Goal: Task Accomplishment & Management: Complete application form

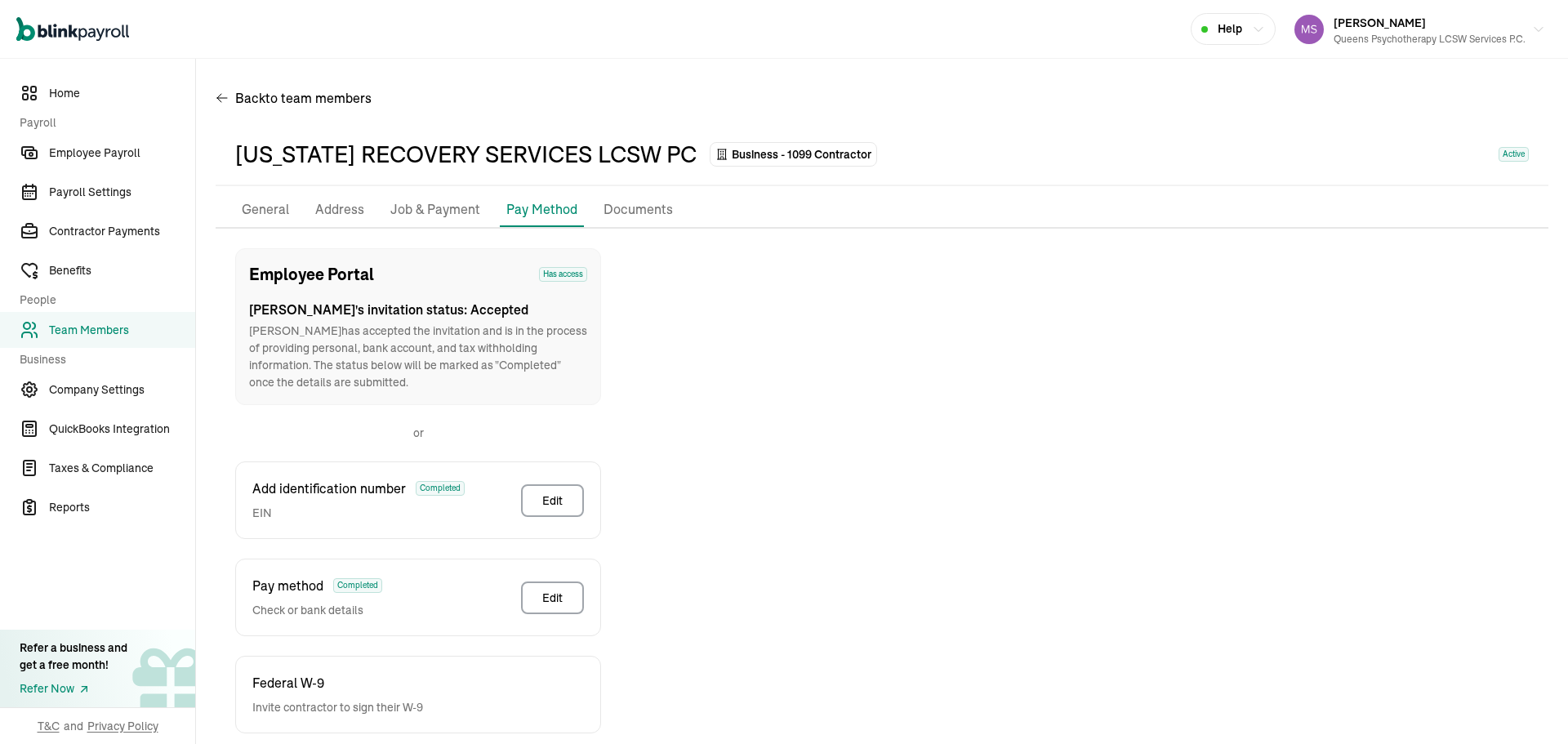
scroll to position [81, 0]
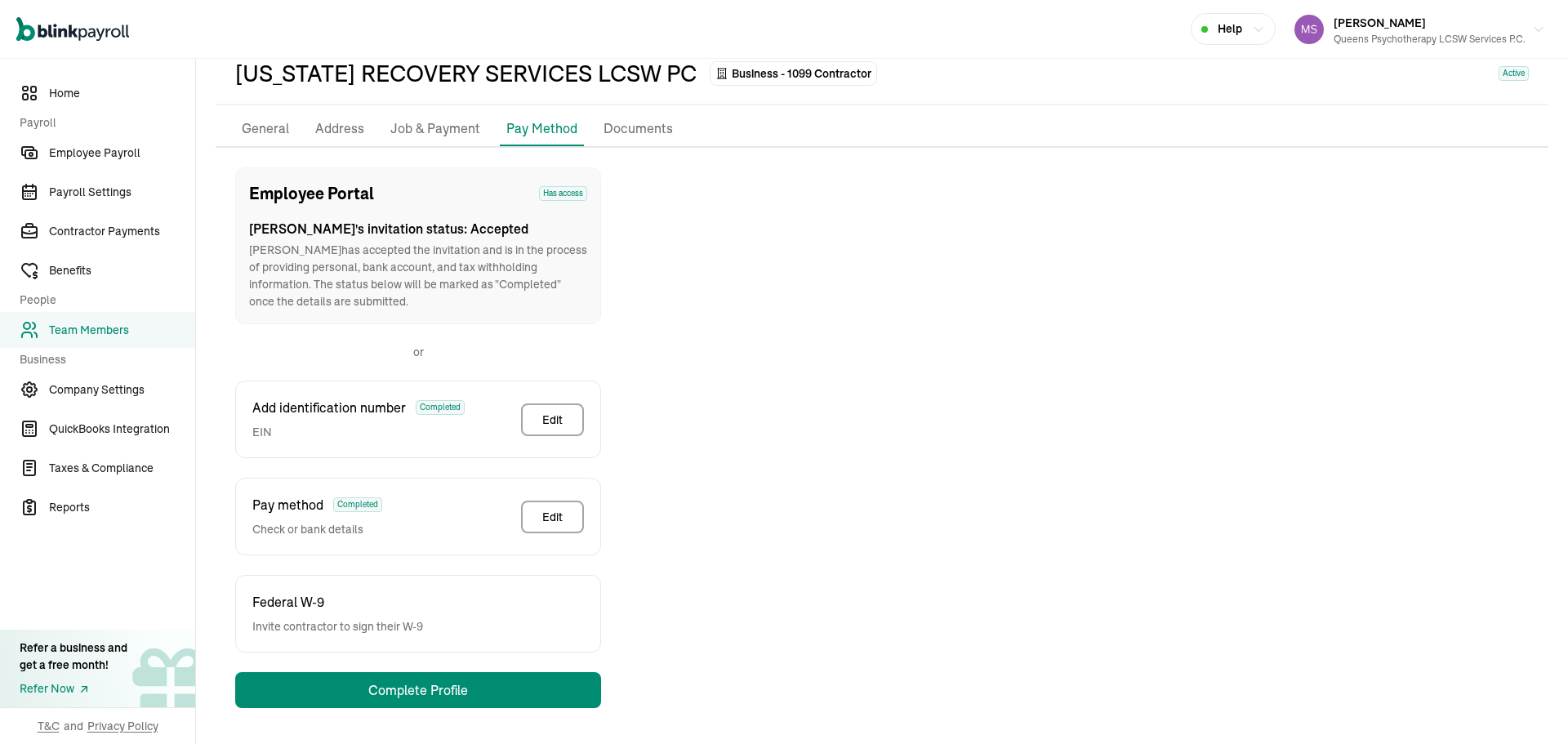
click at [135, 339] on link "Team Members" at bounding box center [97, 329] width 195 height 36
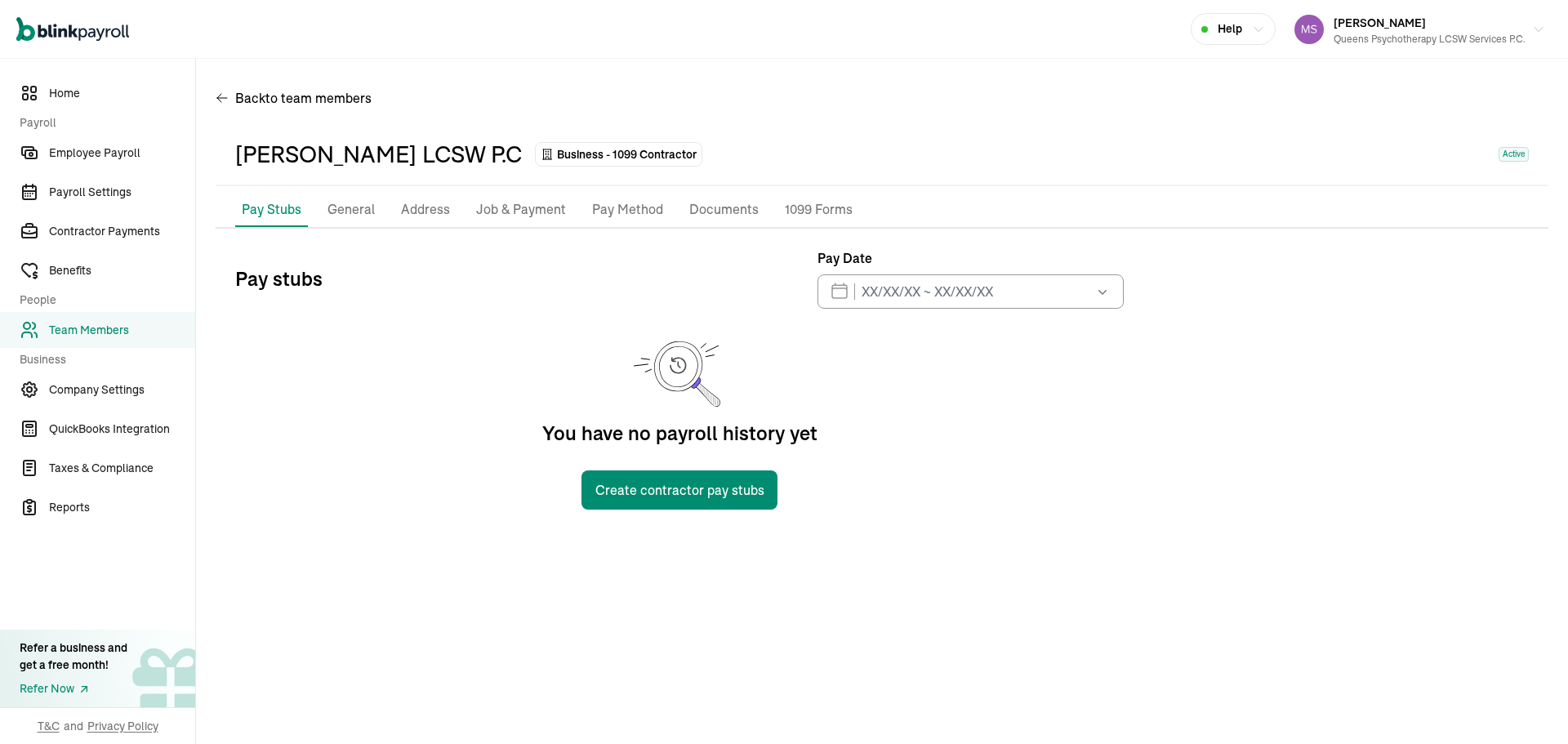
click at [494, 209] on p "Job & Payment" at bounding box center [521, 209] width 90 height 21
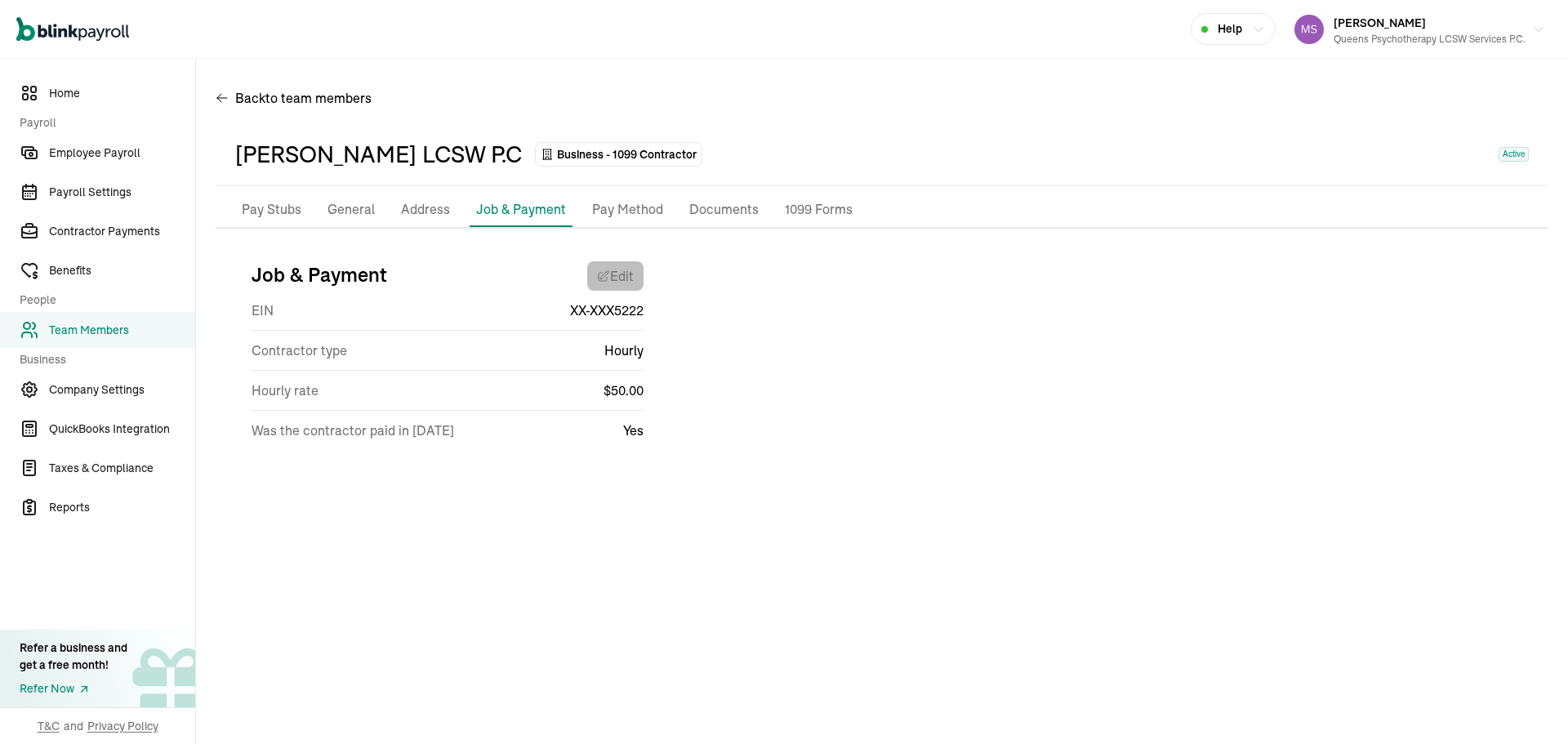
select select "Works from home"
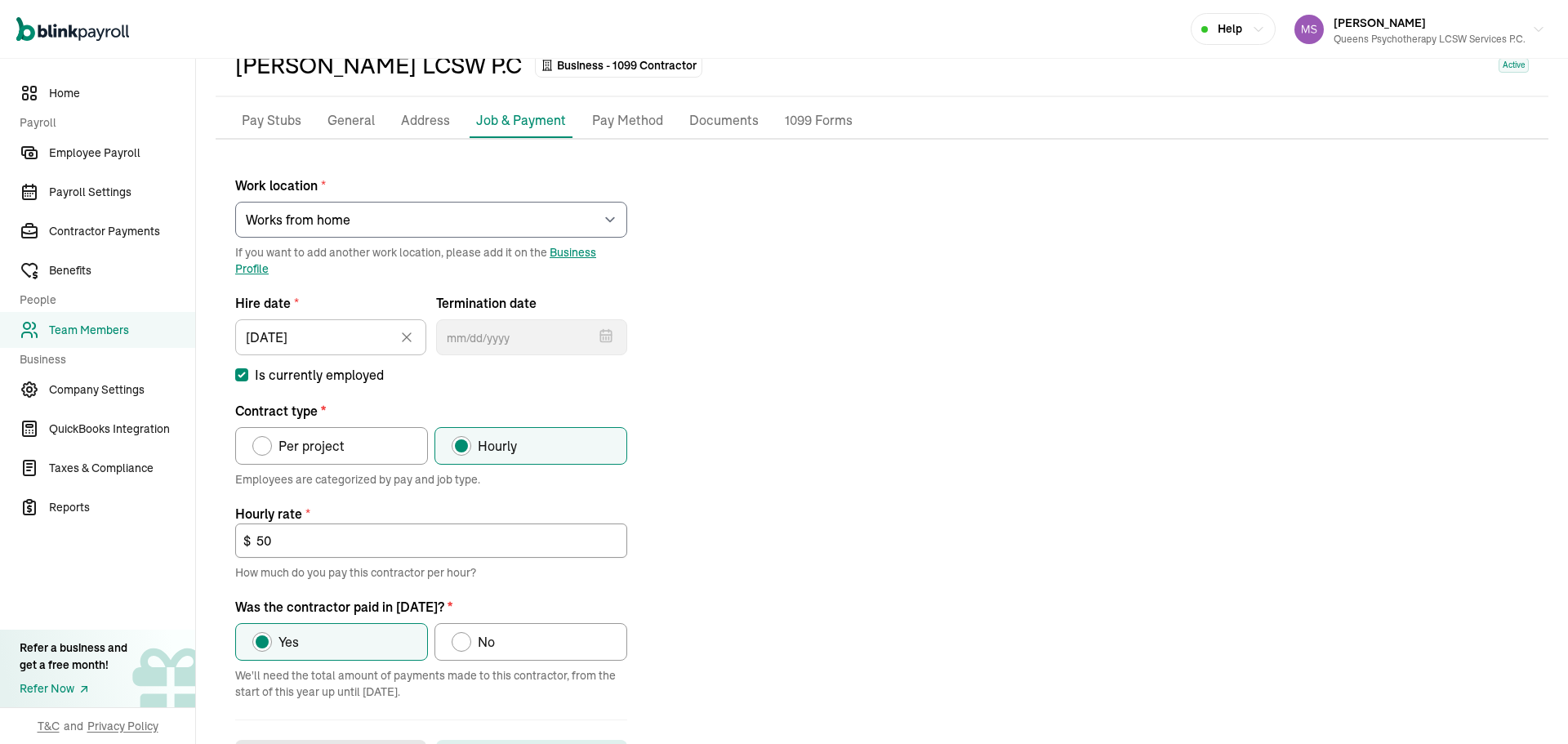
scroll to position [160, 0]
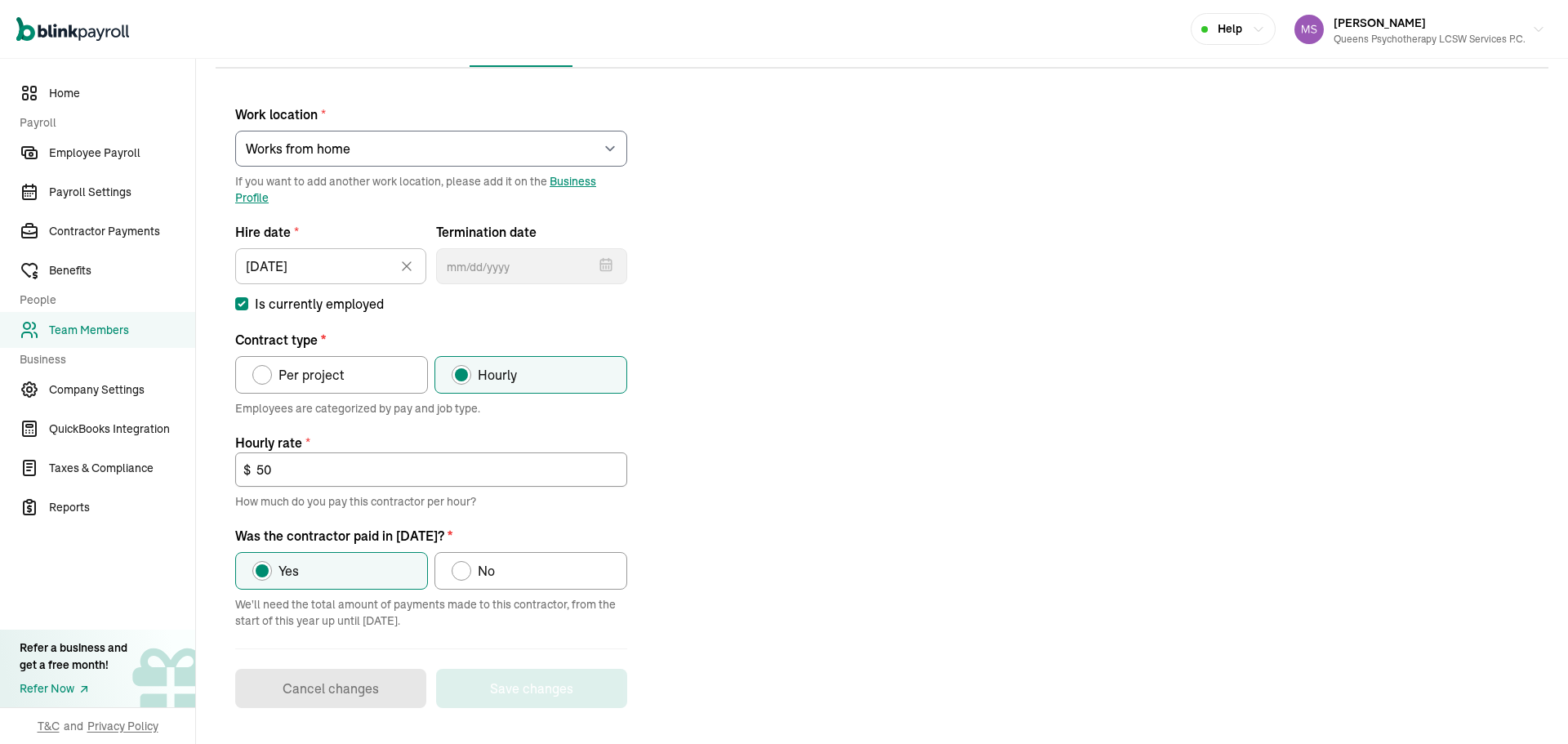
click at [126, 322] on span "Team Members" at bounding box center [122, 330] width 146 height 18
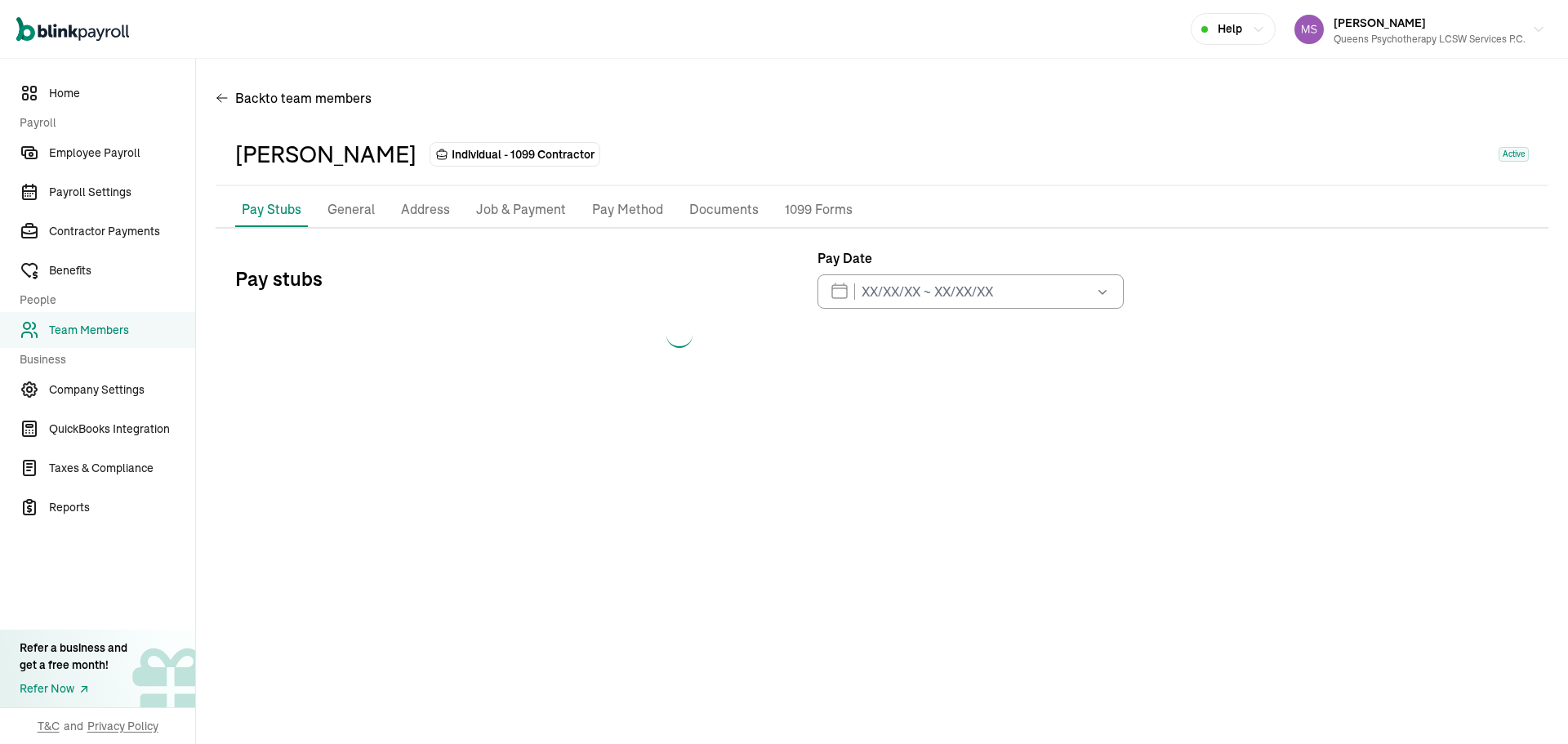
click at [508, 211] on p "Job & Payment" at bounding box center [521, 209] width 90 height 21
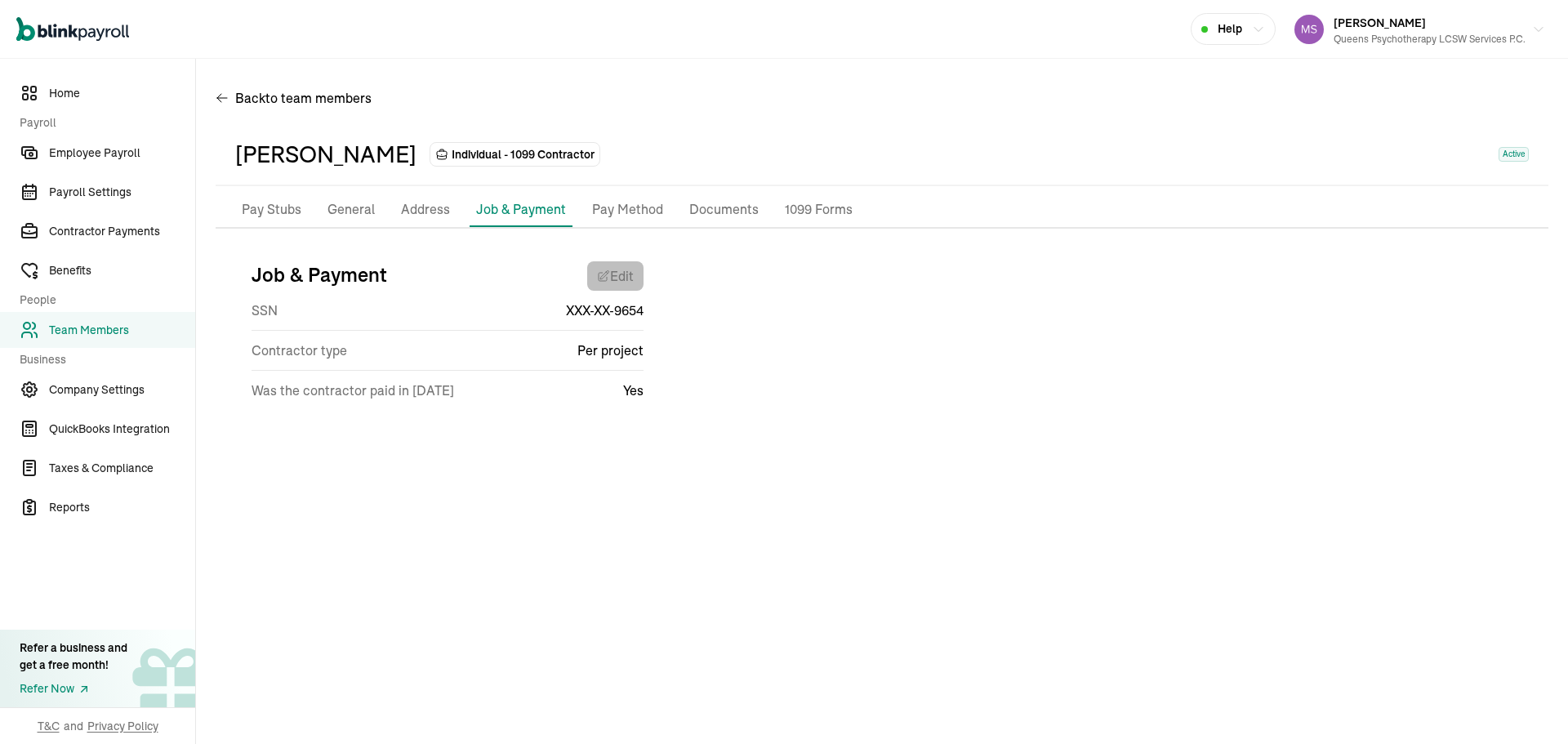
select select "Works from home"
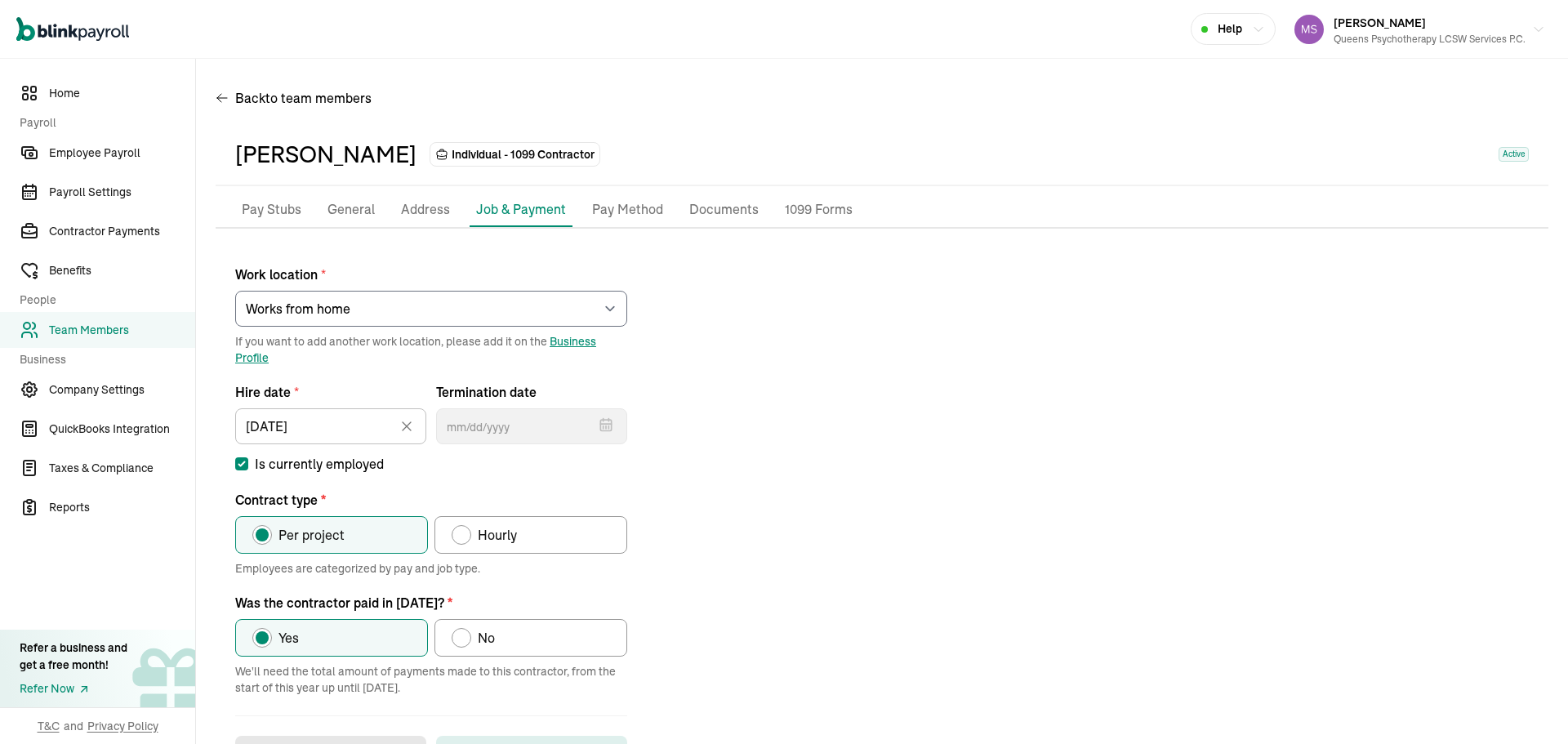
click at [159, 322] on span "Team Members" at bounding box center [122, 330] width 146 height 18
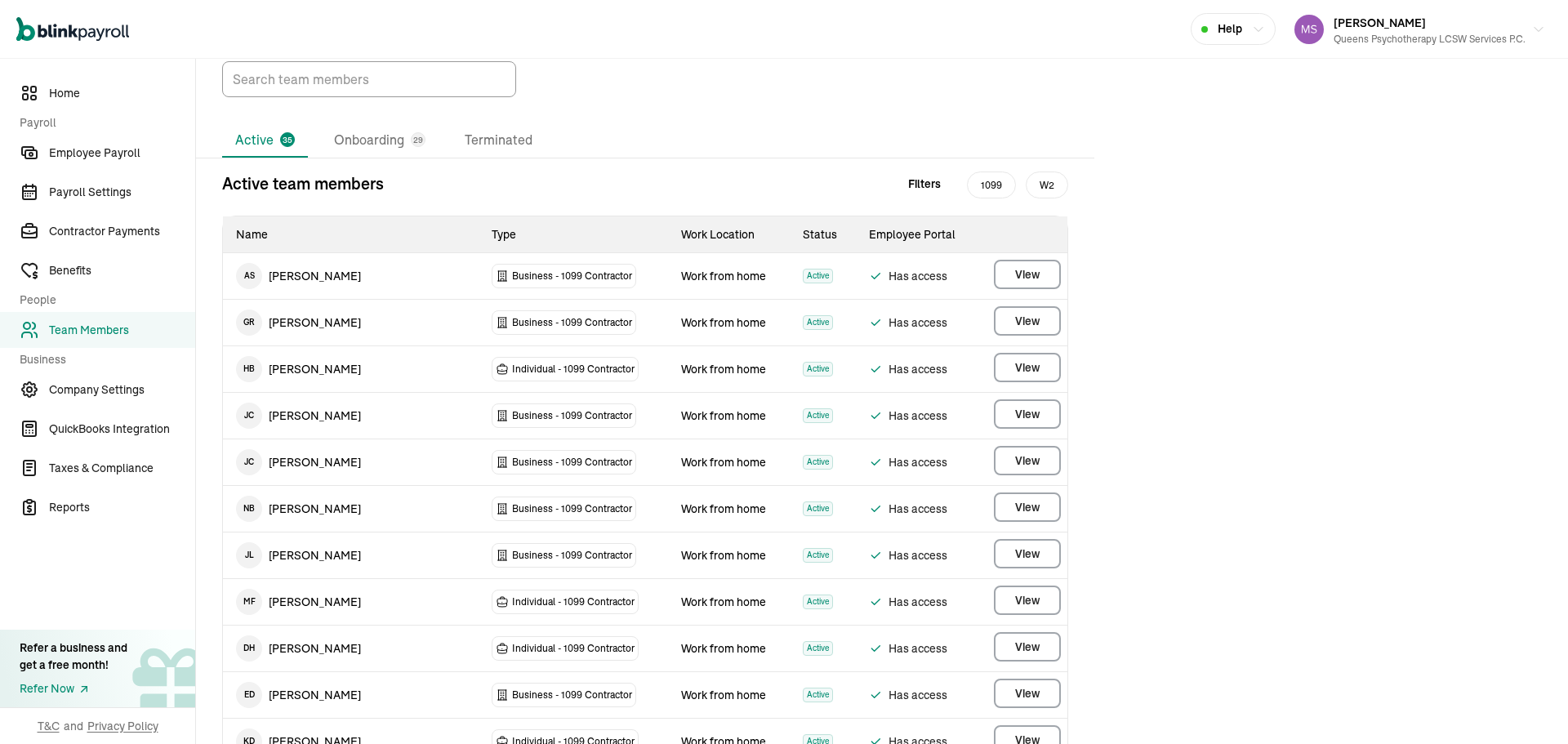
scroll to position [245, 0]
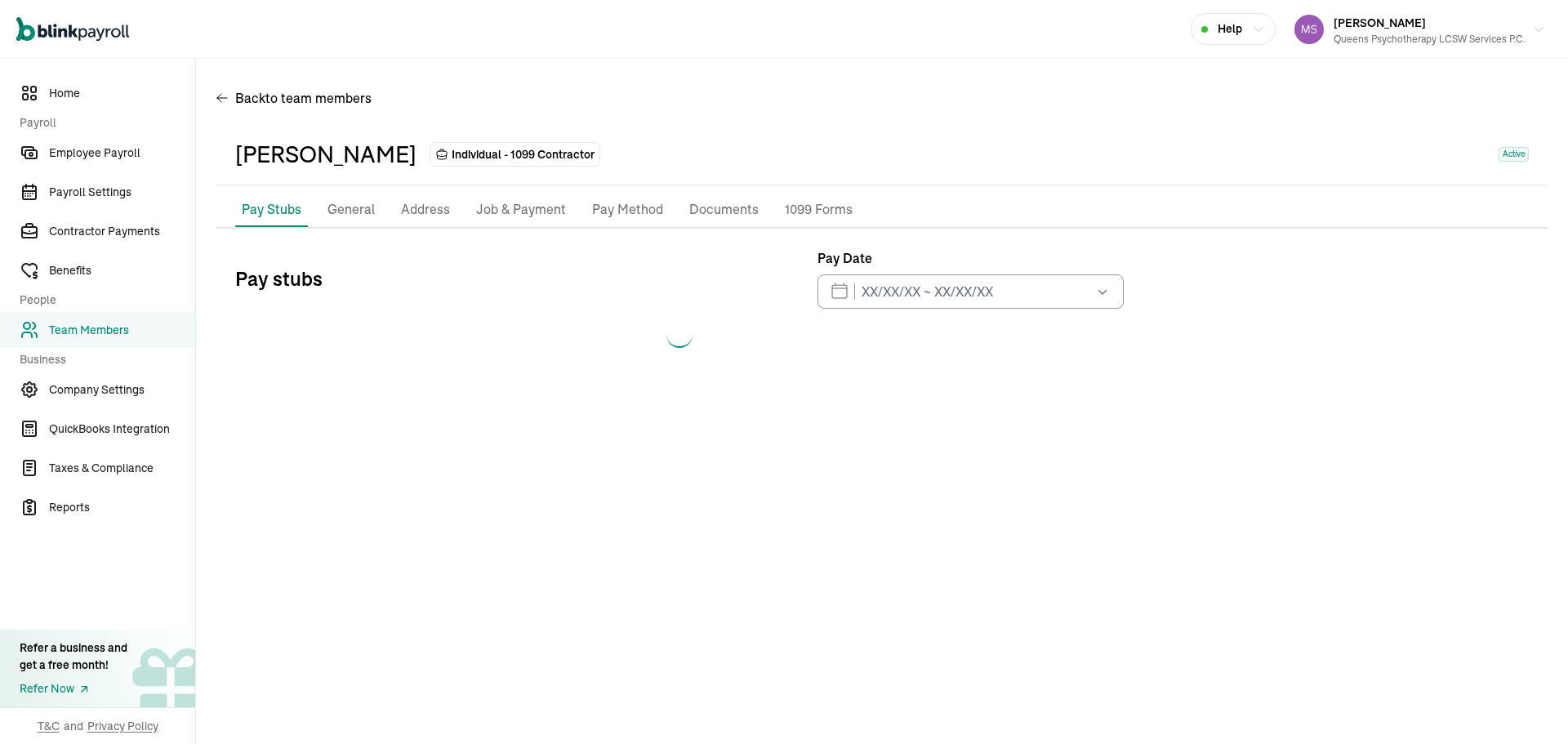
click at [530, 211] on p "Job & Payment" at bounding box center [521, 209] width 90 height 21
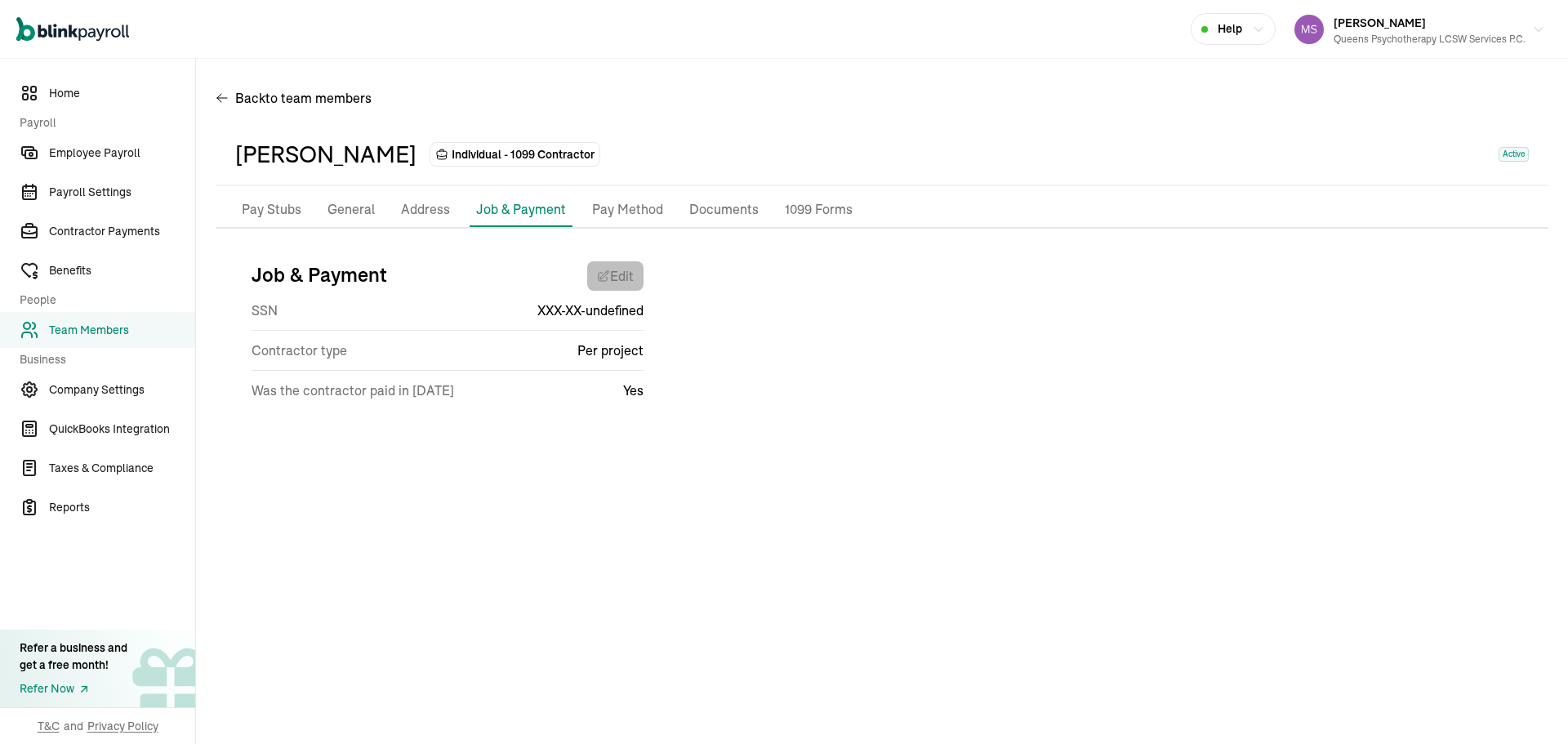
select select "Works from home"
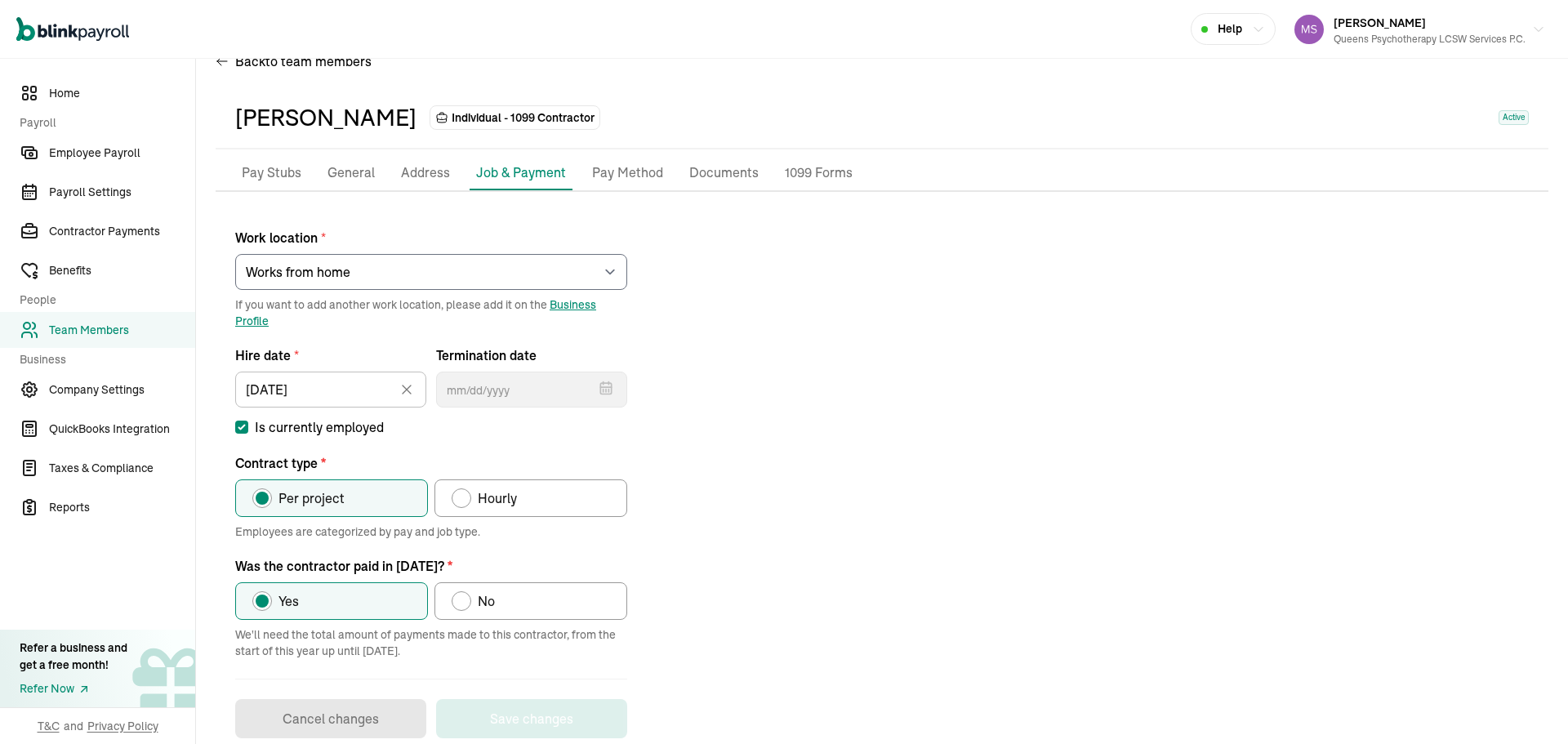
scroll to position [67, 0]
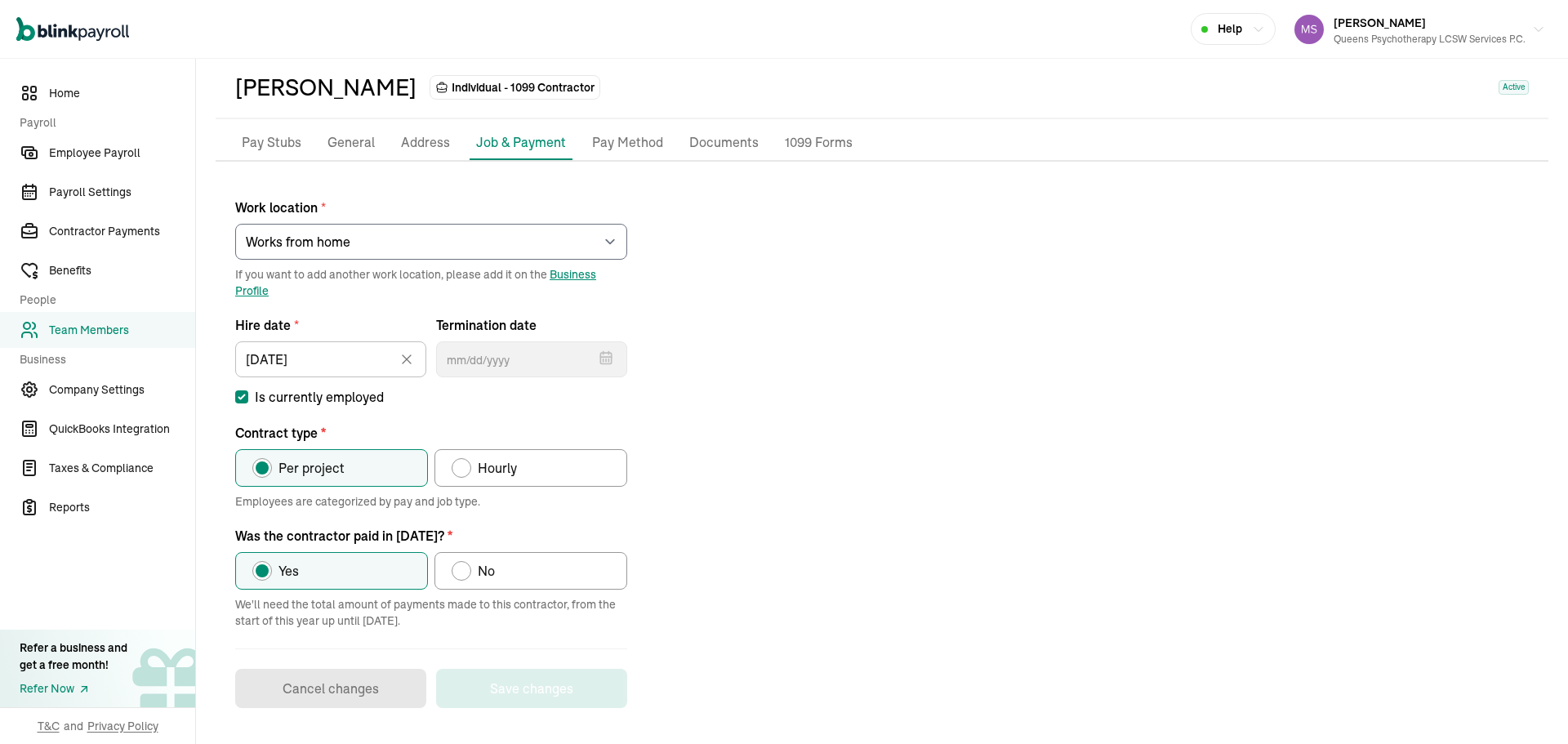
click at [1077, 534] on div "Work location * Select an item rego park 176 Lincoln Road 2751 S Ocean DR Apt 1…" at bounding box center [882, 444] width 1333 height 527
click at [127, 330] on span "Team Members" at bounding box center [122, 330] width 146 height 18
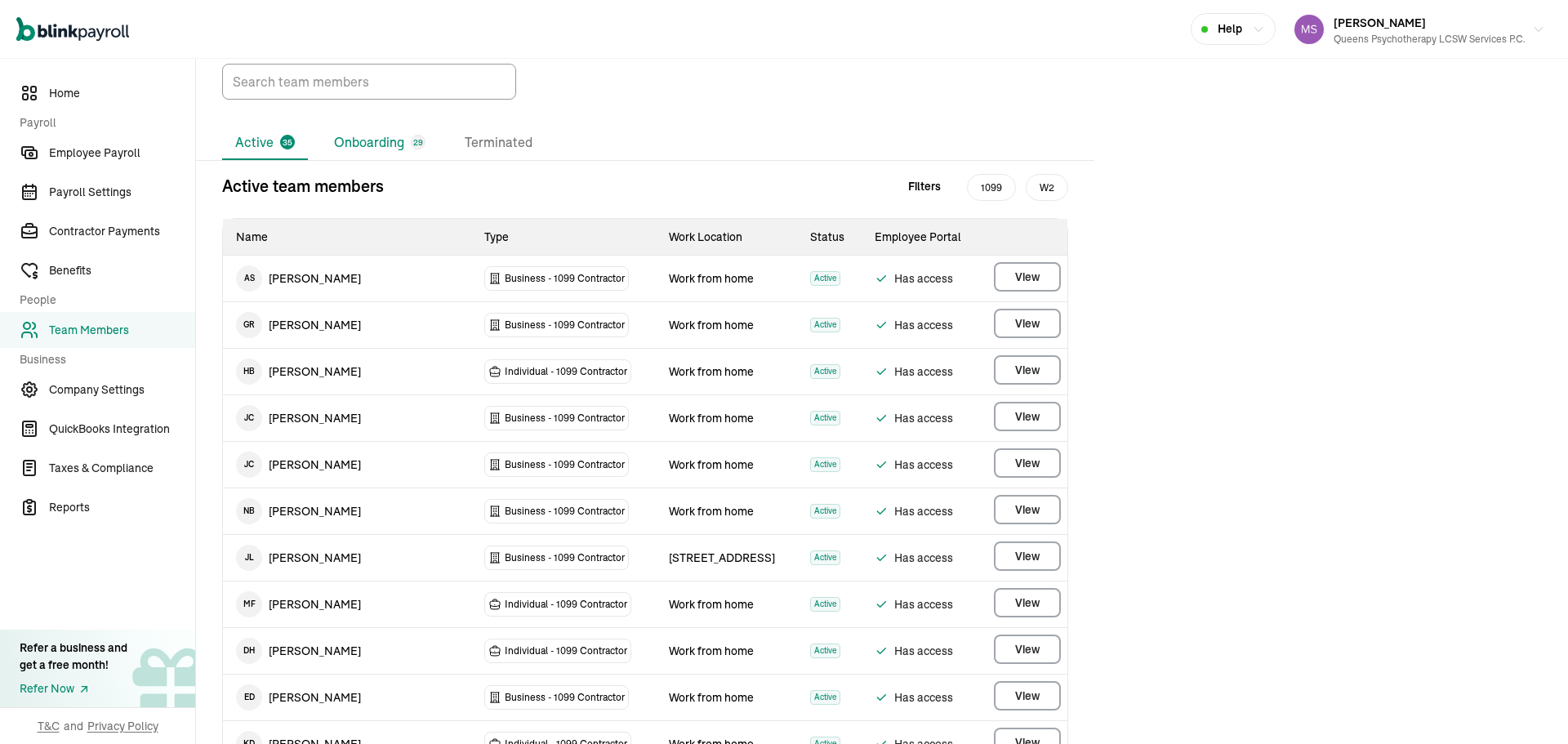
click at [380, 160] on li "Onboarding 29" at bounding box center [380, 143] width 117 height 34
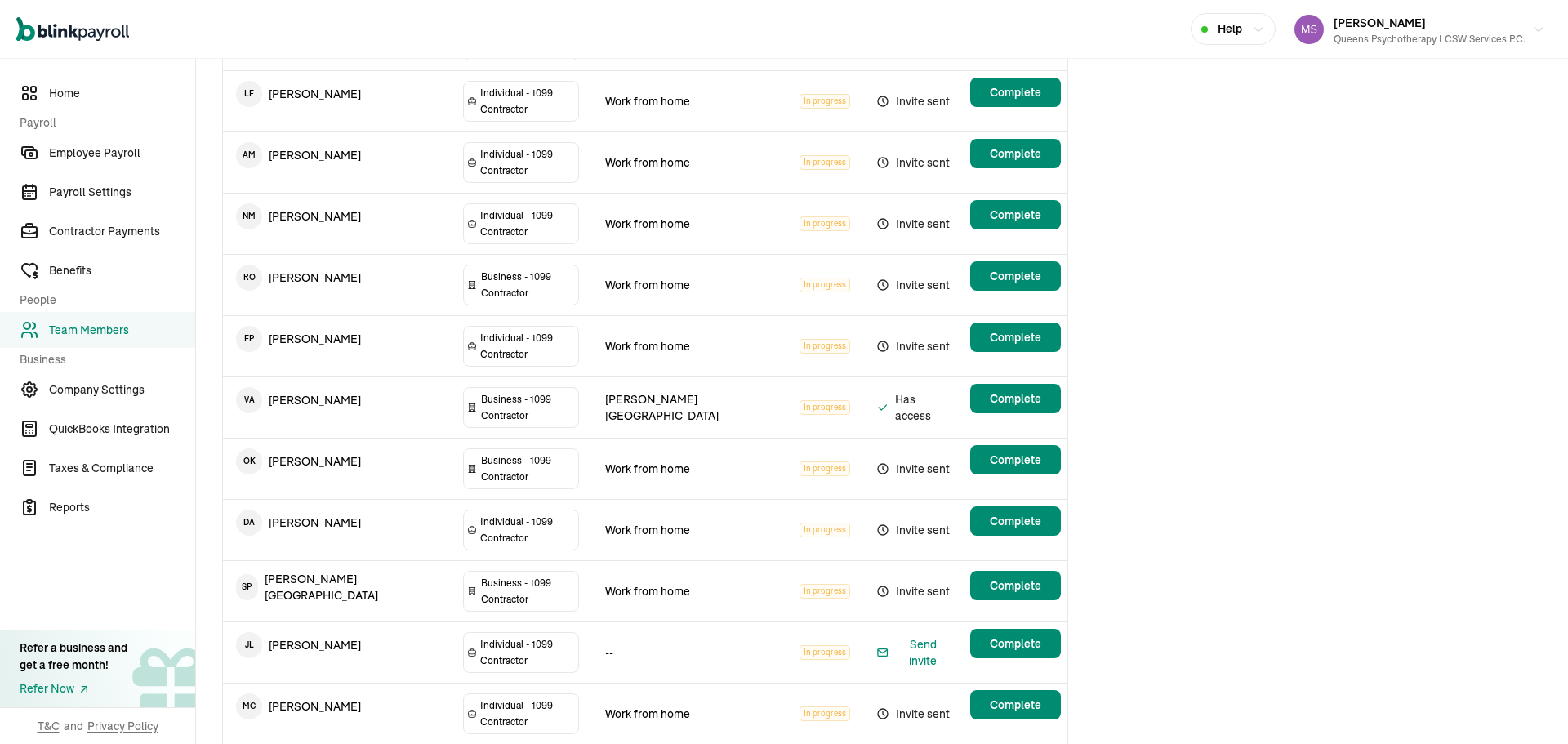
scroll to position [653, 0]
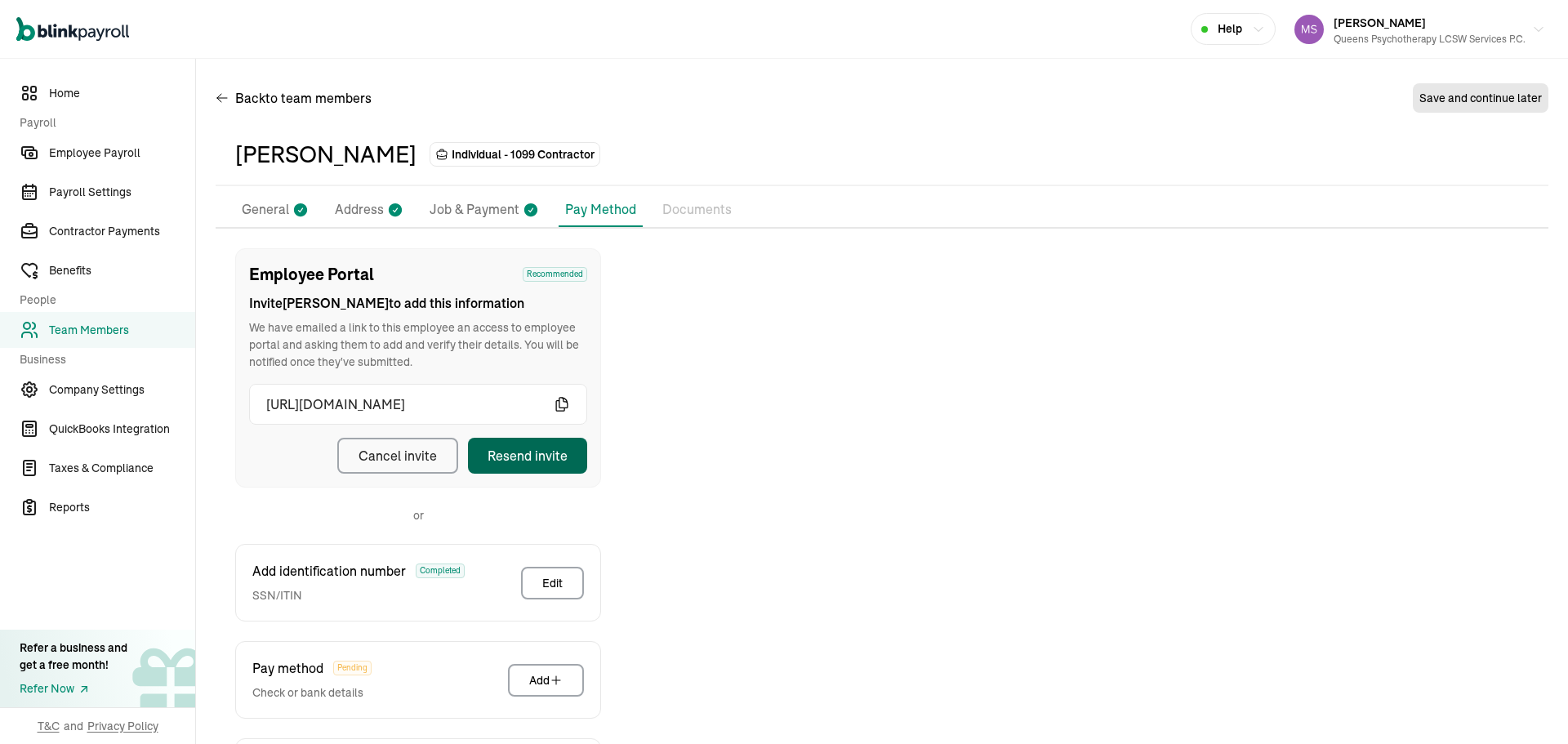
click at [566, 442] on button "Resend invite" at bounding box center [528, 455] width 119 height 36
click at [284, 201] on p "General" at bounding box center [266, 209] width 47 height 21
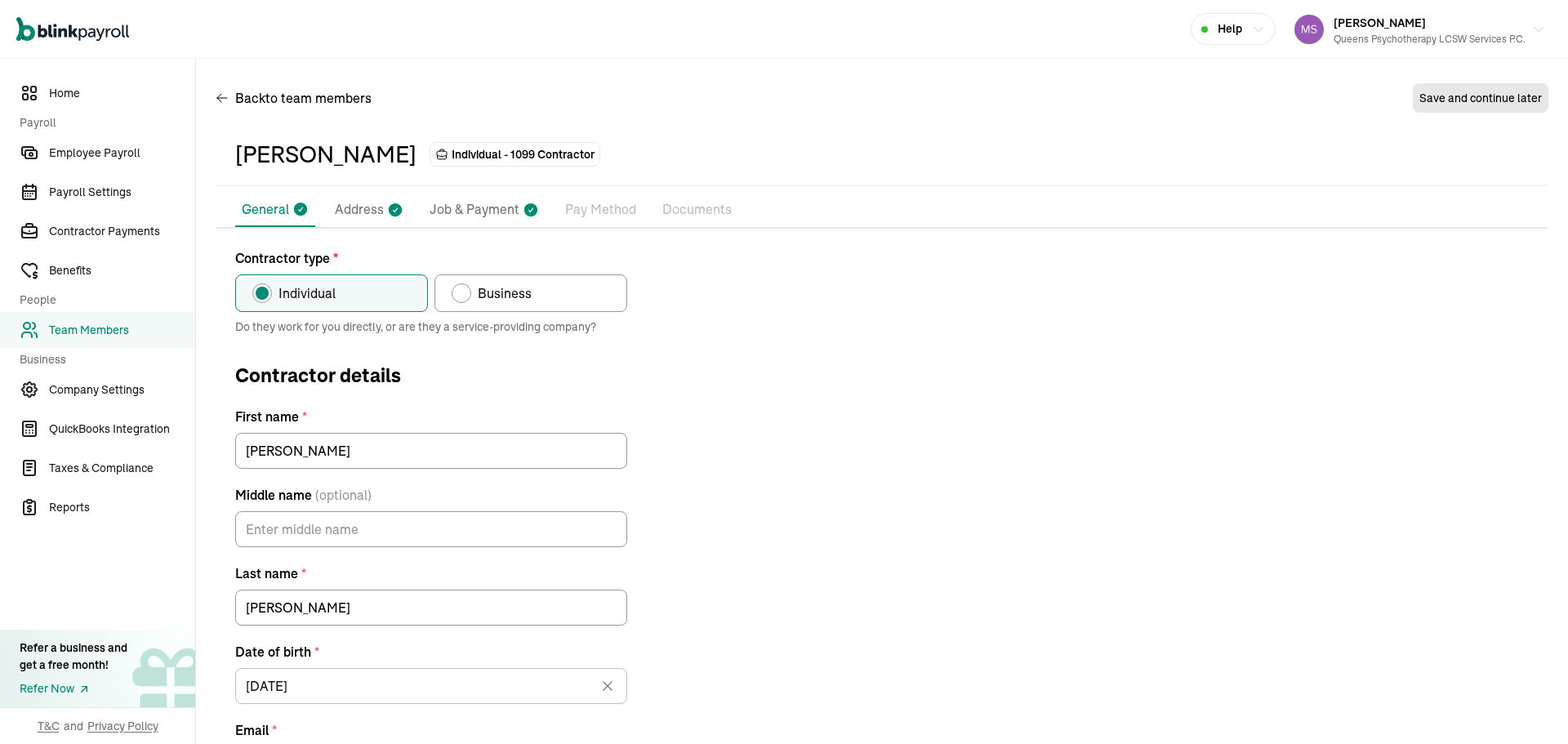
click at [62, 112] on nav "Home Payroll Employee Payroll Payroll Settings Contractor Payments Benefits Peo…" at bounding box center [97, 401] width 195 height 685
click at [56, 101] on span "Home" at bounding box center [122, 94] width 146 height 18
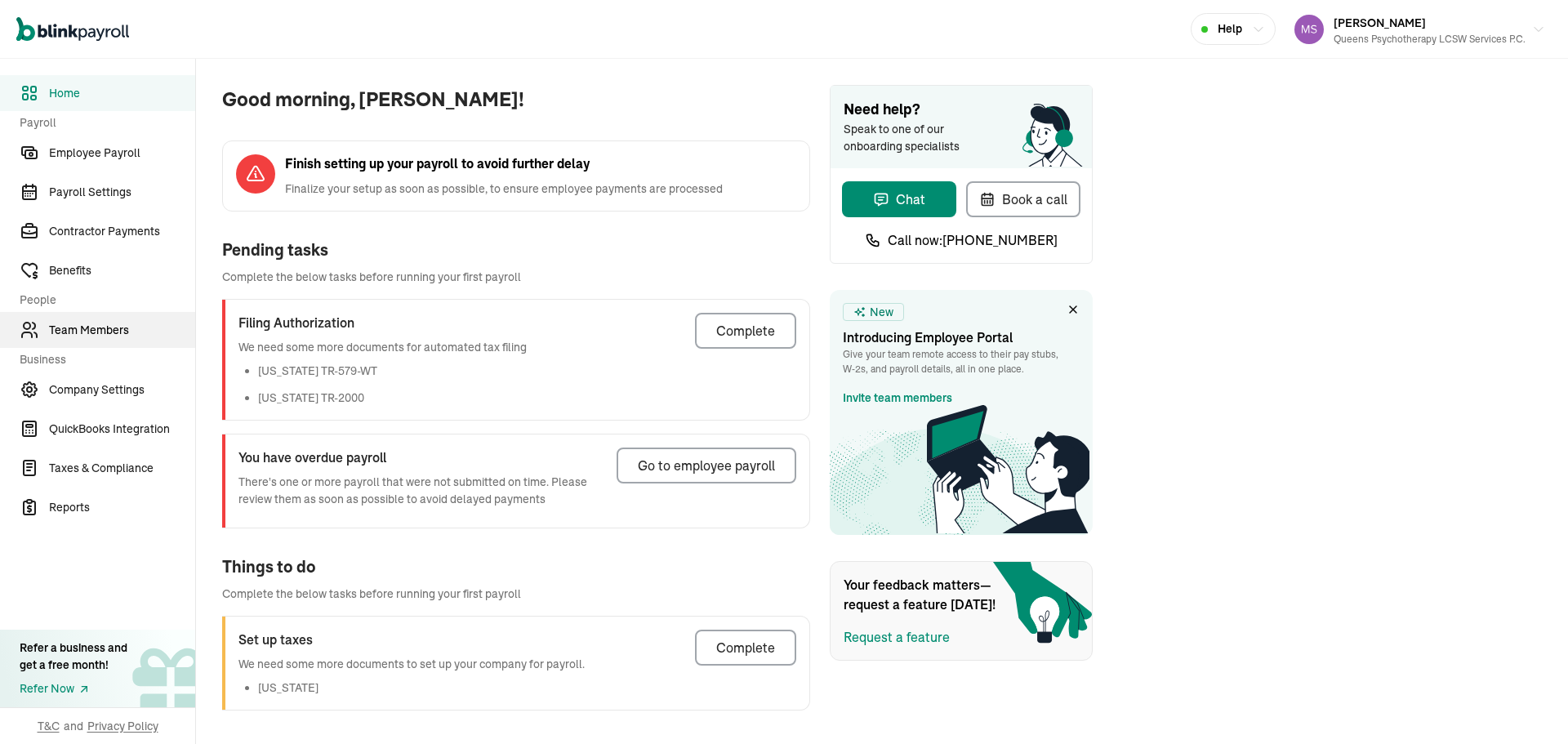
click at [85, 337] on span "Team Members" at bounding box center [122, 330] width 146 height 18
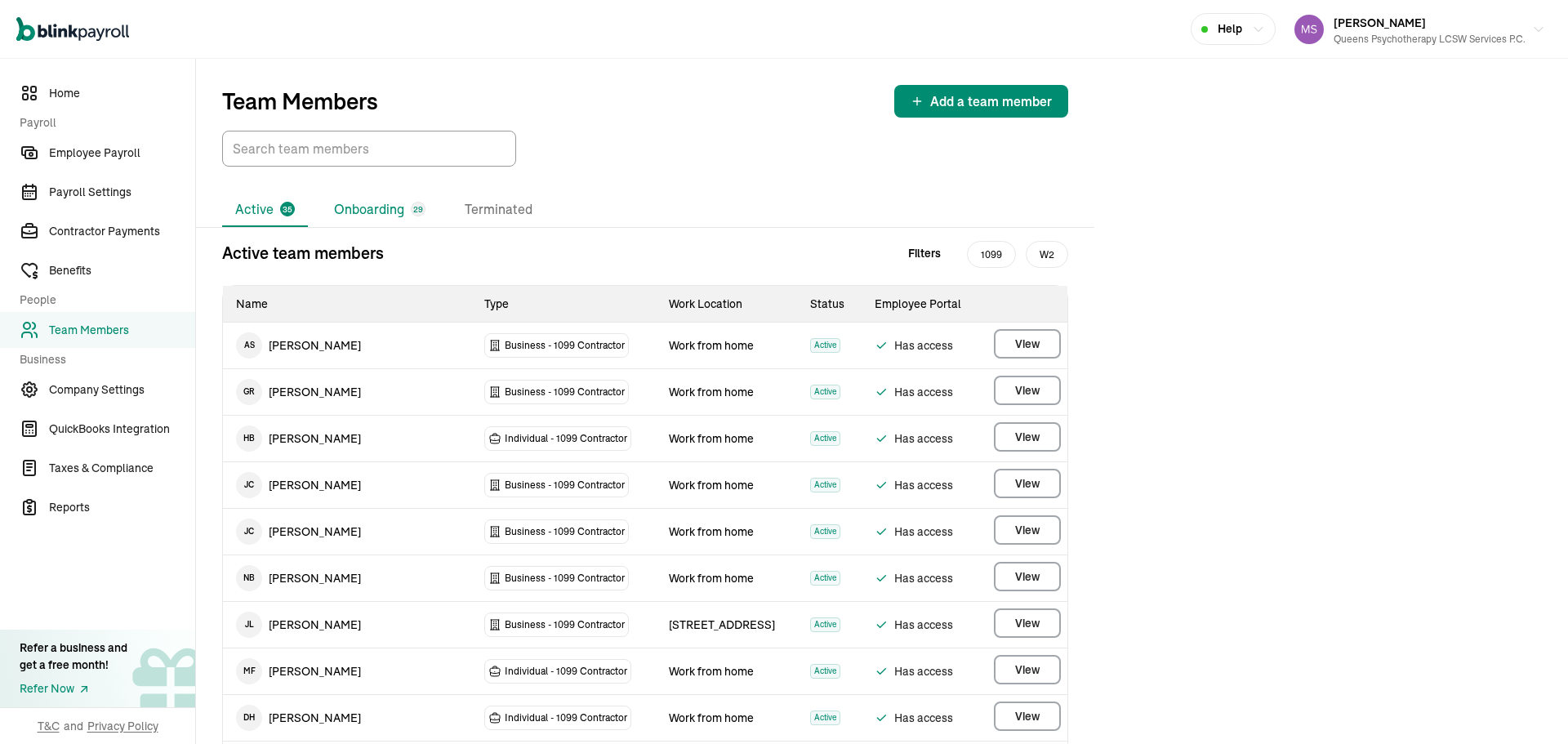
click at [380, 210] on li "Onboarding 29" at bounding box center [380, 209] width 117 height 34
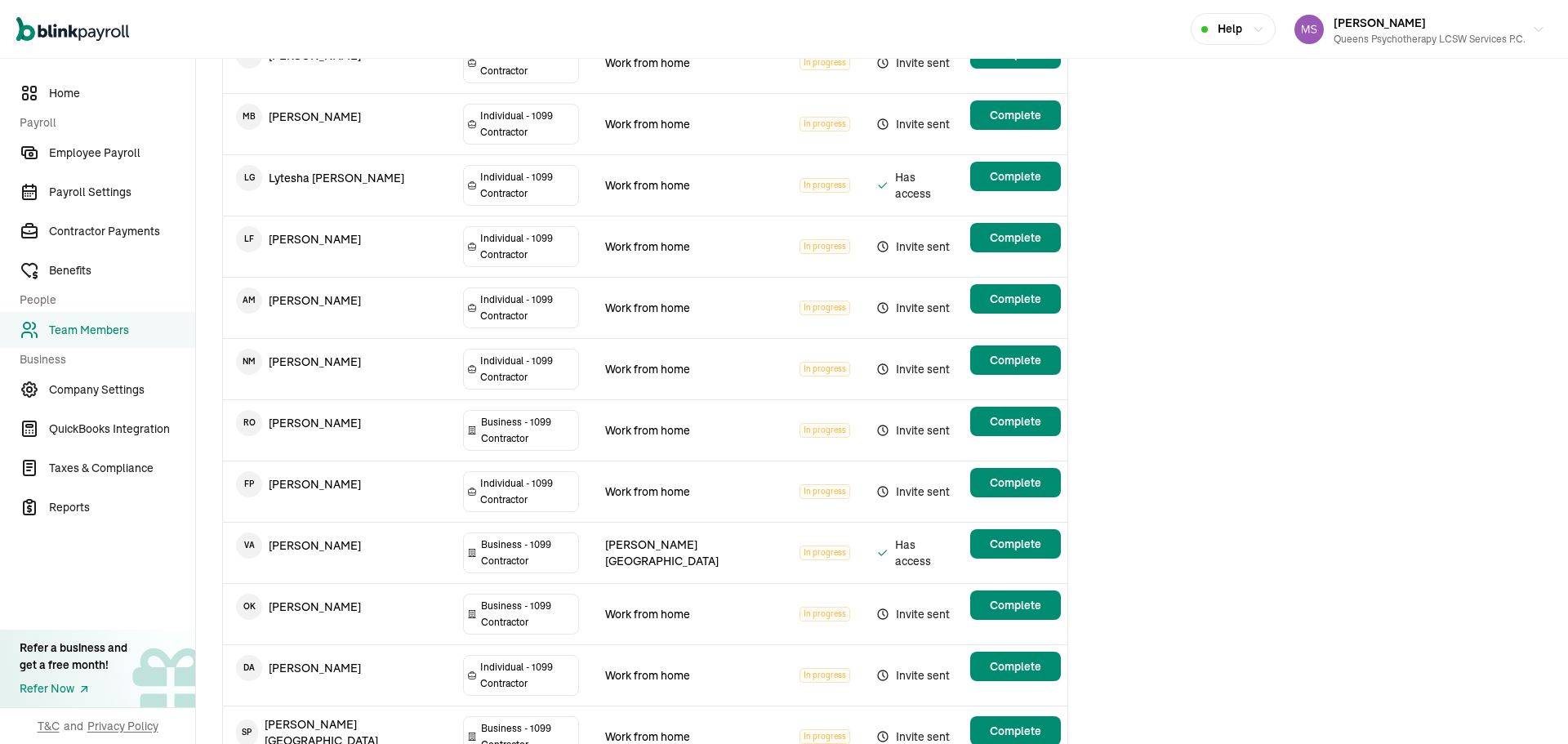
scroll to position [735, 0]
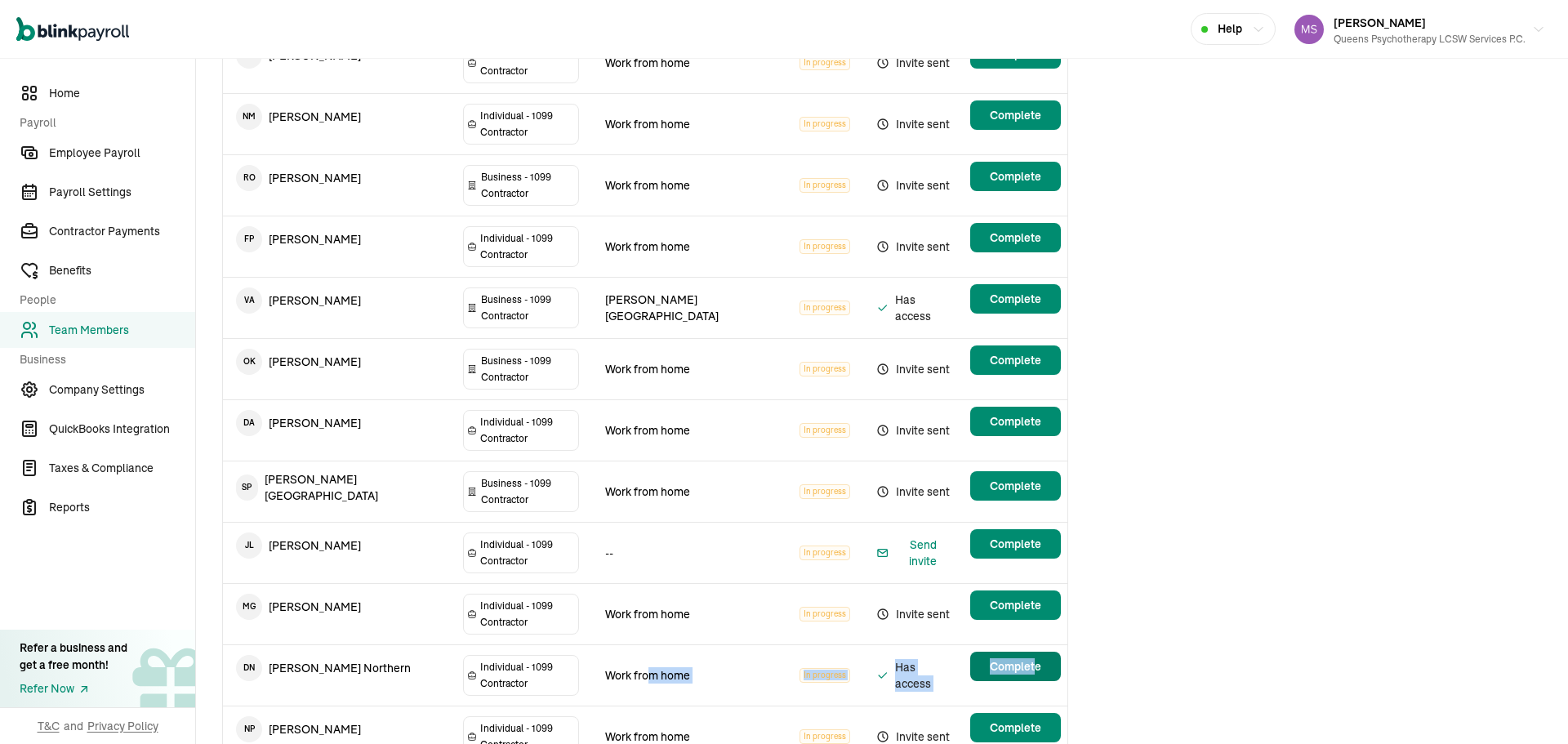
drag, startPoint x: 663, startPoint y: 401, endPoint x: 1033, endPoint y: 400, distance: 370.0
click at [1033, 645] on tr "D N Debra Northern Individual - 1099 Contractor Work from home In progress Has …" at bounding box center [645, 676] width 845 height 61
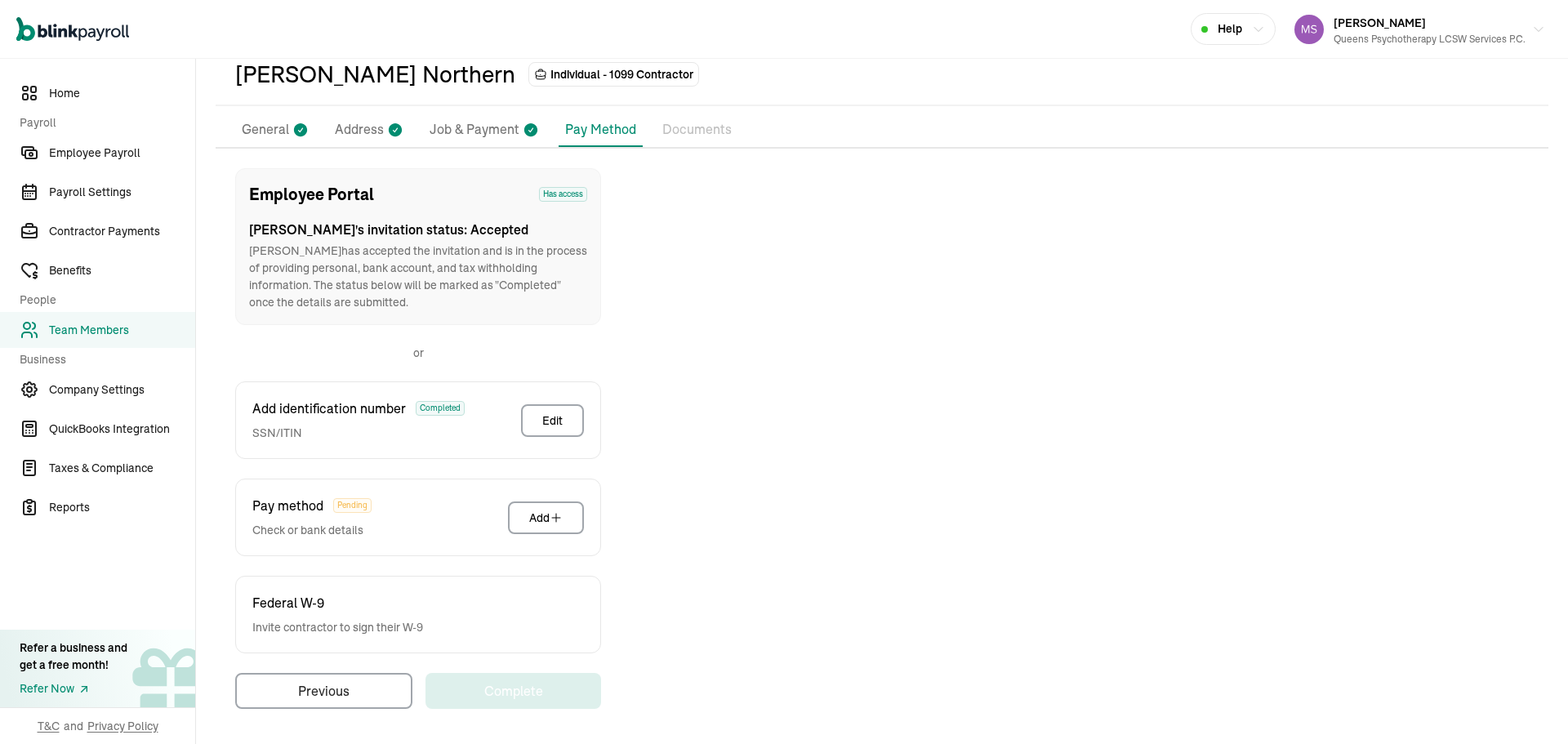
scroll to position [81, 0]
click at [295, 117] on li "General" at bounding box center [274, 129] width 80 height 34
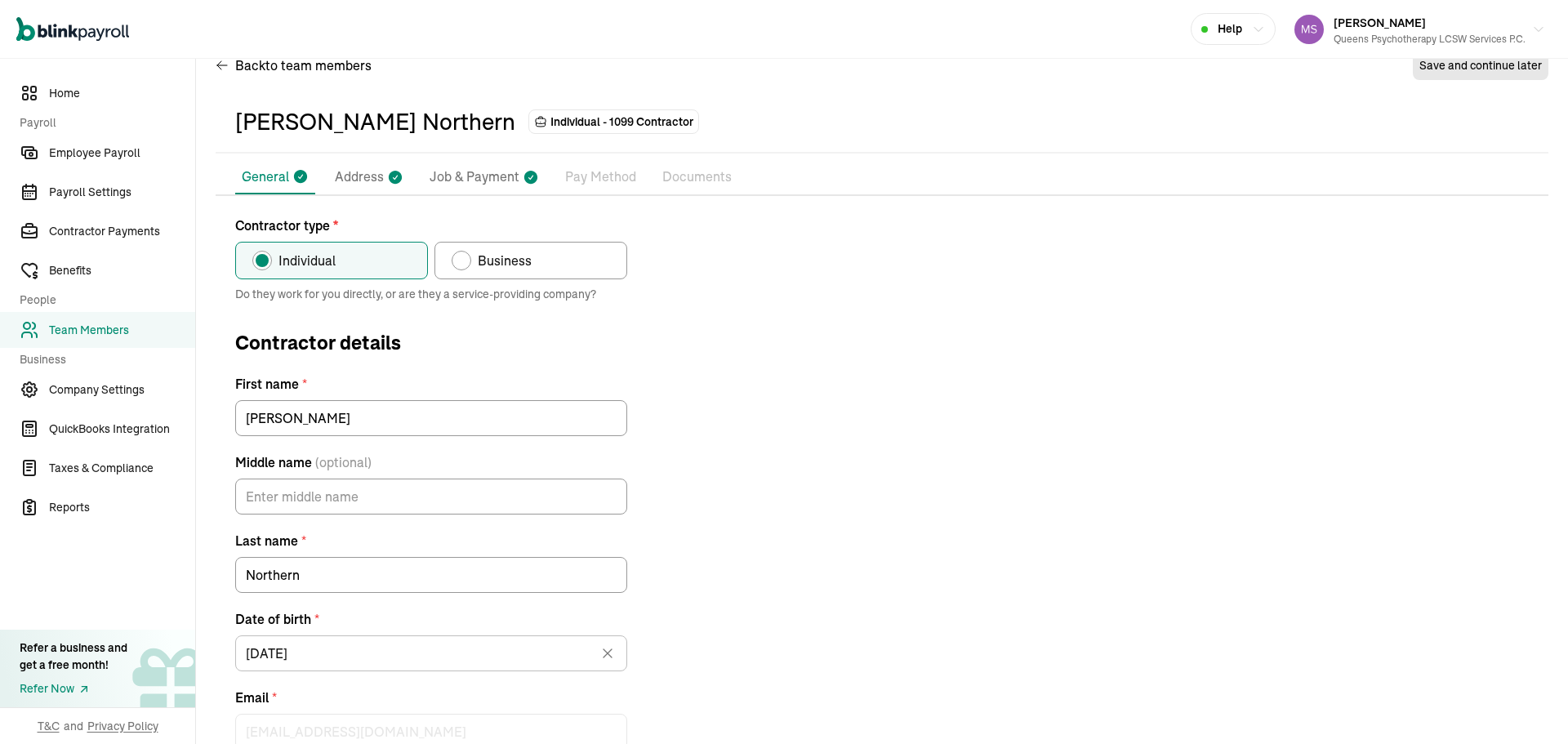
scroll to position [0, 0]
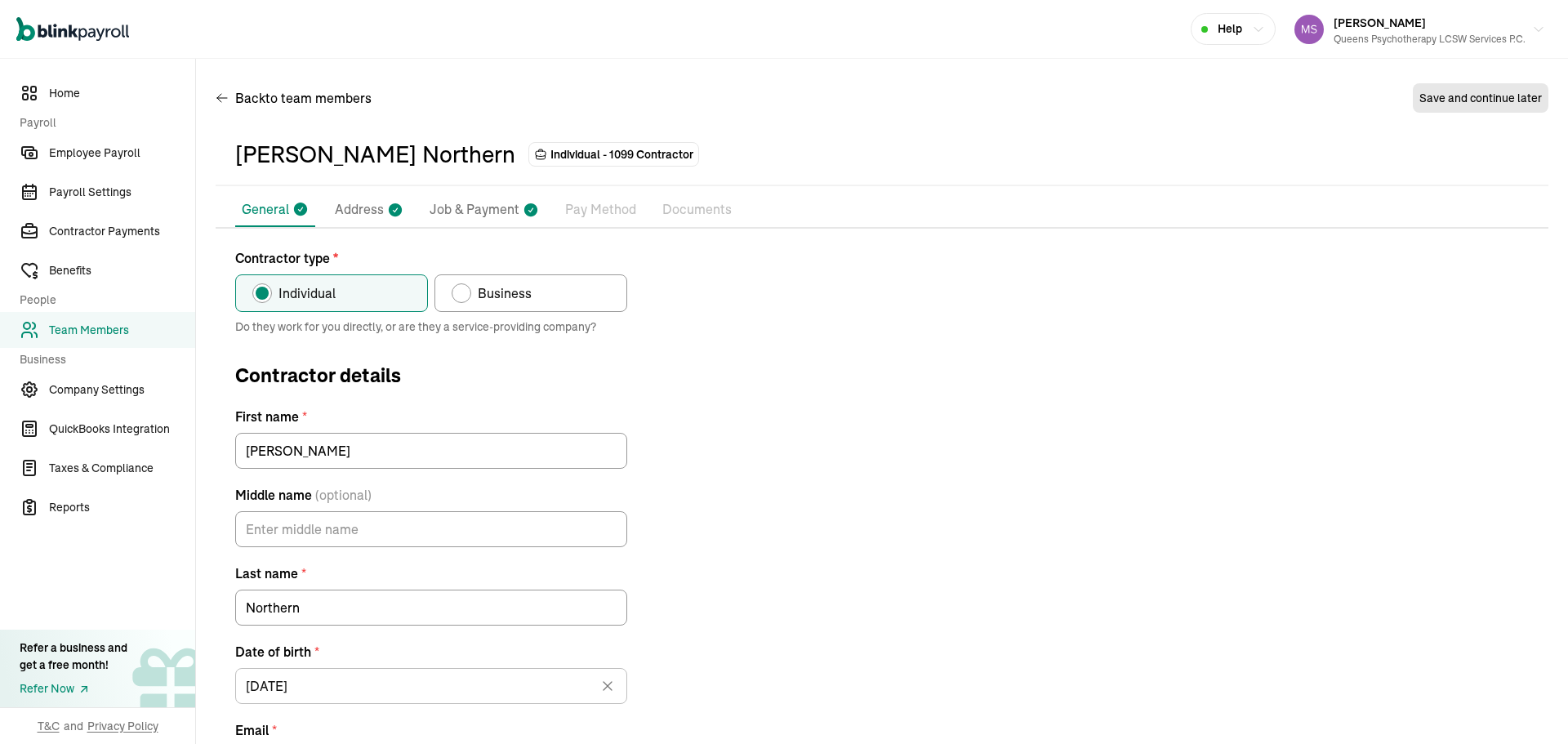
click at [134, 332] on span "Team Members" at bounding box center [122, 330] width 146 height 18
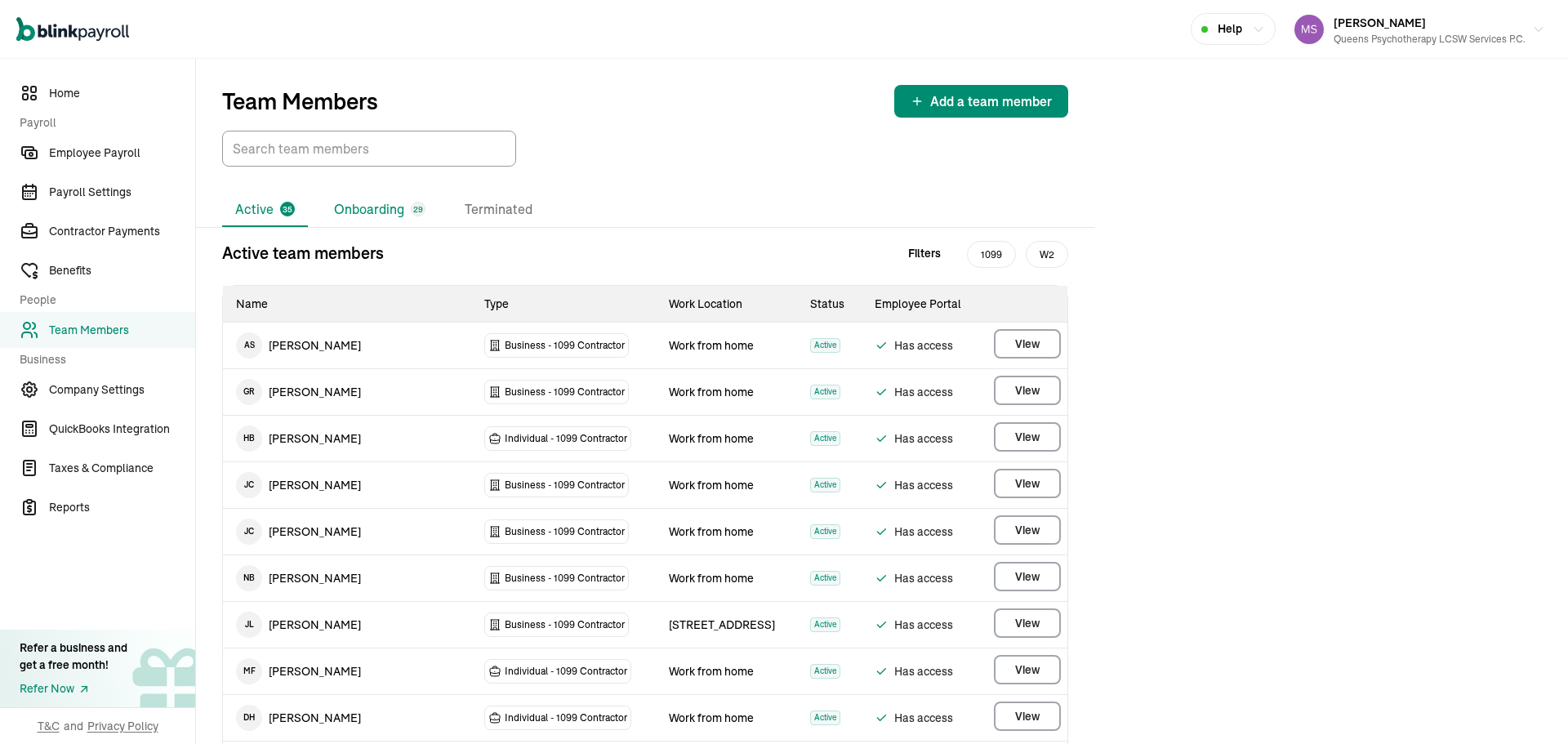
click at [387, 209] on li "Onboarding 29" at bounding box center [380, 209] width 117 height 34
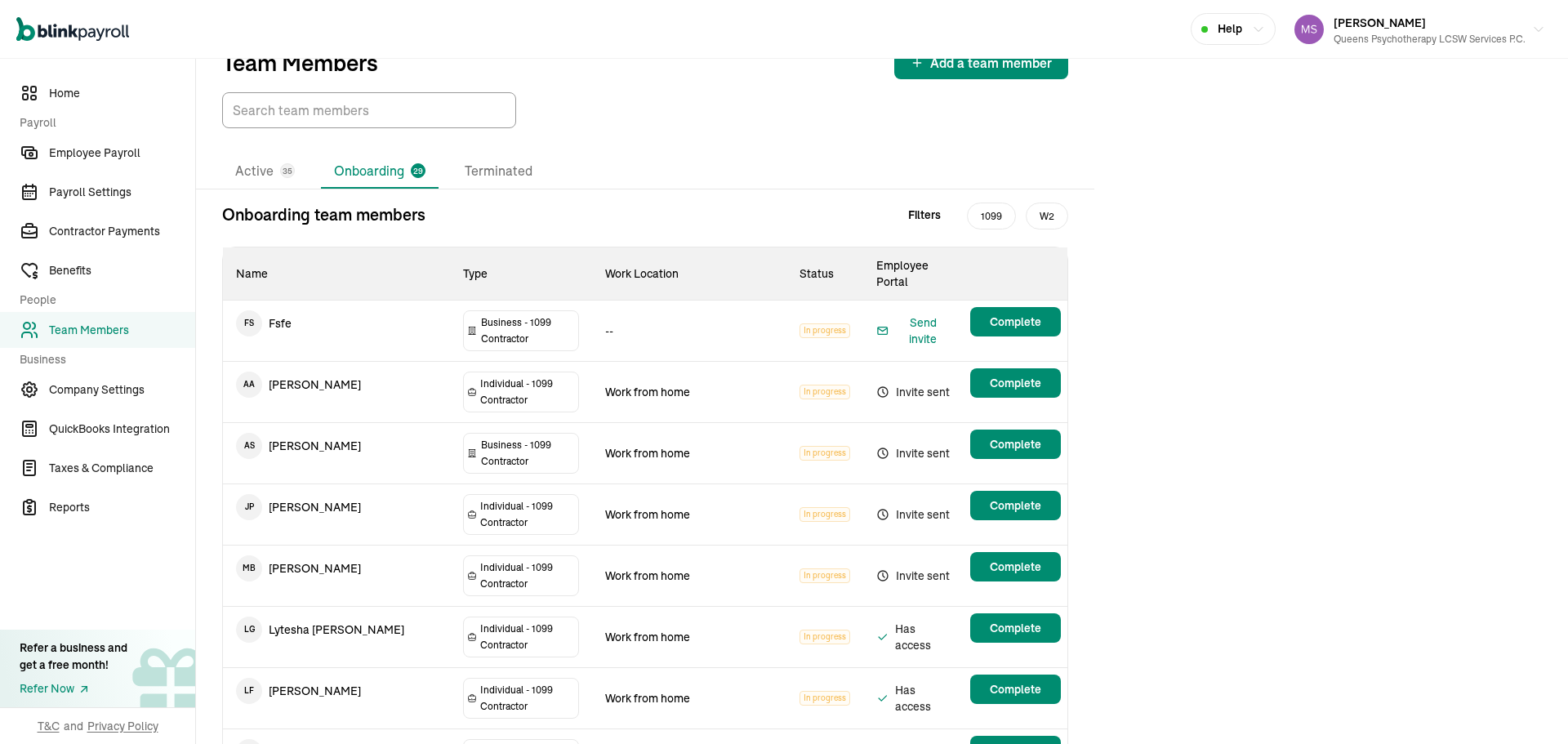
scroll to position [2, 0]
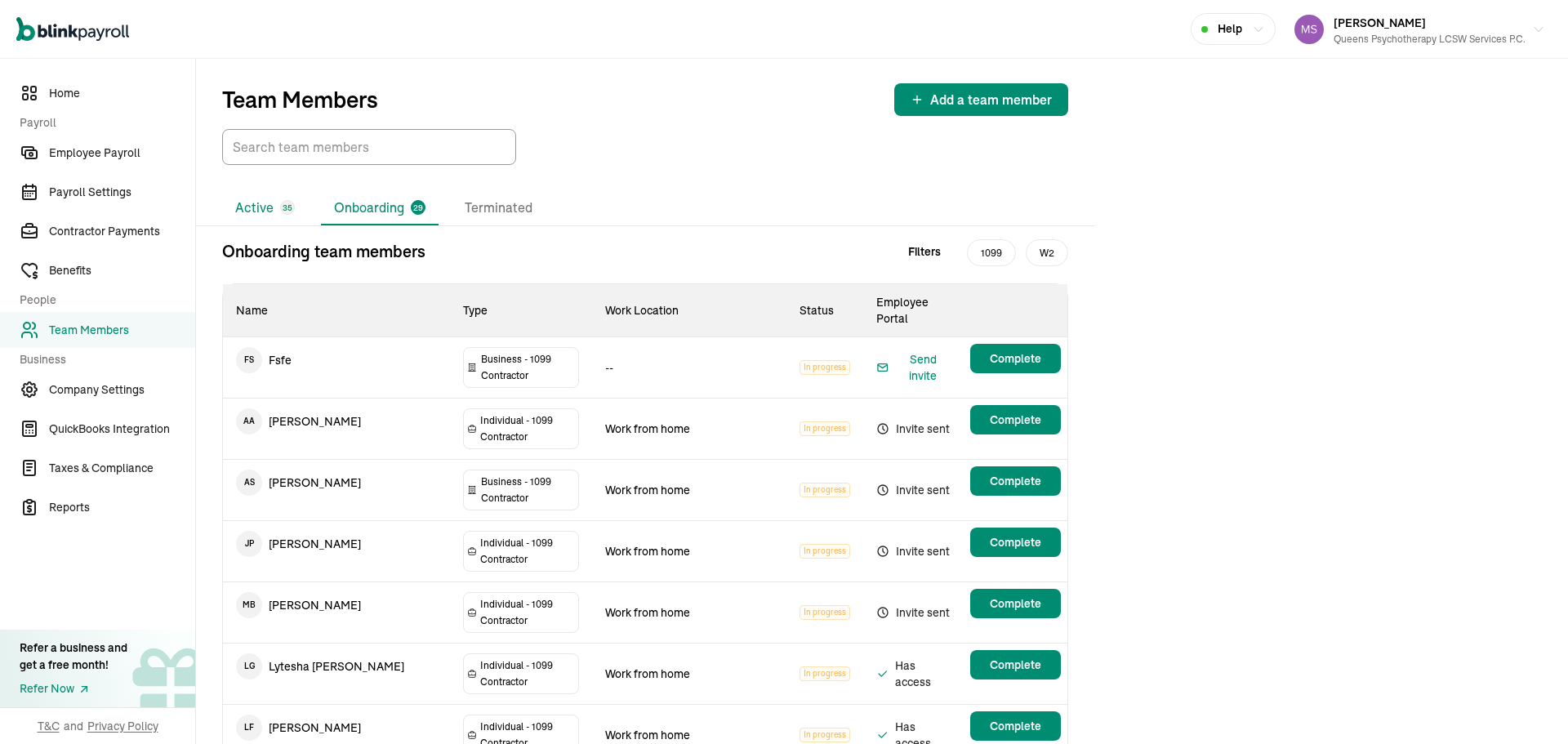
click at [273, 203] on li "Active 35" at bounding box center [265, 208] width 86 height 34
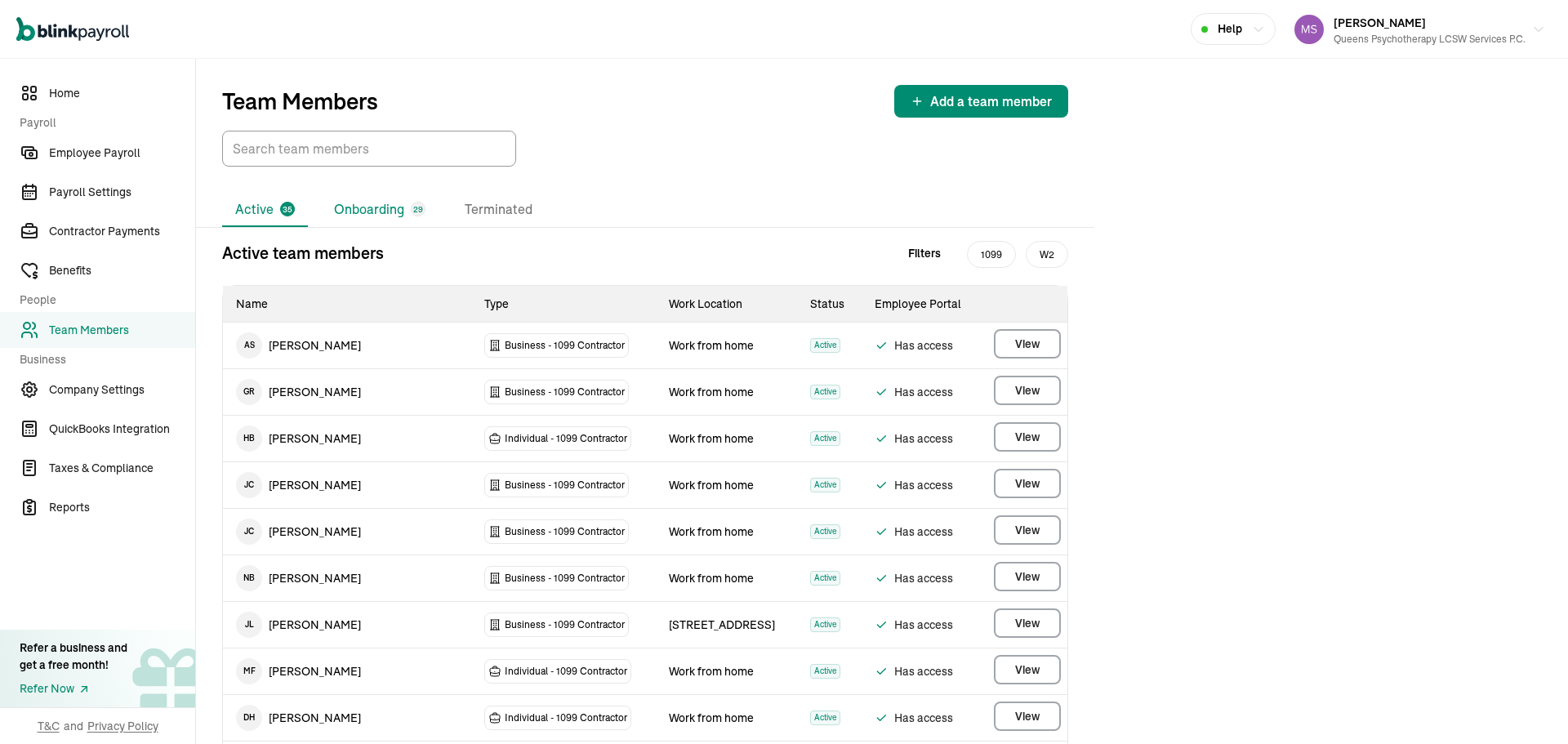
click at [367, 209] on li "Onboarding 29" at bounding box center [380, 209] width 117 height 34
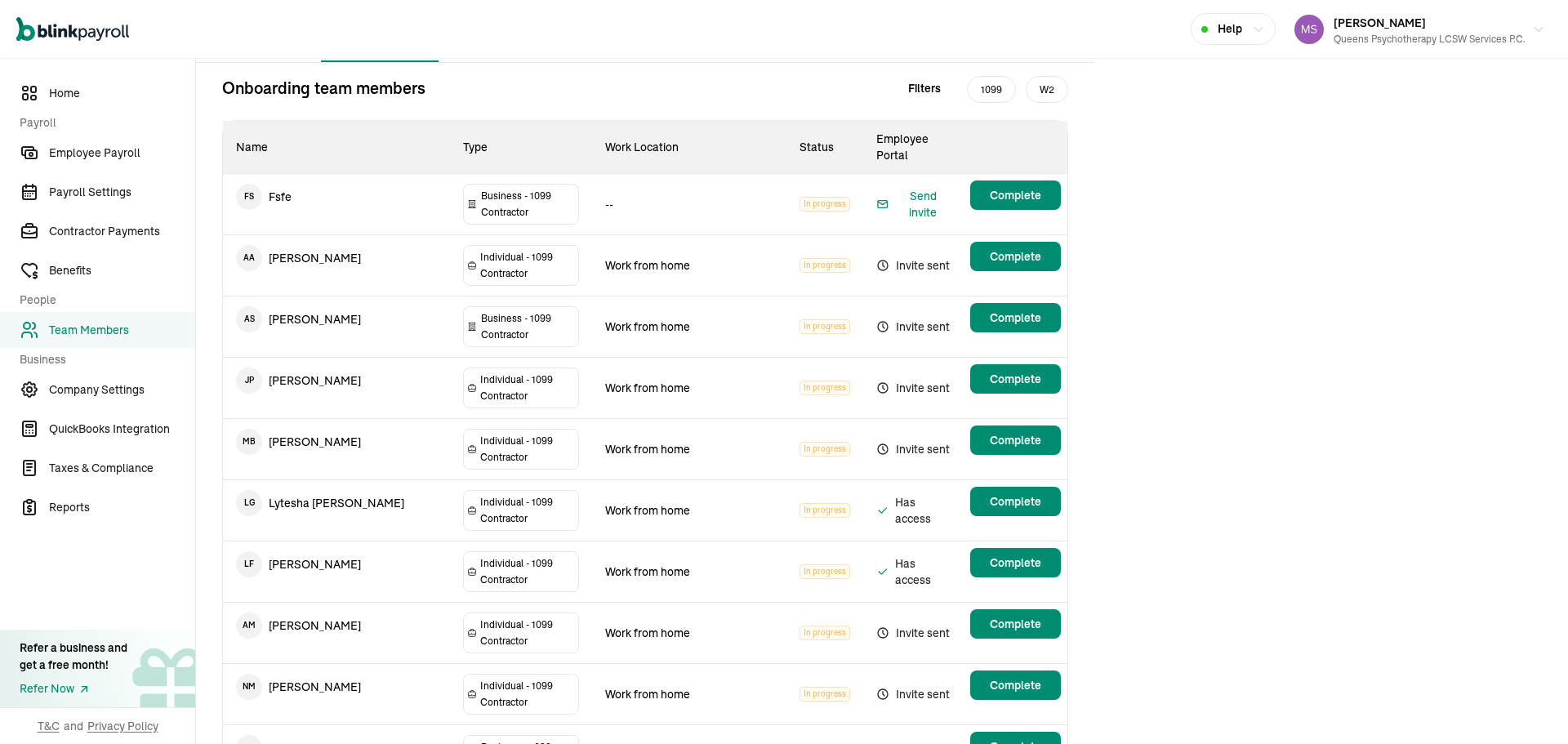
scroll to position [83, 0]
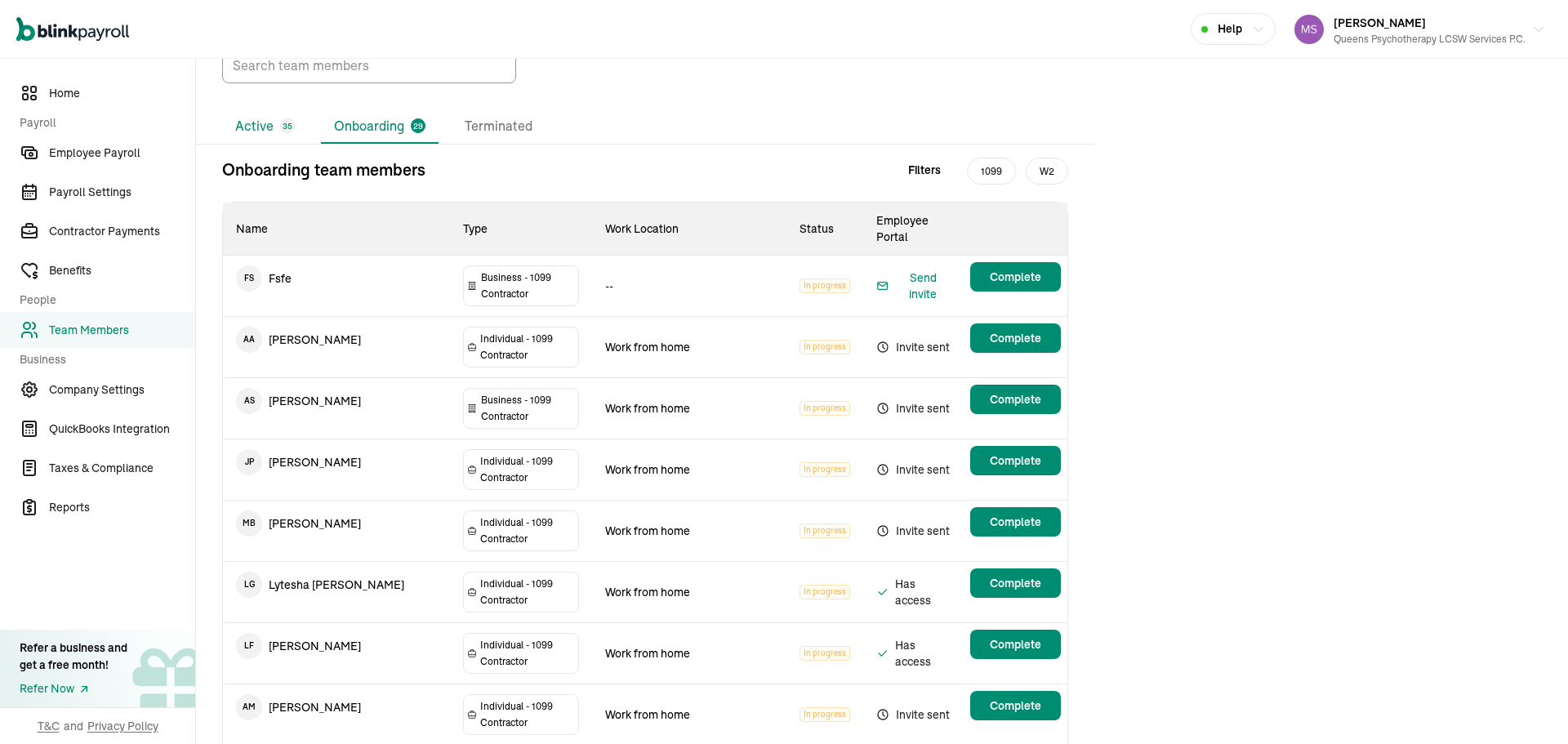
click at [266, 130] on li "Active 35" at bounding box center [265, 126] width 86 height 34
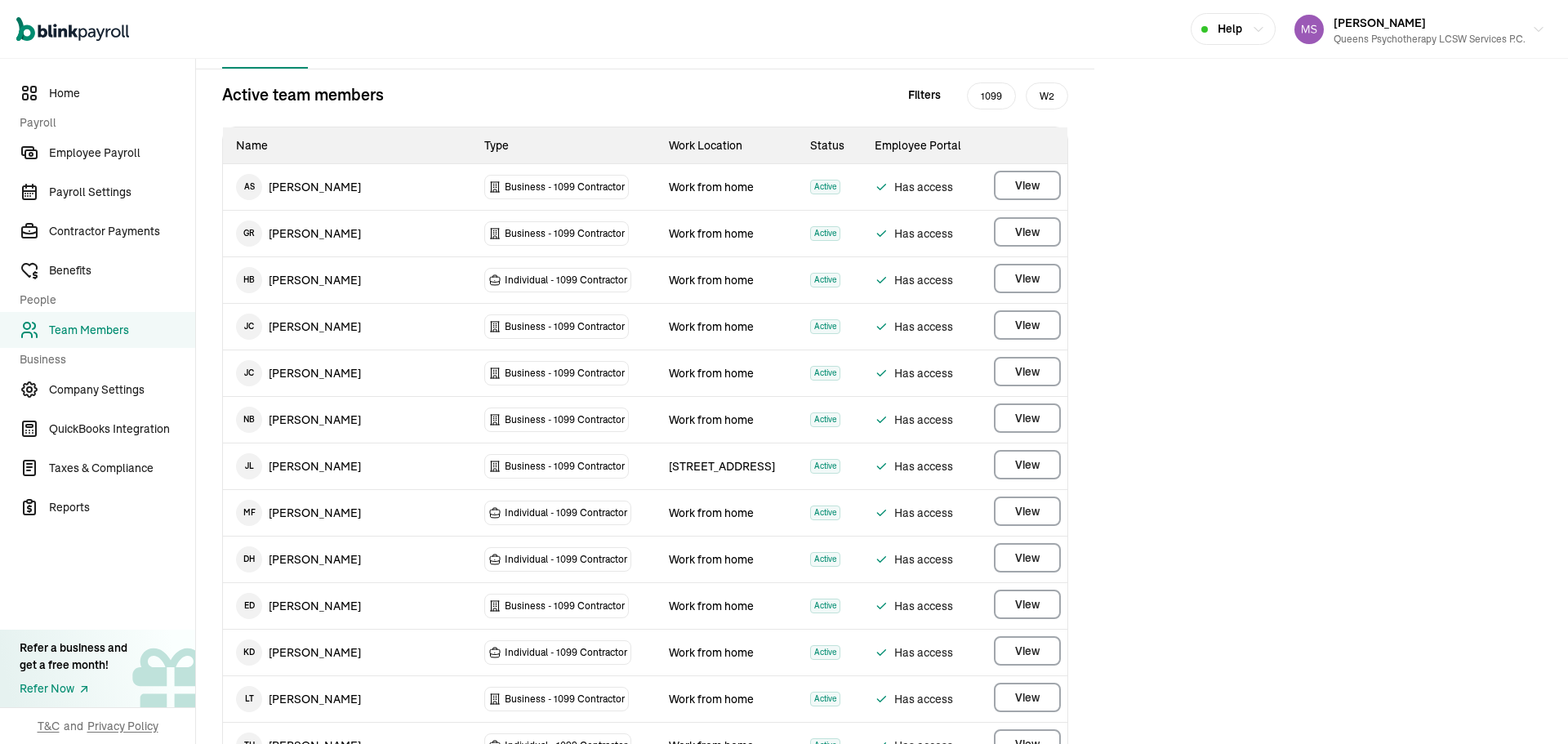
scroll to position [117, 0]
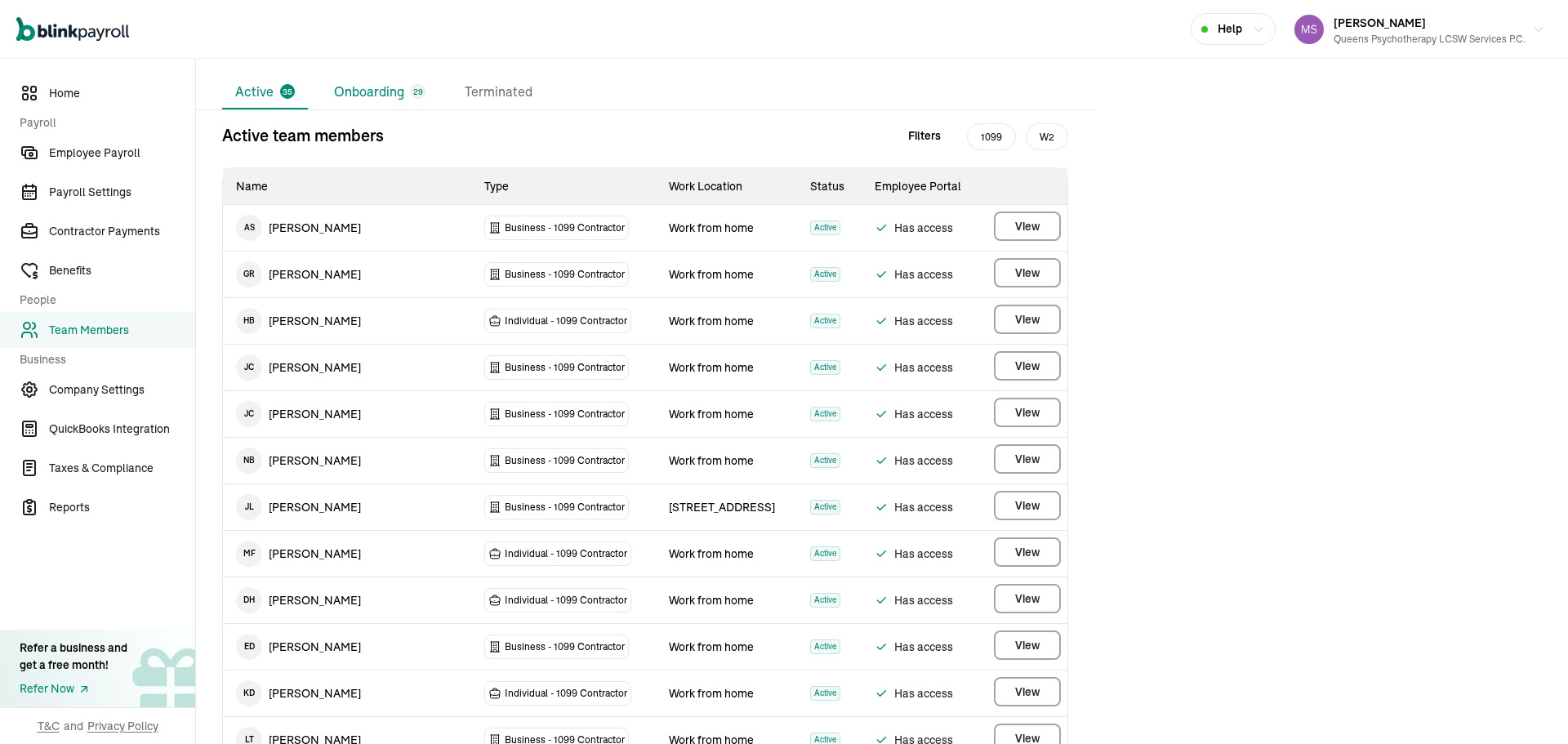
click at [337, 100] on li "Onboarding 29" at bounding box center [380, 92] width 117 height 34
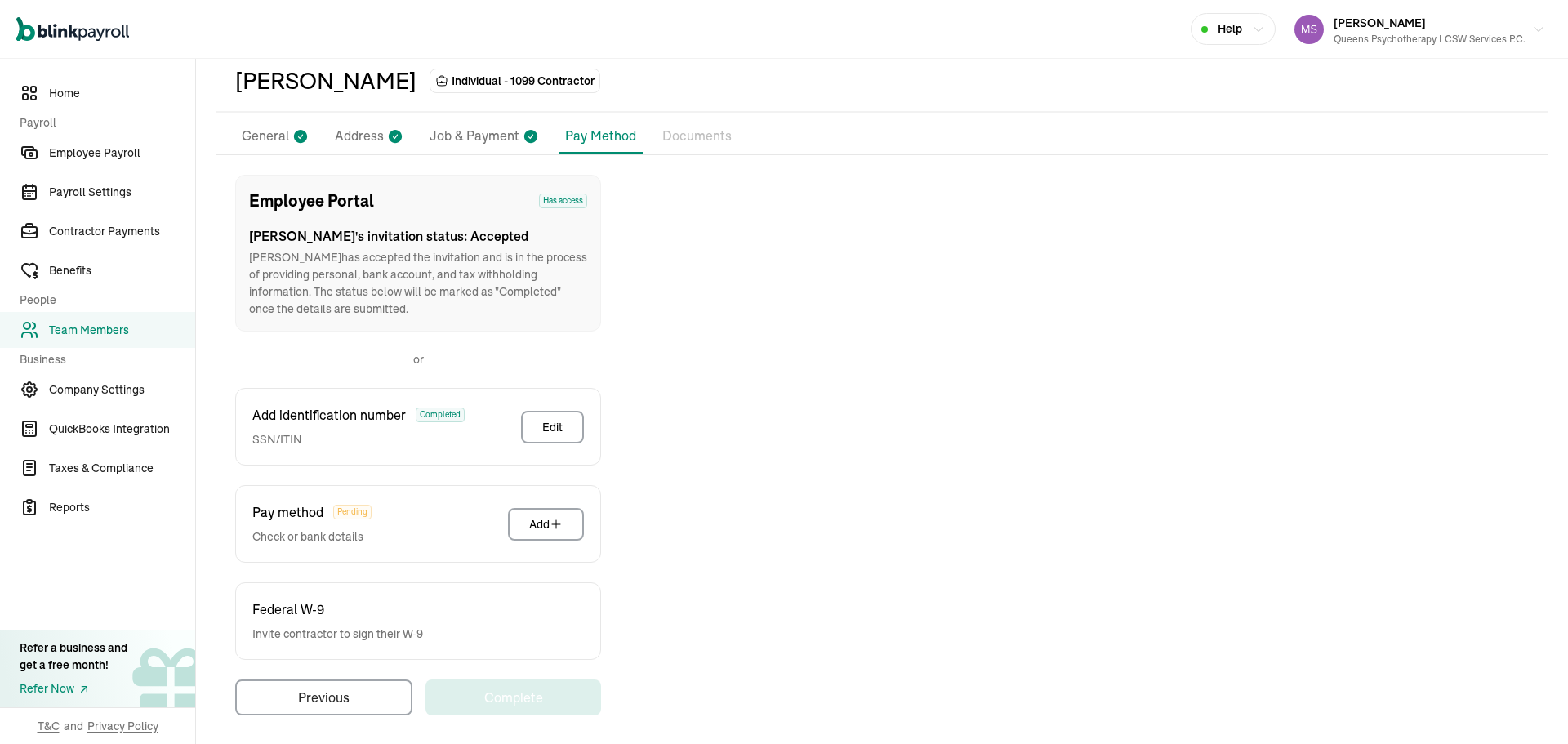
scroll to position [81, 0]
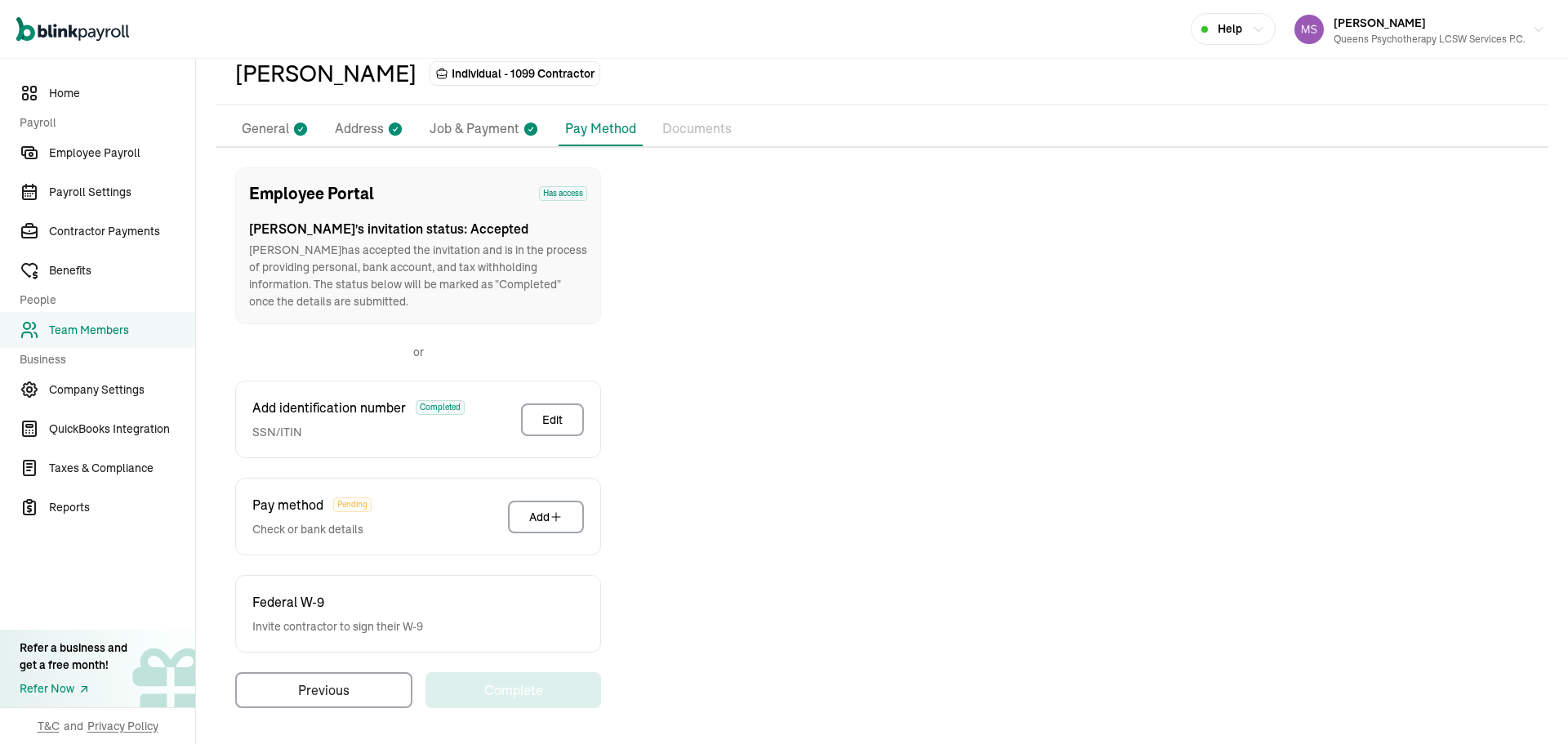
click at [1073, 405] on div "Employee Portal Has access Louis 's invitation status: Accepted Louis has accep…" at bounding box center [882, 437] width 1333 height 541
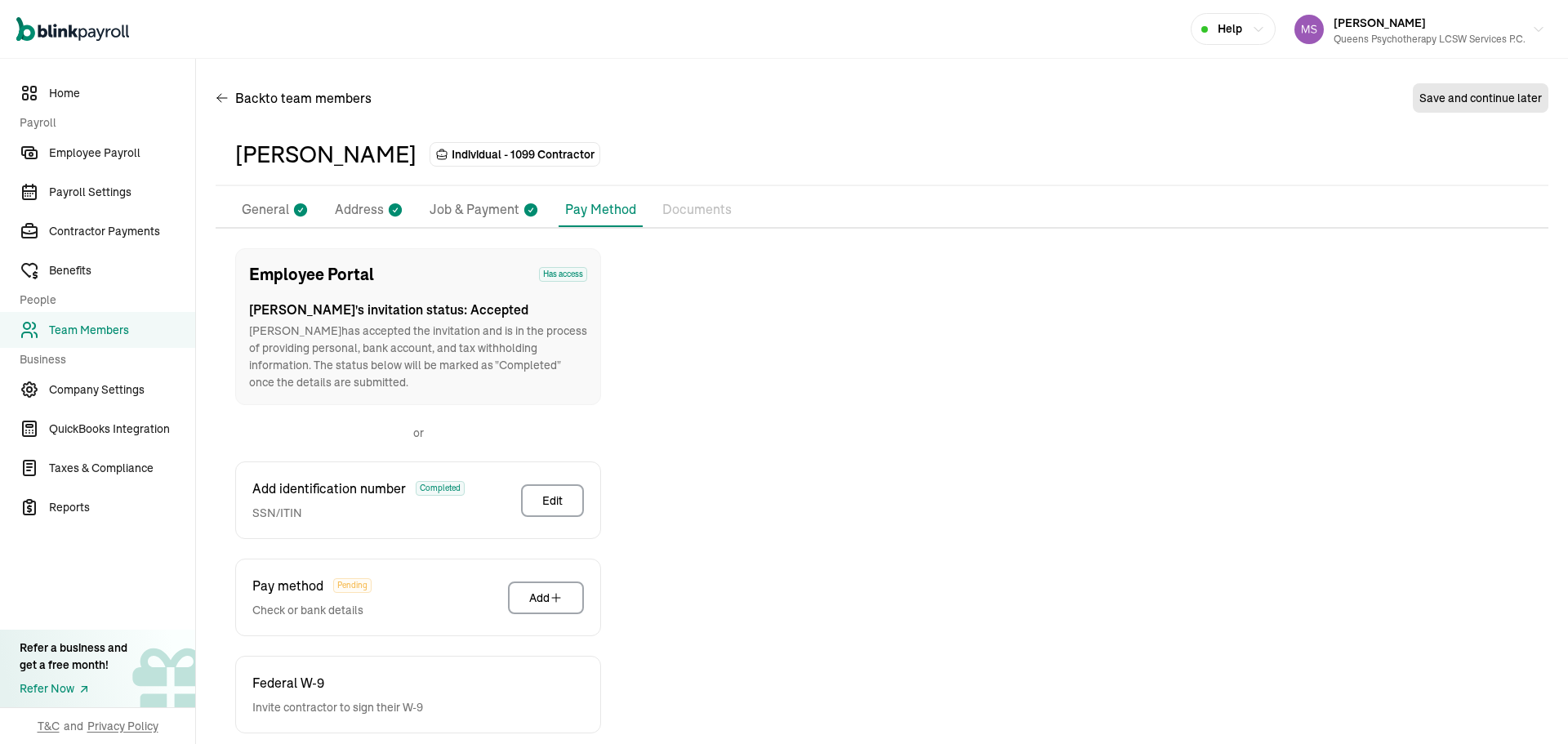
click at [157, 319] on link "Team Members" at bounding box center [97, 329] width 195 height 36
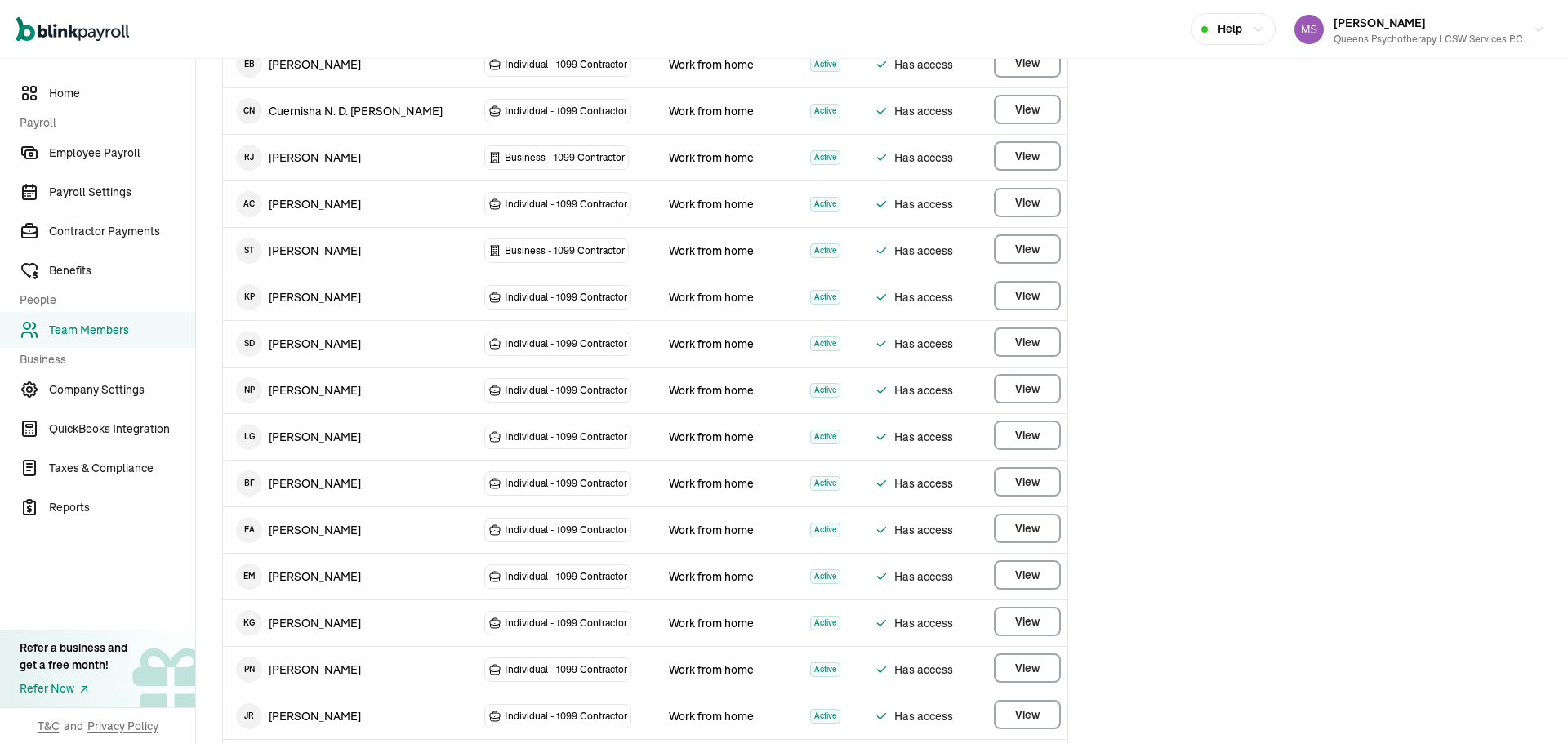
scroll to position [980, 0]
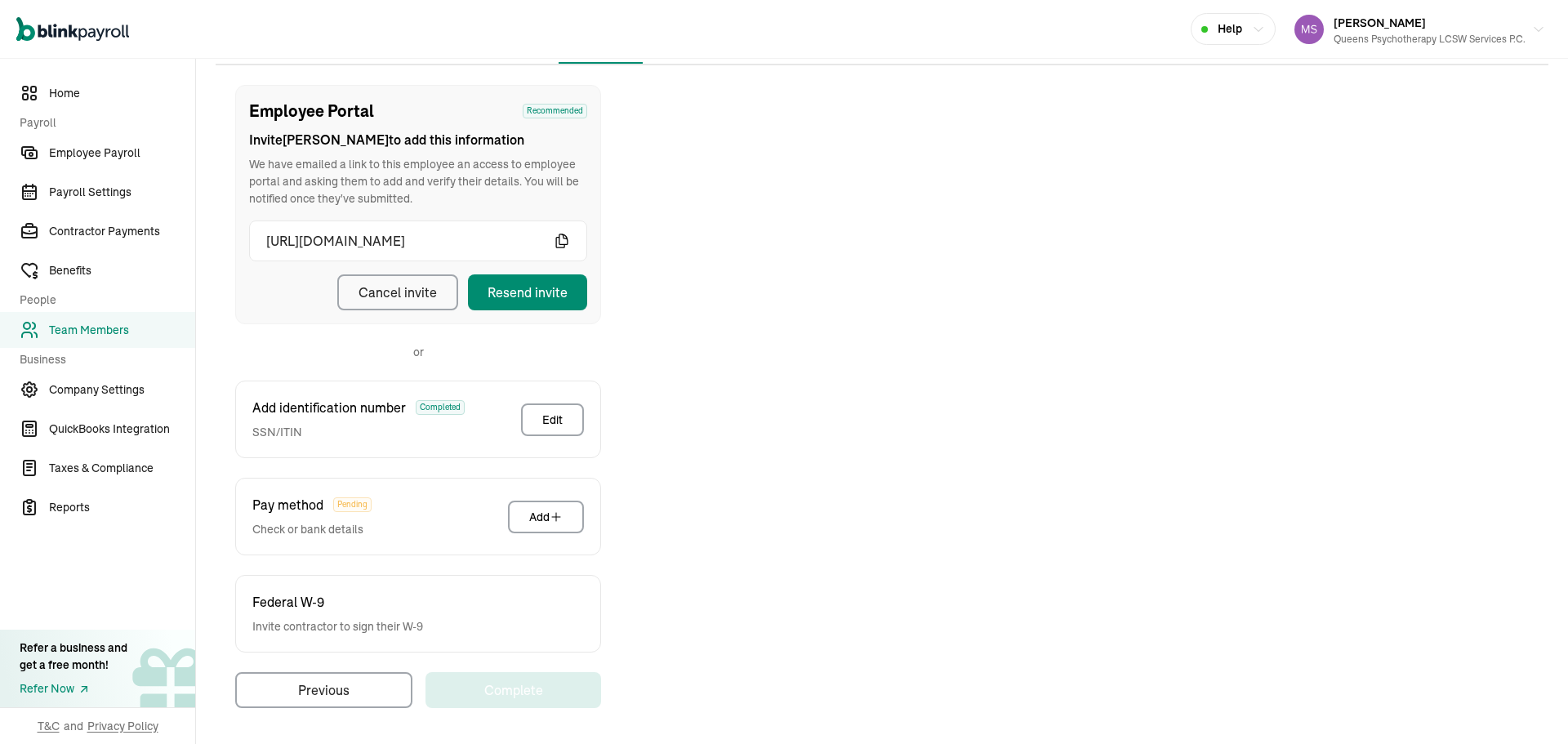
scroll to position [81, 0]
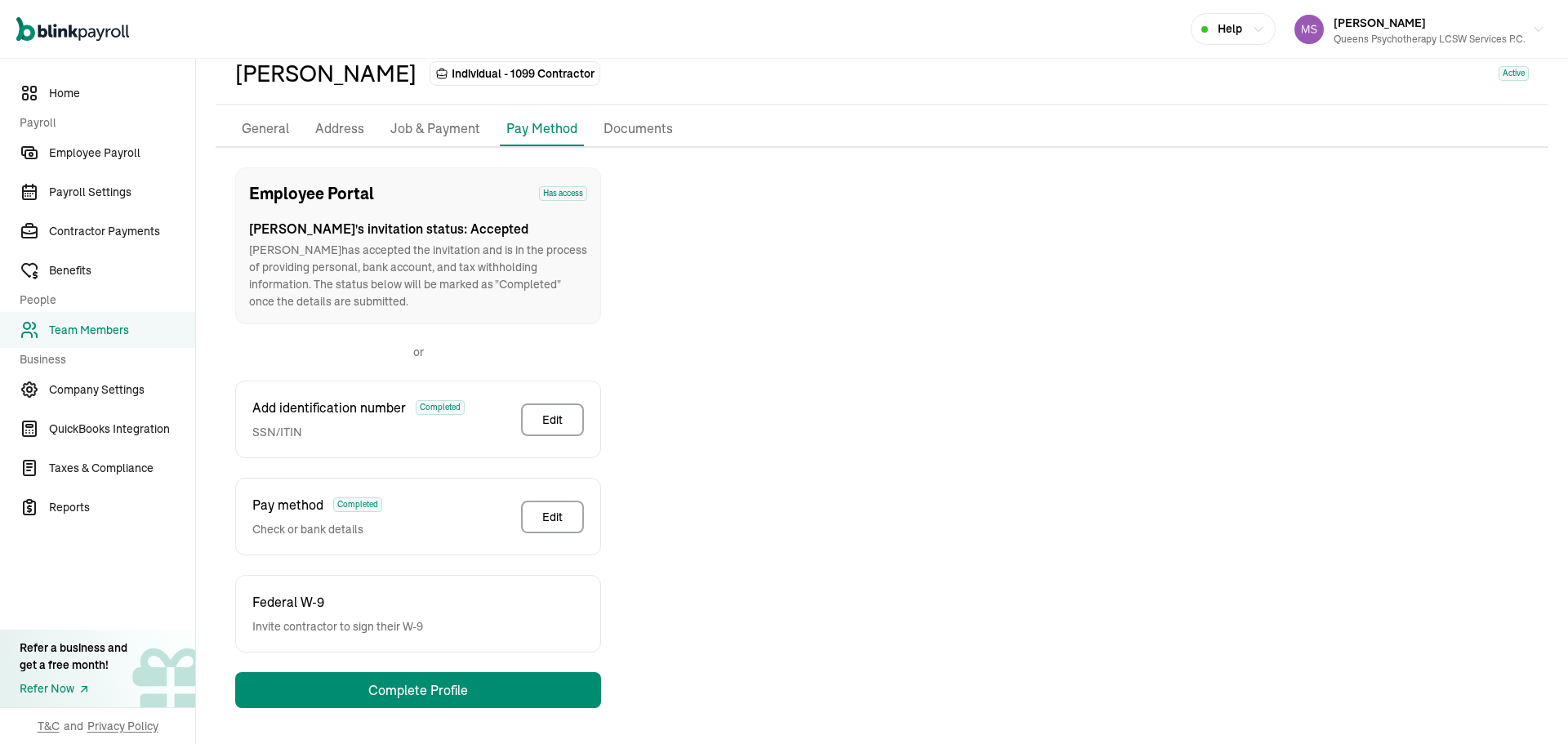
click at [180, 337] on span "Team Members" at bounding box center [122, 330] width 146 height 18
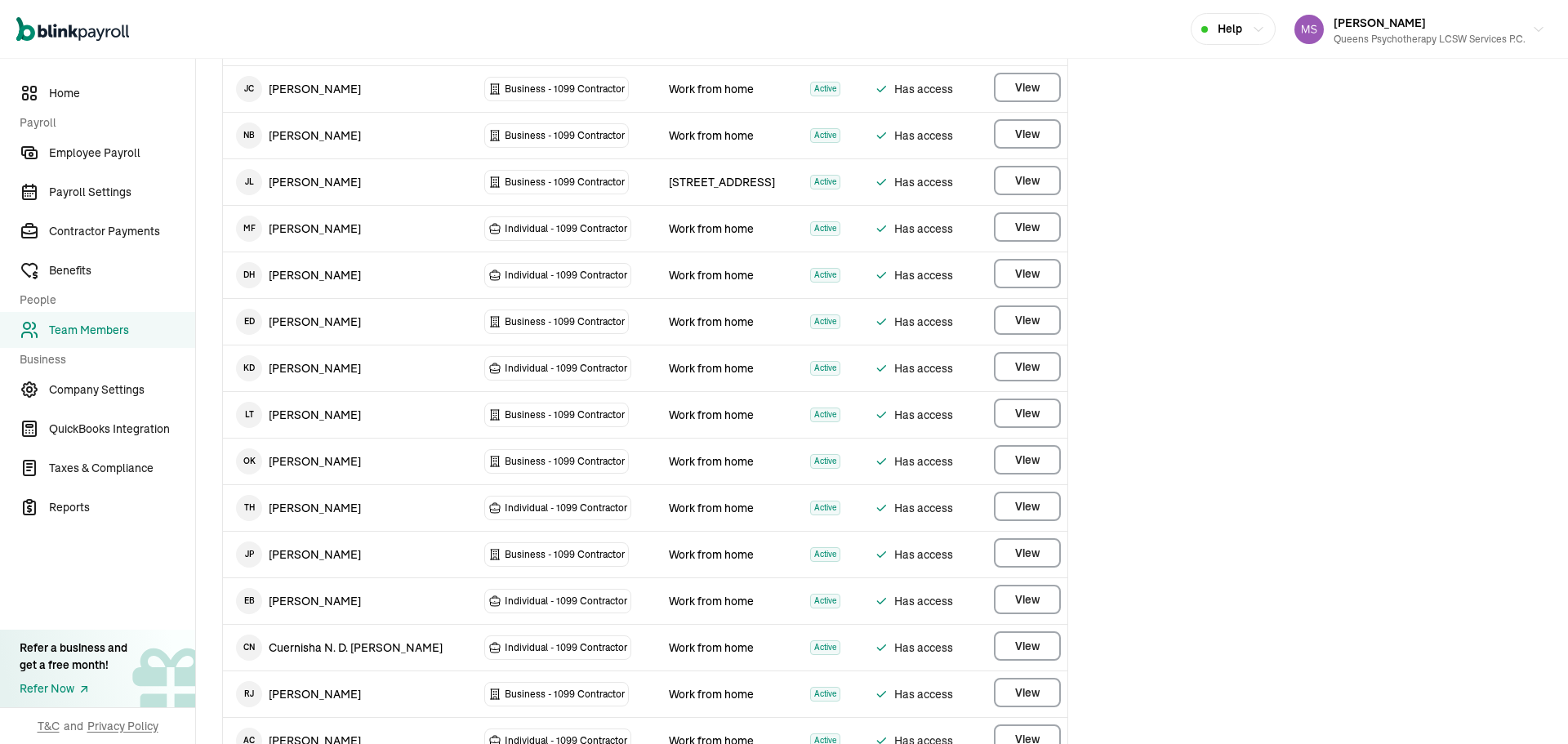
scroll to position [490, 0]
drag, startPoint x: 330, startPoint y: 511, endPoint x: 642, endPoint y: 520, distance: 312.1
click at [642, 520] on tr "T H Tasheen Harris Individual - 1099 Contractor Work from home Active Has acces…" at bounding box center [645, 507] width 845 height 46
drag, startPoint x: 632, startPoint y: 453, endPoint x: 961, endPoint y: 469, distance: 329.4
click at [961, 469] on tr "O K Odetta Keane Business - 1099 Contractor Work from home Active Has access Vi…" at bounding box center [645, 460] width 845 height 46
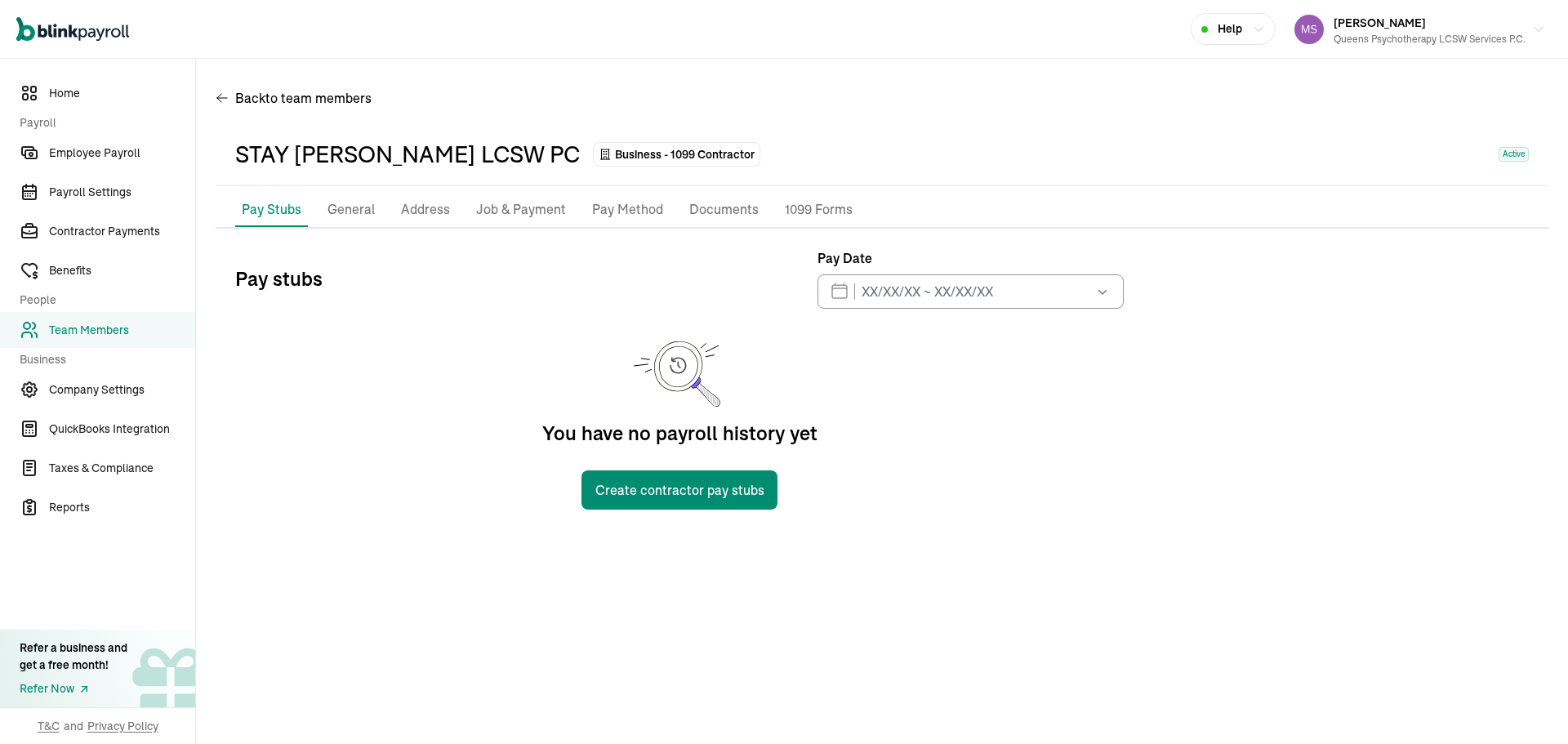
click at [609, 204] on p "Pay Method" at bounding box center [628, 209] width 71 height 21
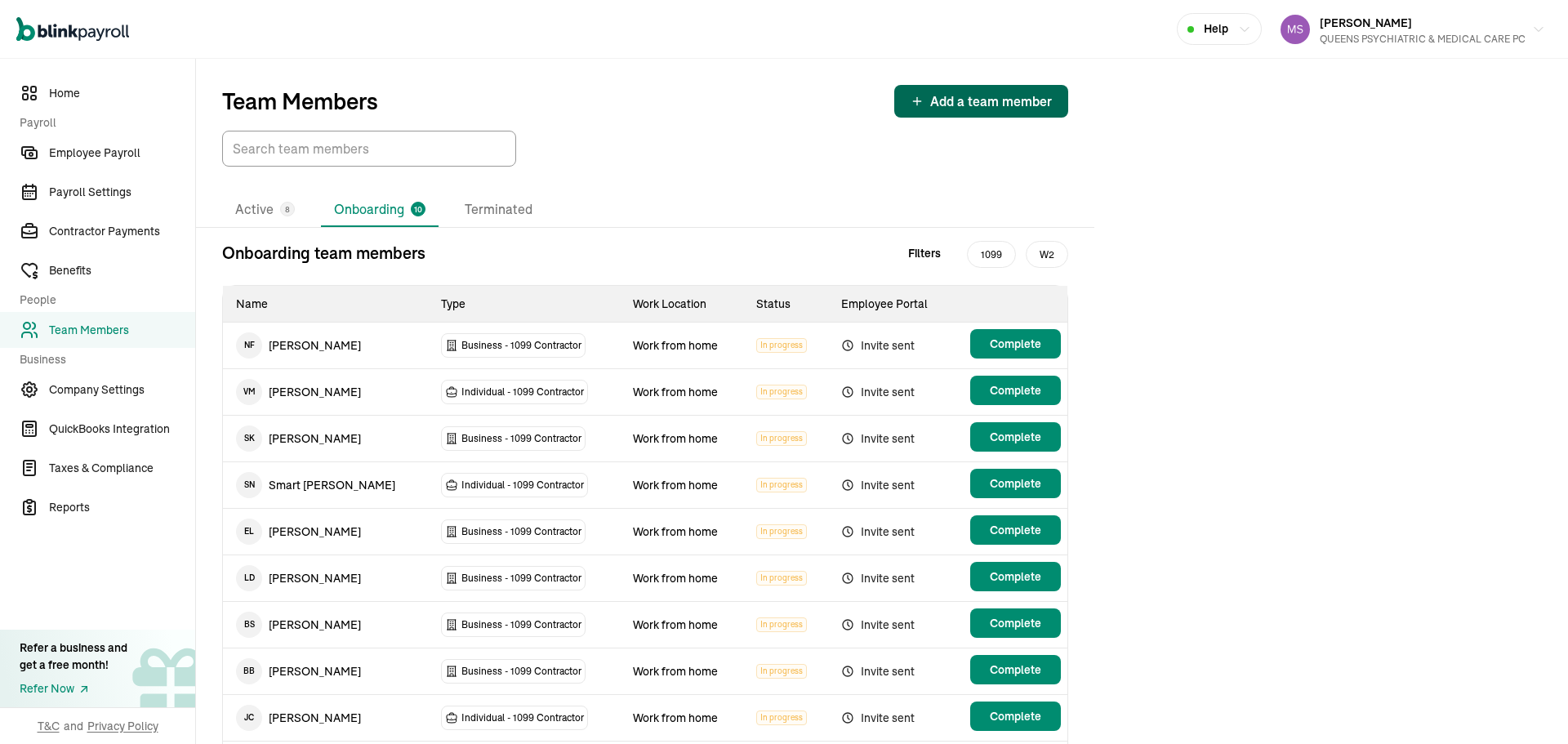
click at [1037, 100] on span "Add a team member" at bounding box center [990, 101] width 122 height 19
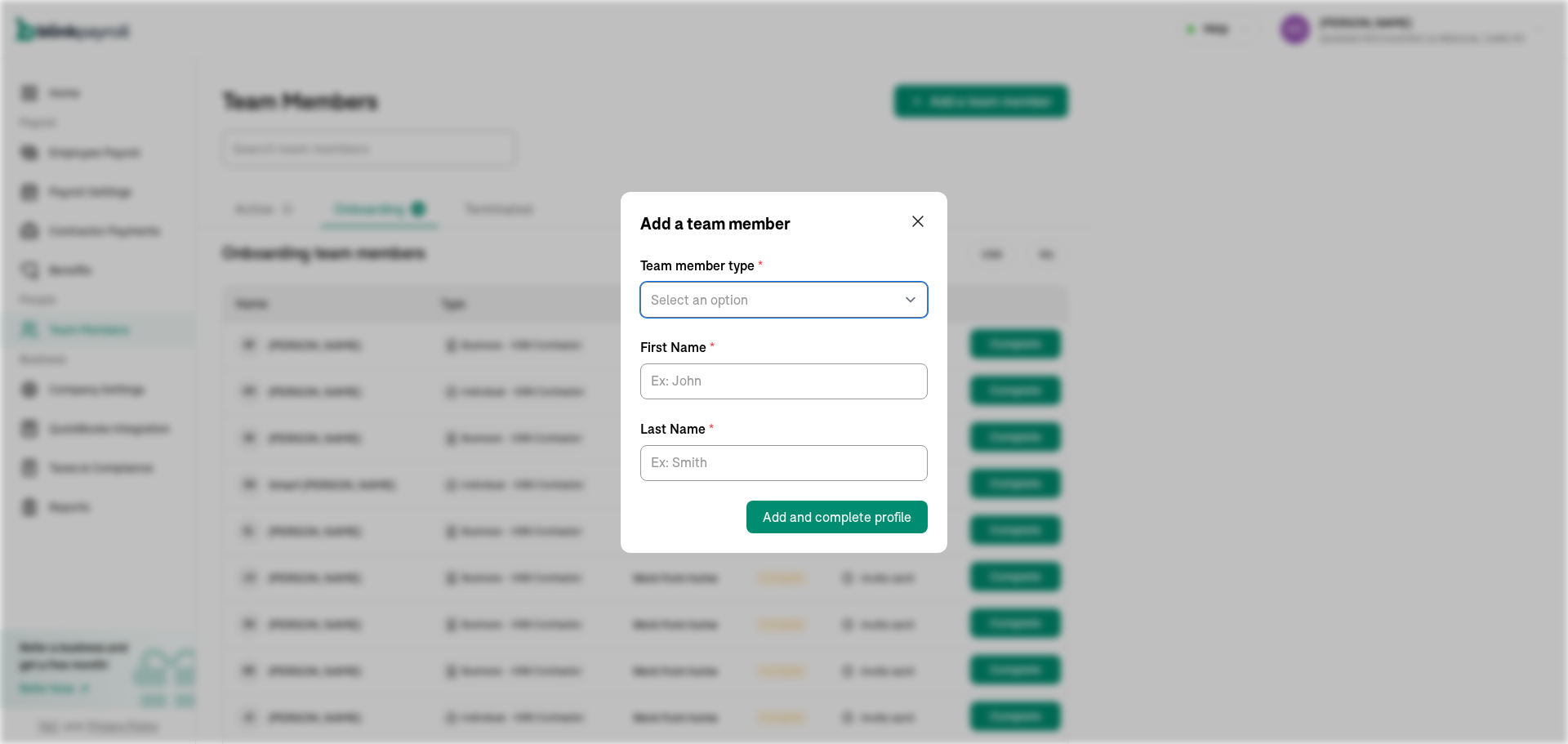
click at [880, 291] on select "Select an option W2 Employee Individual - 1099 [DEMOGRAPHIC_DATA] Business - 10…" at bounding box center [784, 299] width 287 height 36
select select "businessVendor"
click at [641, 317] on select "Select an option W2 Employee Individual - 1099 Contractor Business - 1099 Contr…" at bounding box center [784, 299] width 287 height 36
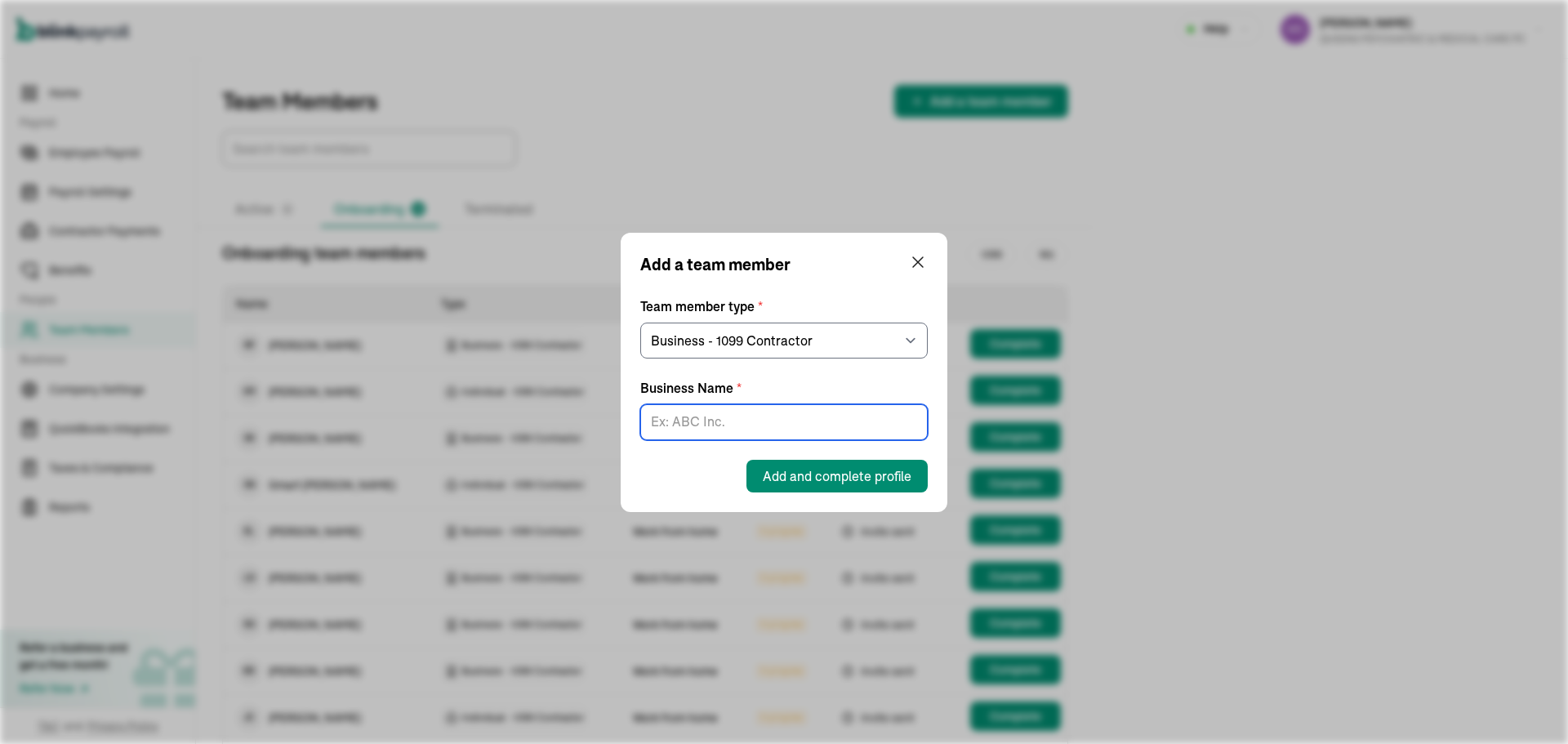
click at [797, 415] on input "Business Name *" at bounding box center [784, 422] width 287 height 36
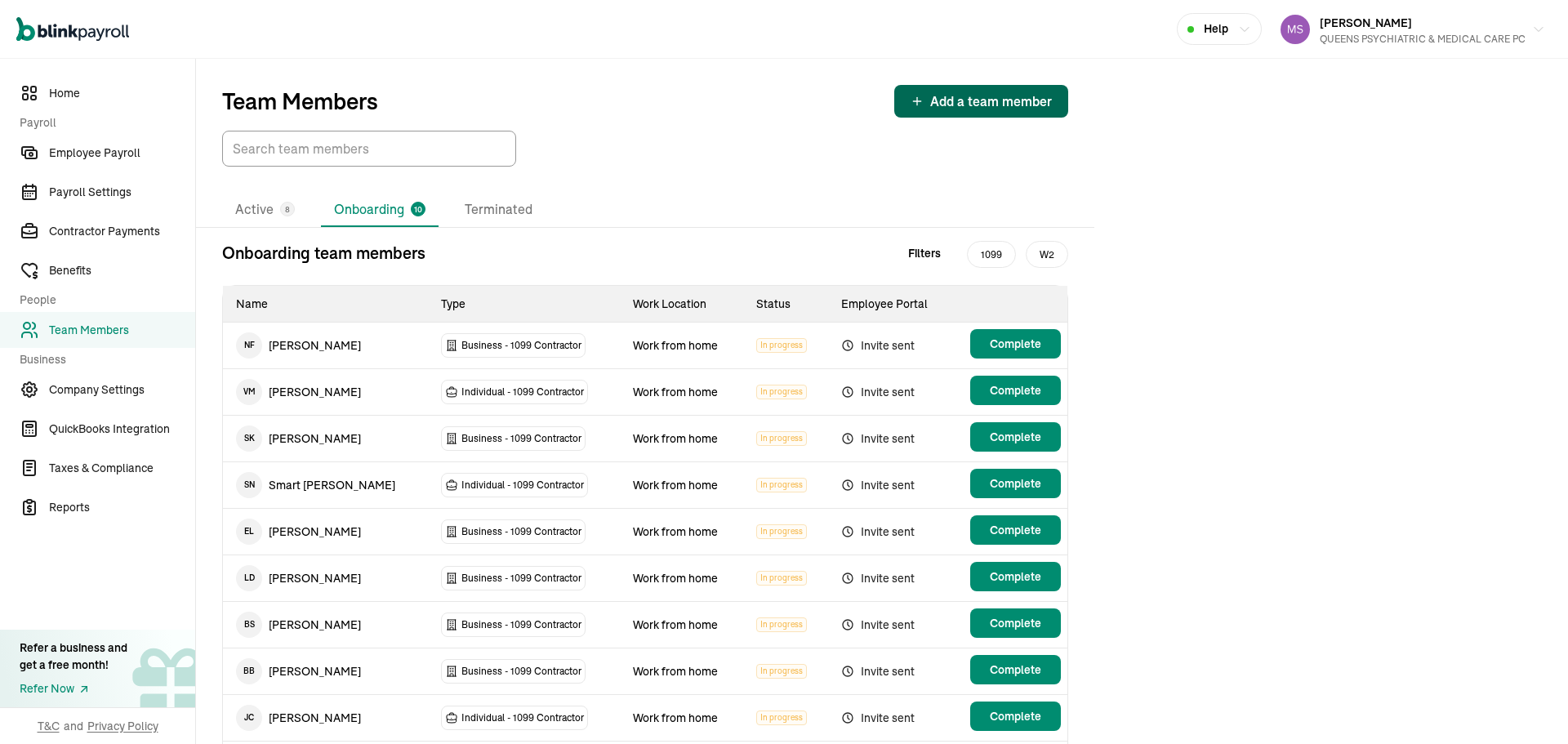
click at [1033, 97] on span "Add a team member" at bounding box center [990, 101] width 122 height 19
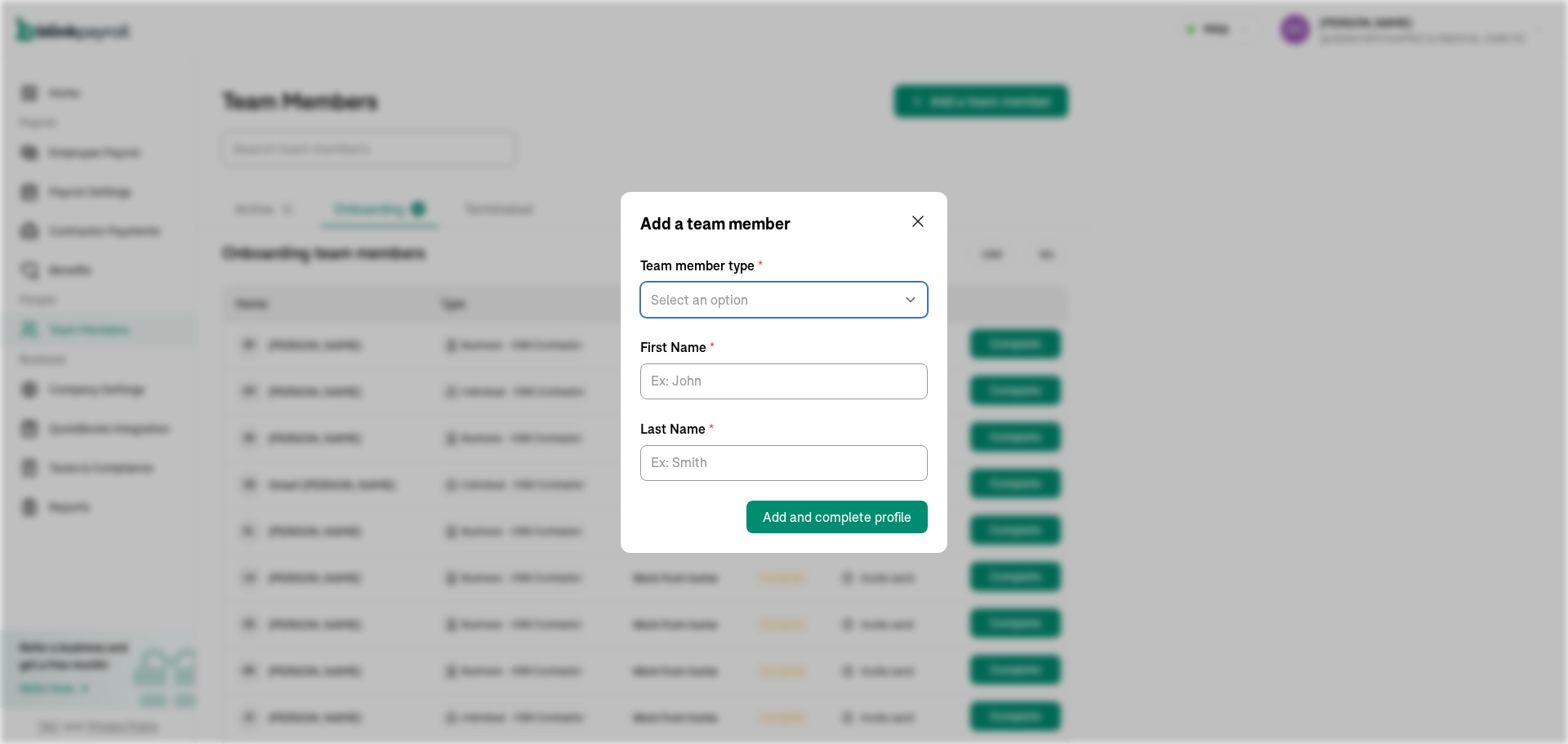
click at [769, 295] on select "Select an option W2 Employee Individual - 1099 Contractor Business - 1099 Contr…" at bounding box center [784, 299] width 287 height 36
select select "businessVendor"
click at [641, 317] on select "Select an option W2 Employee Individual - 1099 Contractor Business - 1099 Contr…" at bounding box center [784, 299] width 287 height 36
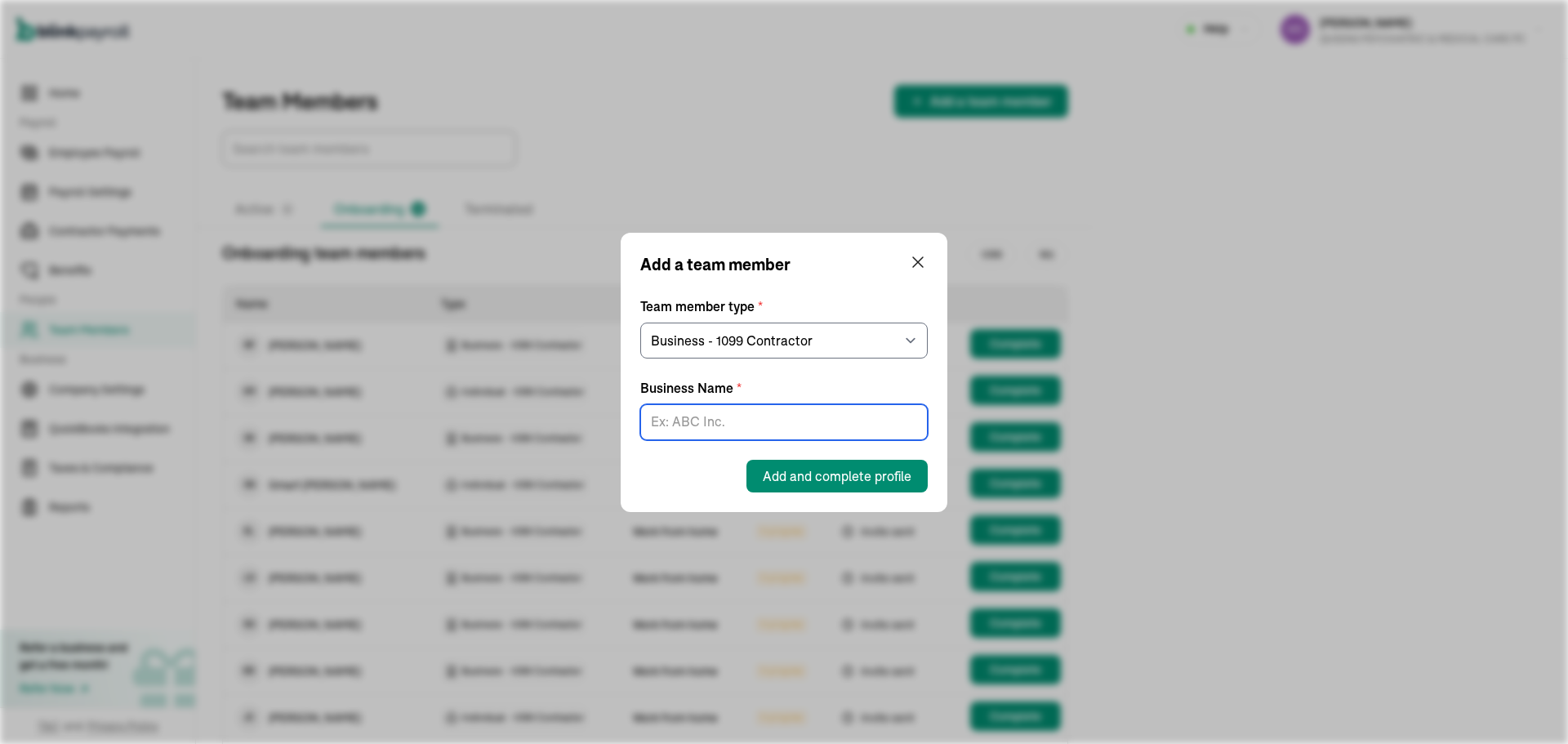
drag, startPoint x: 756, startPoint y: 404, endPoint x: 784, endPoint y: 424, distance: 34.4
click at [779, 420] on input "Business Name *" at bounding box center [784, 422] width 287 height 36
type input "M and M Psychiatric NP Services PLLC"
click at [847, 475] on span "Add and complete profile" at bounding box center [837, 476] width 149 height 19
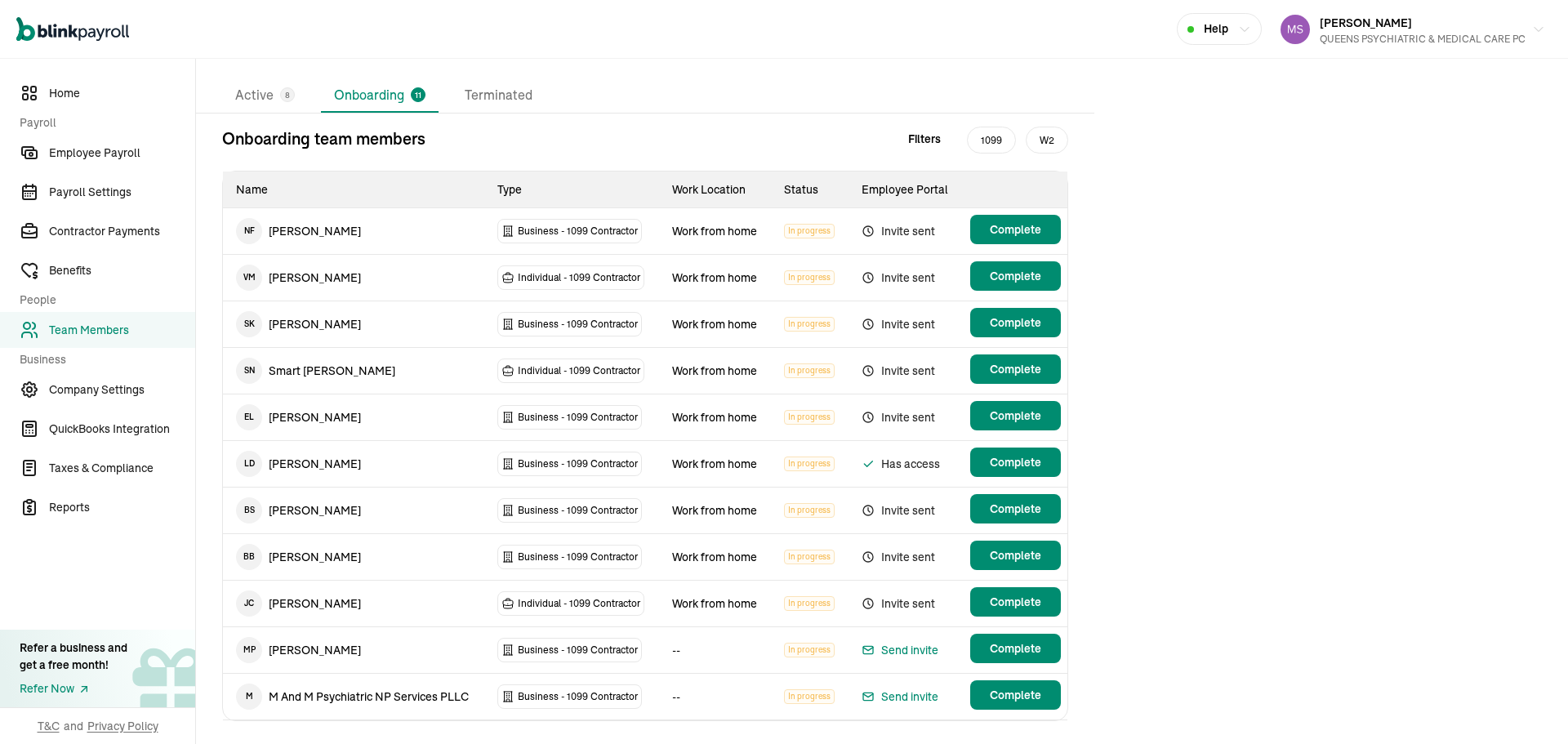
scroll to position [144, 0]
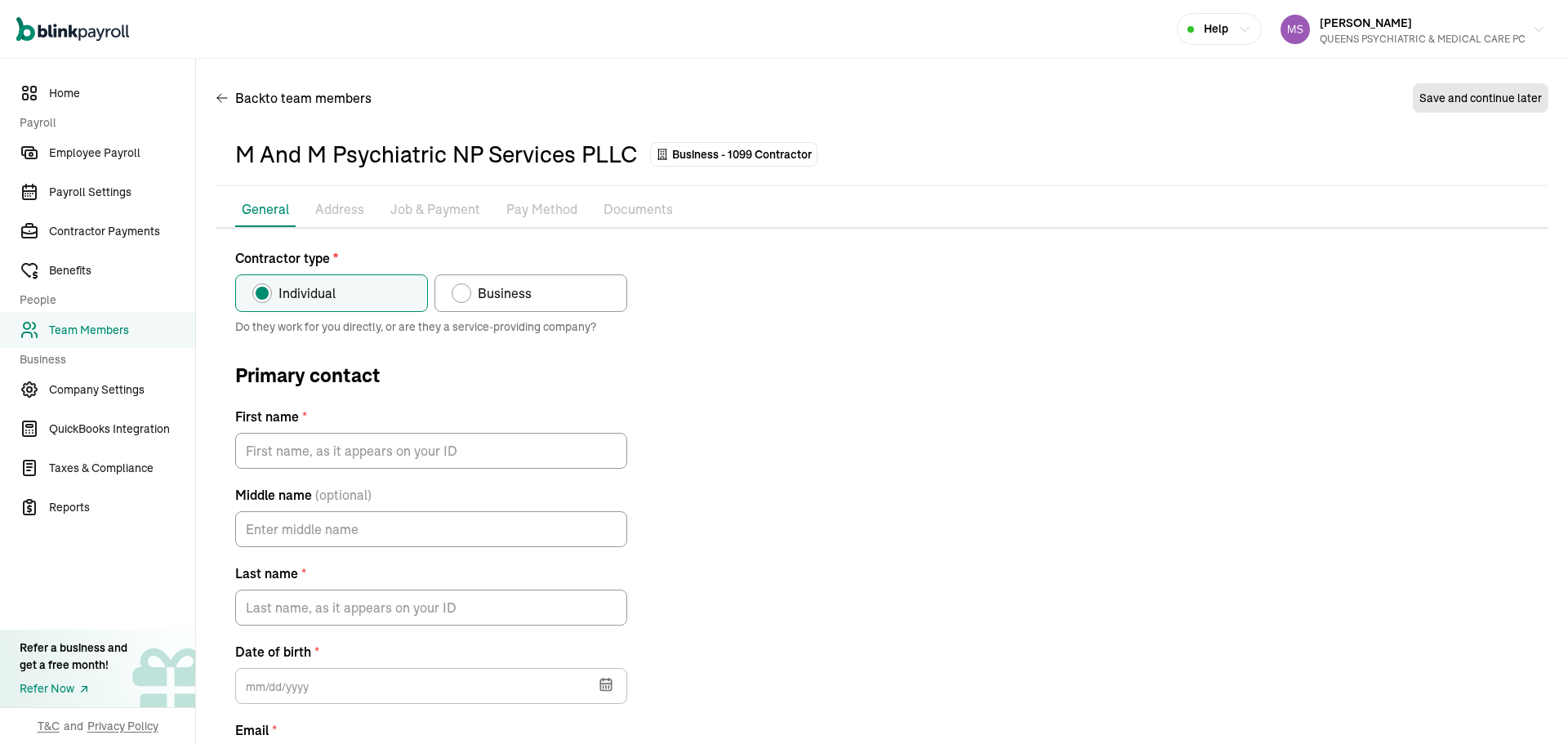
radio input "false"
radio input "true"
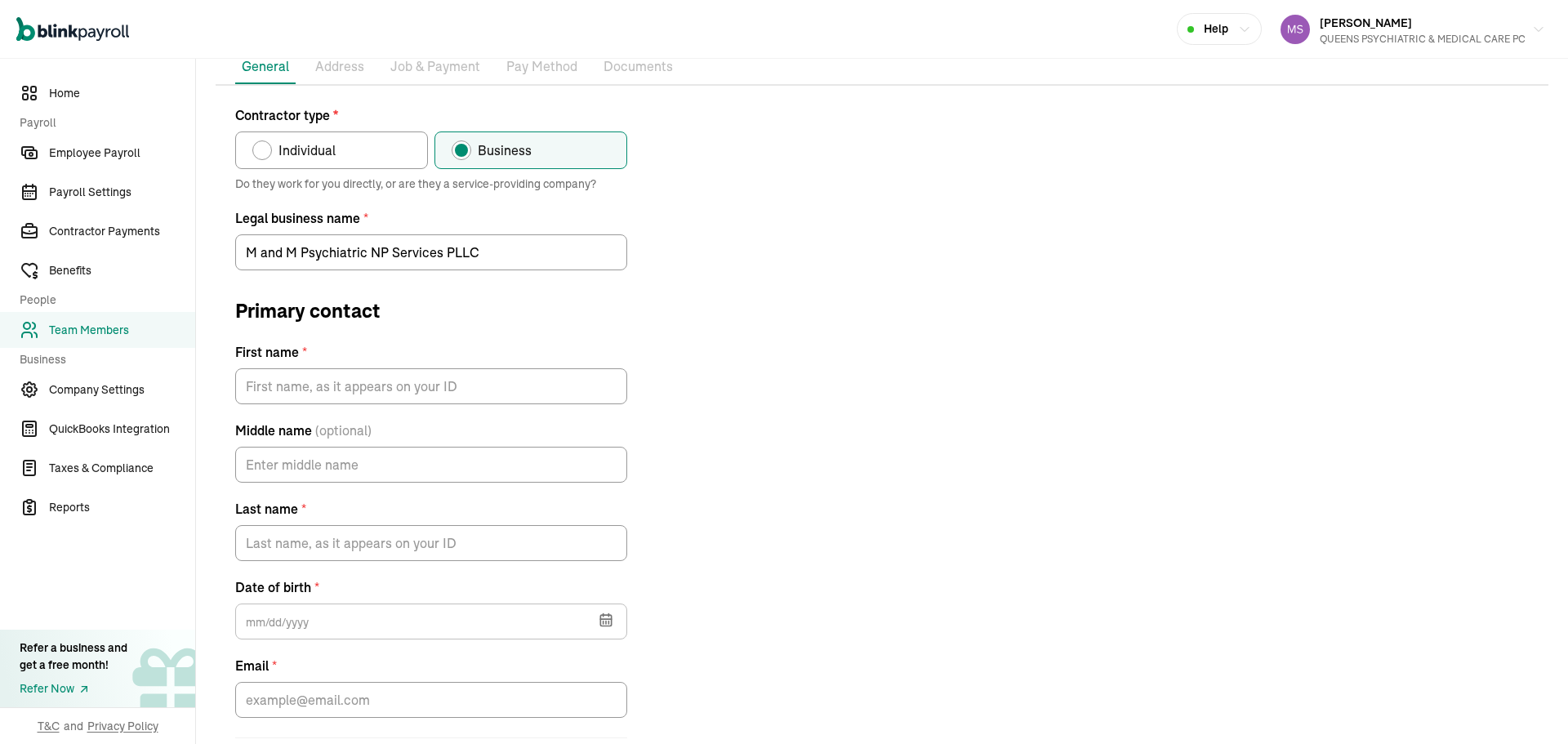
scroll to position [150, 0]
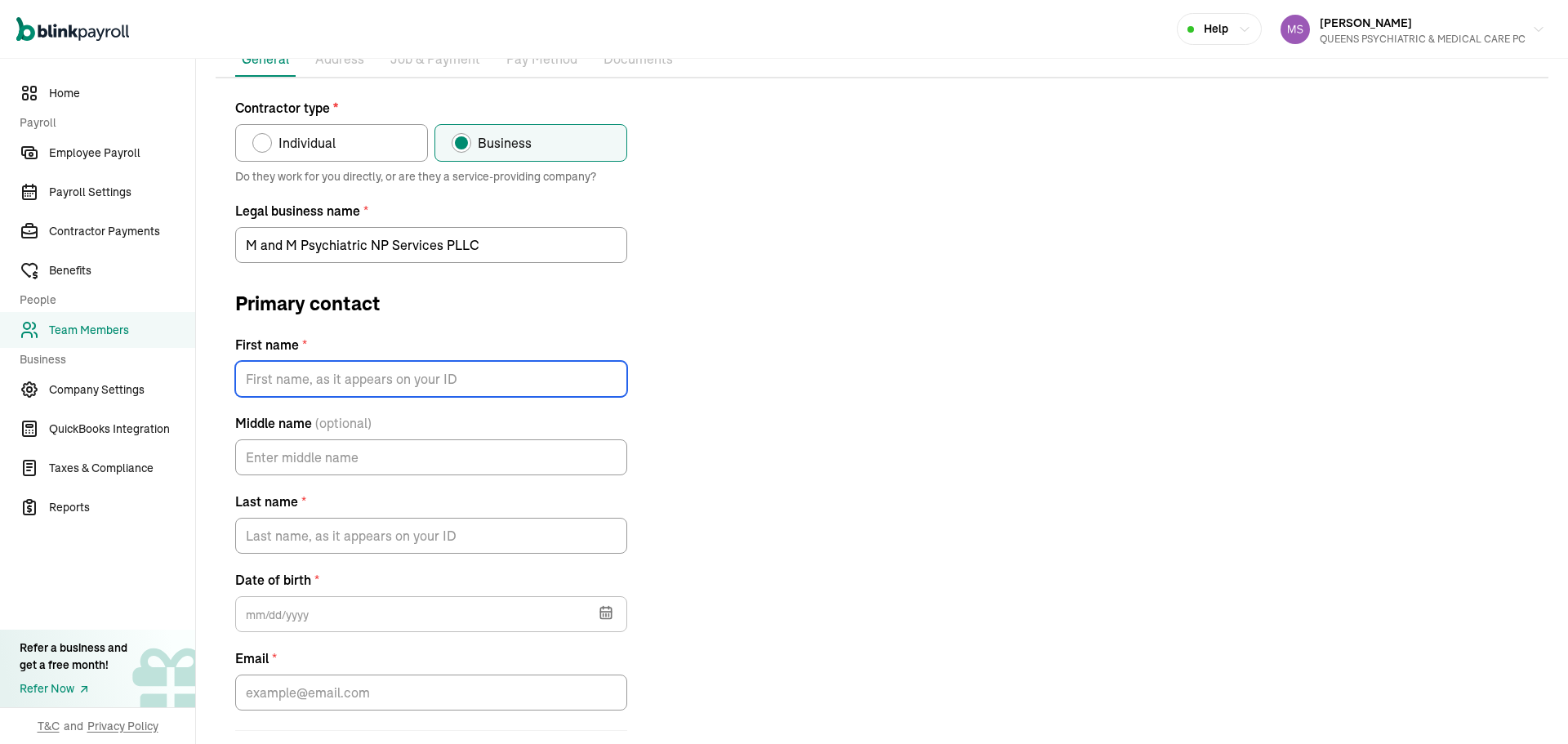
click at [358, 389] on input "First name *" at bounding box center [430, 379] width 392 height 36
type input "Maria"
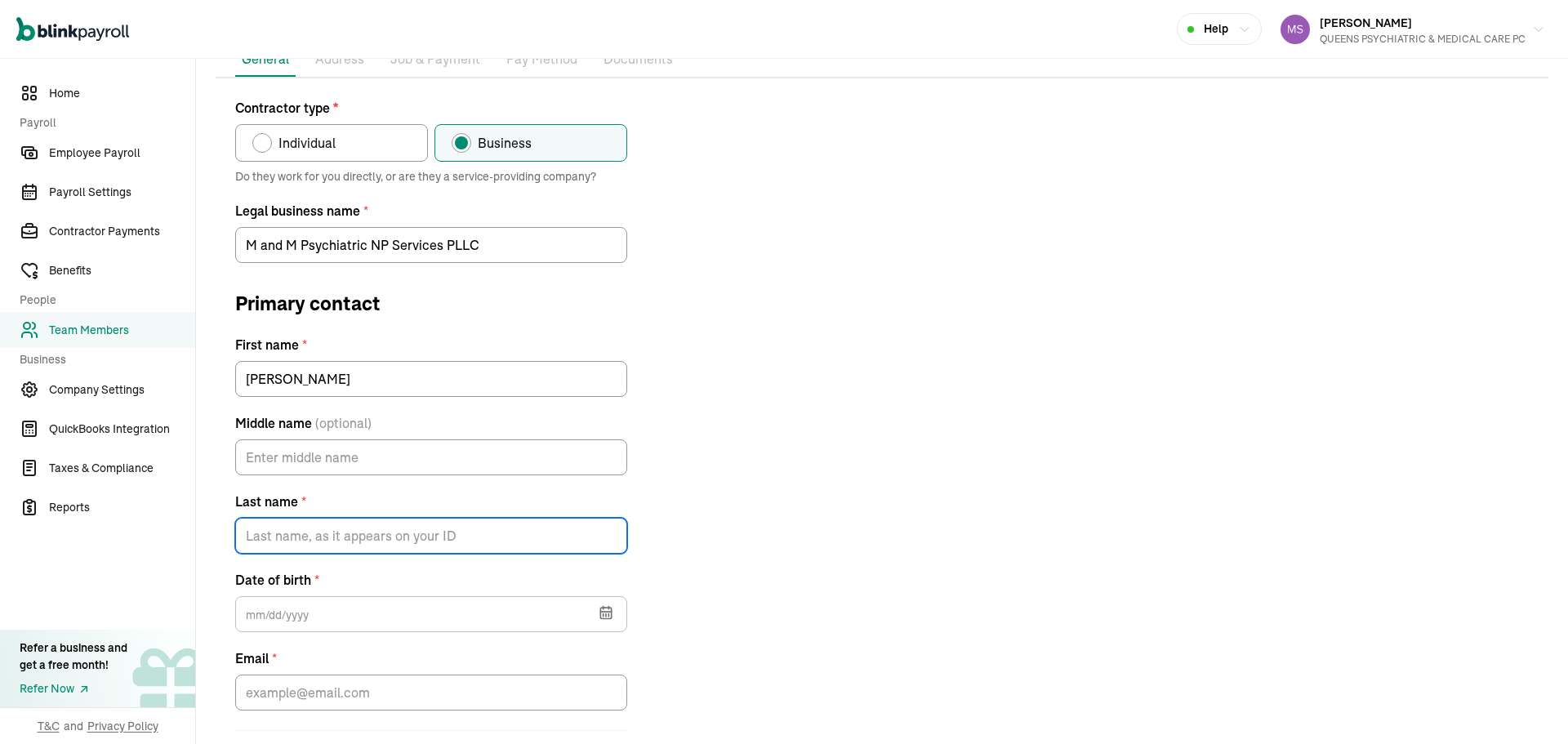
type input "e"
type input "Jensen"
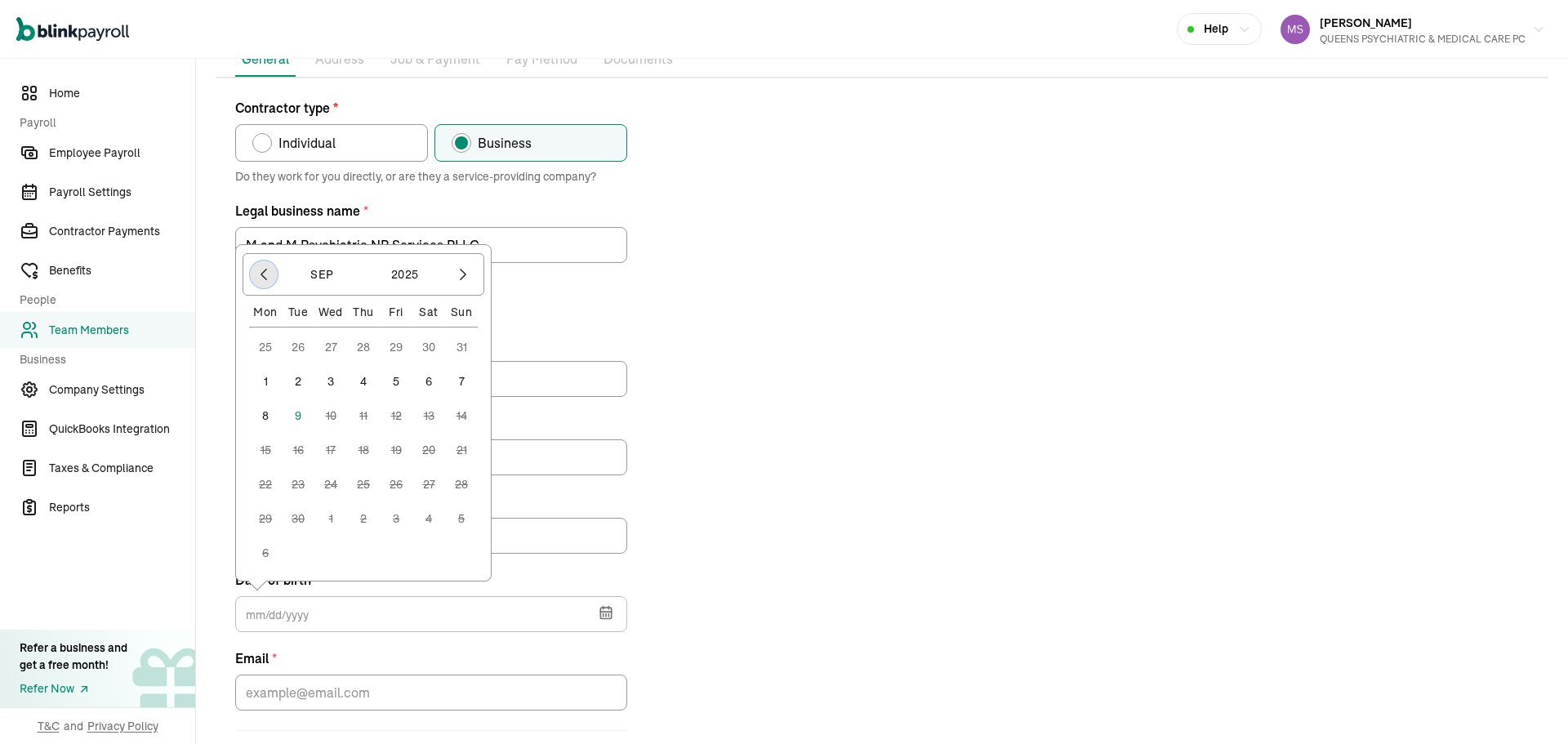
click at [259, 281] on icon "button" at bounding box center [264, 274] width 17 height 17
click at [259, 280] on div "Sep 2025 Mon Tue Wed Thu Fri Sat Sun 25 26 27 28 29 30 31 1 2 3 4 5 6 7 8 9 10 …" at bounding box center [363, 413] width 257 height 337
click at [261, 308] on icon "button" at bounding box center [264, 309] width 5 height 11
click at [261, 308] on div "Mon" at bounding box center [265, 312] width 32 height 17
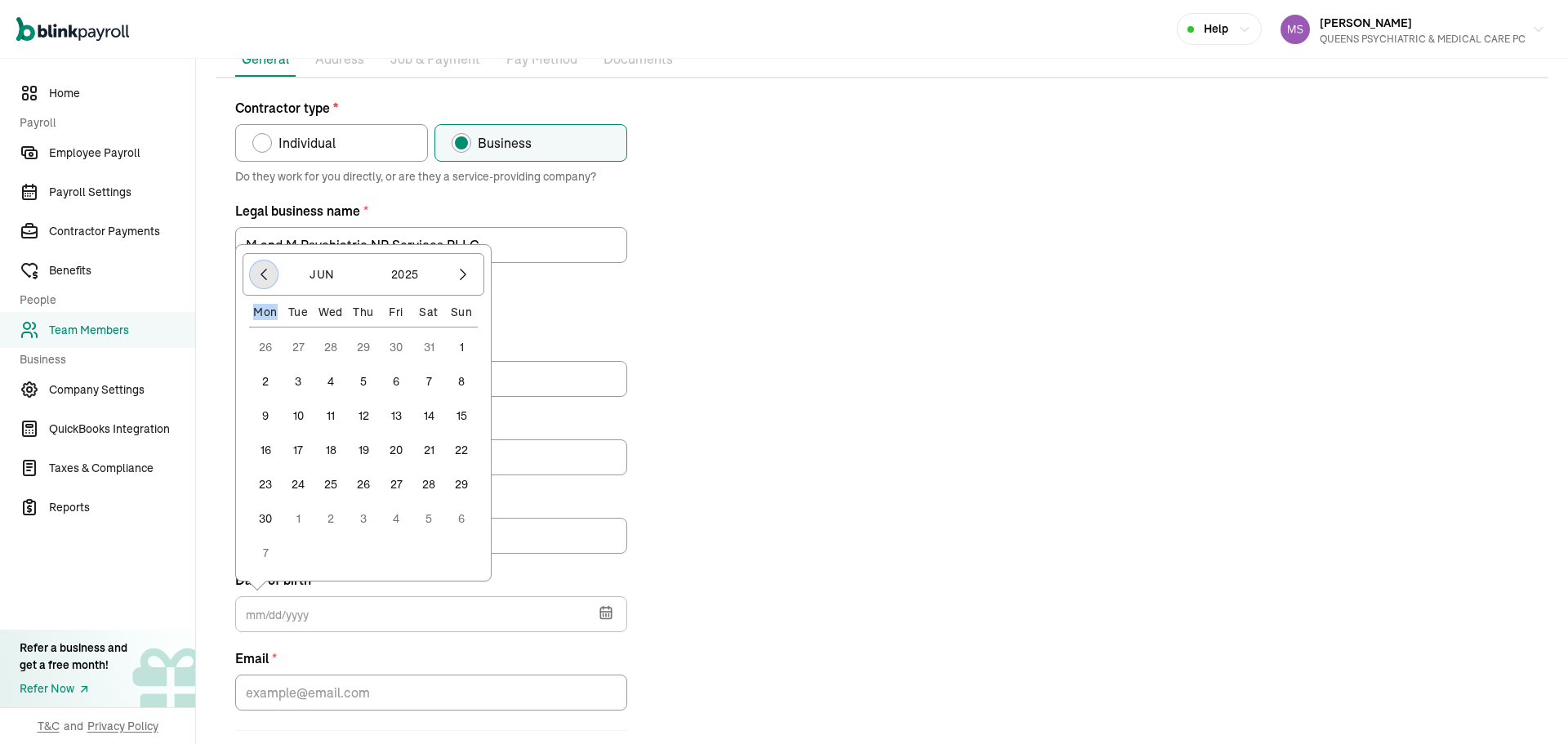
click at [267, 284] on button "button" at bounding box center [264, 274] width 28 height 28
click at [265, 303] on icon "button" at bounding box center [264, 308] width 17 height 17
click at [265, 305] on icon "button" at bounding box center [264, 308] width 17 height 17
click at [261, 266] on icon "button" at bounding box center [264, 274] width 17 height 17
click at [264, 304] on icon "button" at bounding box center [264, 308] width 17 height 17
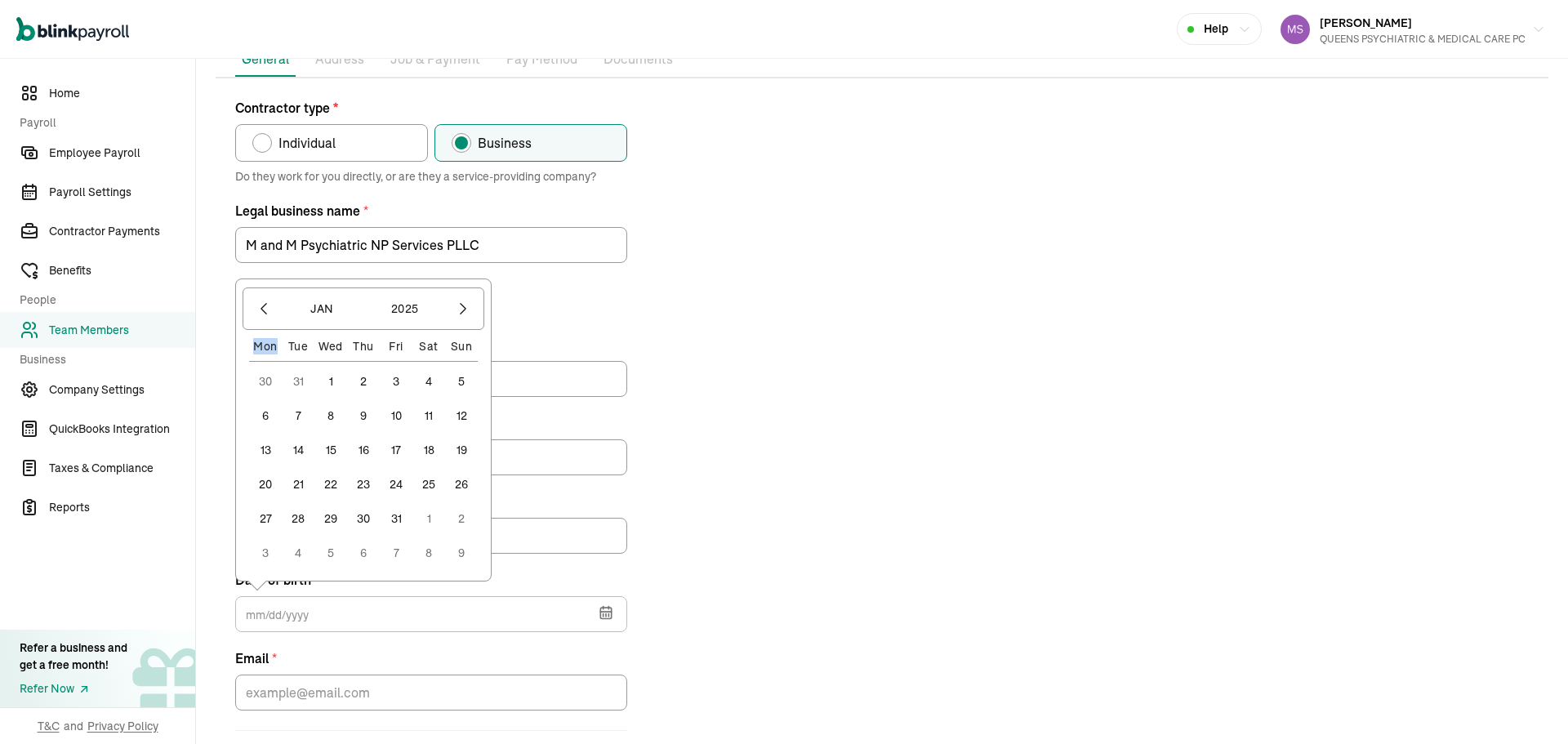
click at [427, 422] on button "11" at bounding box center [429, 415] width 32 height 32
click at [318, 629] on input "01/11/2025" at bounding box center [430, 613] width 392 height 36
click at [394, 312] on button "2025" at bounding box center [404, 308] width 78 height 31
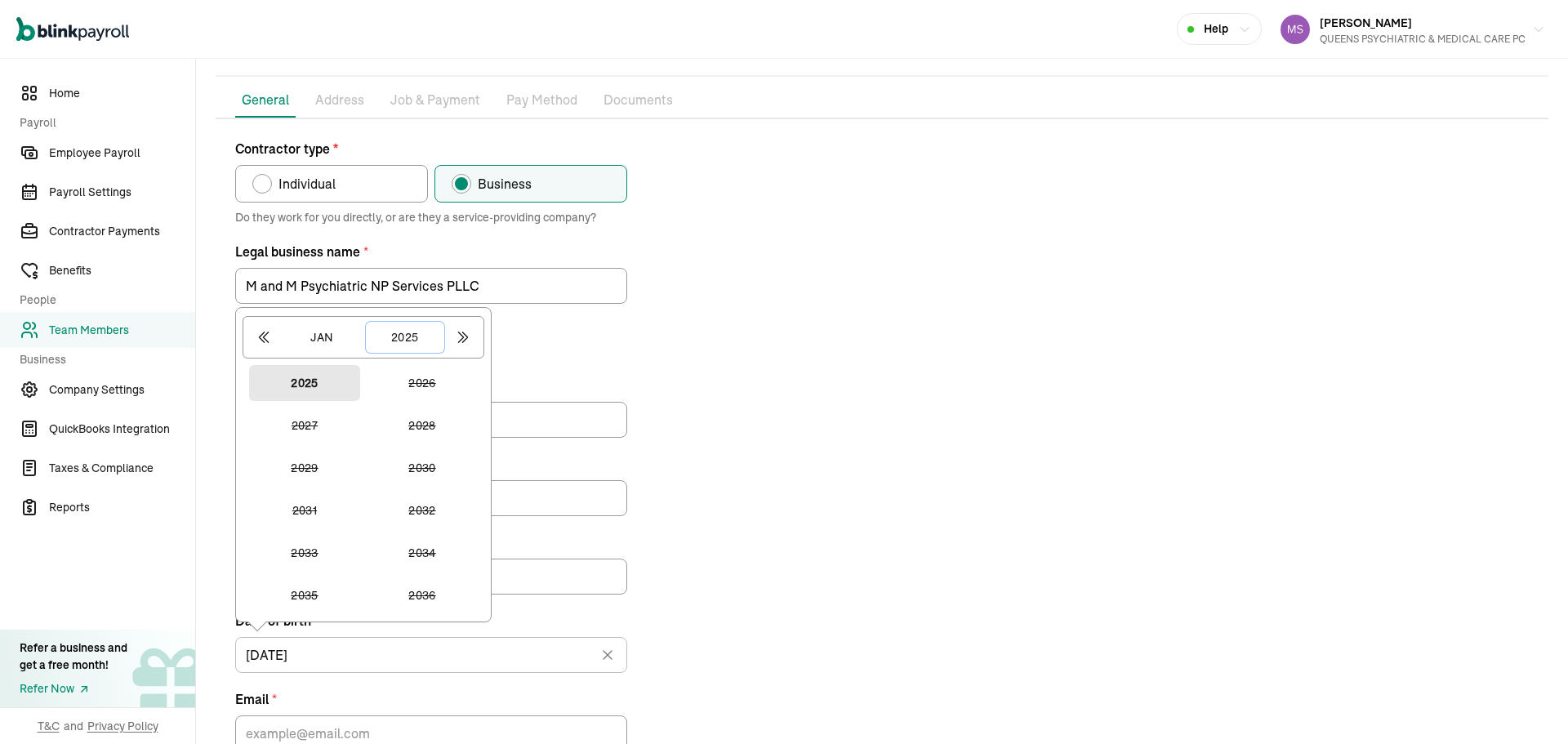
scroll to position [229, 0]
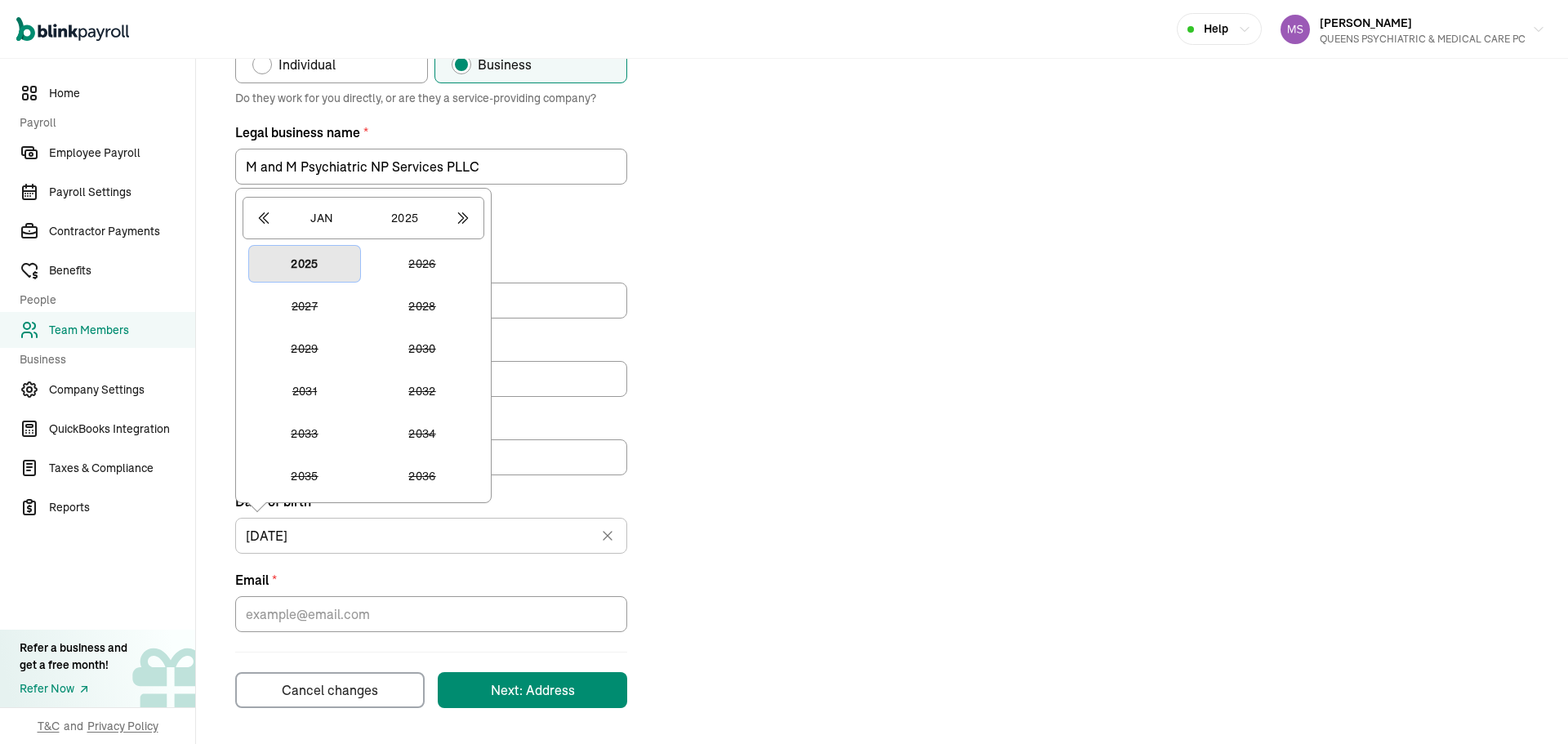
click at [306, 261] on button "2025" at bounding box center [304, 263] width 111 height 36
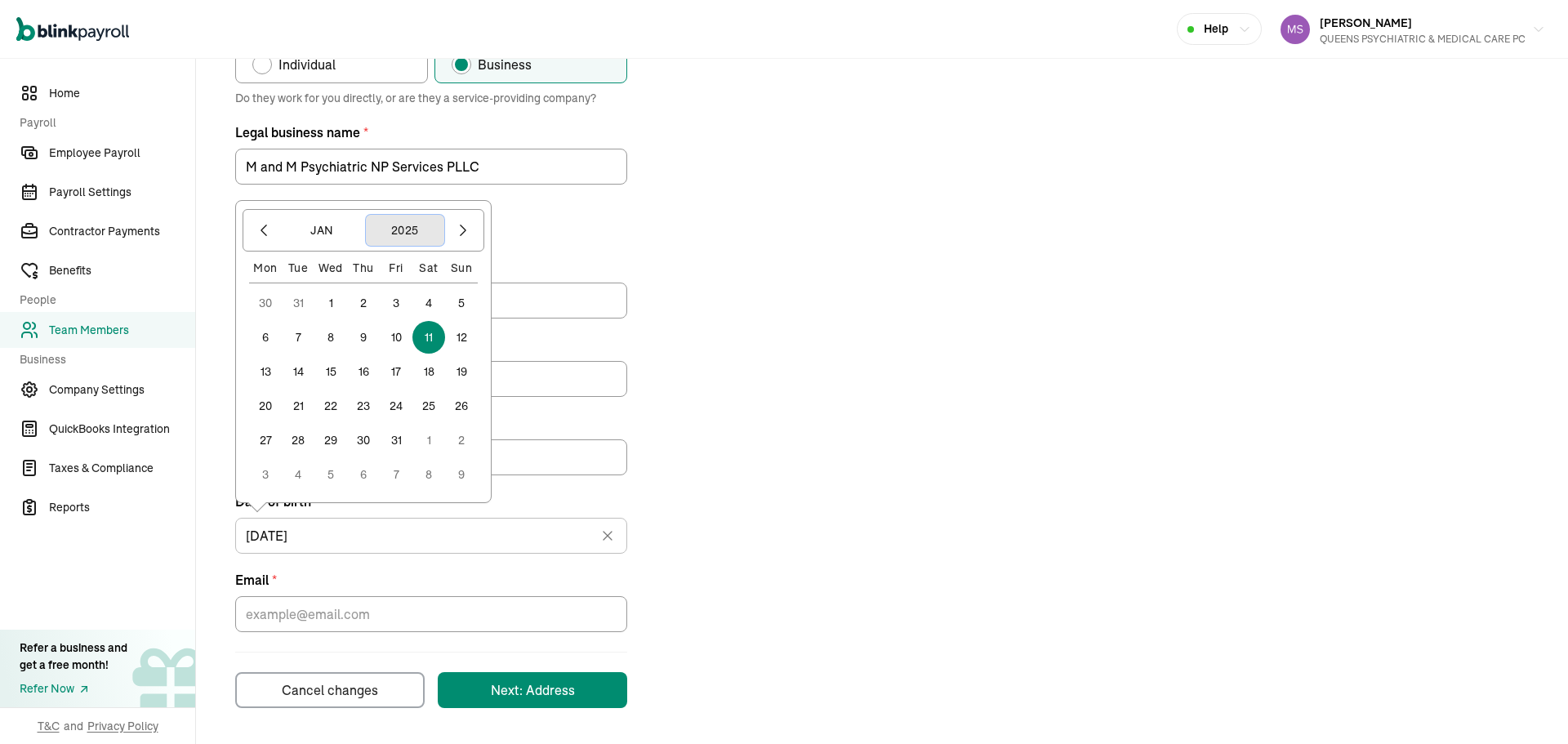
click at [395, 232] on button "2025" at bounding box center [404, 230] width 78 height 31
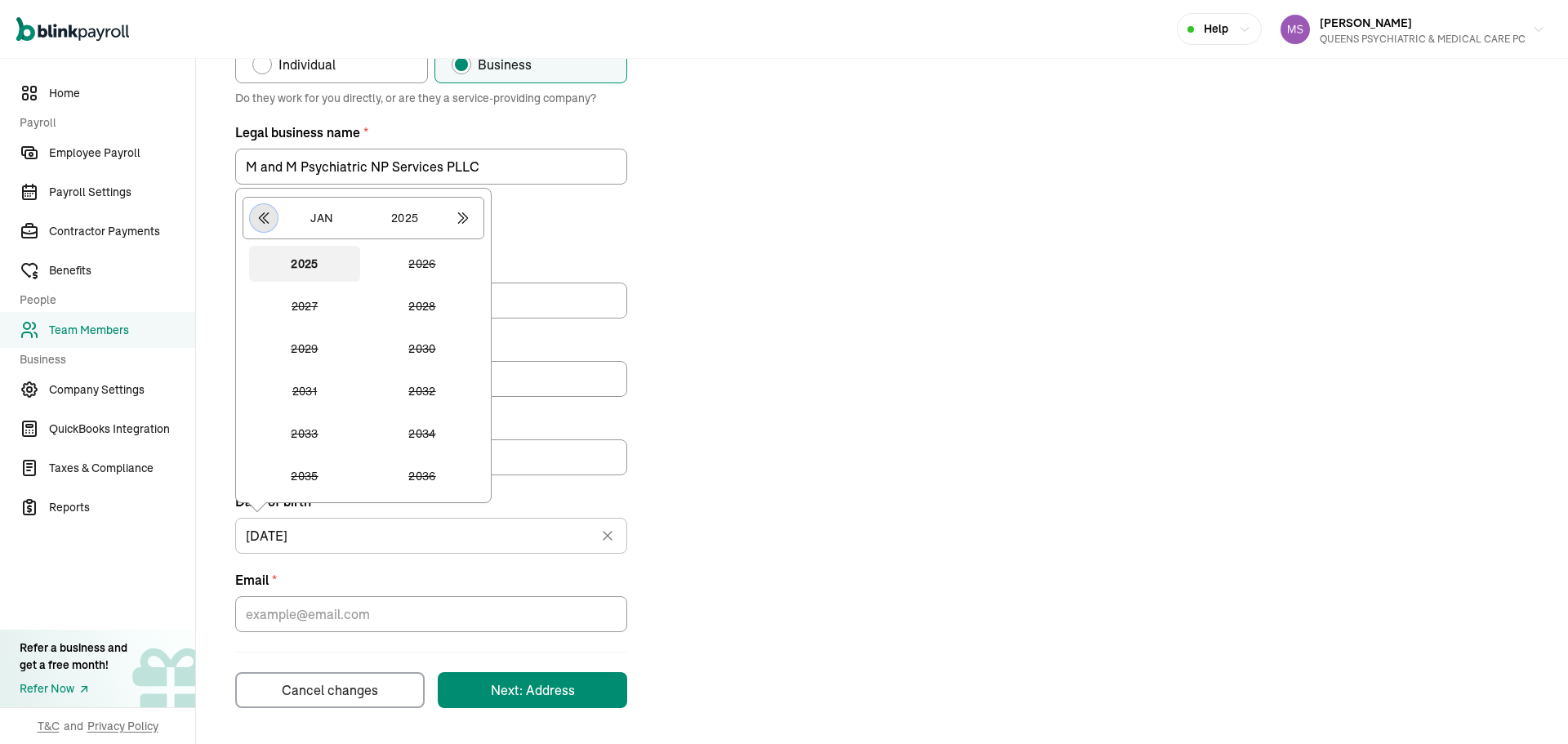
click at [261, 215] on icon "button" at bounding box center [264, 217] width 17 height 17
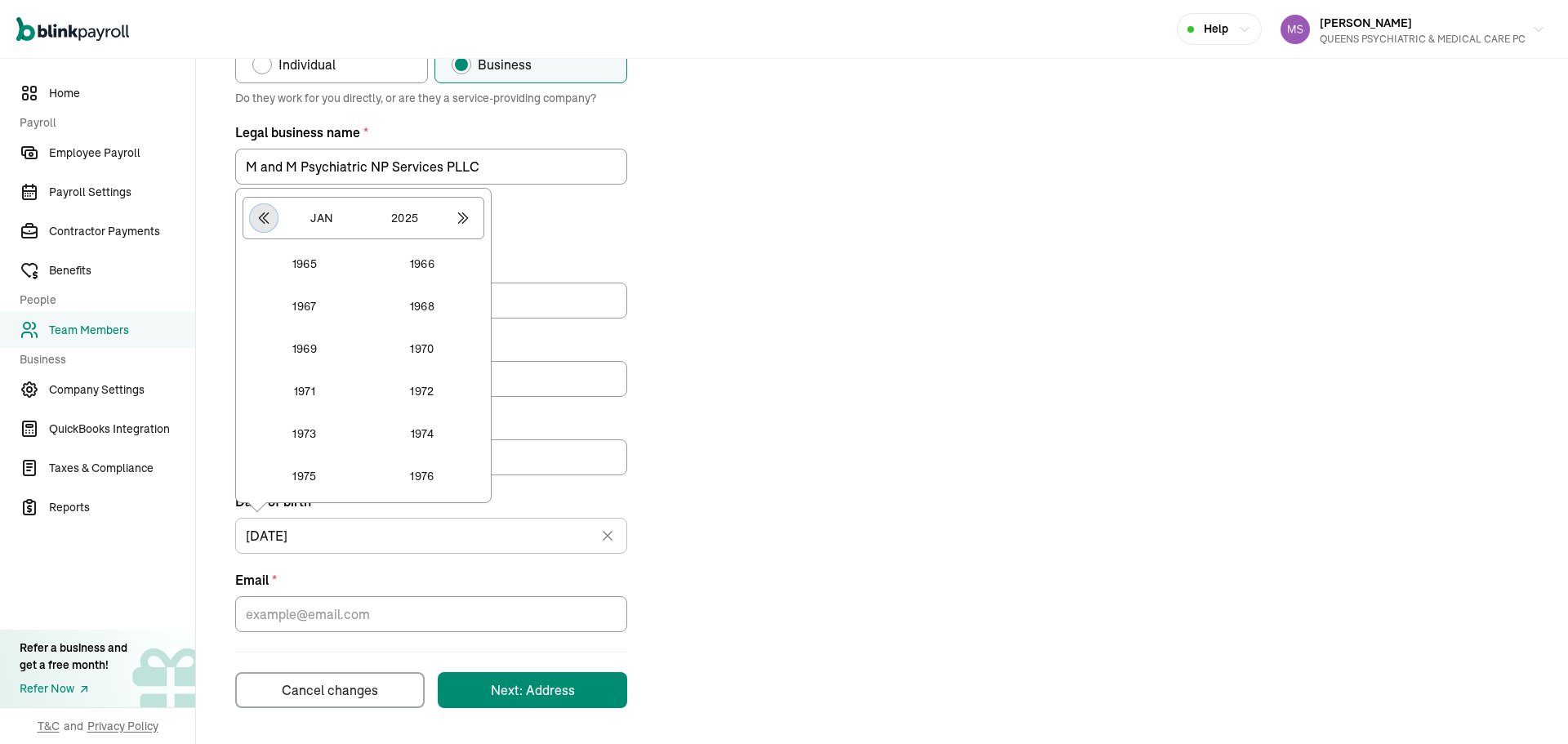
click at [259, 216] on icon "button" at bounding box center [264, 217] width 17 height 17
click at [305, 435] on button "1961" at bounding box center [304, 433] width 111 height 36
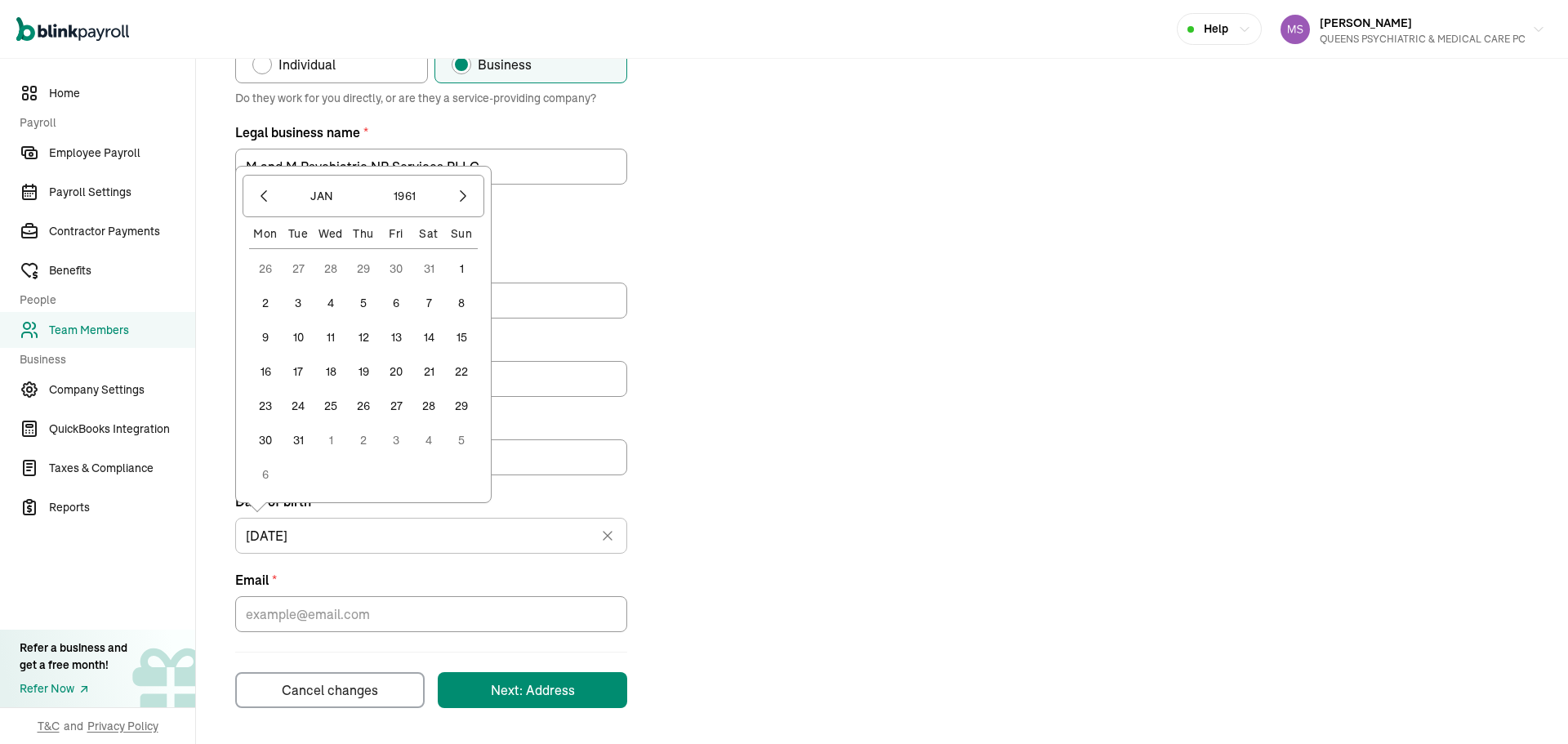
click at [331, 336] on button "11" at bounding box center [330, 337] width 32 height 32
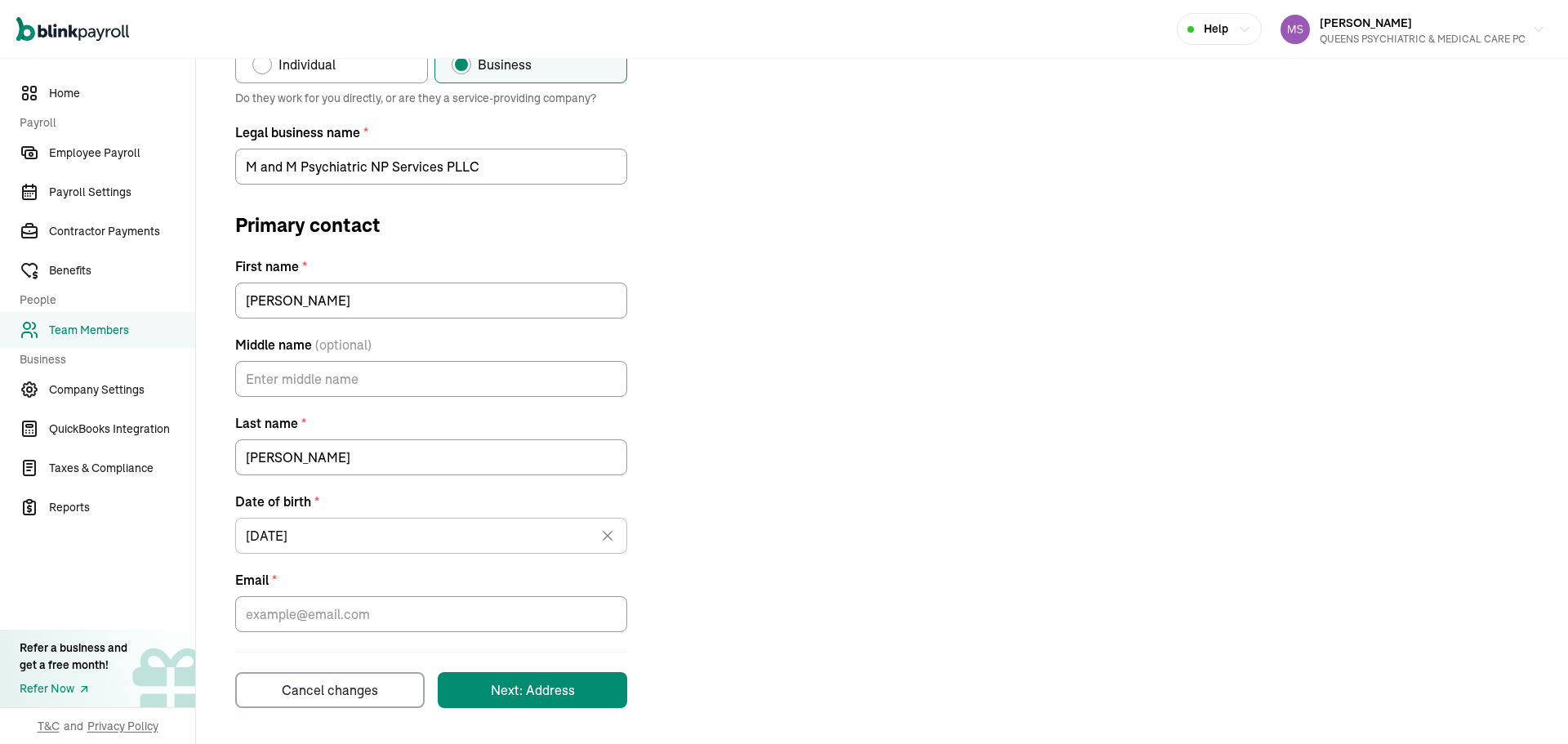
click at [827, 457] on div "Contractor type * Individual Business Do they work for you directly, or are the…" at bounding box center [882, 364] width 1333 height 689
click at [269, 544] on input "01/11/1961" at bounding box center [430, 535] width 392 height 36
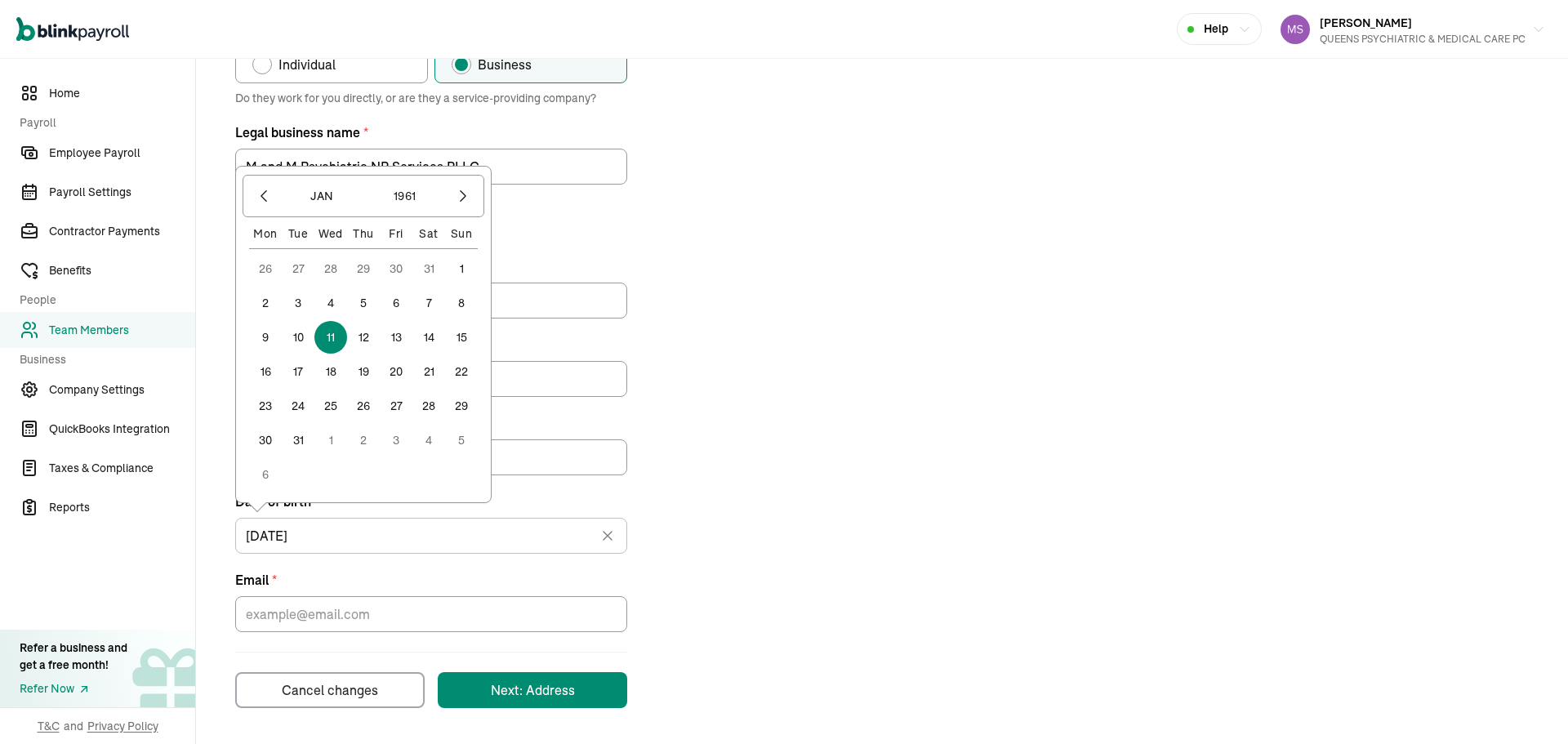
click at [360, 372] on button "19" at bounding box center [363, 371] width 32 height 32
type input "01/19/1961"
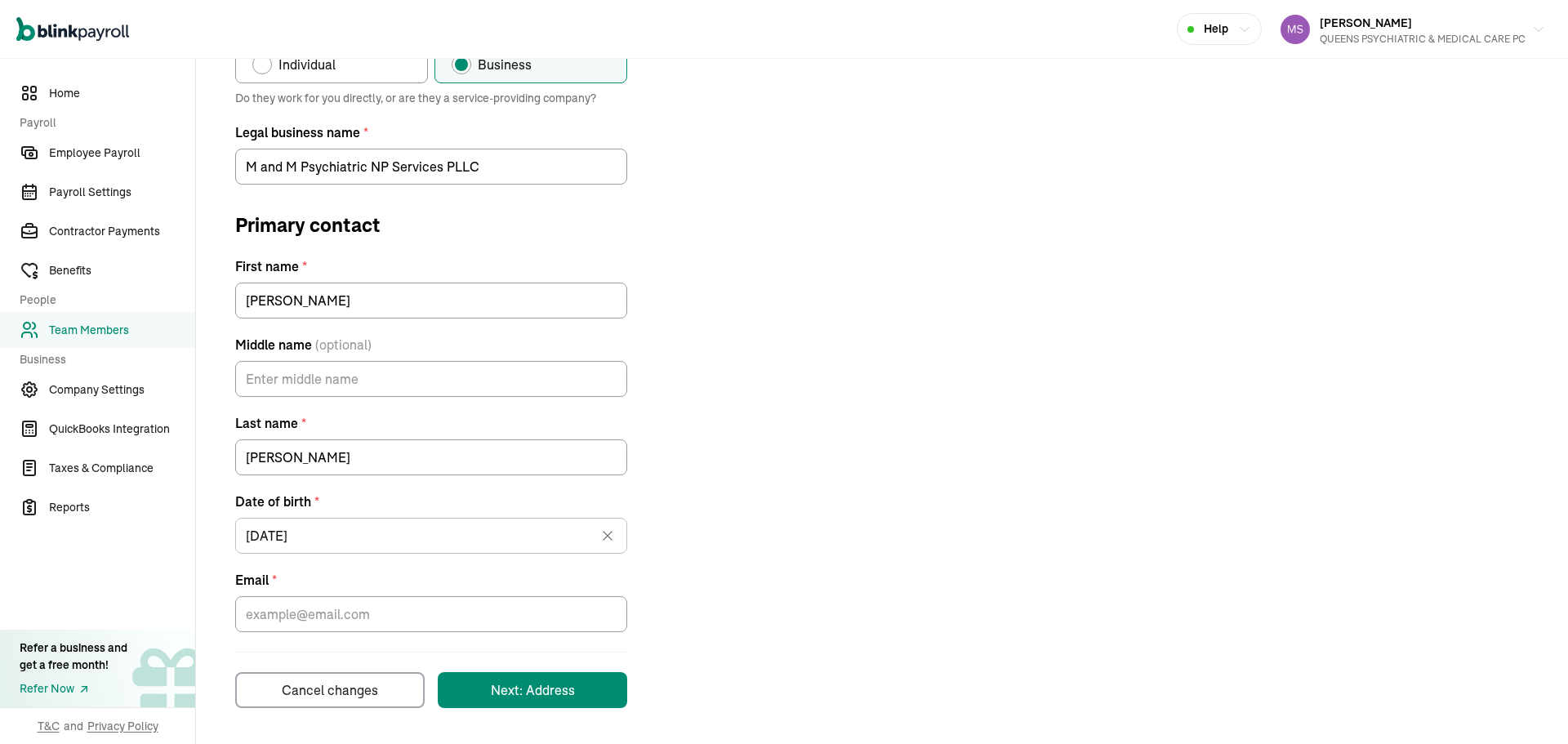
click at [931, 475] on div "Contractor type * Individual Business Do they work for you directly, or are the…" at bounding box center [882, 364] width 1333 height 689
click at [465, 632] on form "Contractor type * Individual Business Do they work for you directly, or are the…" at bounding box center [430, 364] width 392 height 689
click at [462, 621] on input "Email *" at bounding box center [430, 613] width 392 height 36
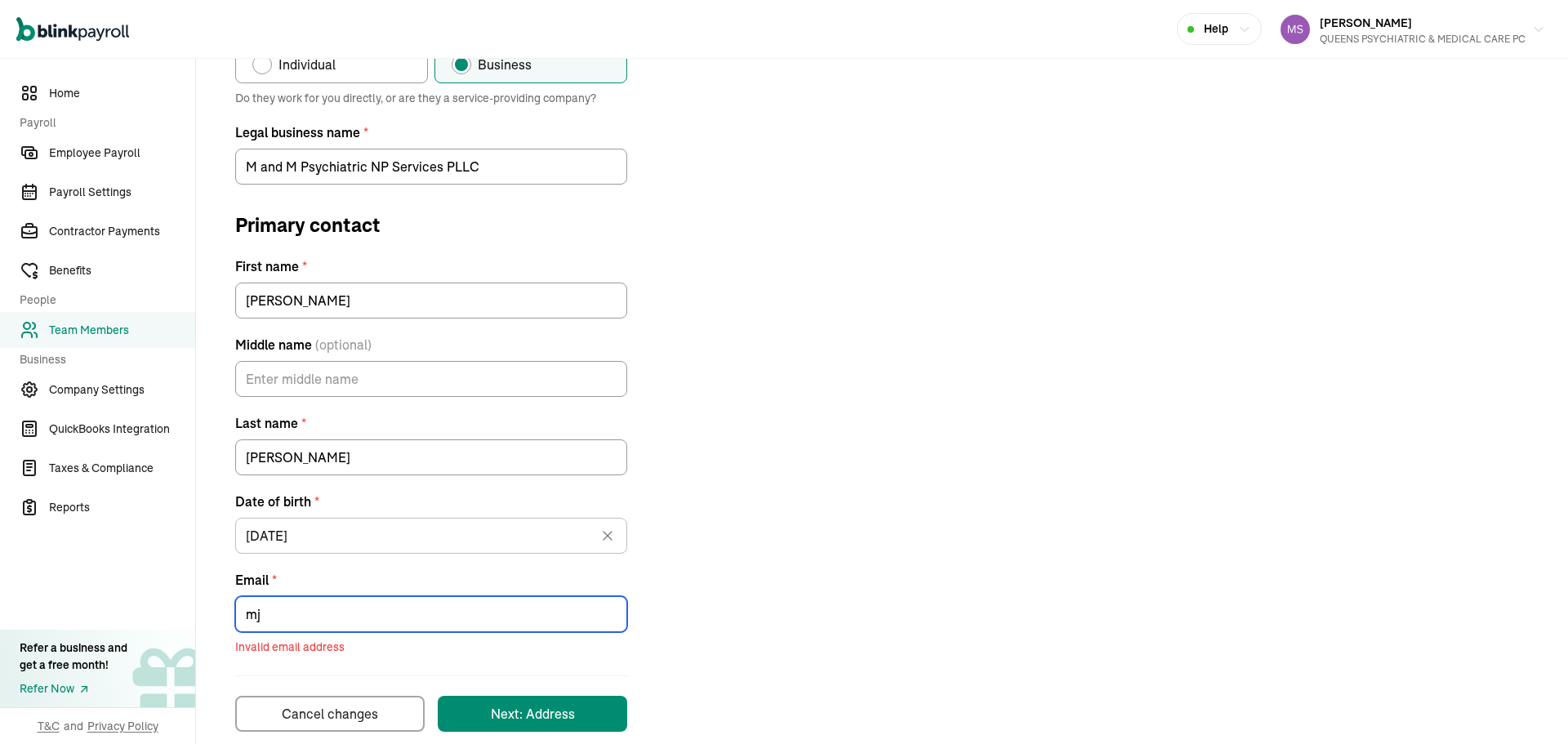
type input "mjensen@mmpsychiatrynp.org"
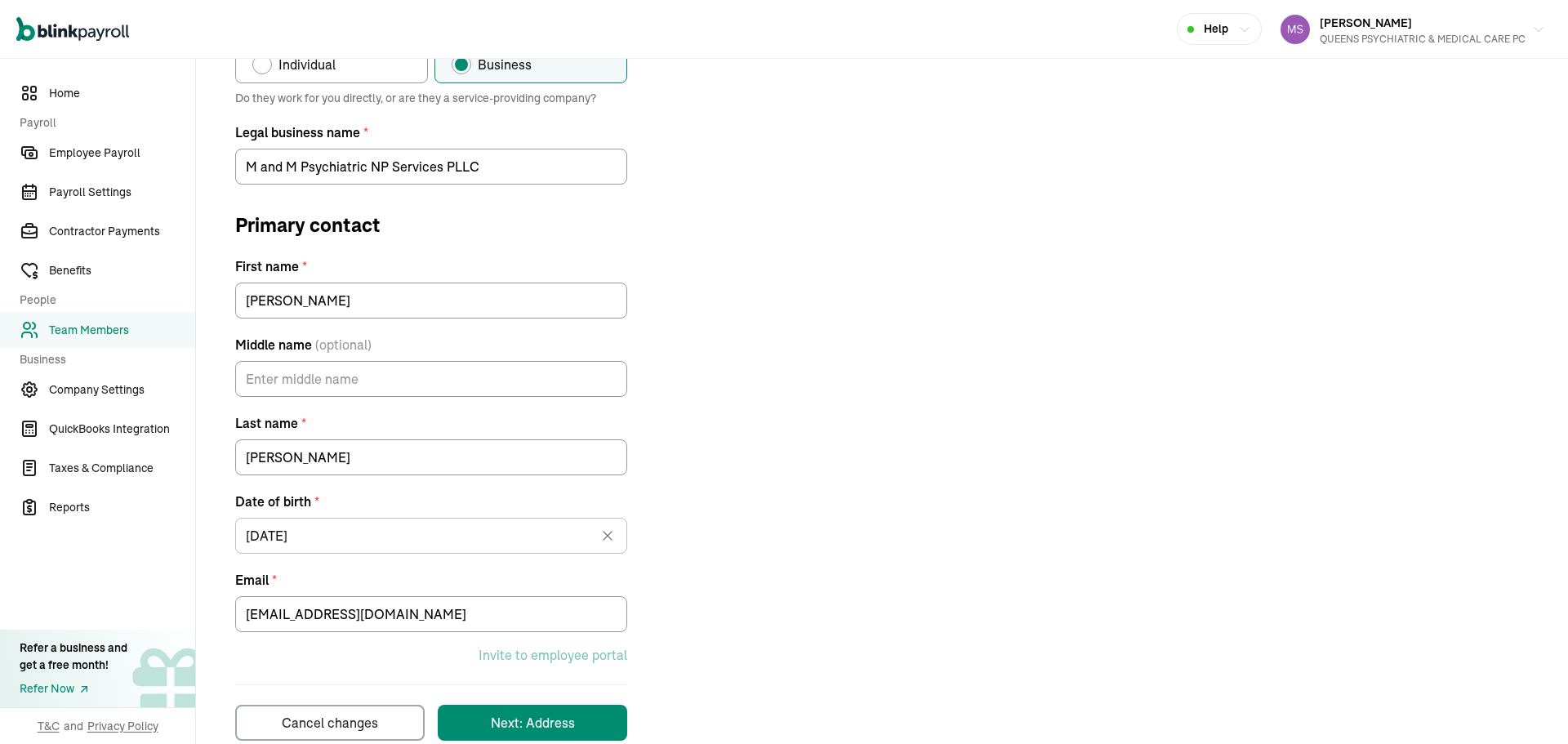
click at [894, 527] on div "Contractor type * Individual Business Do they work for you directly, or are the…" at bounding box center [882, 379] width 1333 height 721
click at [756, 334] on div "Contractor type * Individual Business Do they work for you directly, or are the…" at bounding box center [882, 379] width 1333 height 721
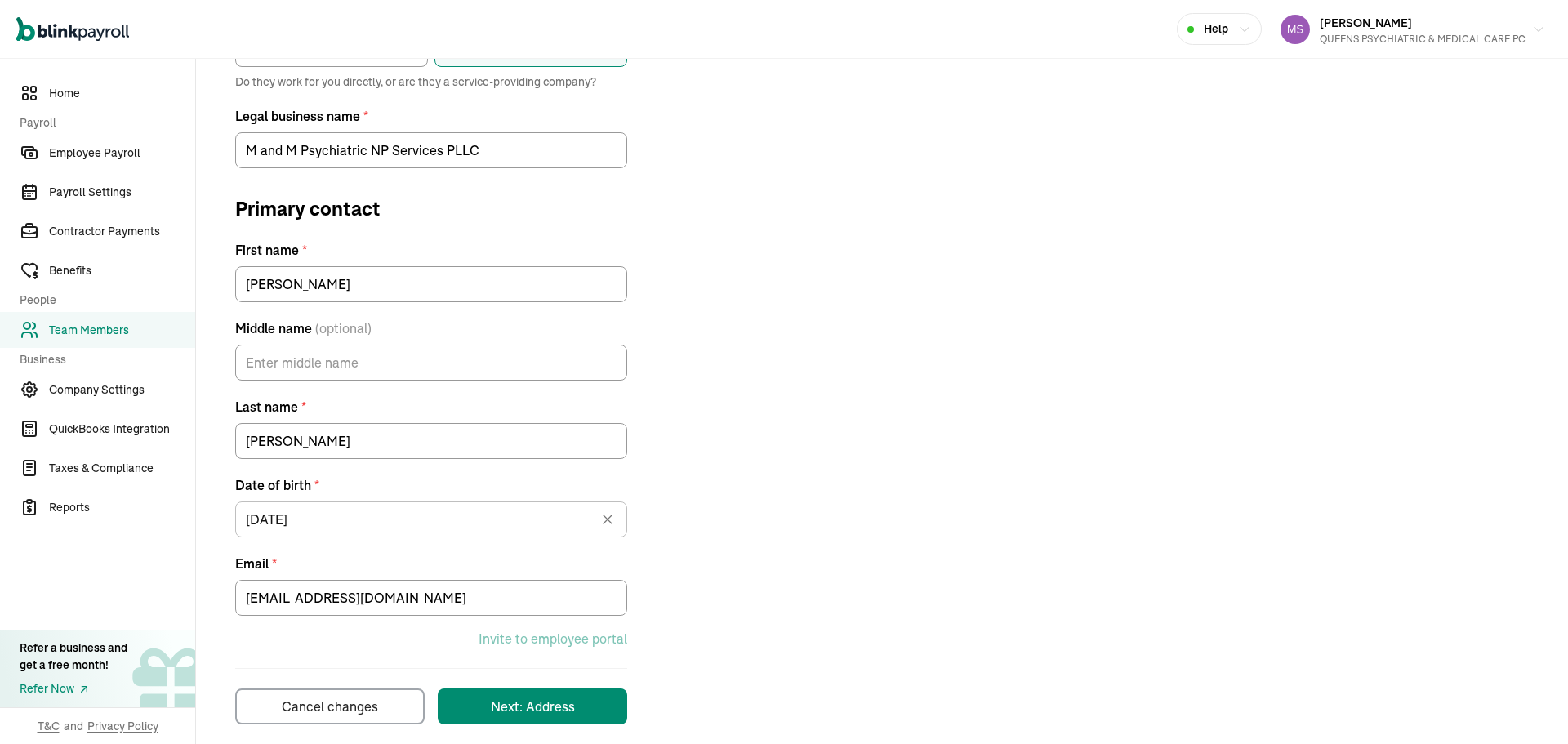
scroll to position [261, 0]
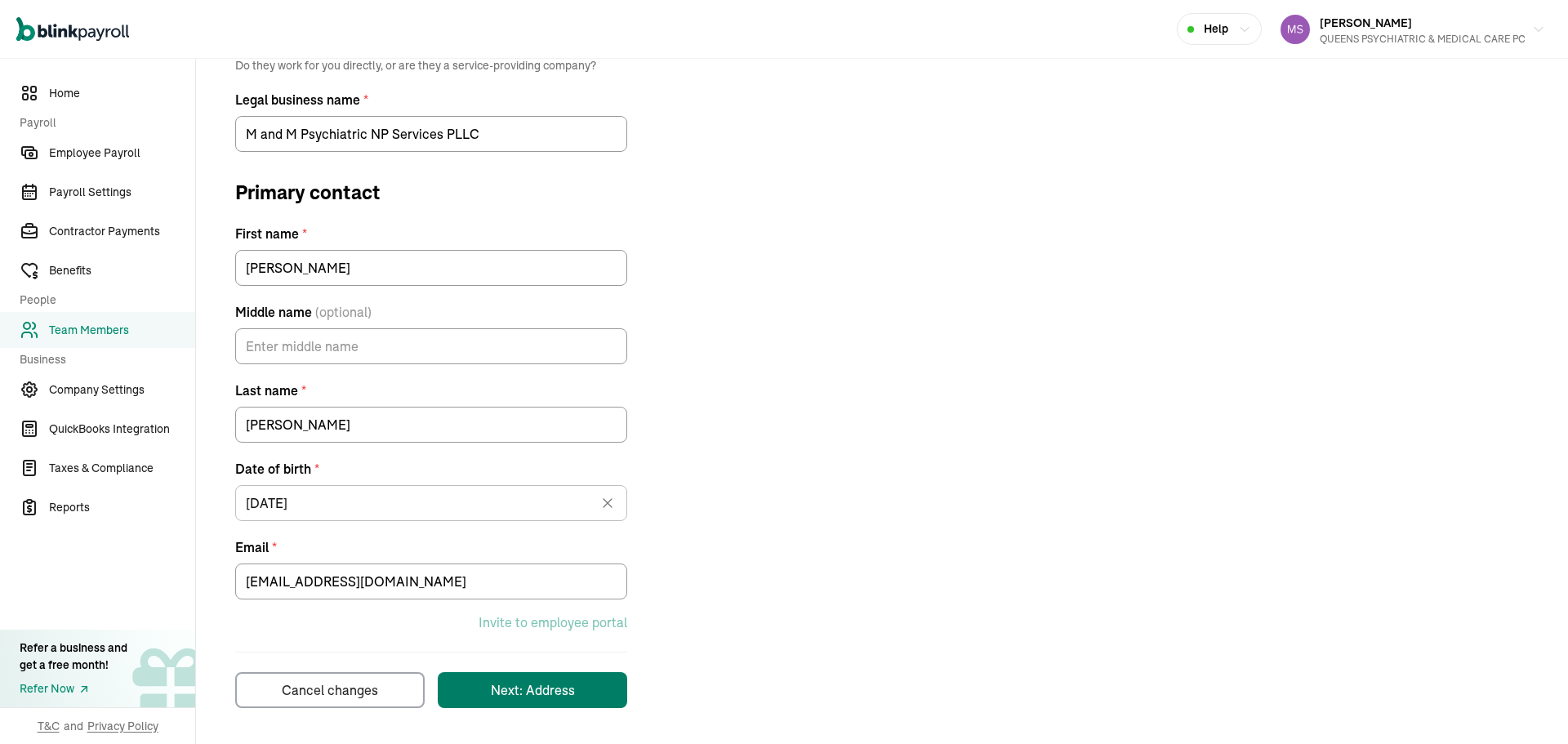
click at [585, 689] on button "Next: Address" at bounding box center [532, 690] width 189 height 36
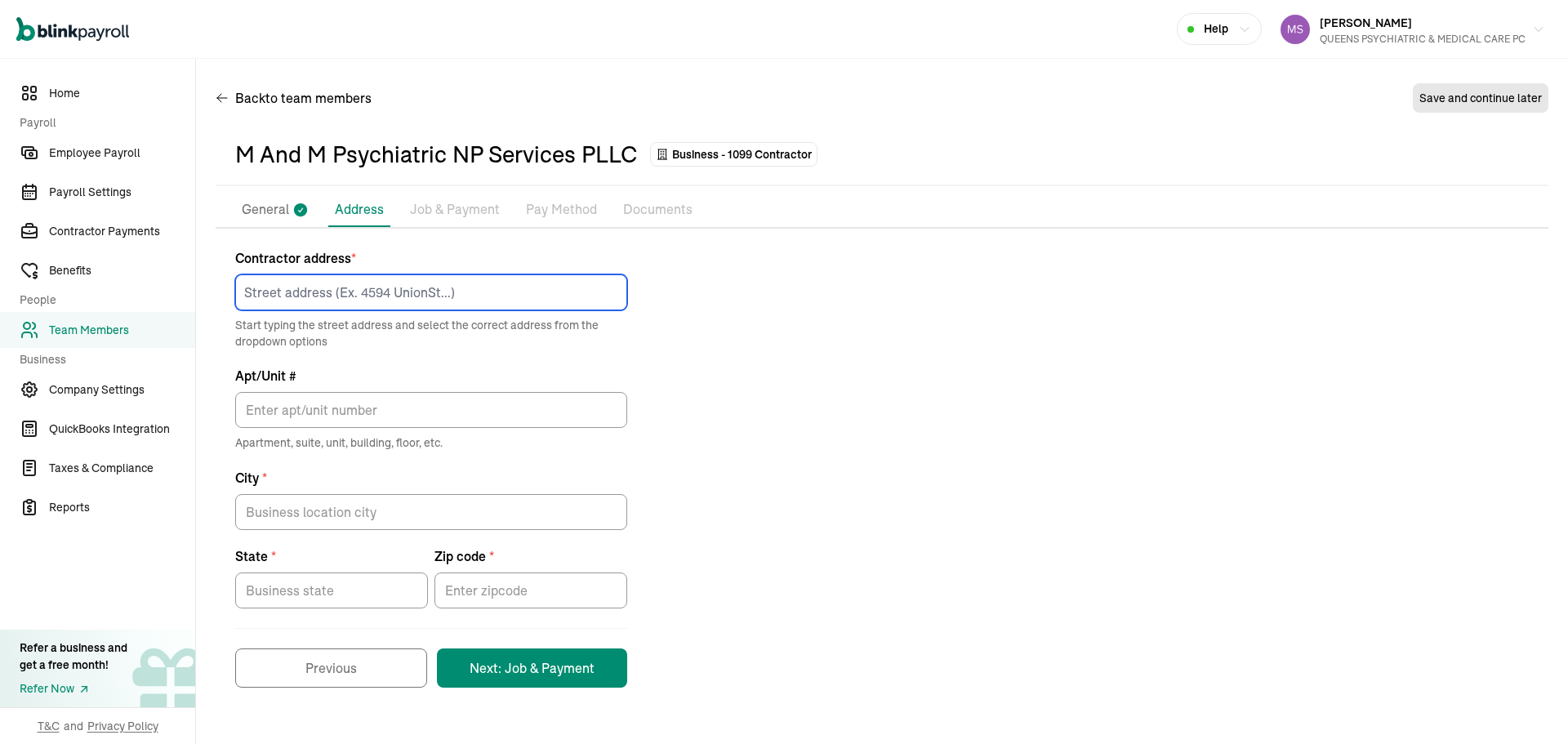
click at [415, 298] on input at bounding box center [430, 292] width 392 height 36
type input "495 Flatbush Avenue Suite #33"
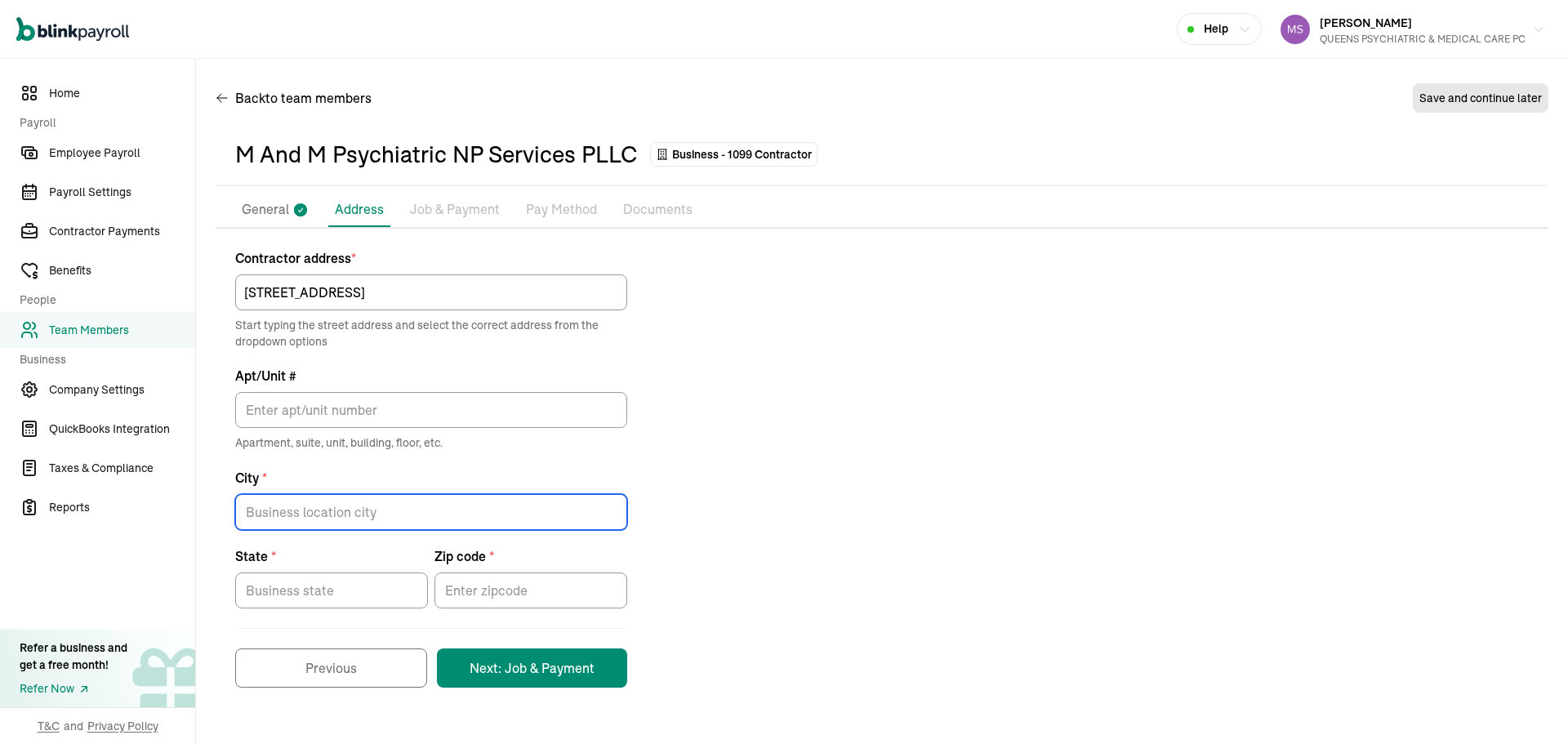
type input "Brooklyn"
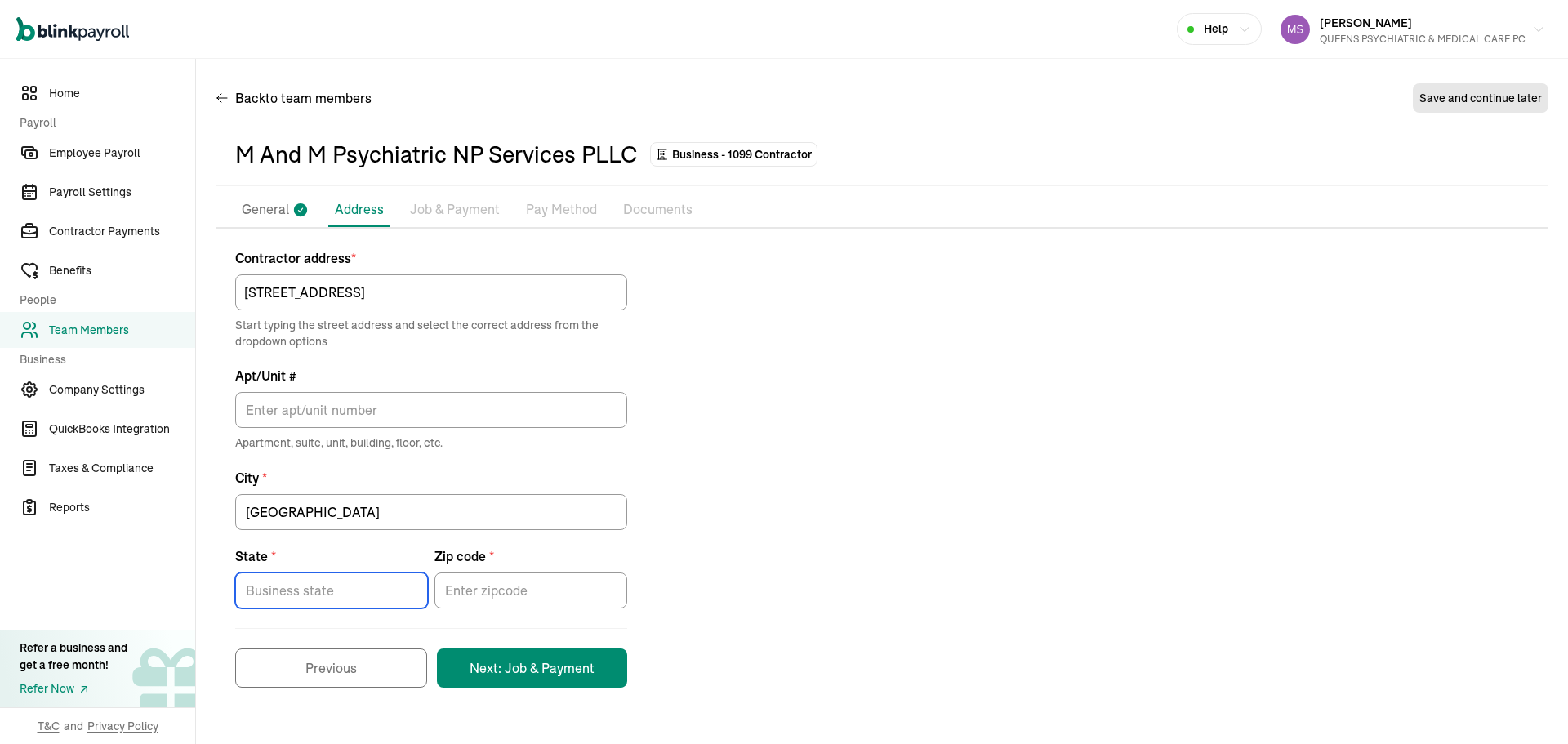
type input "NY"
type input "11225"
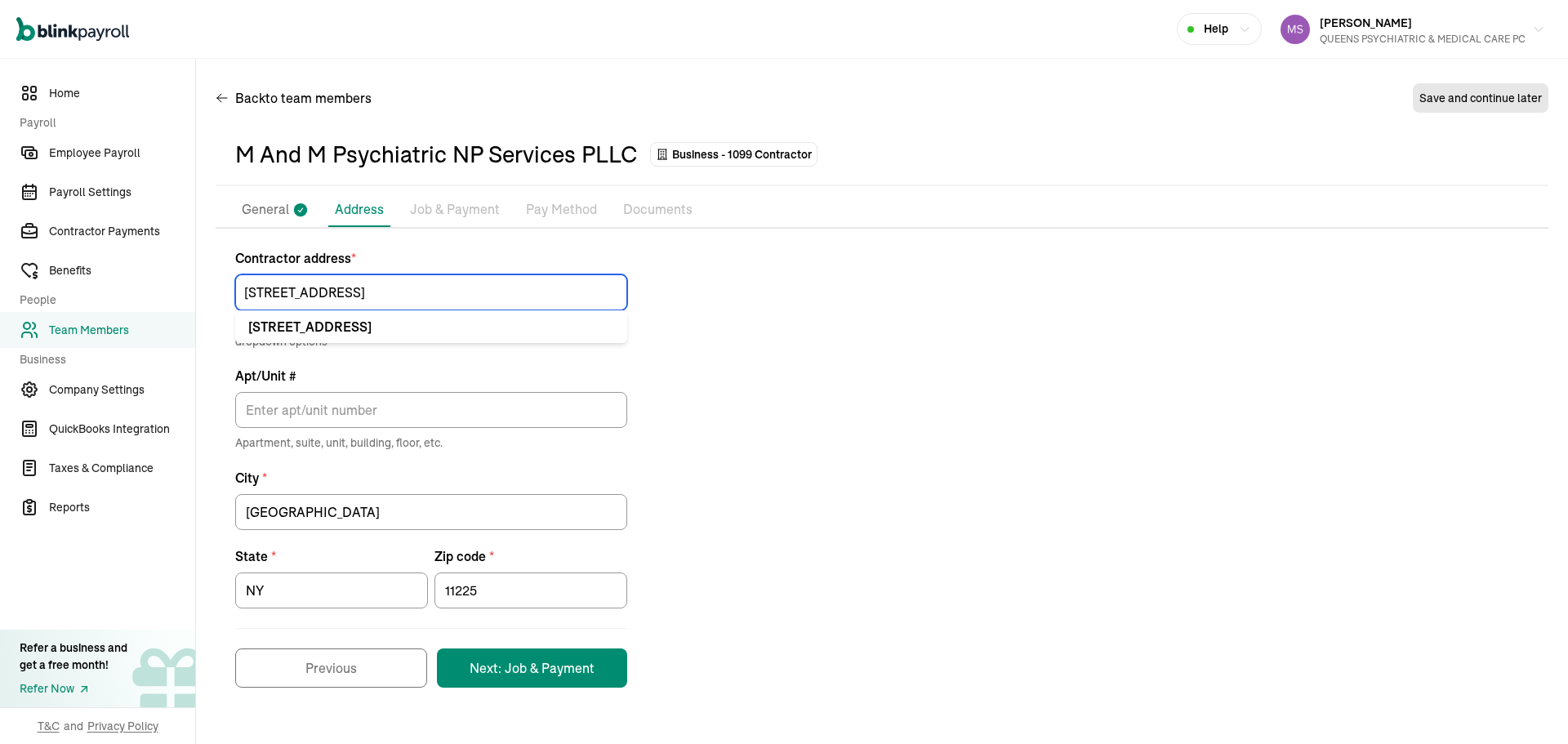
drag, startPoint x: 452, startPoint y: 283, endPoint x: 373, endPoint y: 294, distance: 79.8
click at [373, 294] on input "495 Flatbush Avenue Suite #33" at bounding box center [430, 292] width 392 height 36
click at [736, 307] on div "Contractor address * 495 Flatbush Avenue 495 Flatbush Ave Brooklyn, NY 11225 49…" at bounding box center [882, 467] width 1333 height 439
click at [394, 296] on input "495 Flatbush Avenue" at bounding box center [430, 292] width 392 height 36
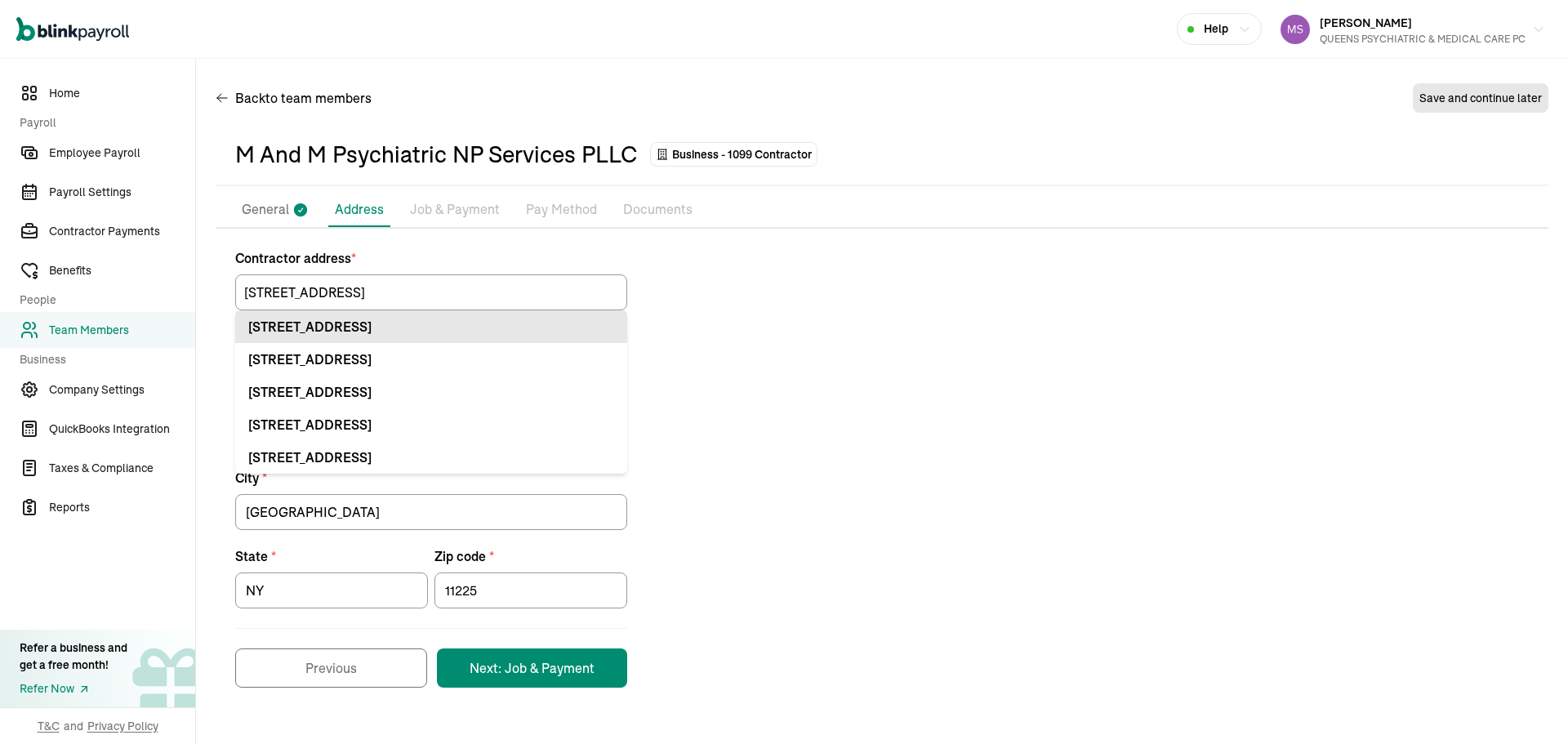
click at [594, 332] on div "495 Flatbush Ave Brooklyn, NY 11225" at bounding box center [430, 327] width 365 height 19
type input "495 Flatbush Ave"
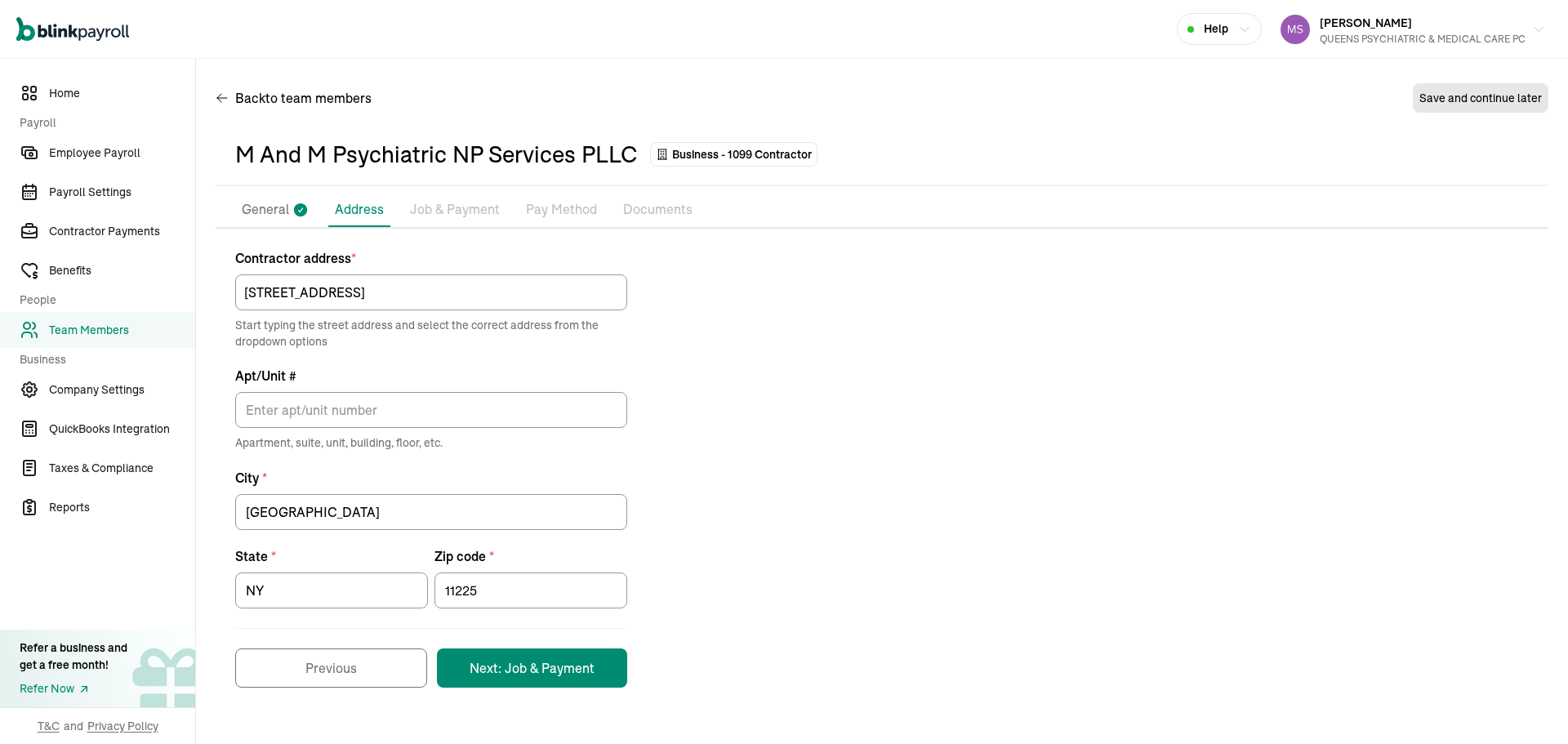
drag, startPoint x: 485, startPoint y: 429, endPoint x: 458, endPoint y: 417, distance: 29.5
click at [484, 429] on div "Apt/Unit # Apartment, suite, unit, building, floor, etc." at bounding box center [430, 408] width 392 height 86
click at [457, 416] on input "Apt/Unit #" at bounding box center [430, 409] width 392 height 36
paste input "Suite #33"
type input "Suite #33"
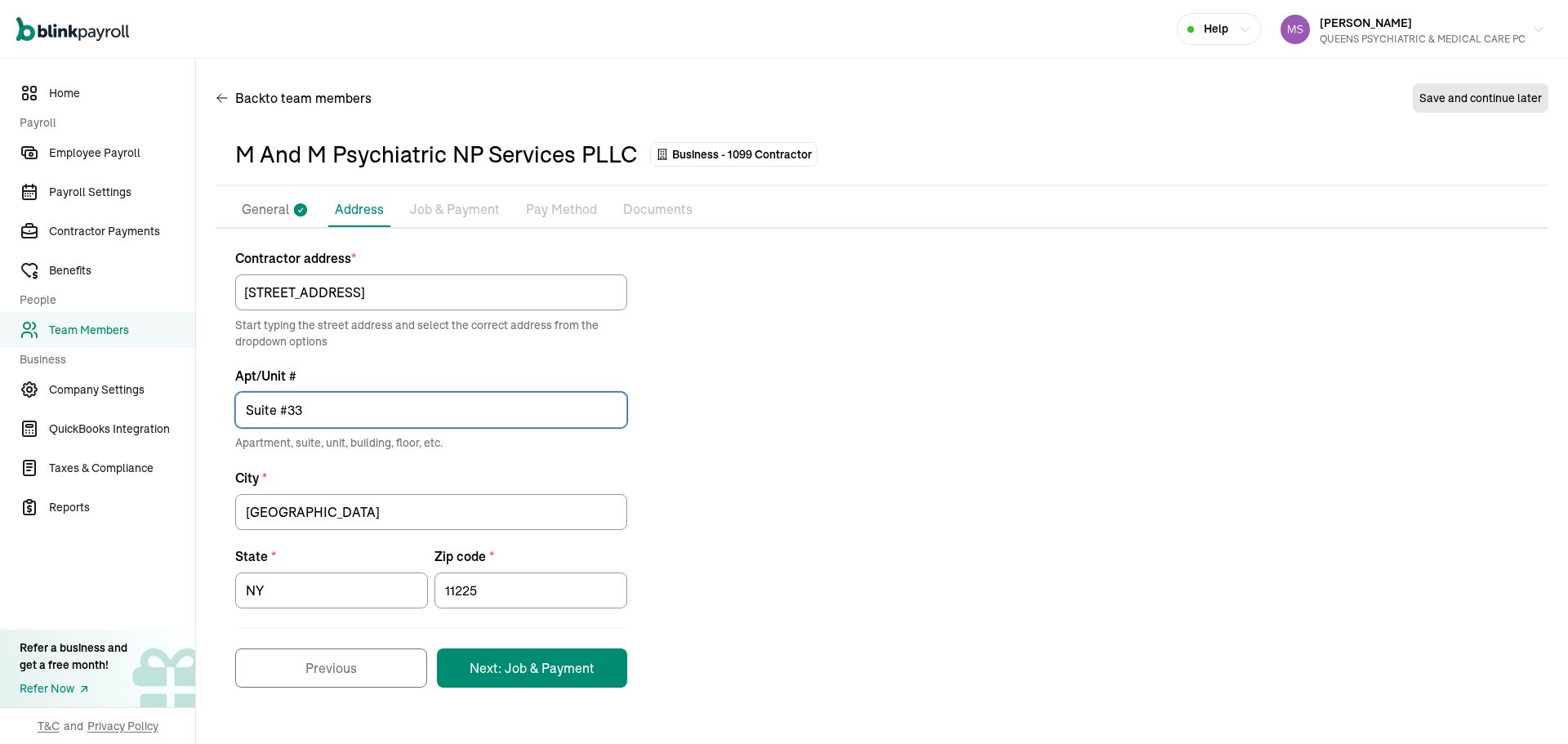
click at [845, 341] on div "Contractor address * 495 Flatbush Ave Start typing the street address and selec…" at bounding box center [882, 467] width 1333 height 439
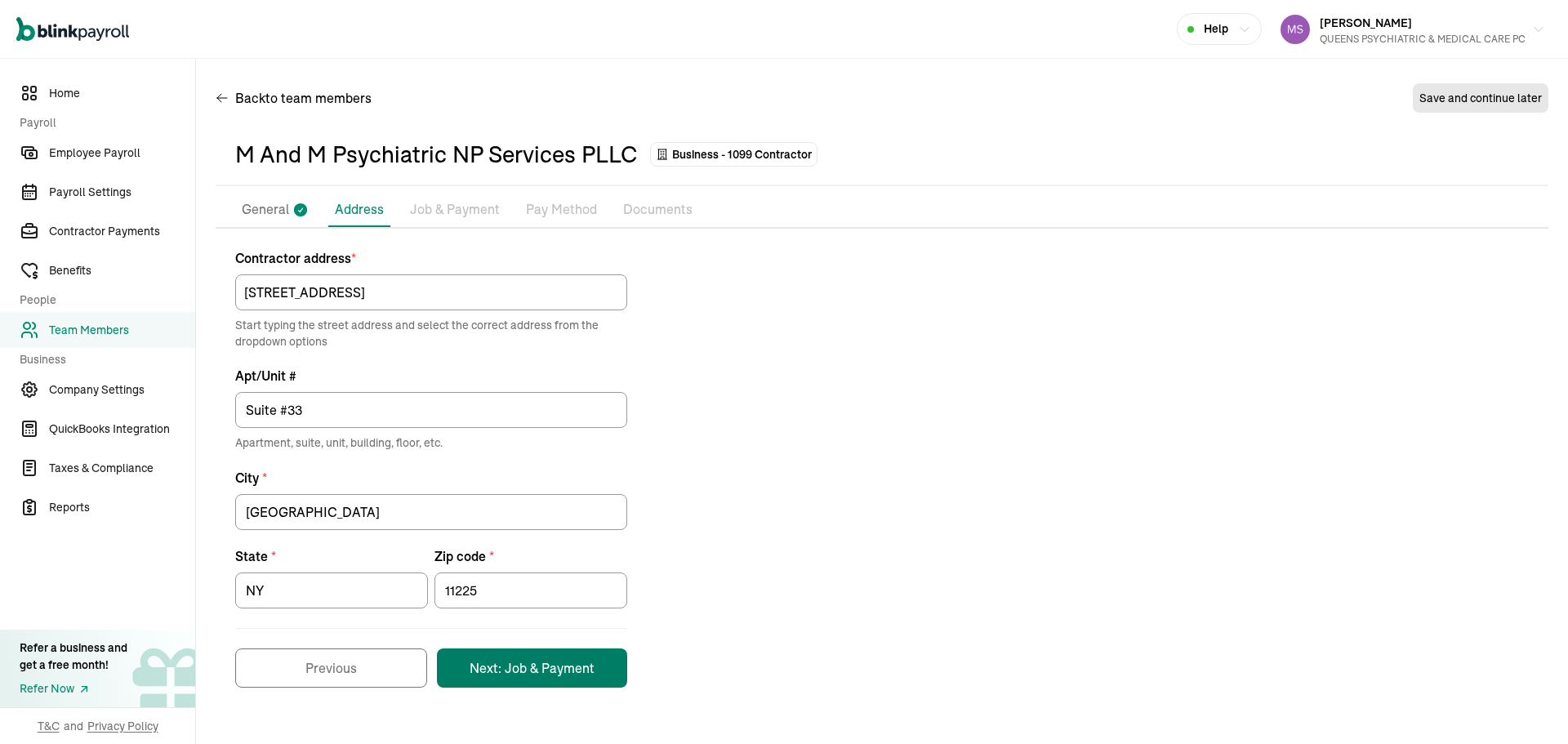
click at [601, 665] on button "Next: Job & Payment" at bounding box center [532, 668] width 190 height 39
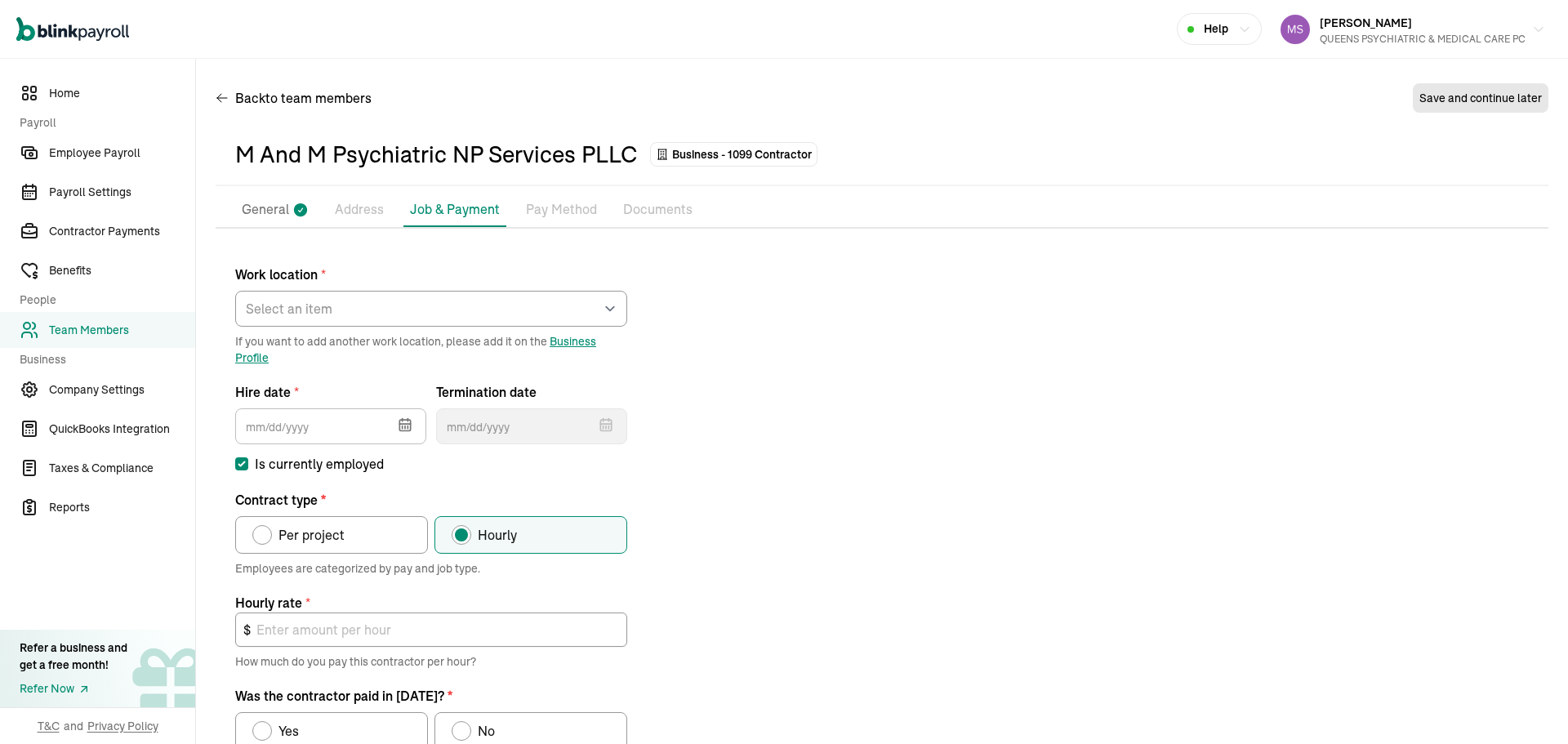
scroll to position [160, 0]
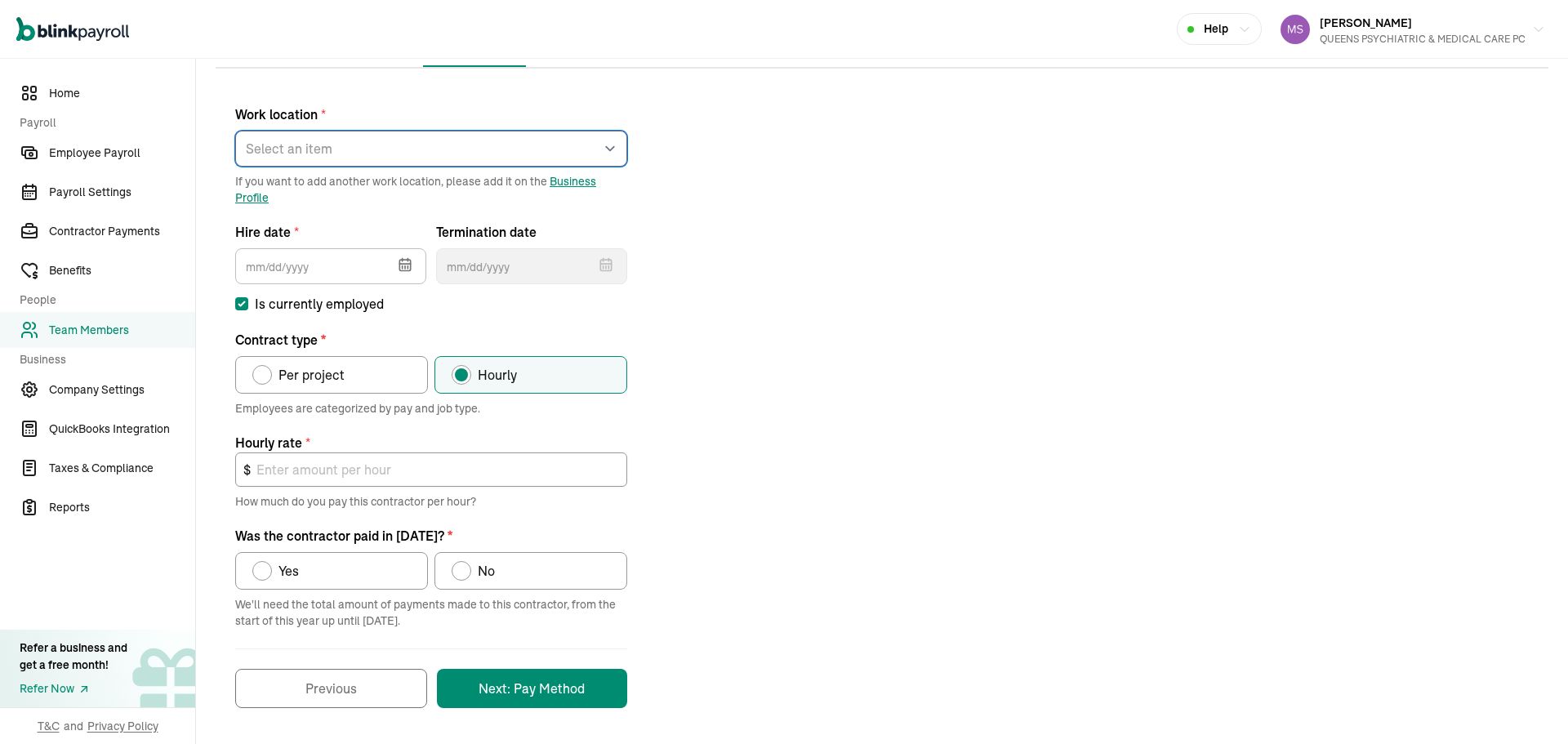
click at [422, 143] on select "Select an item REGO PARK 2751 S Ocean Dr Apt 9075 25 W 68th St 2751 S Ocean Dr …" at bounding box center [430, 148] width 392 height 36
click at [1019, 222] on div "Work location * Select an item REGO PARK 2751 S Ocean Dr Apt 9075 25 W 68th St …" at bounding box center [882, 398] width 1333 height 620
click at [512, 156] on select "Select an item REGO PARK 2751 S Ocean Dr Apt 9075 25 W 68th St 2751 S Ocean Dr …" at bounding box center [430, 148] width 392 height 36
select select "Works from home"
click at [235, 131] on select "Select an item REGO PARK 2751 S Ocean Dr Apt 9075 25 W 68th St 2751 S Ocean Dr …" at bounding box center [430, 148] width 392 height 36
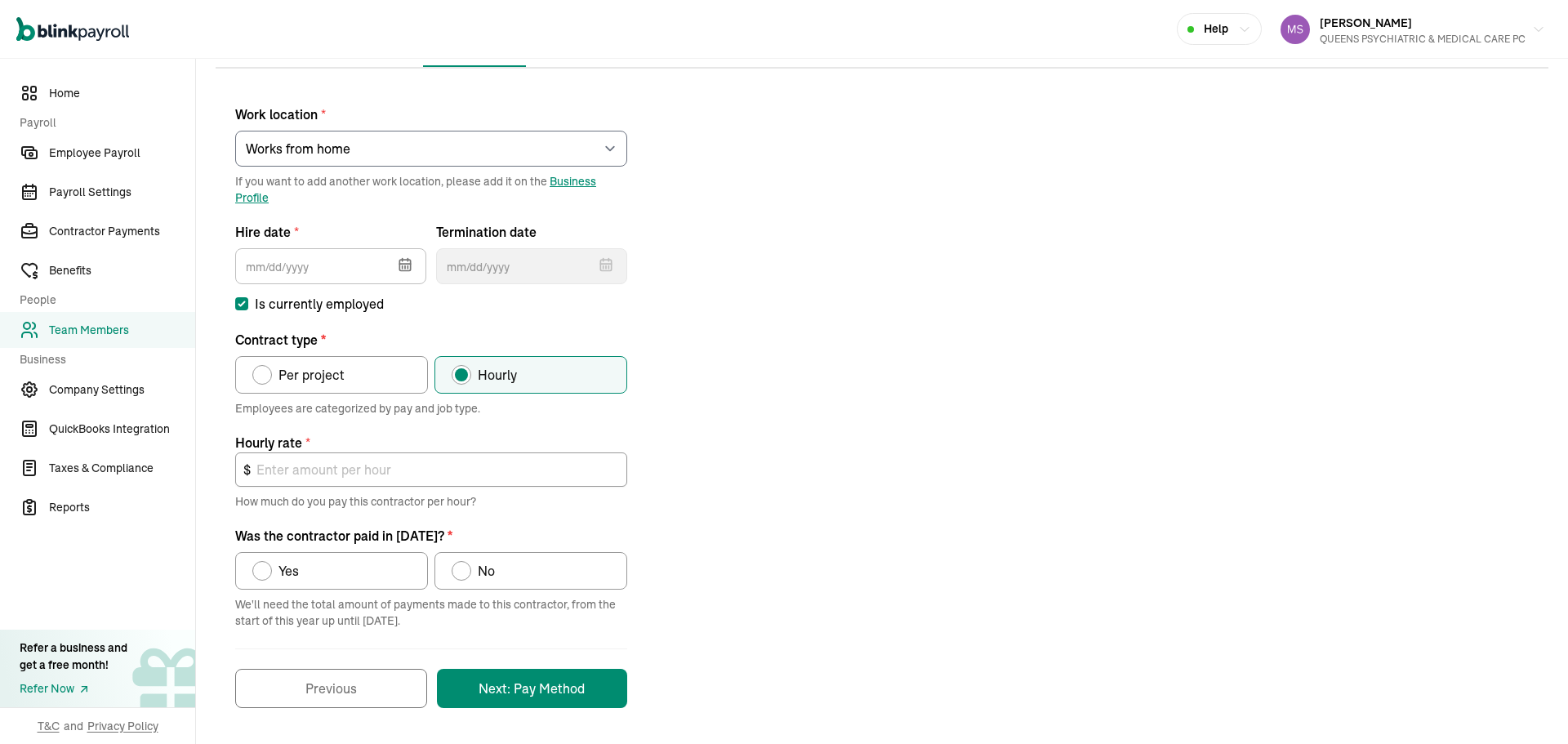
click at [918, 265] on div "Work location * Select an item REGO PARK 2751 S Ocean Dr Apt 9075 25 W 68th St …" at bounding box center [882, 398] width 1333 height 620
click at [414, 259] on button "button" at bounding box center [403, 263] width 46 height 42
click at [881, 299] on div "Work location * Select an item REGO PARK 2751 S Ocean Dr Apt 9075 25 W 68th St …" at bounding box center [882, 398] width 1333 height 620
click at [484, 459] on input "text" at bounding box center [430, 469] width 392 height 34
click at [311, 345] on p "Contract type *" at bounding box center [430, 339] width 392 height 19
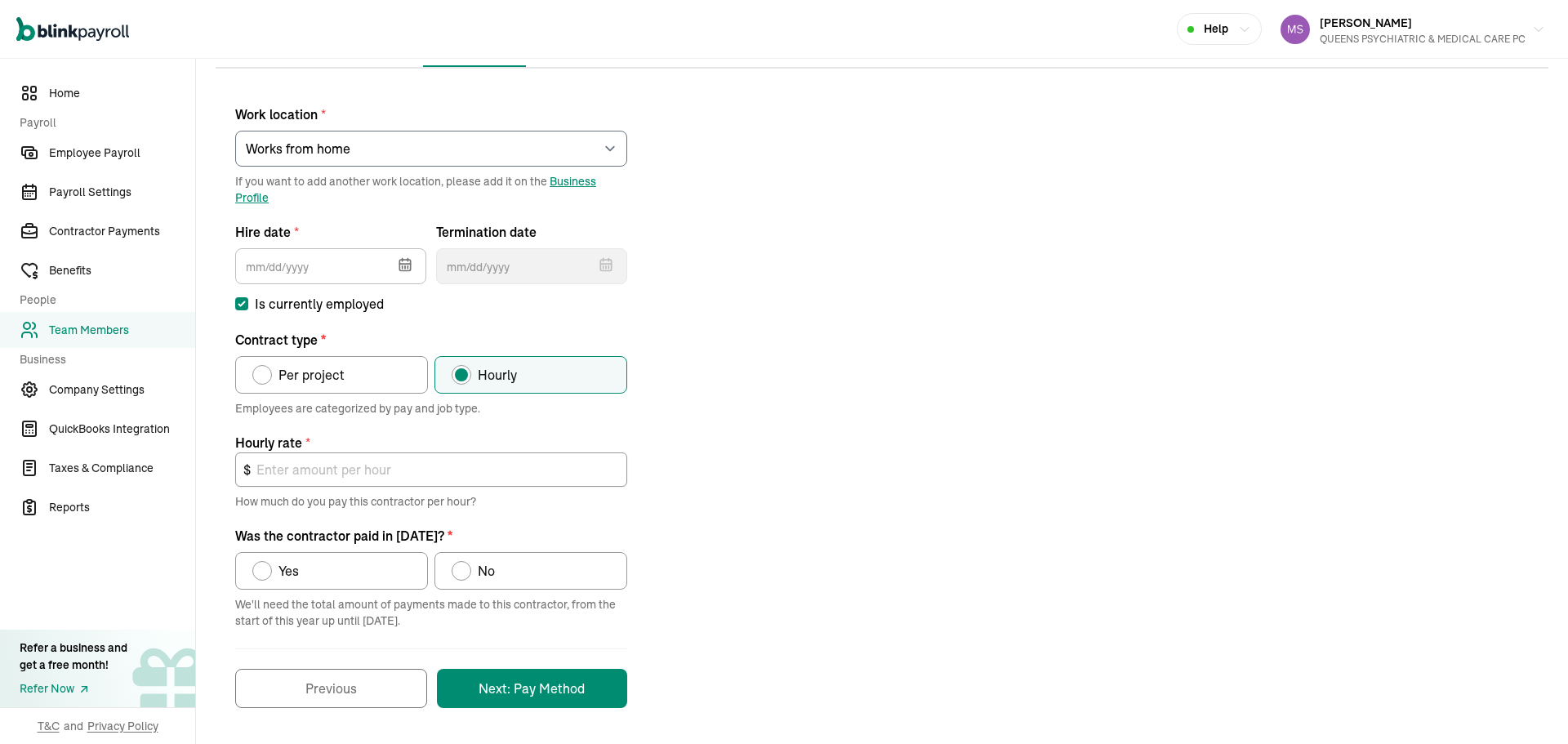
click at [333, 373] on span "Per project" at bounding box center [311, 375] width 66 height 19
click at [265, 373] on input "Per project" at bounding box center [258, 371] width 13 height 13
radio input "true"
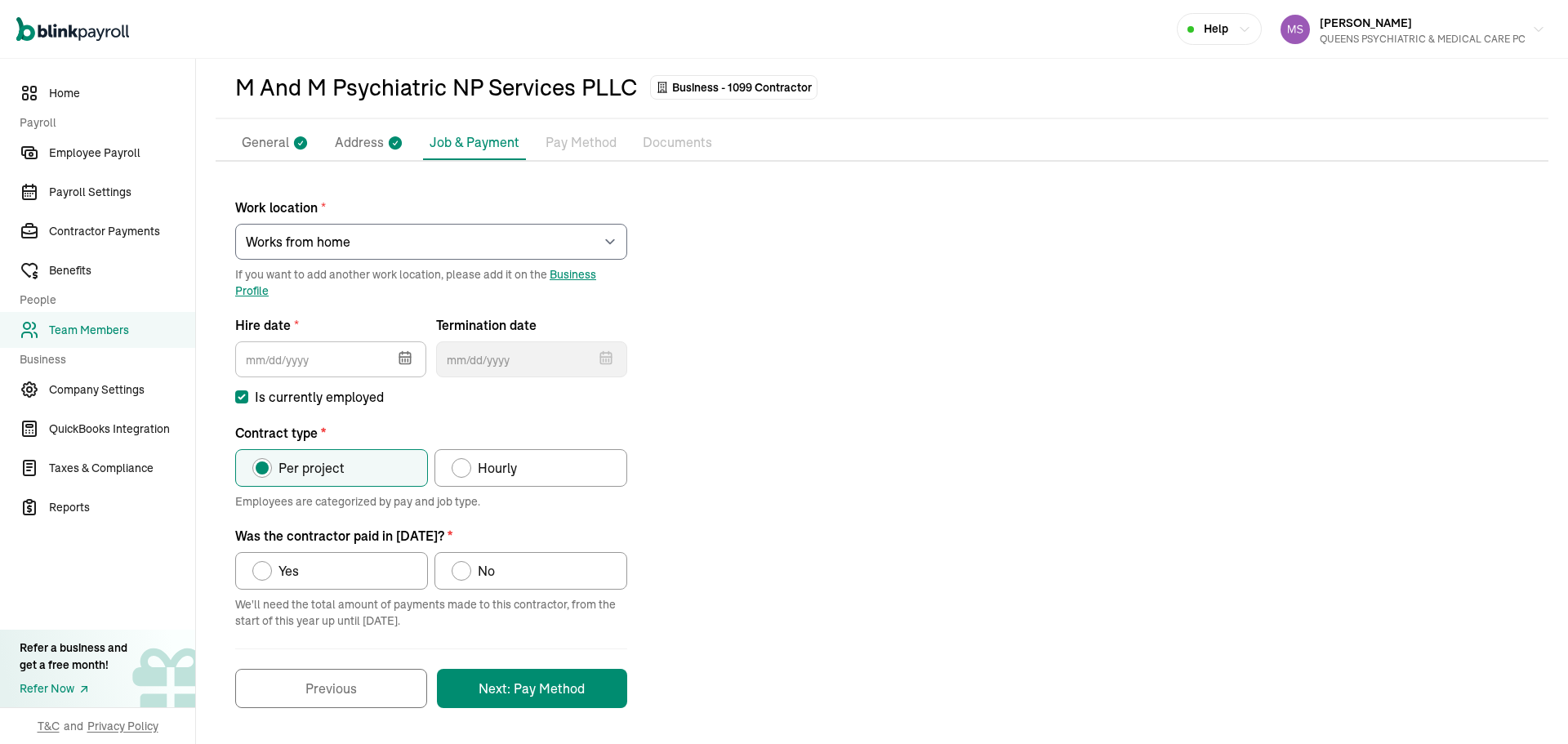
scroll to position [67, 0]
click at [869, 452] on div "Work location * Select an item REGO PARK 2751 S Ocean Dr Apt 9075 25 W 68th St …" at bounding box center [882, 444] width 1333 height 527
click at [338, 562] on label "Yes" at bounding box center [331, 570] width 193 height 38
click at [265, 562] on input "Yes" at bounding box center [258, 566] width 13 height 13
radio input "true"
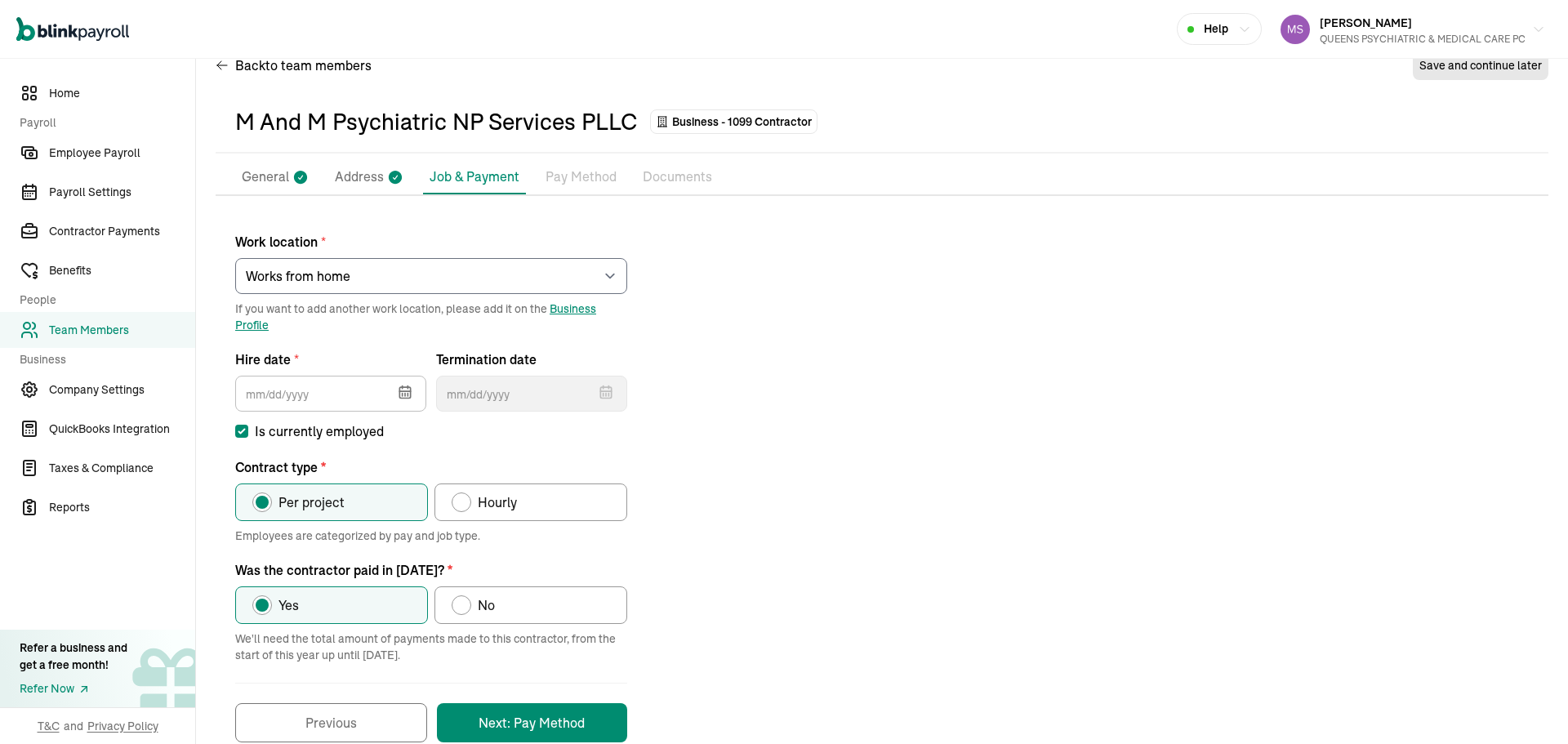
scroll to position [0, 0]
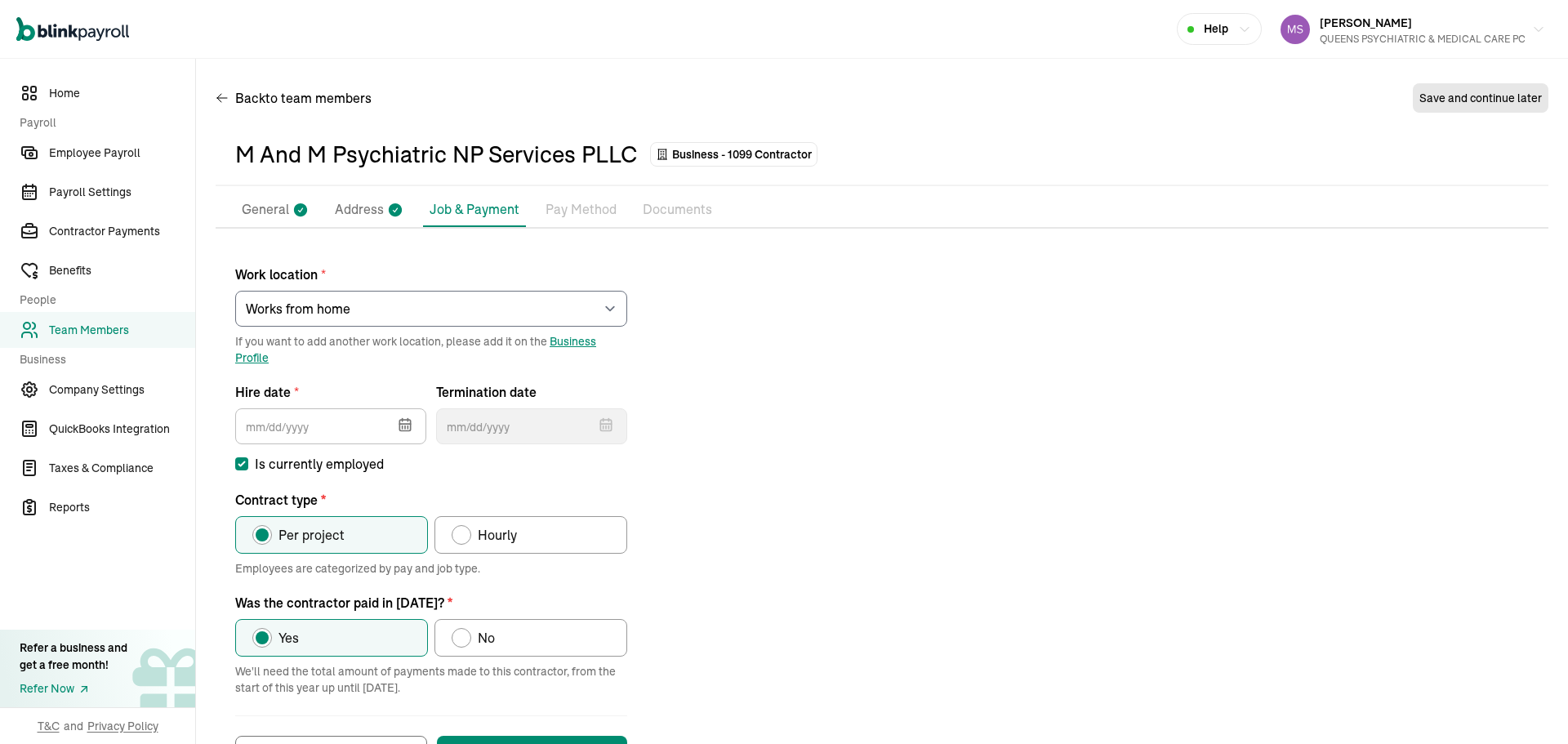
click at [834, 502] on div "Work location * Select an item REGO PARK 2751 S Ocean Dr Apt 9075 25 W 68th St …" at bounding box center [882, 511] width 1333 height 527
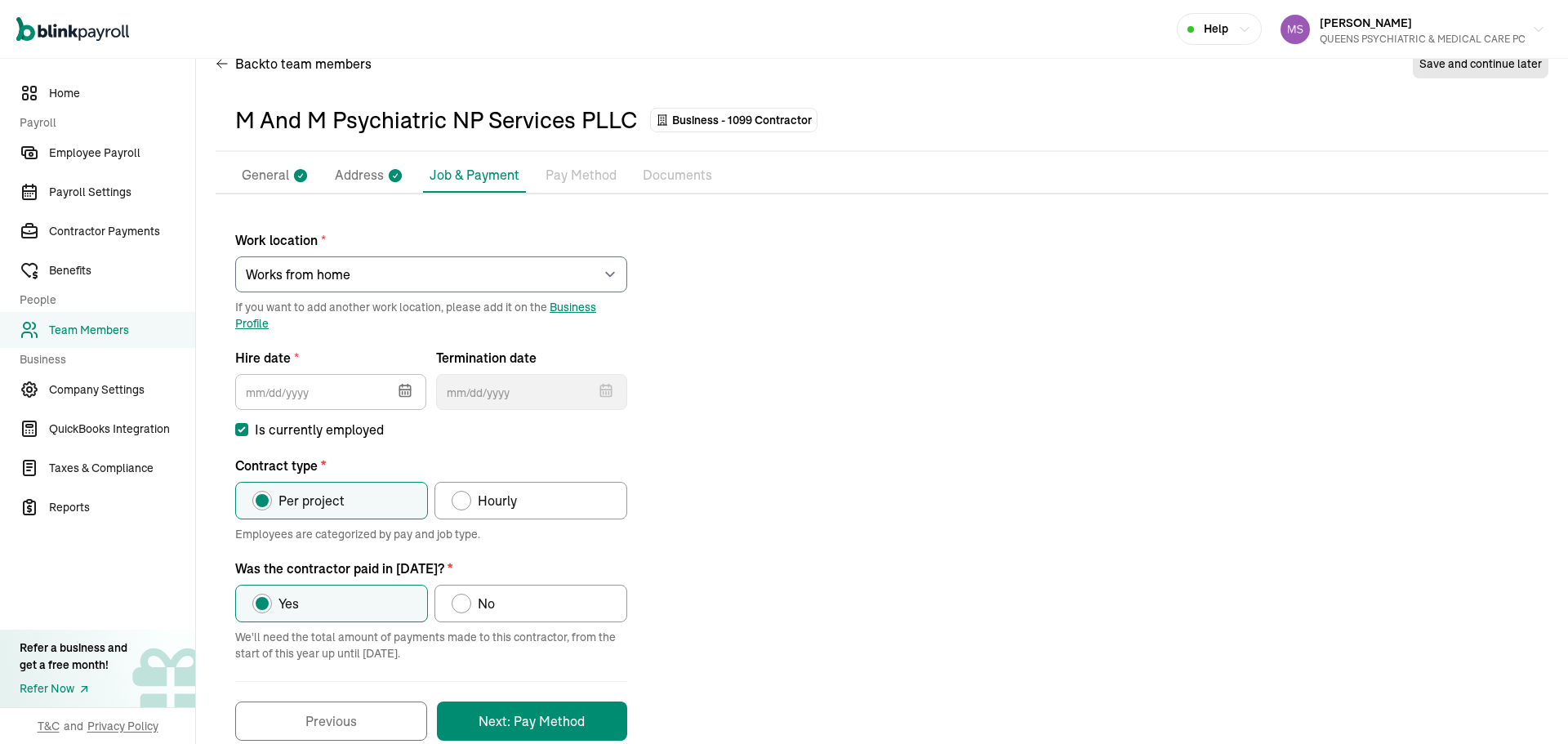
scroll to position [67, 0]
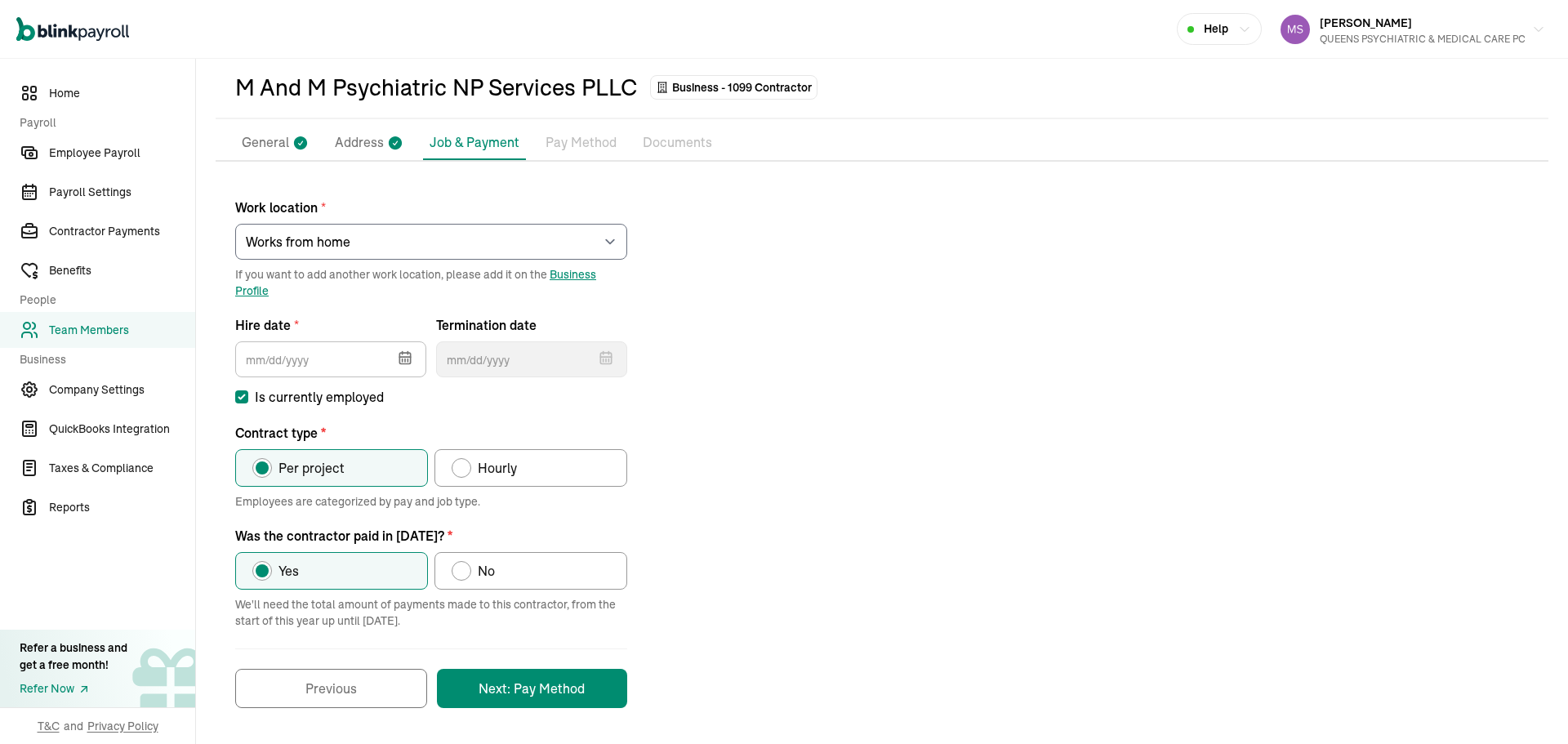
click at [1115, 484] on div "Work location * Select an item REGO PARK 2751 S Ocean Dr Apt 9075 25 W 68th St …" at bounding box center [882, 444] width 1333 height 527
click at [394, 360] on button "button" at bounding box center [403, 356] width 46 height 42
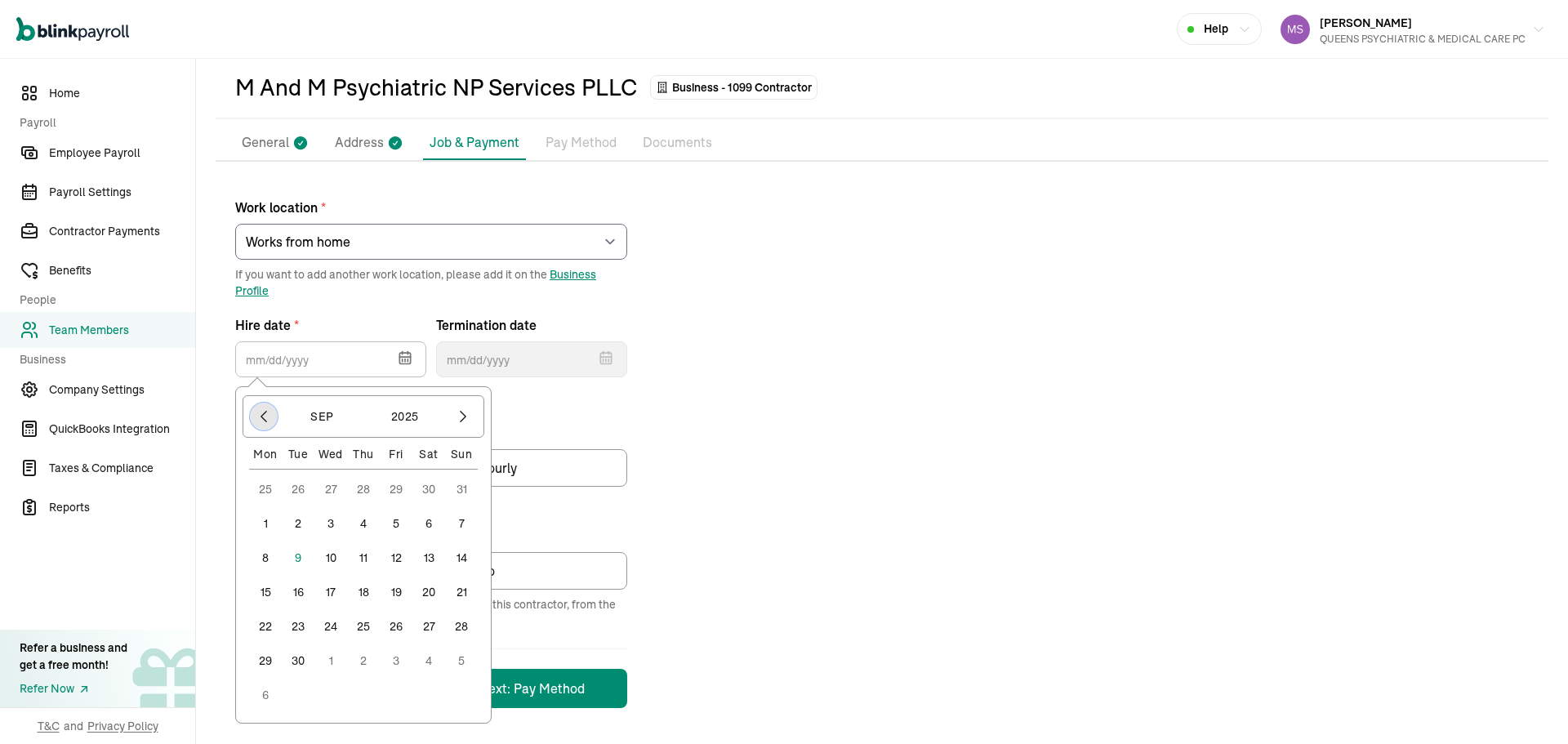
click at [258, 406] on button "button" at bounding box center [264, 416] width 28 height 28
click at [259, 406] on button "button" at bounding box center [264, 416] width 28 height 28
click at [398, 413] on button "2025" at bounding box center [404, 416] width 78 height 31
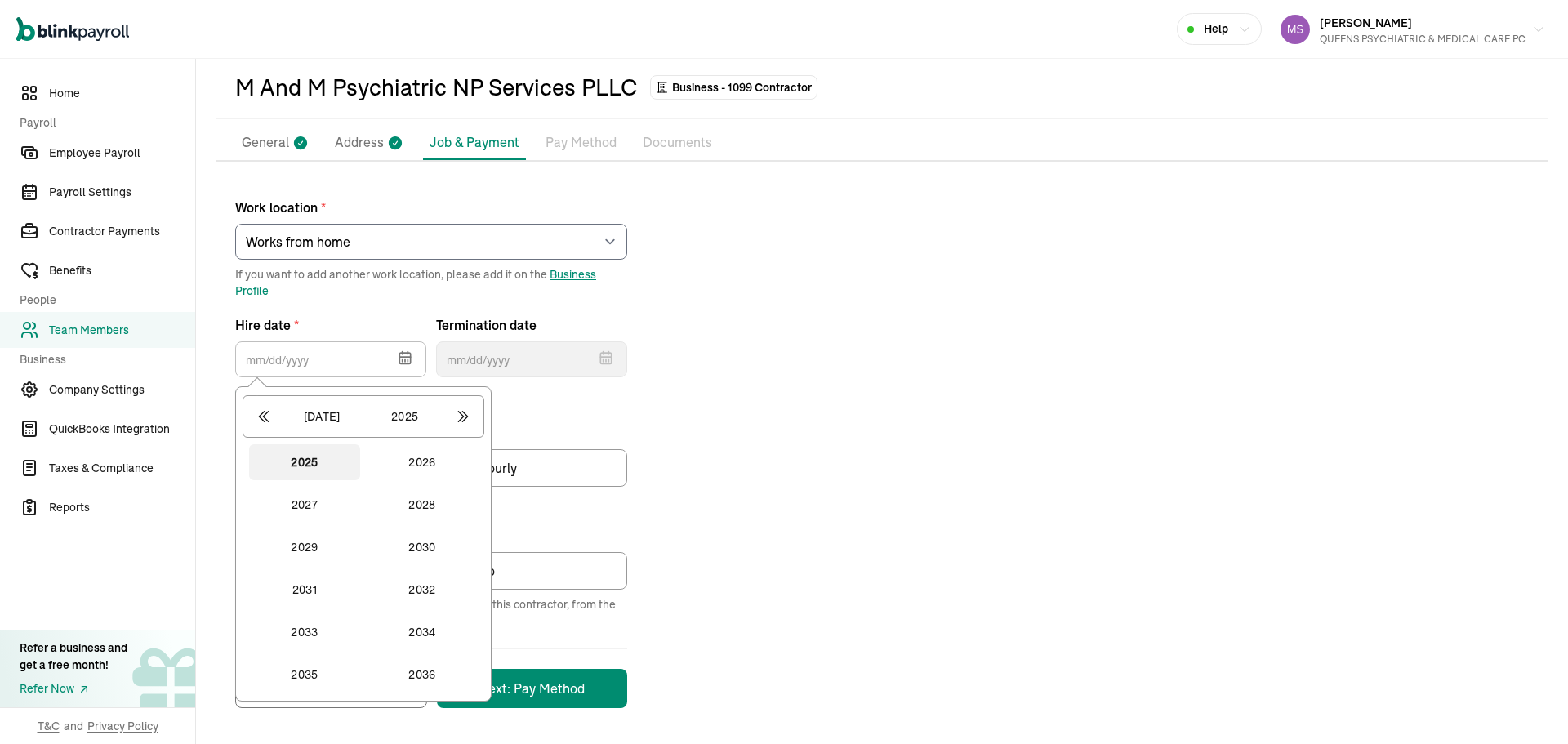
click at [247, 419] on div "Jul 2025" at bounding box center [364, 416] width 242 height 42
click at [258, 415] on icon "button" at bounding box center [264, 416] width 17 height 17
click at [437, 677] on button "2024" at bounding box center [422, 674] width 111 height 36
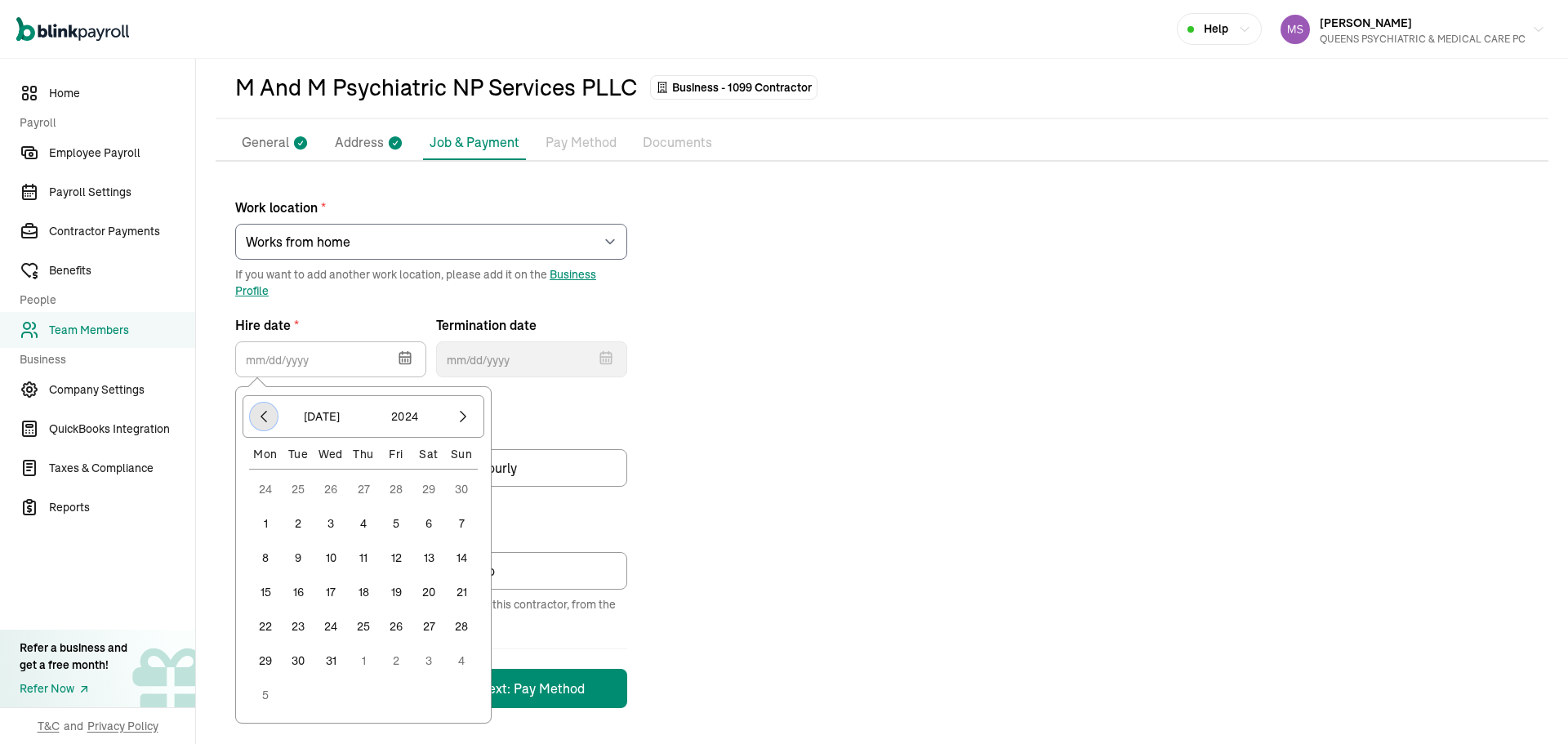
click at [266, 417] on icon "button" at bounding box center [264, 416] width 17 height 17
click at [454, 407] on button "button" at bounding box center [464, 416] width 28 height 28
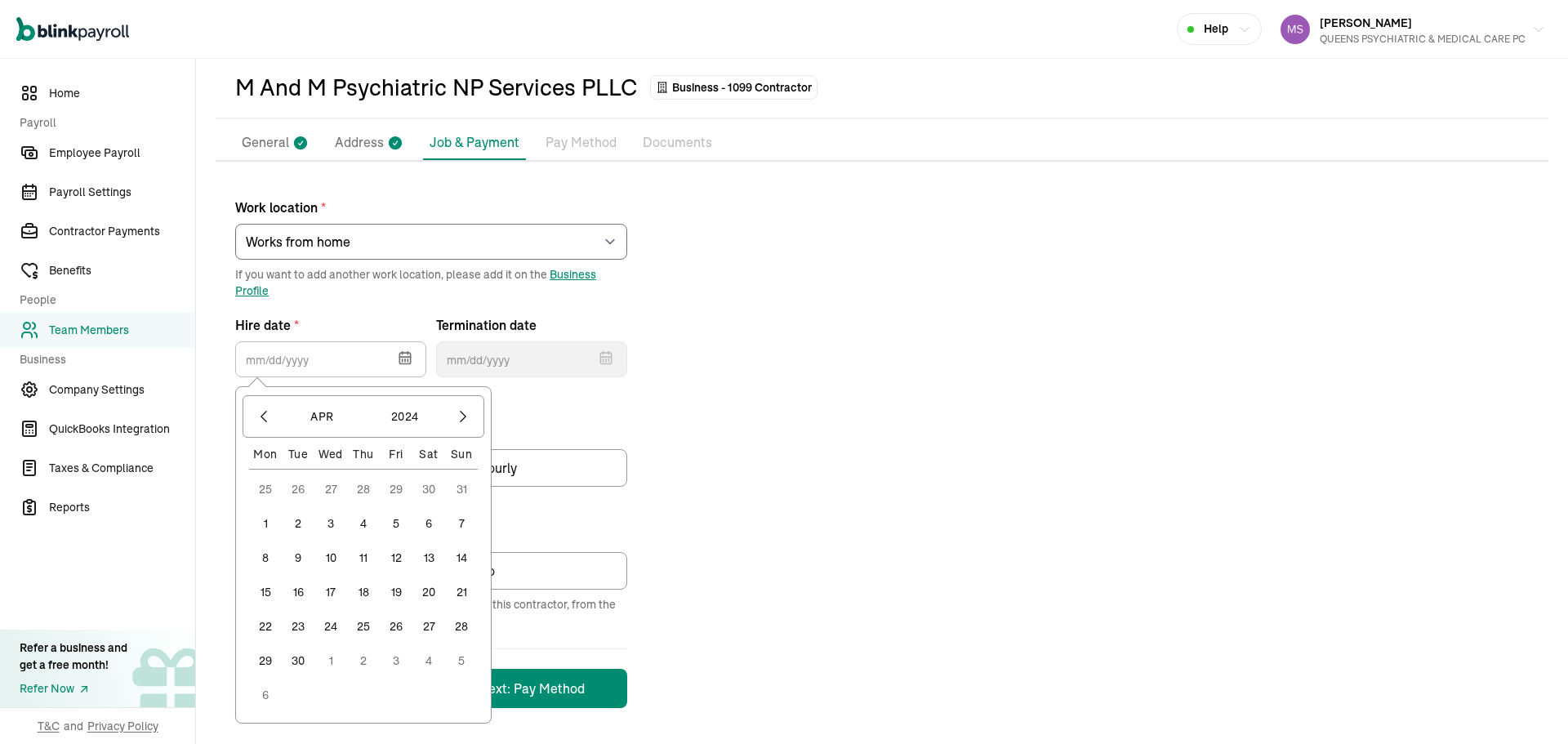
click at [365, 556] on button "11" at bounding box center [363, 557] width 32 height 32
type input "04/11/2024"
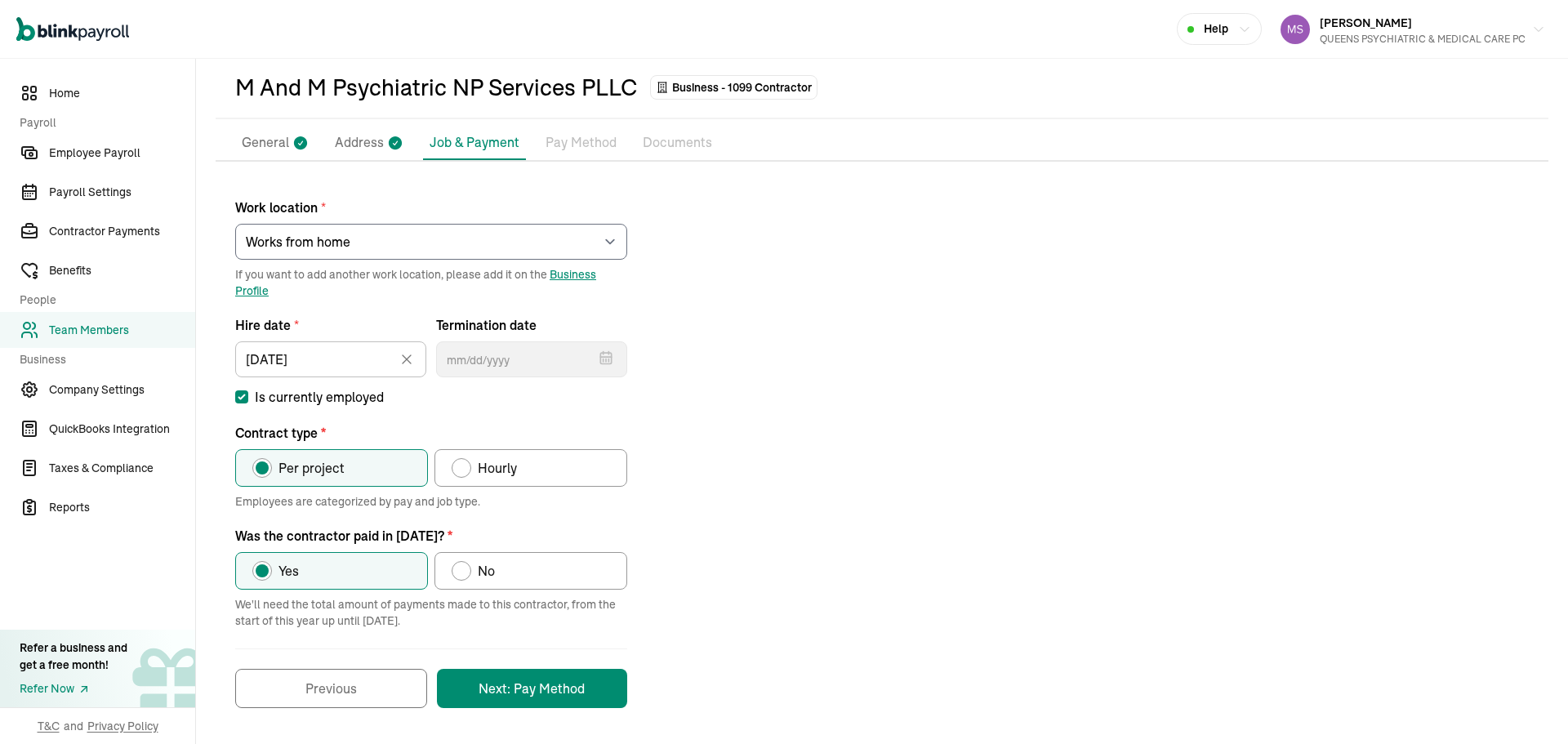
click at [756, 476] on div "Work location * Select an item REGO PARK 2751 S Ocean Dr Apt 9075 25 W 68th St …" at bounding box center [882, 444] width 1333 height 527
click at [604, 698] on button "Next: Pay Method" at bounding box center [532, 688] width 190 height 39
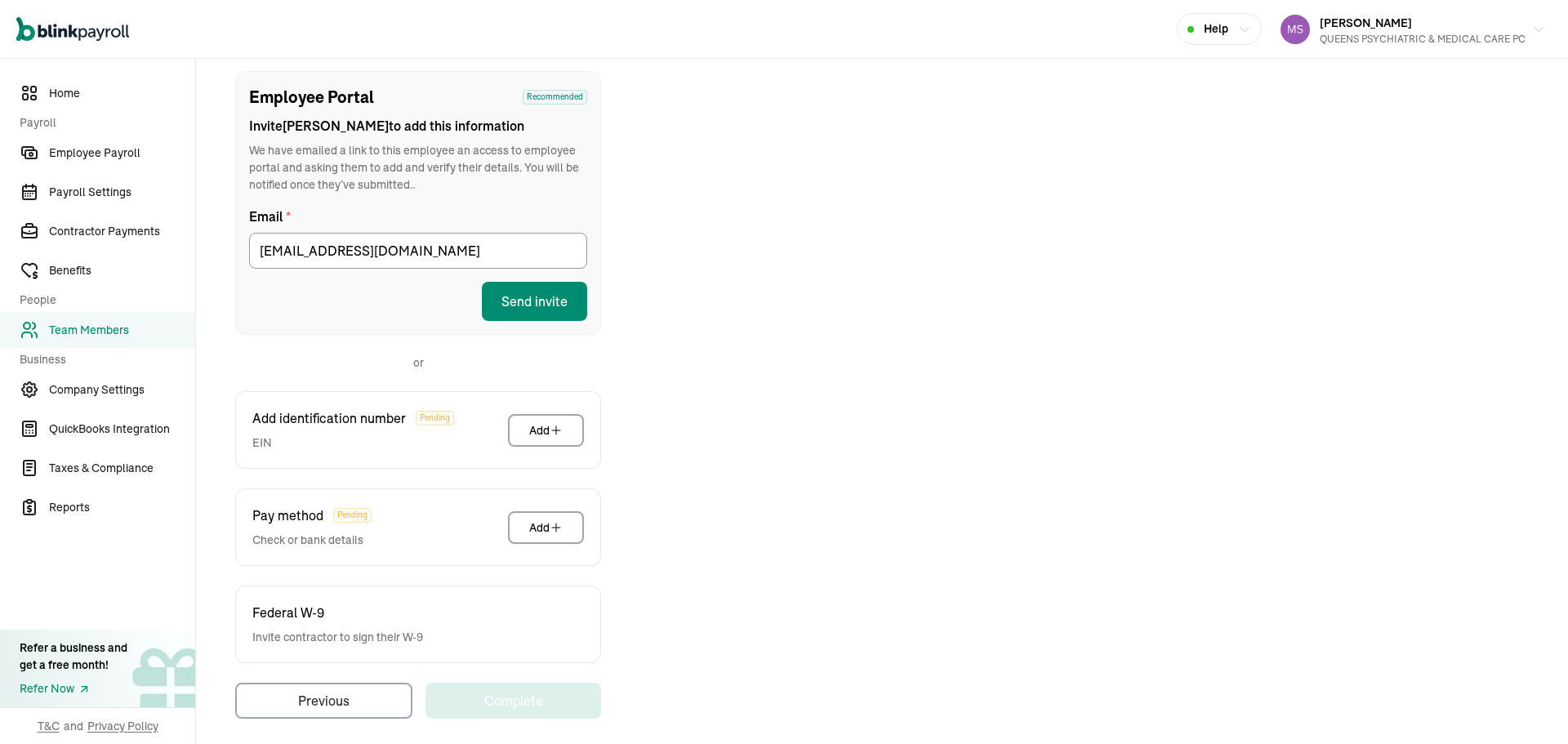
scroll to position [188, 0]
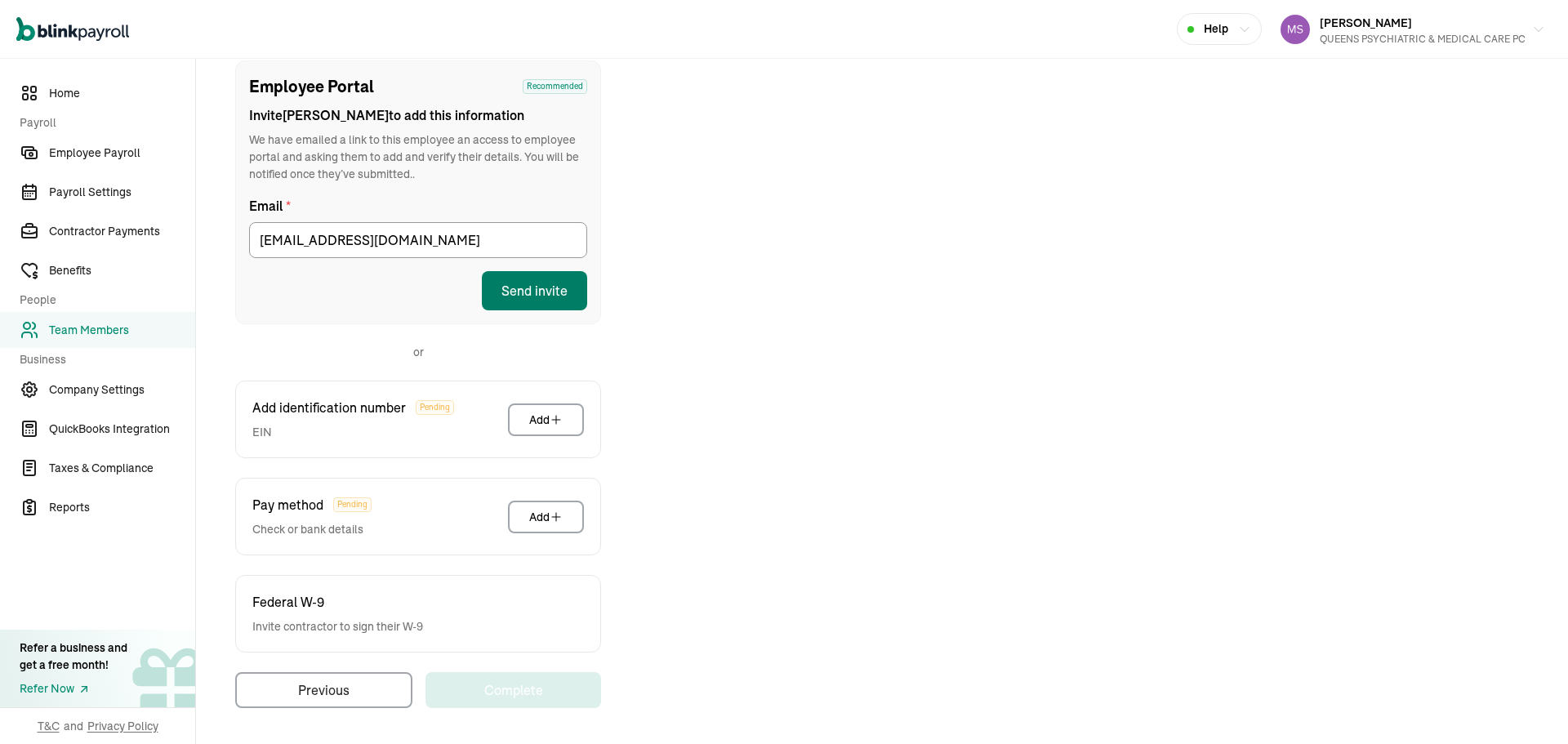
click at [568, 306] on button "Send invite" at bounding box center [535, 290] width 105 height 39
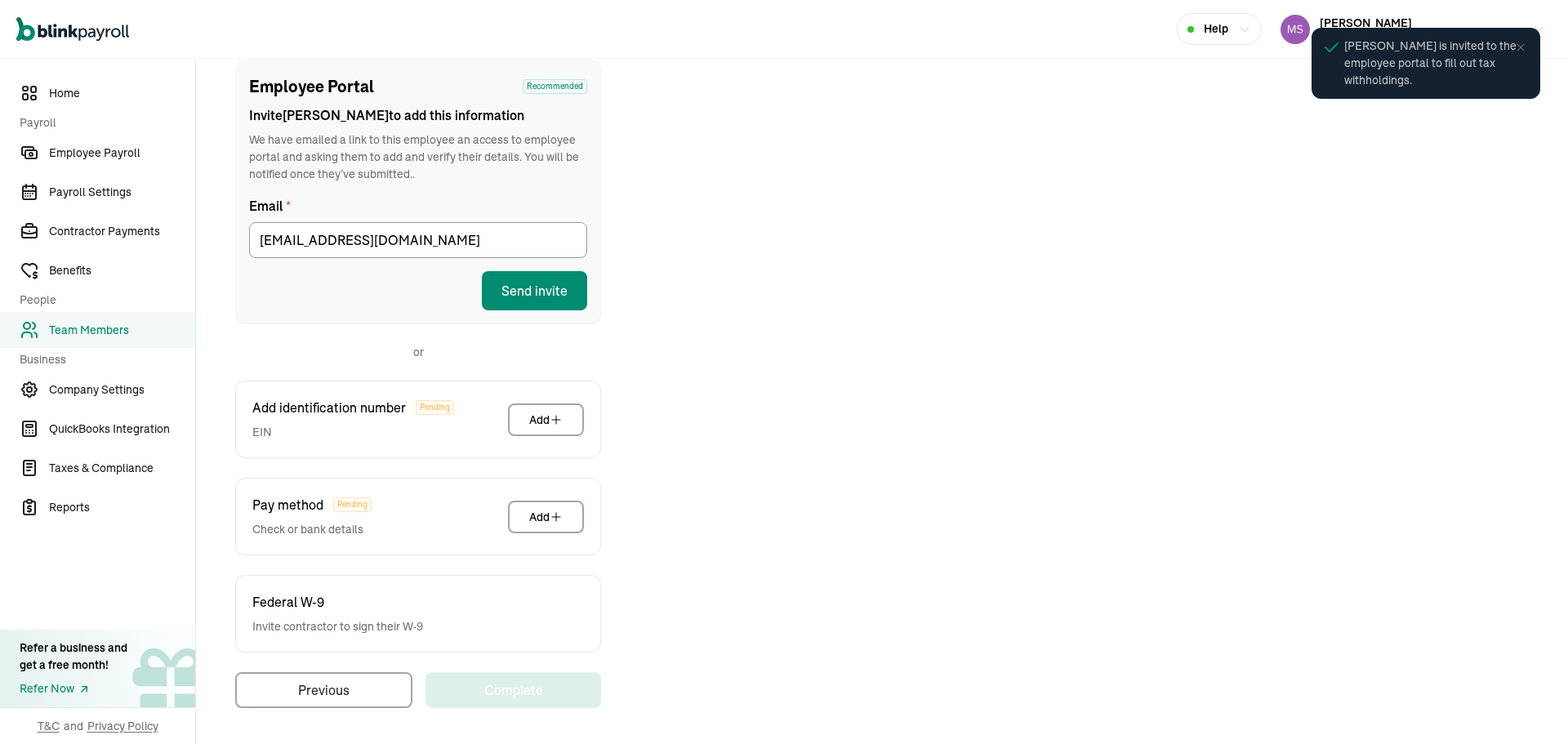
click at [1016, 357] on div "Employee Portal Recommended Invite Maria to add this information We have emaile…" at bounding box center [882, 384] width 1333 height 648
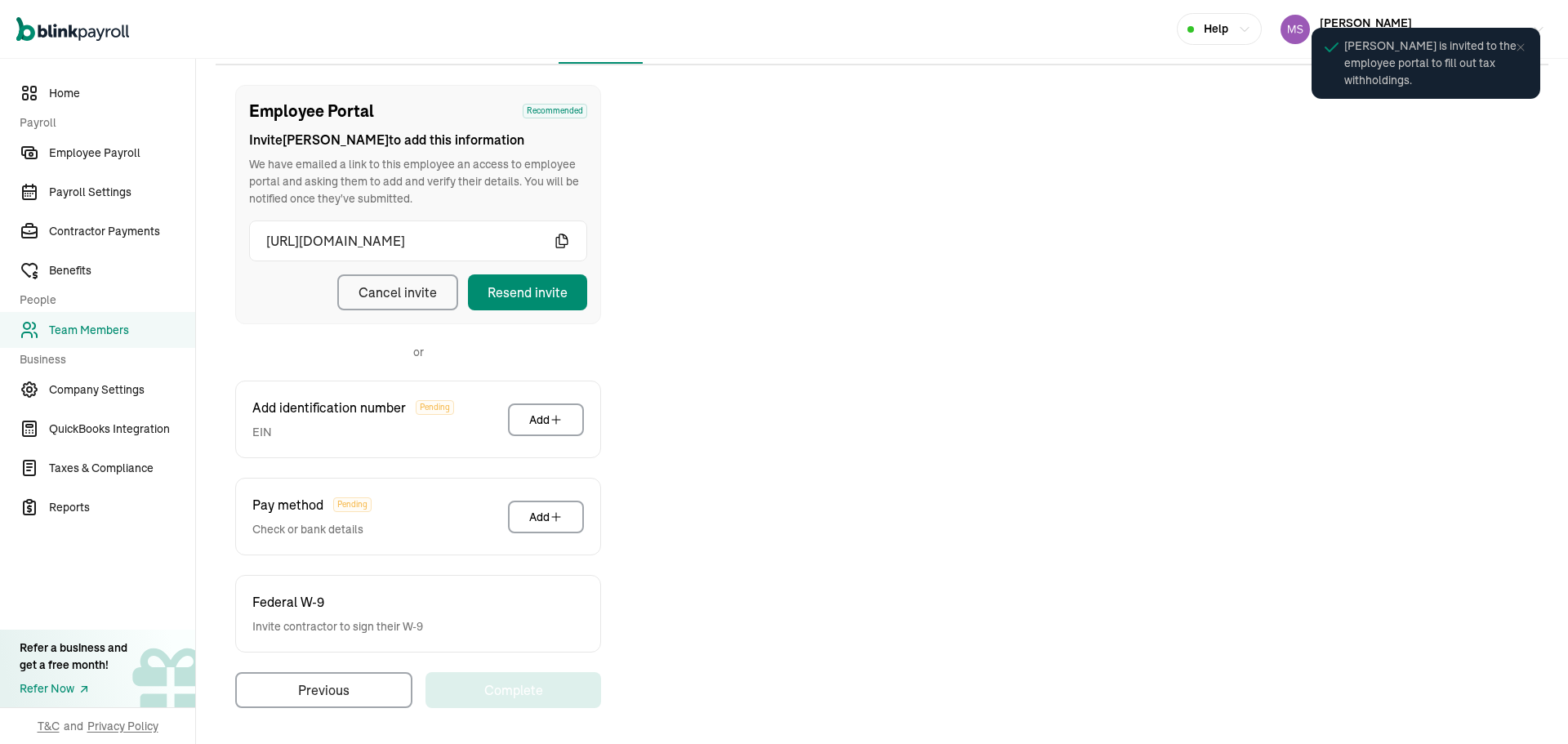
scroll to position [163, 0]
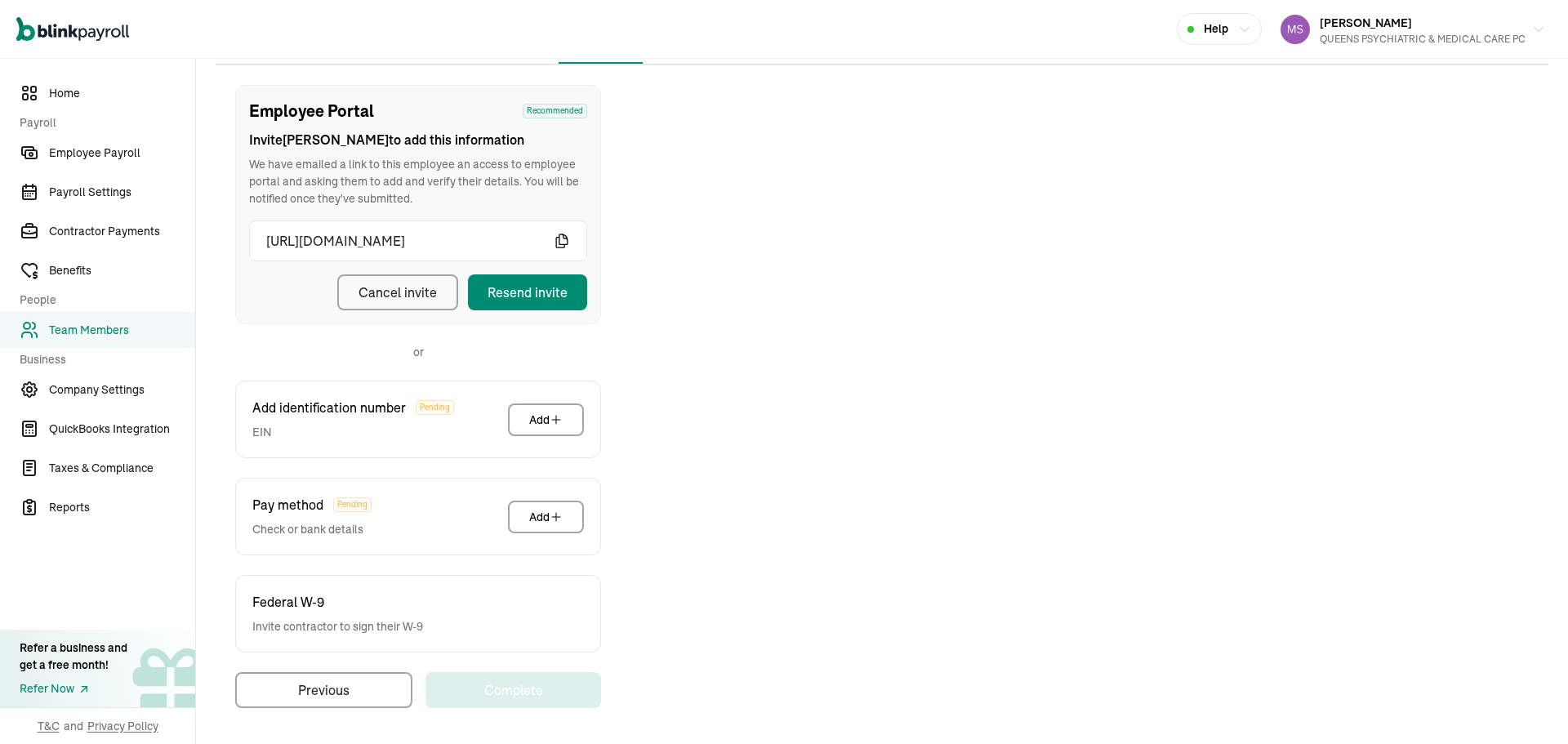
click at [558, 240] on icon "button" at bounding box center [562, 241] width 17 height 17
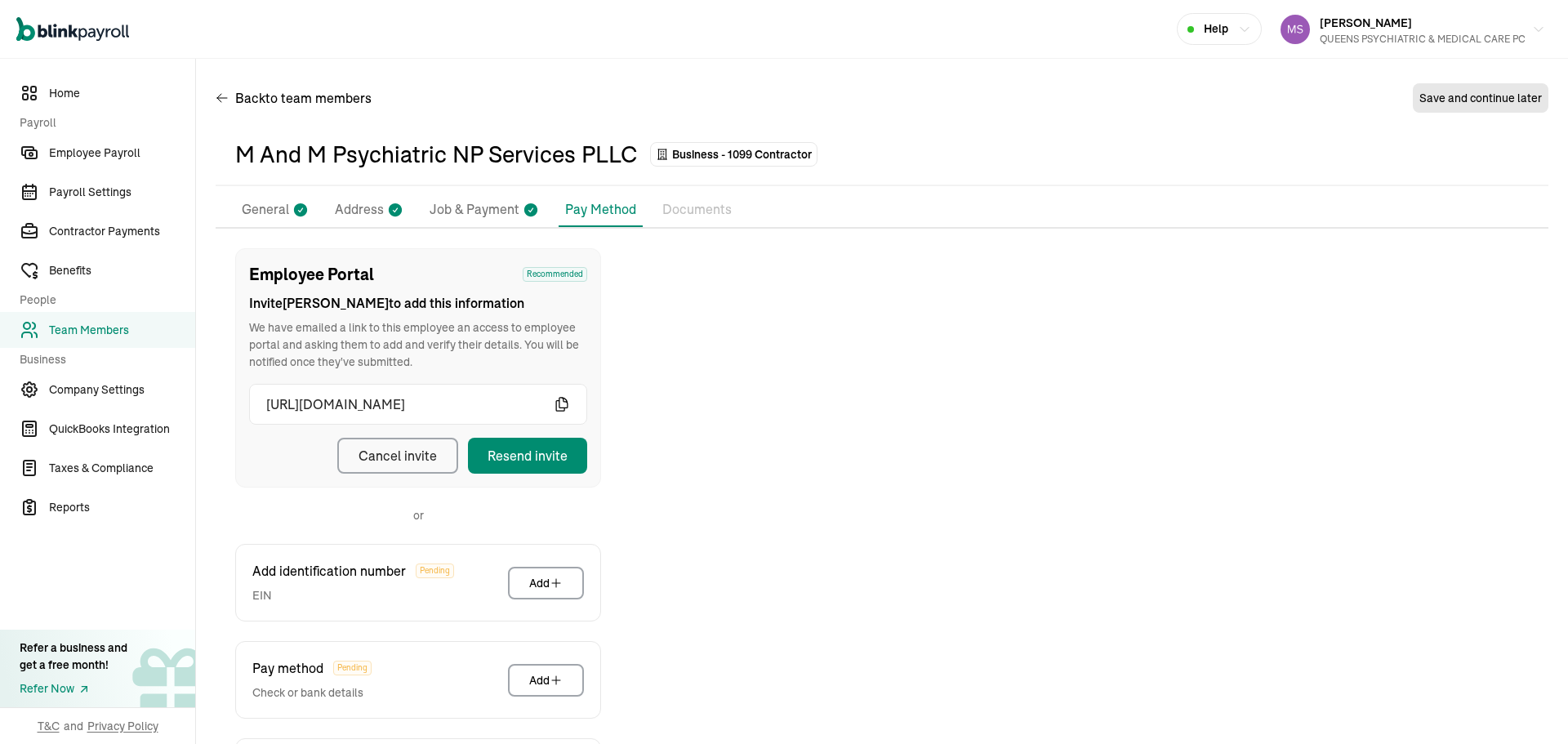
click at [131, 324] on span "Team Members" at bounding box center [122, 330] width 146 height 18
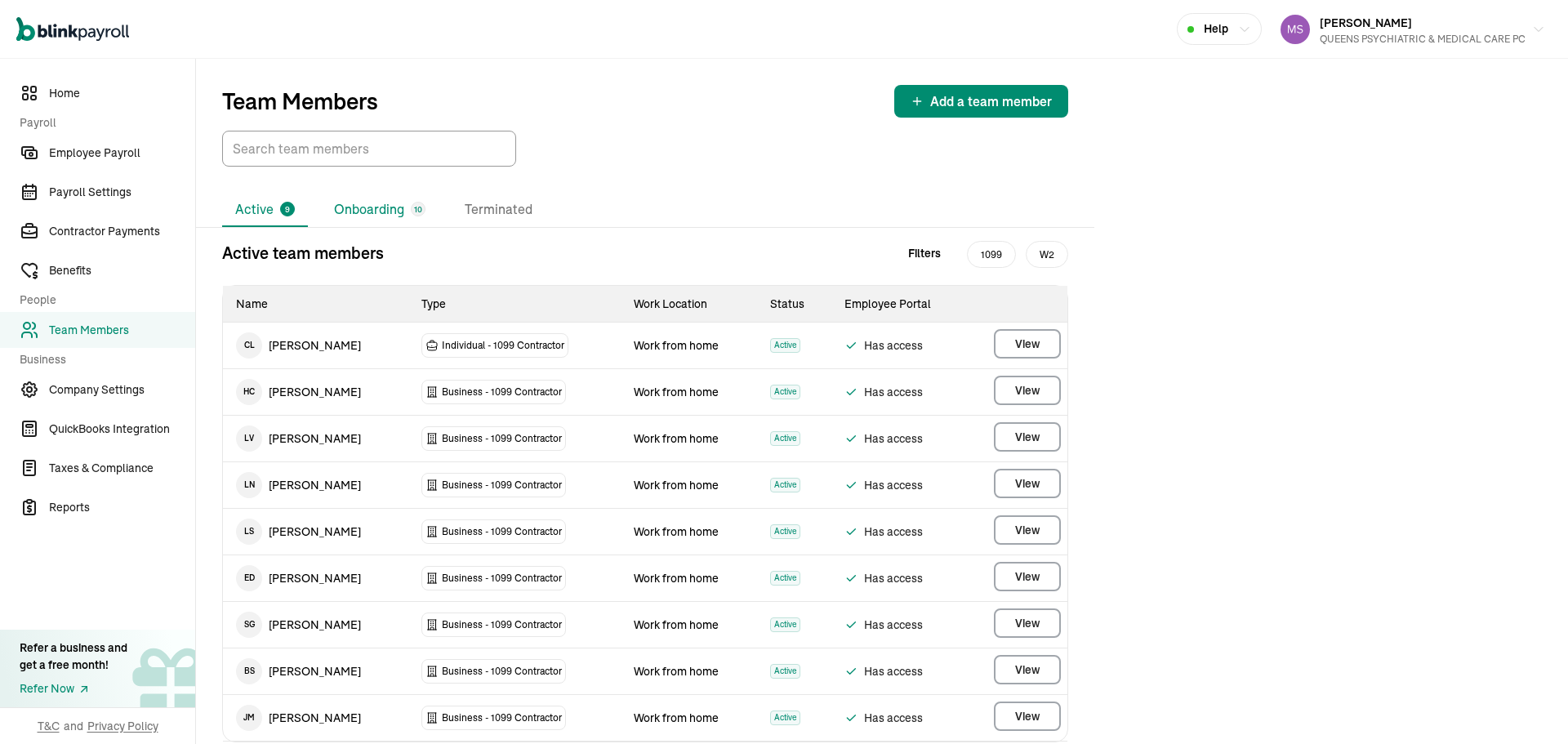
click at [353, 220] on li "Onboarding 10" at bounding box center [380, 209] width 117 height 34
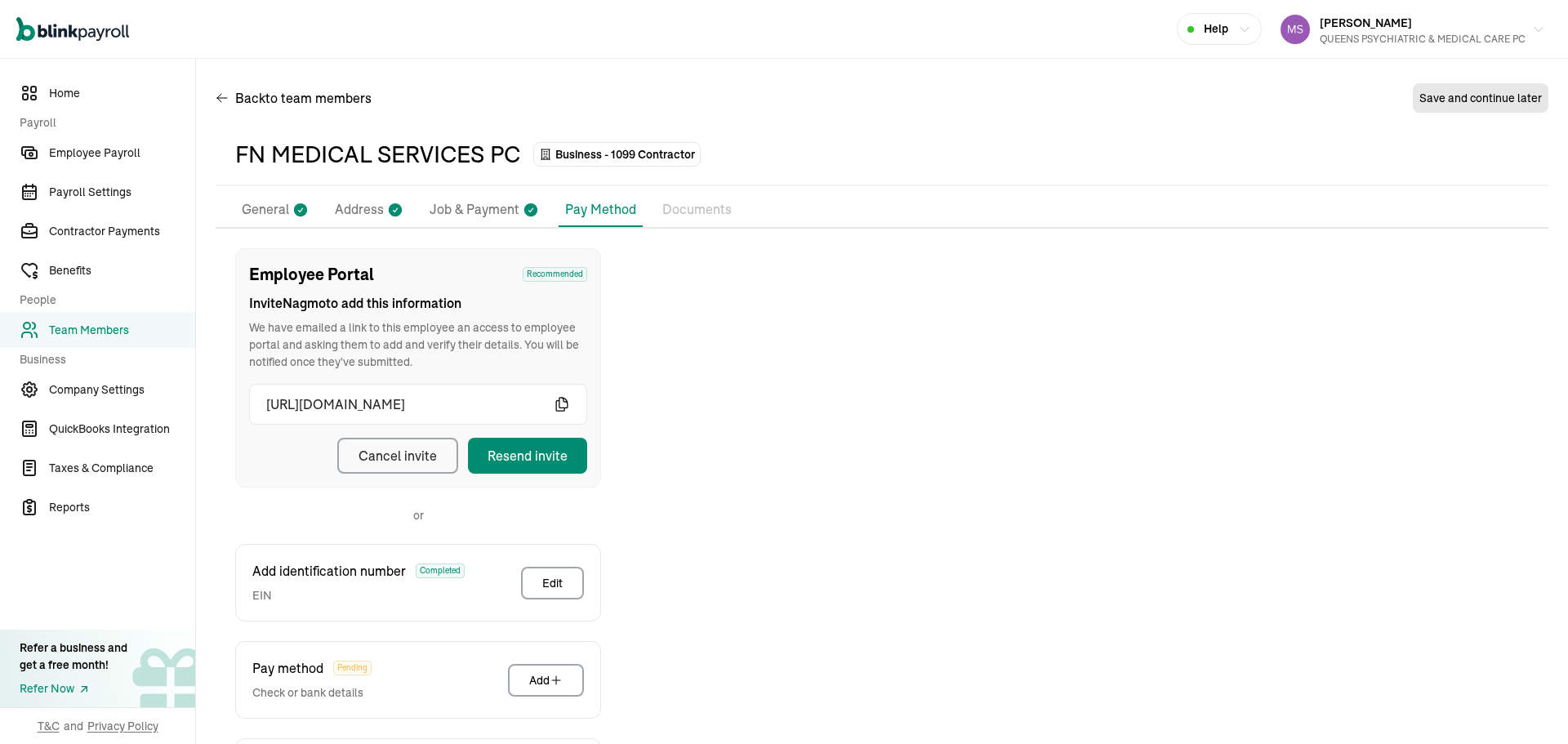
click at [283, 210] on p "General" at bounding box center [266, 209] width 47 height 21
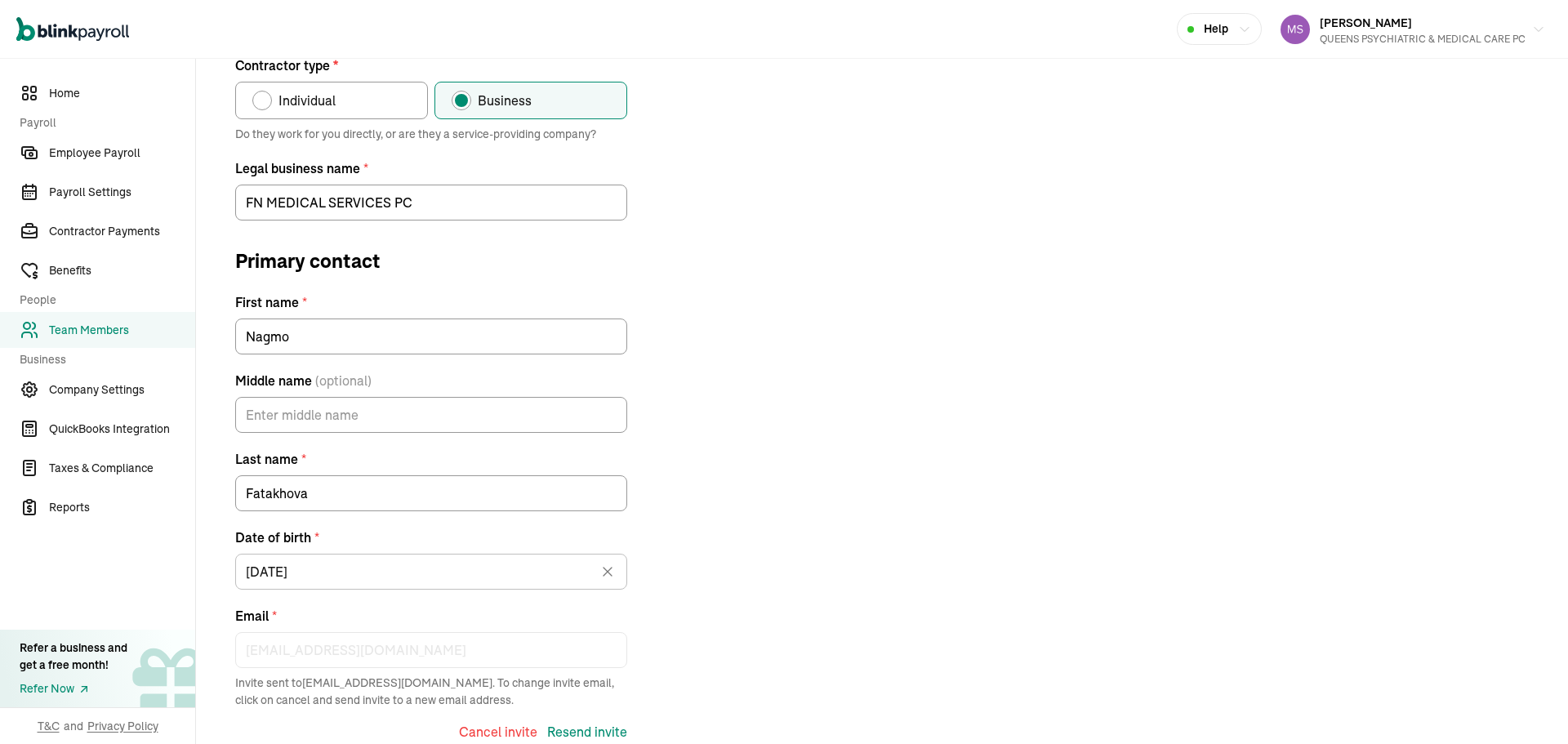
scroll to position [302, 0]
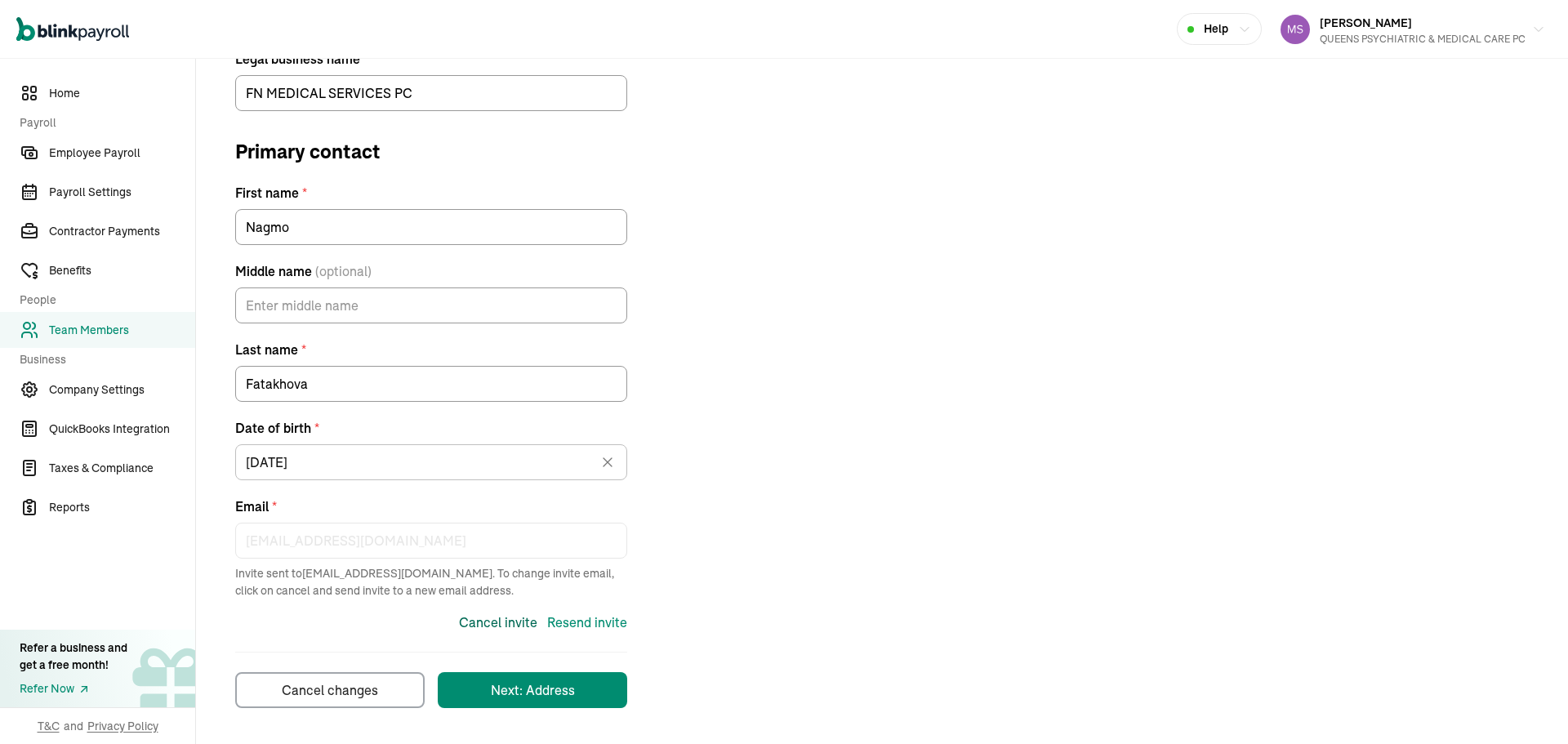
click at [483, 625] on div "Cancel invite" at bounding box center [498, 622] width 78 height 19
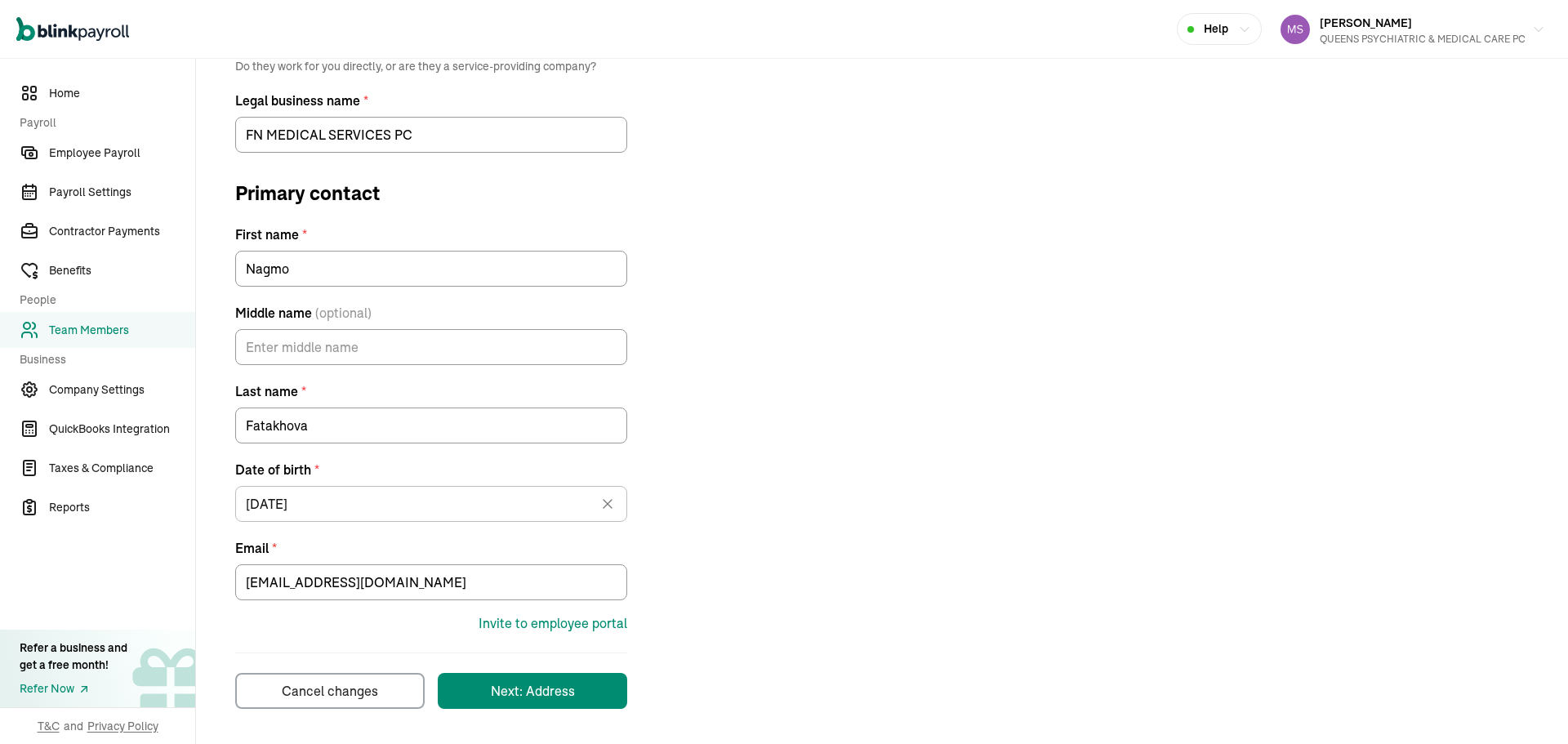
scroll to position [261, 0]
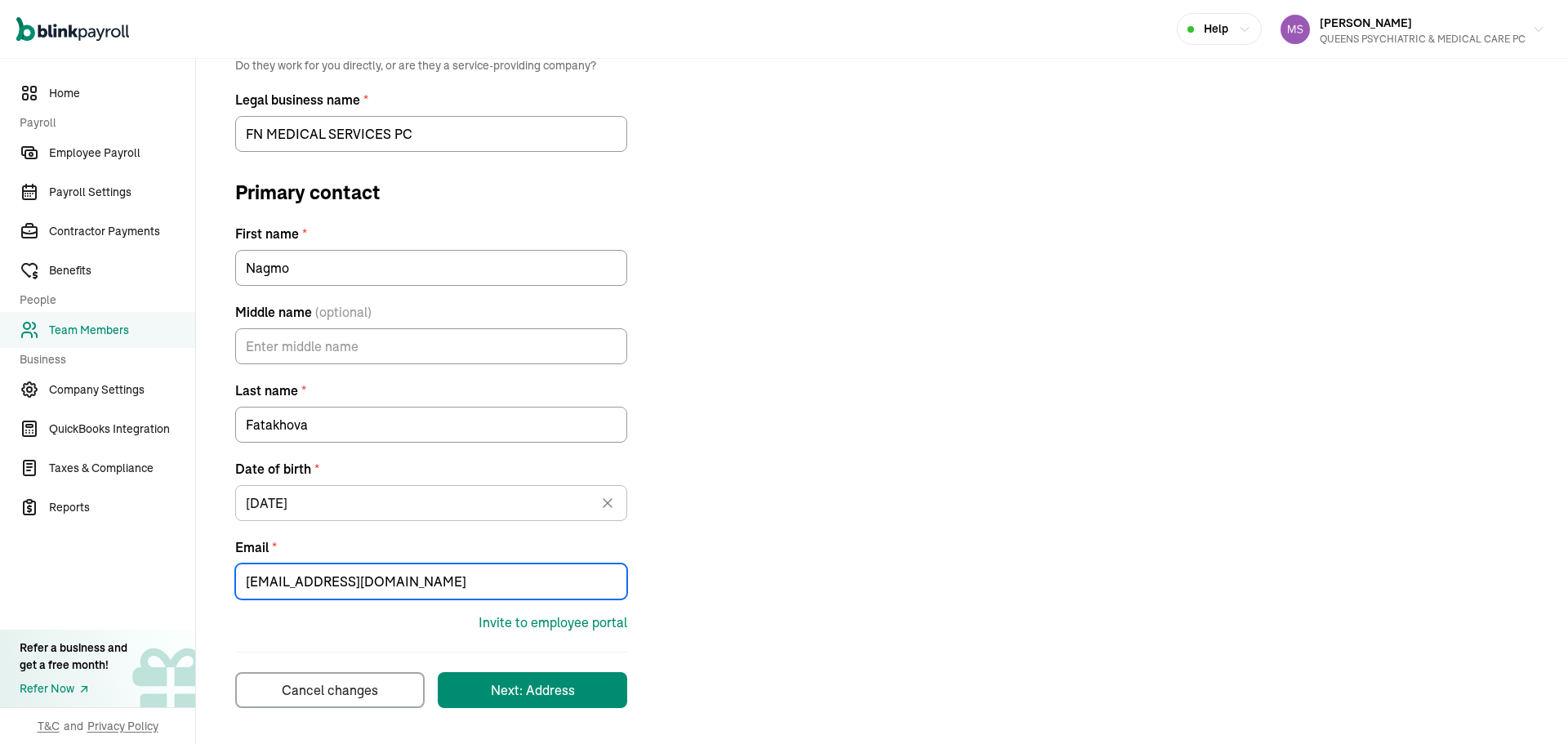
drag, startPoint x: 523, startPoint y: 592, endPoint x: 171, endPoint y: 581, distance: 352.2
click at [171, 581] on div "Home Payroll Employee Payroll Payroll Settings Contractor Payments Benefits Peo…" at bounding box center [784, 271] width 1568 height 946
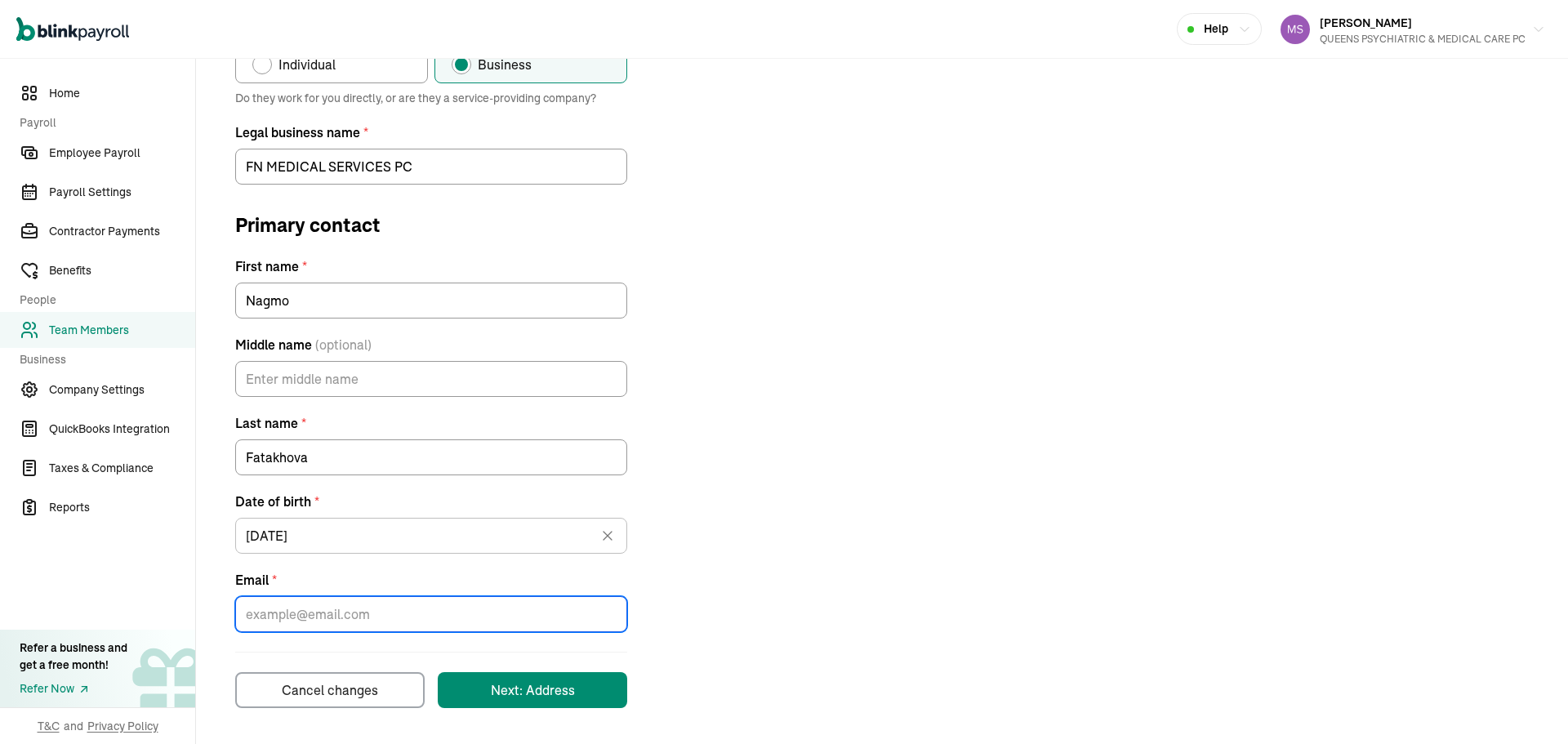
click at [565, 602] on input "Email *" at bounding box center [430, 613] width 392 height 36
paste input "mfatakhov@sbcglobal.net"
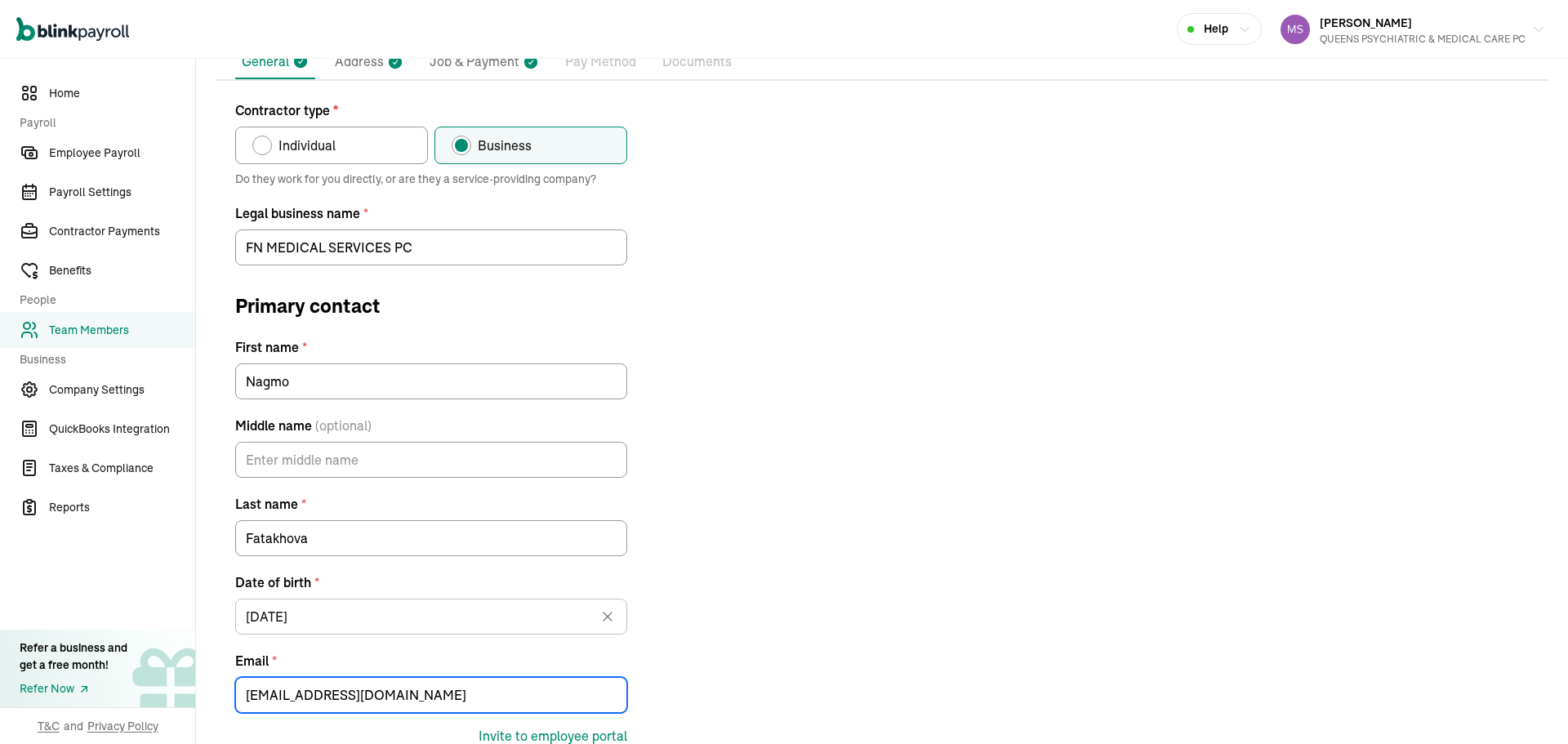
scroll to position [261, 0]
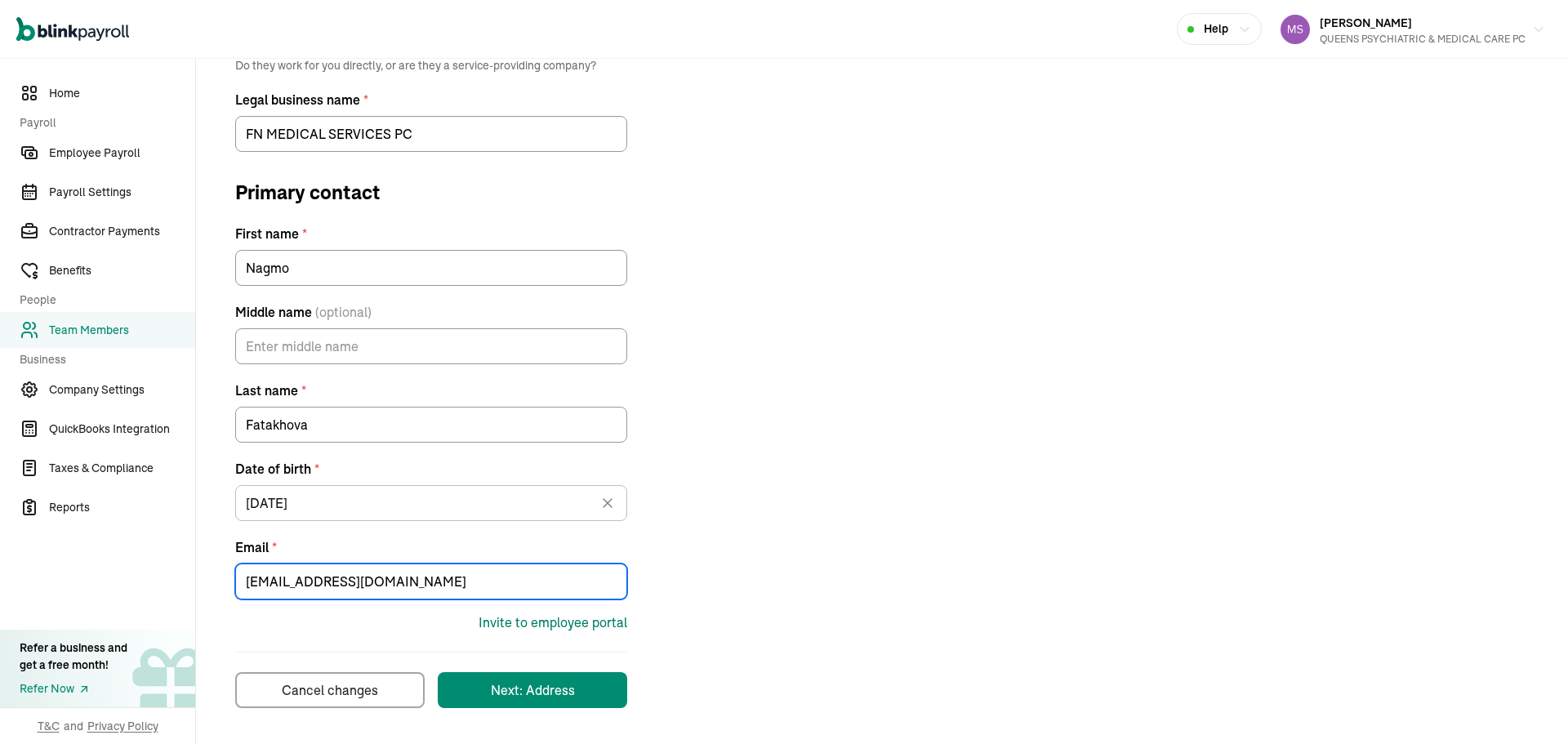
type input "mfatakhov@sbcglobal.net"
click at [614, 629] on div "Invite to employee portal" at bounding box center [553, 622] width 149 height 19
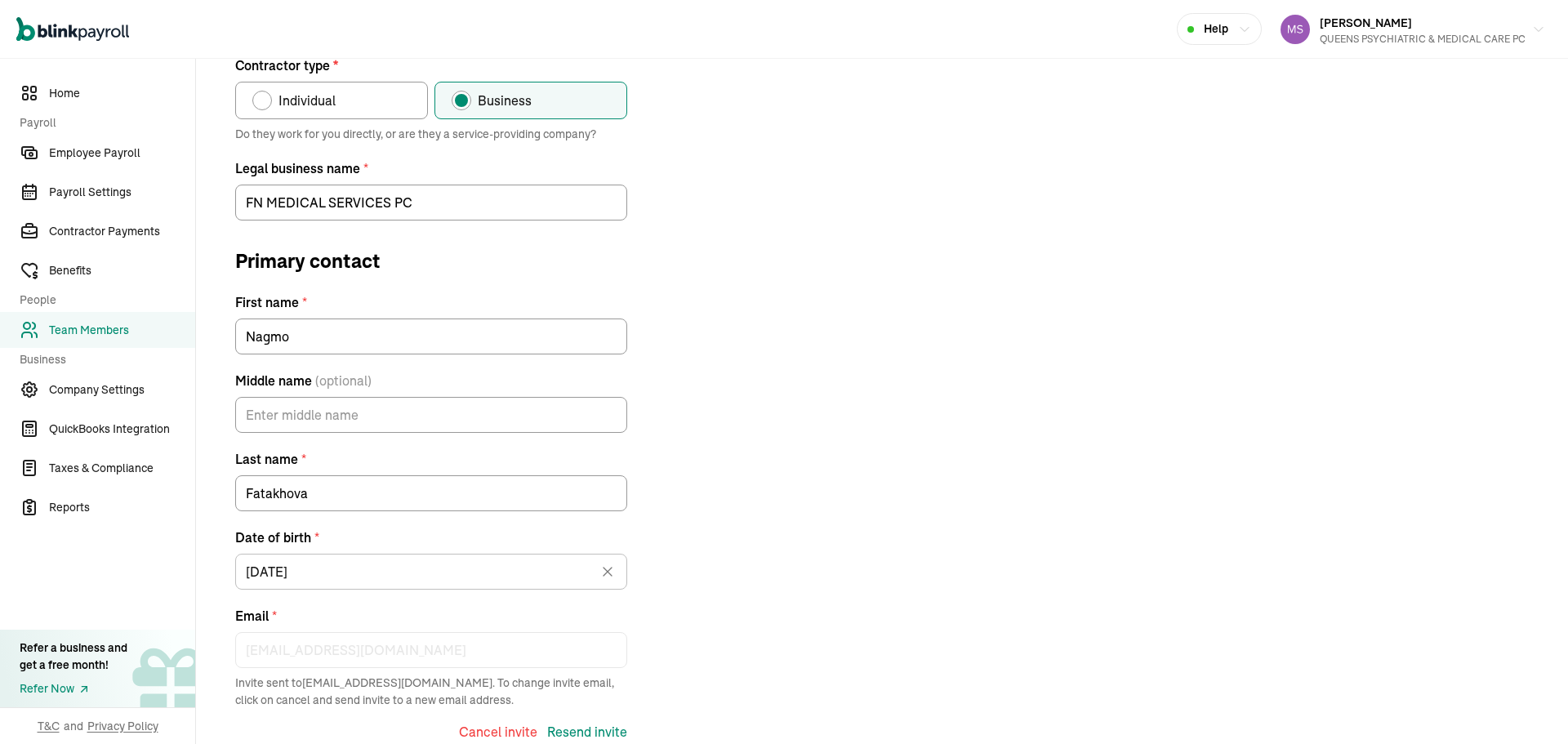
scroll to position [302, 0]
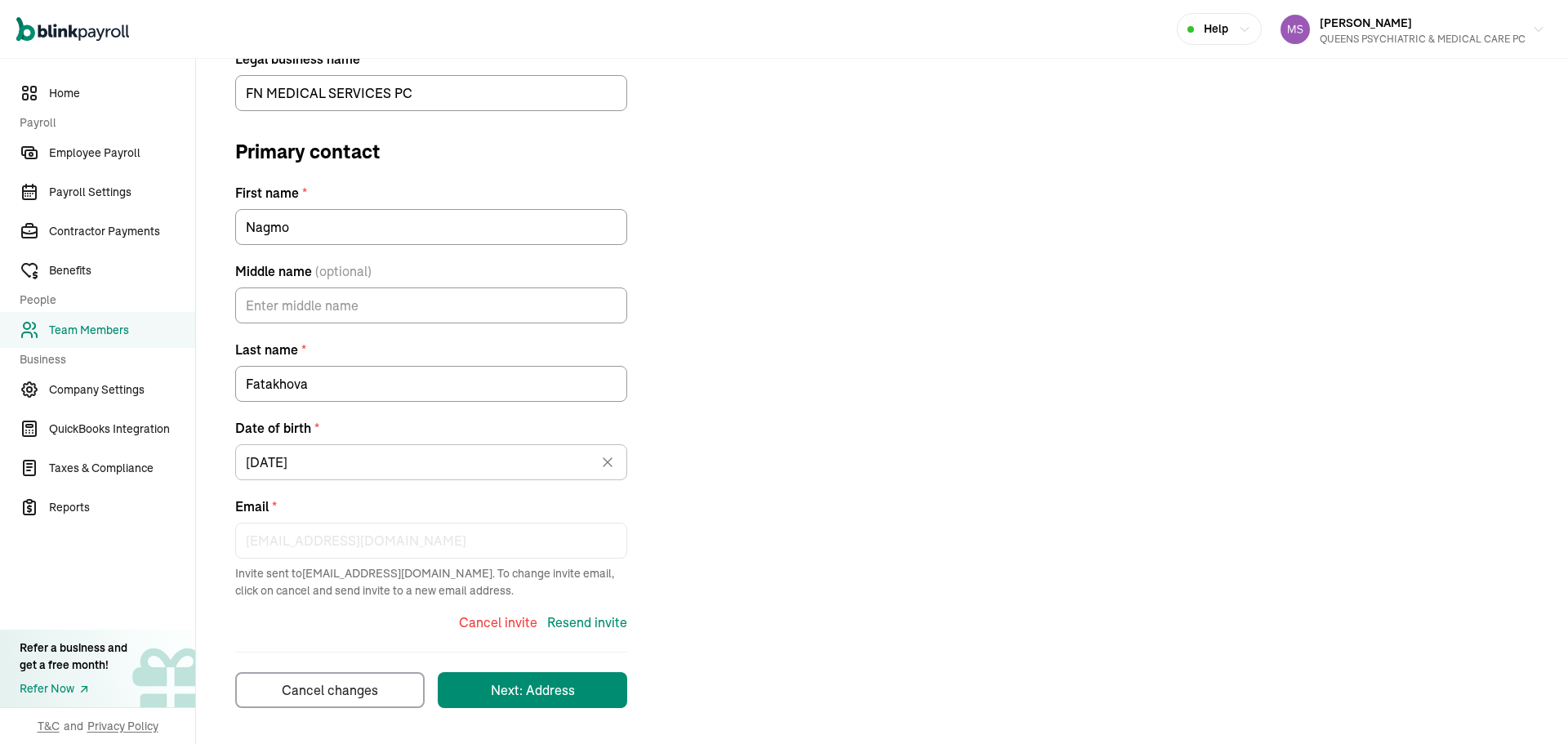
click at [140, 318] on link "Team Members" at bounding box center [97, 329] width 195 height 36
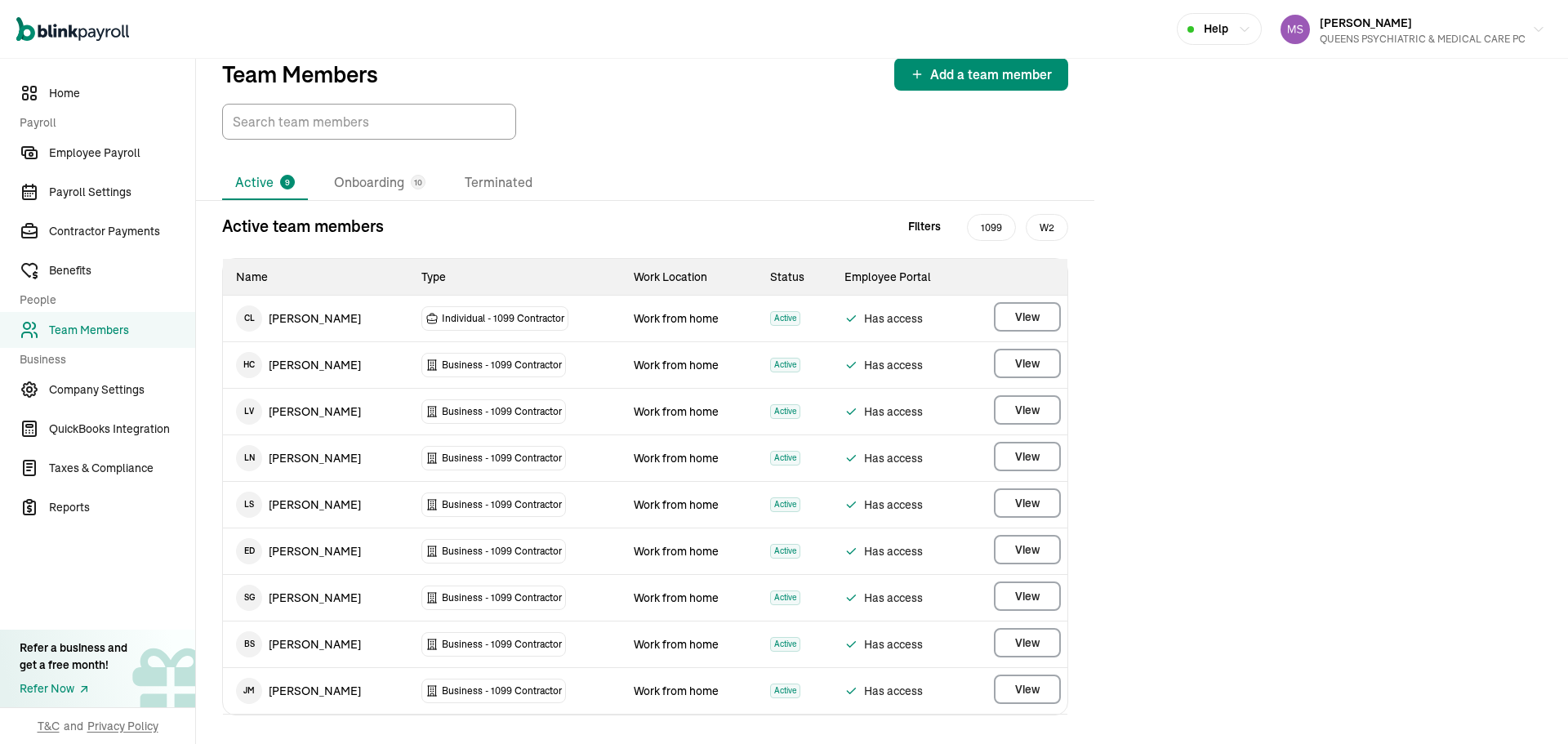
scroll to position [51, 0]
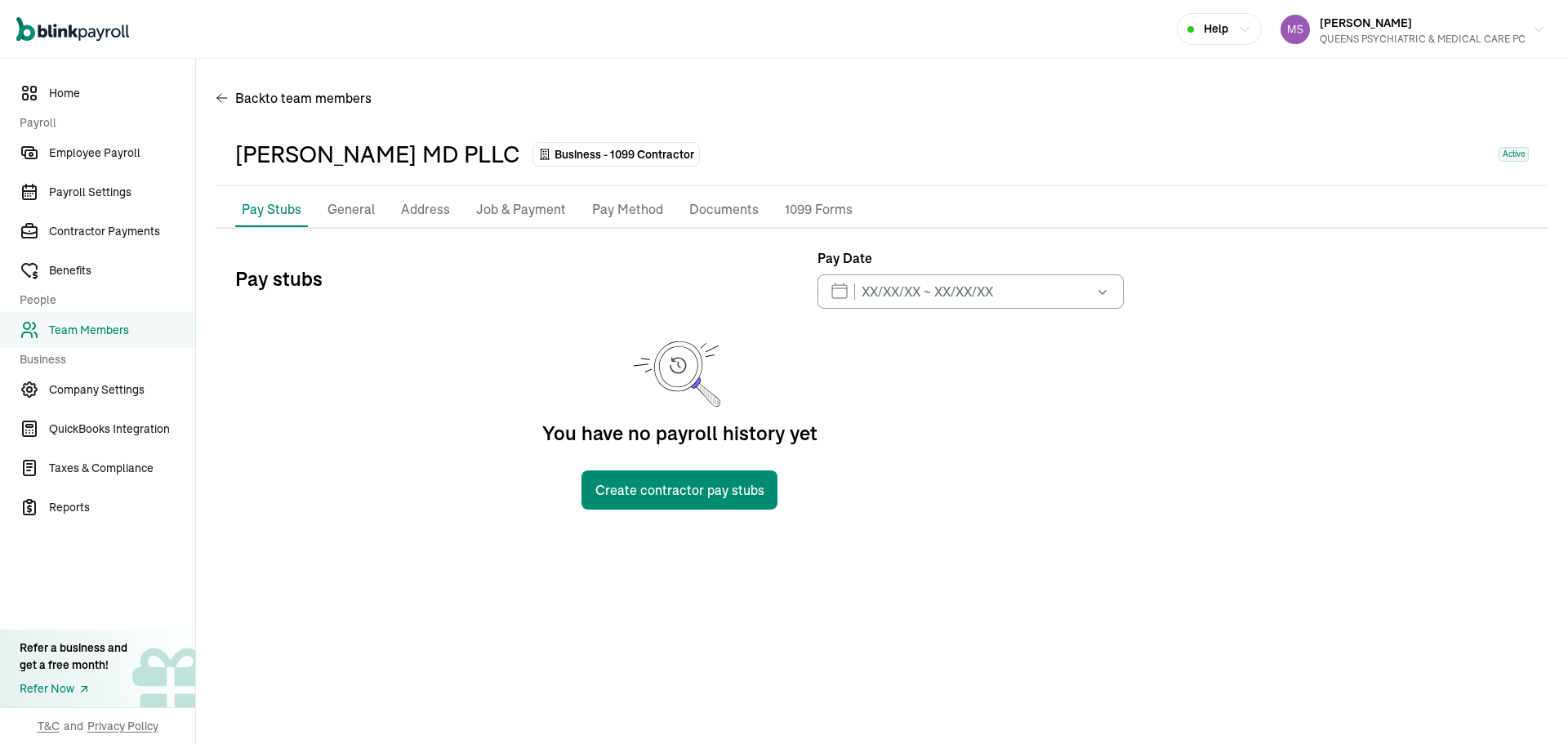
drag, startPoint x: 603, startPoint y: 198, endPoint x: 618, endPoint y: 208, distance: 18.0
click at [608, 198] on li "Pay Method" at bounding box center [628, 209] width 84 height 34
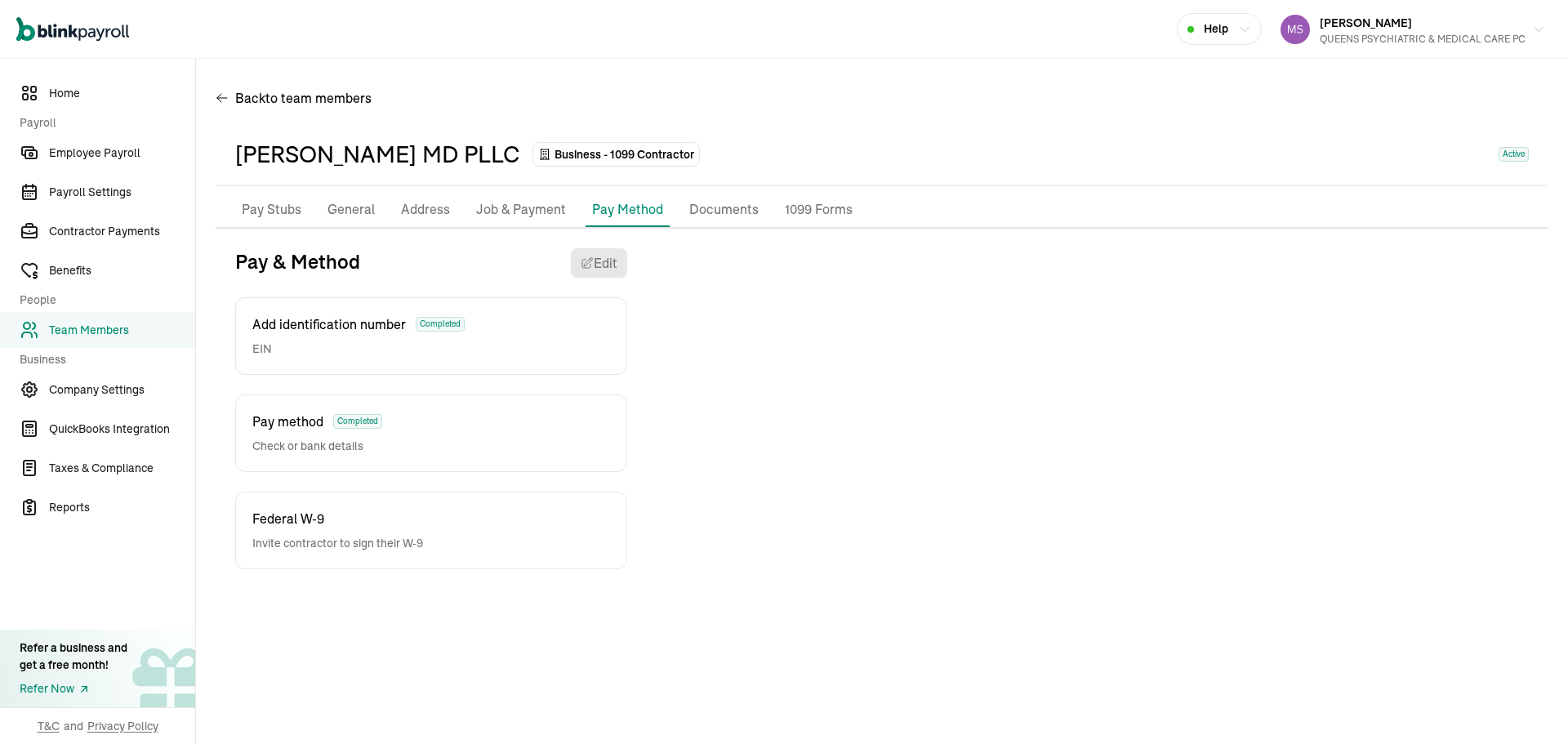
click at [843, 439] on div "Pay & Method Edit Add identification number Completed EIN Pay method Completed …" at bounding box center [882, 408] width 1333 height 321
click at [854, 381] on div "Pay & Method Edit Add identification number Completed EIN Pay method Completed …" at bounding box center [882, 408] width 1333 height 321
click at [143, 316] on link "Team Members" at bounding box center [97, 329] width 195 height 36
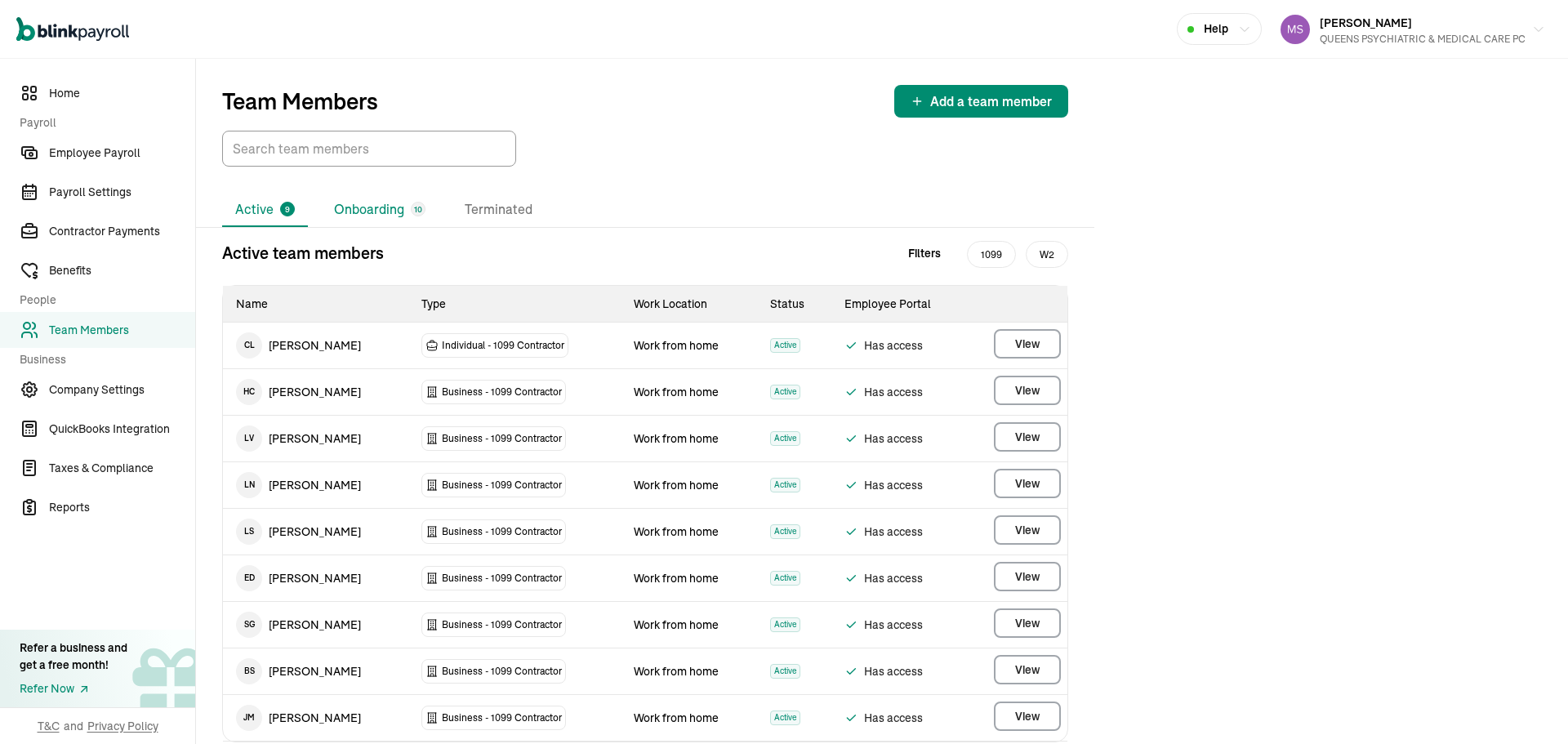
drag, startPoint x: 369, startPoint y: 185, endPoint x: 377, endPoint y: 197, distance: 14.4
click at [369, 184] on div "Active 9 Onboarding 10 Terminated Active team members Filters 1099 W2 Name Type…" at bounding box center [645, 480] width 898 height 628
click at [377, 197] on li "Onboarding 10" at bounding box center [380, 209] width 117 height 34
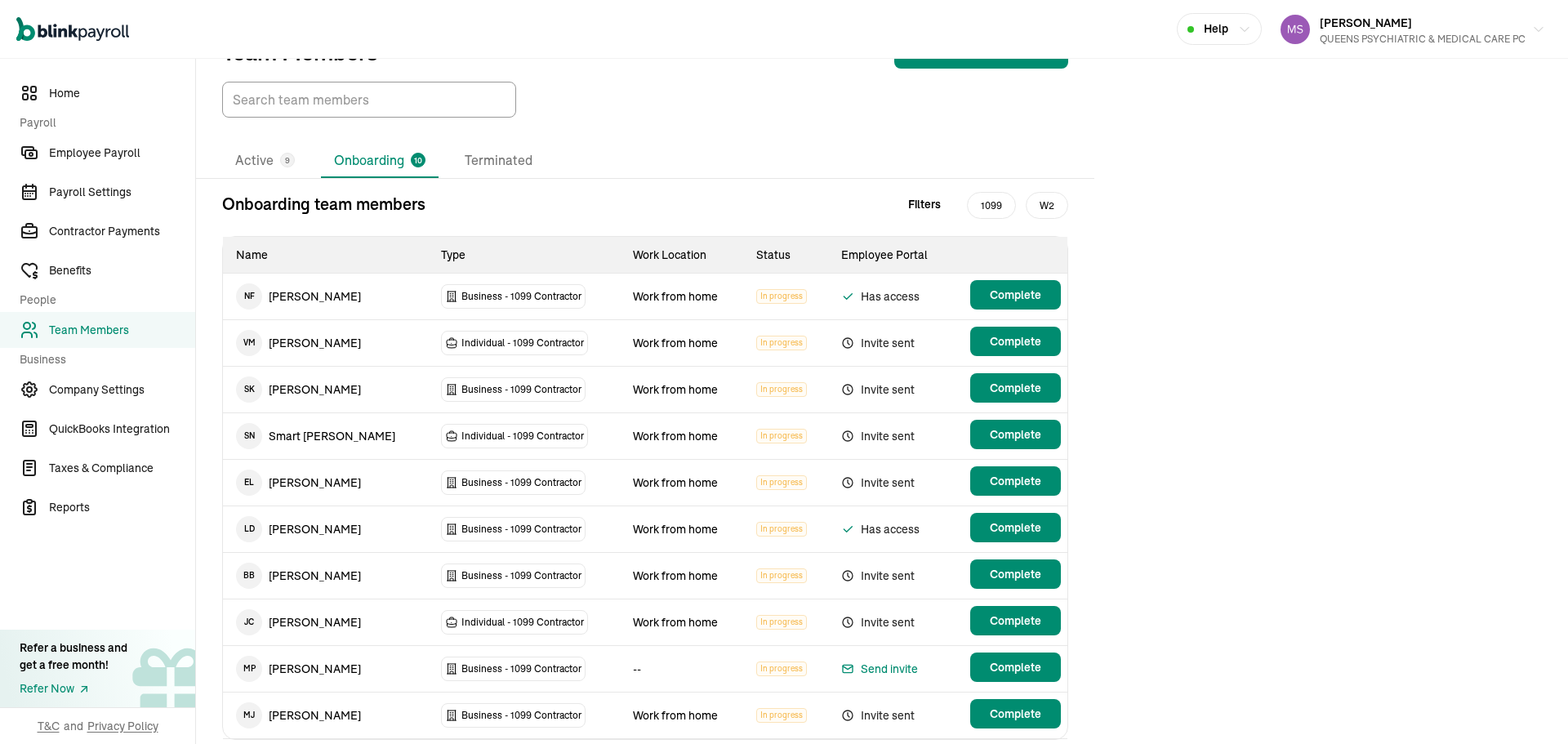
scroll to position [97, 0]
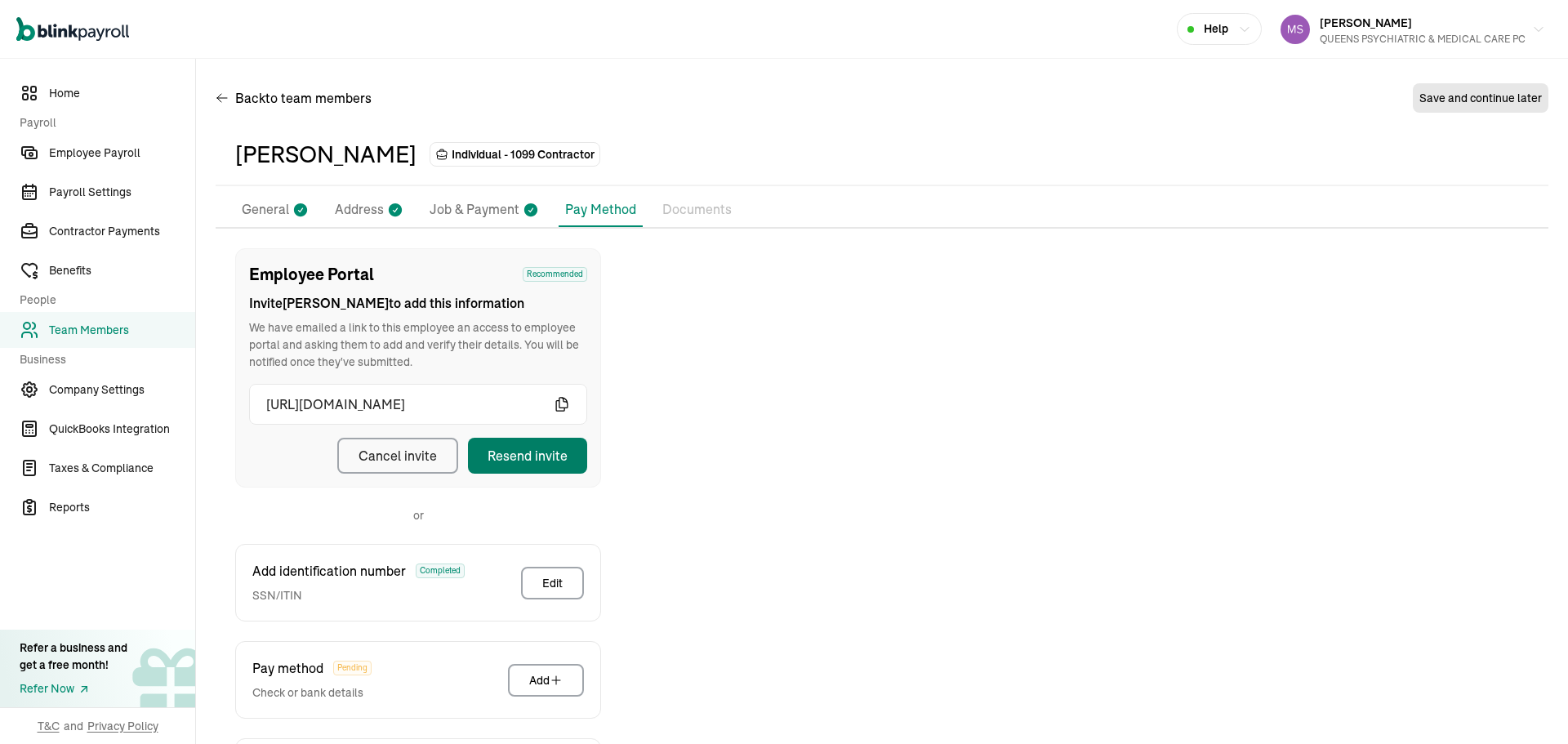
click at [567, 461] on div "Resend invite" at bounding box center [527, 456] width 80 height 19
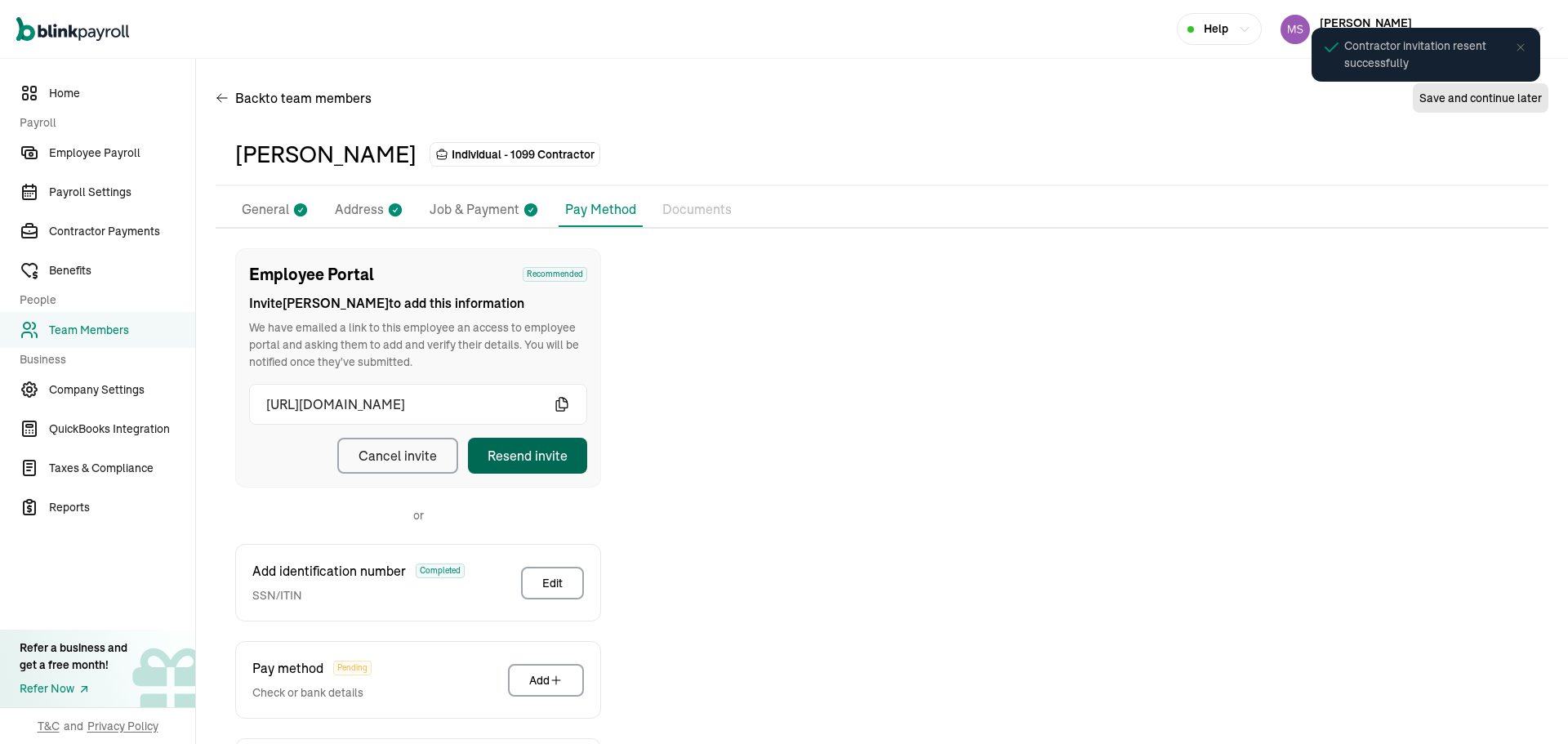
click at [283, 214] on p "General" at bounding box center [266, 209] width 47 height 21
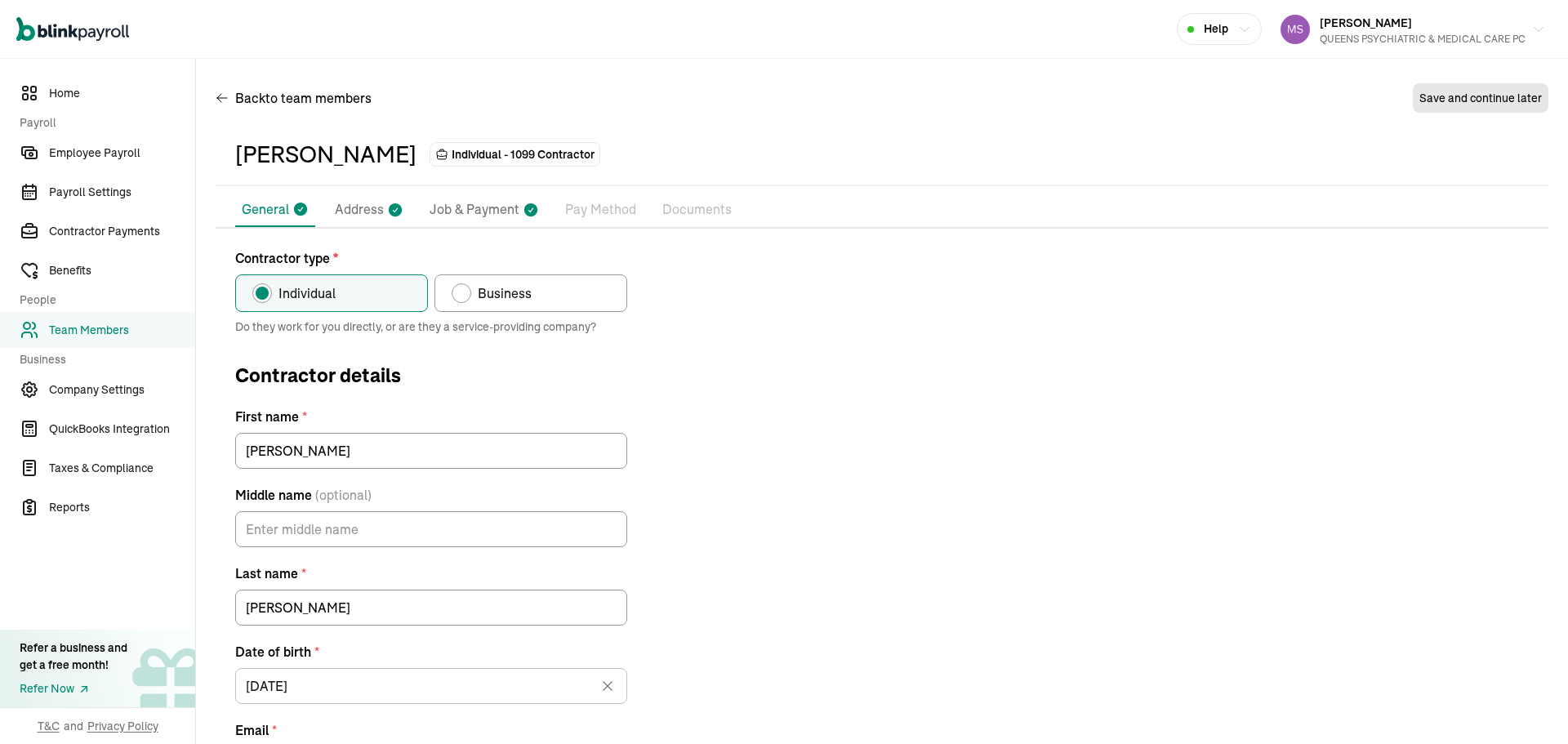
scroll to position [81, 0]
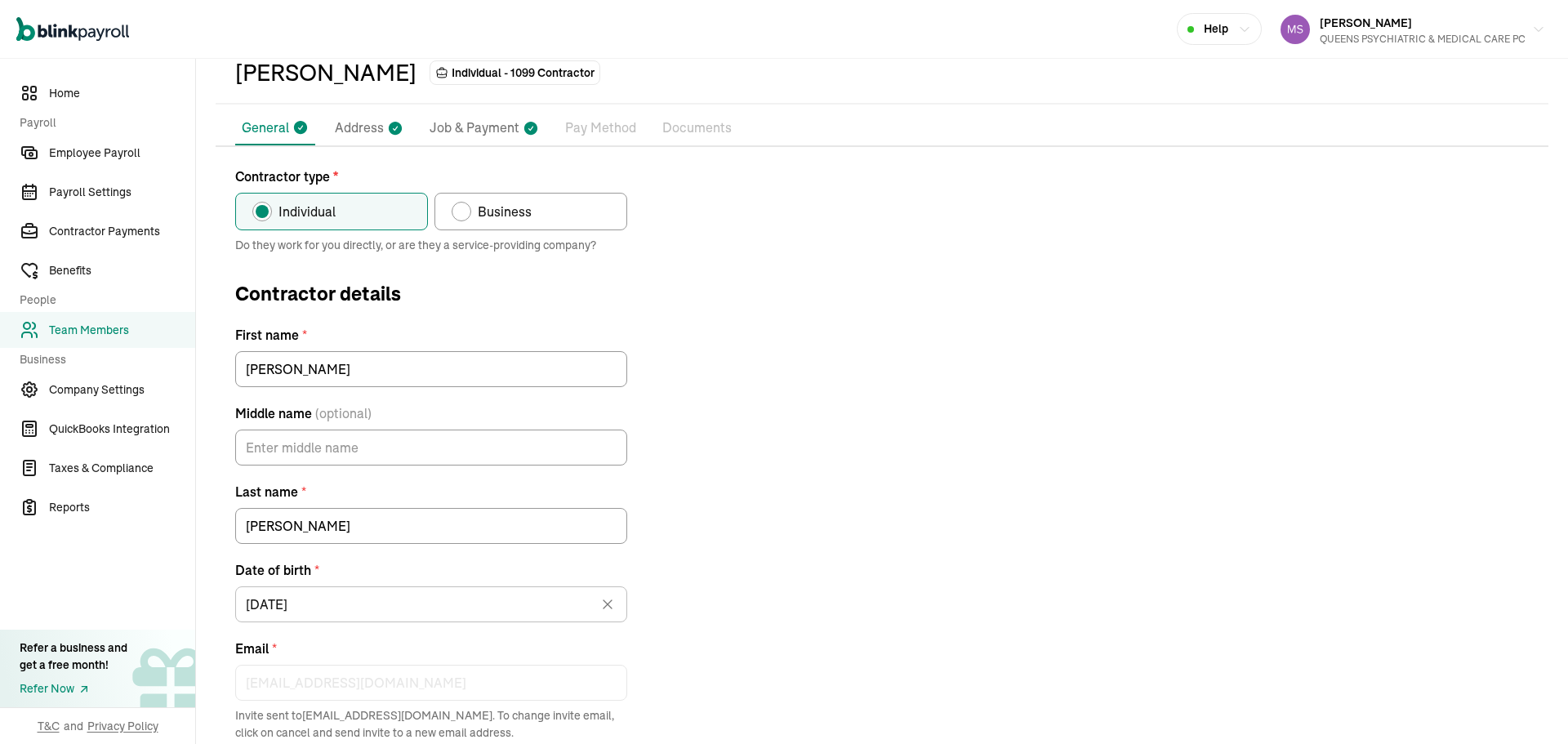
click at [793, 316] on div "Contractor type * Individual Business Do they work for you directly, or are the…" at bounding box center [882, 508] width 1333 height 684
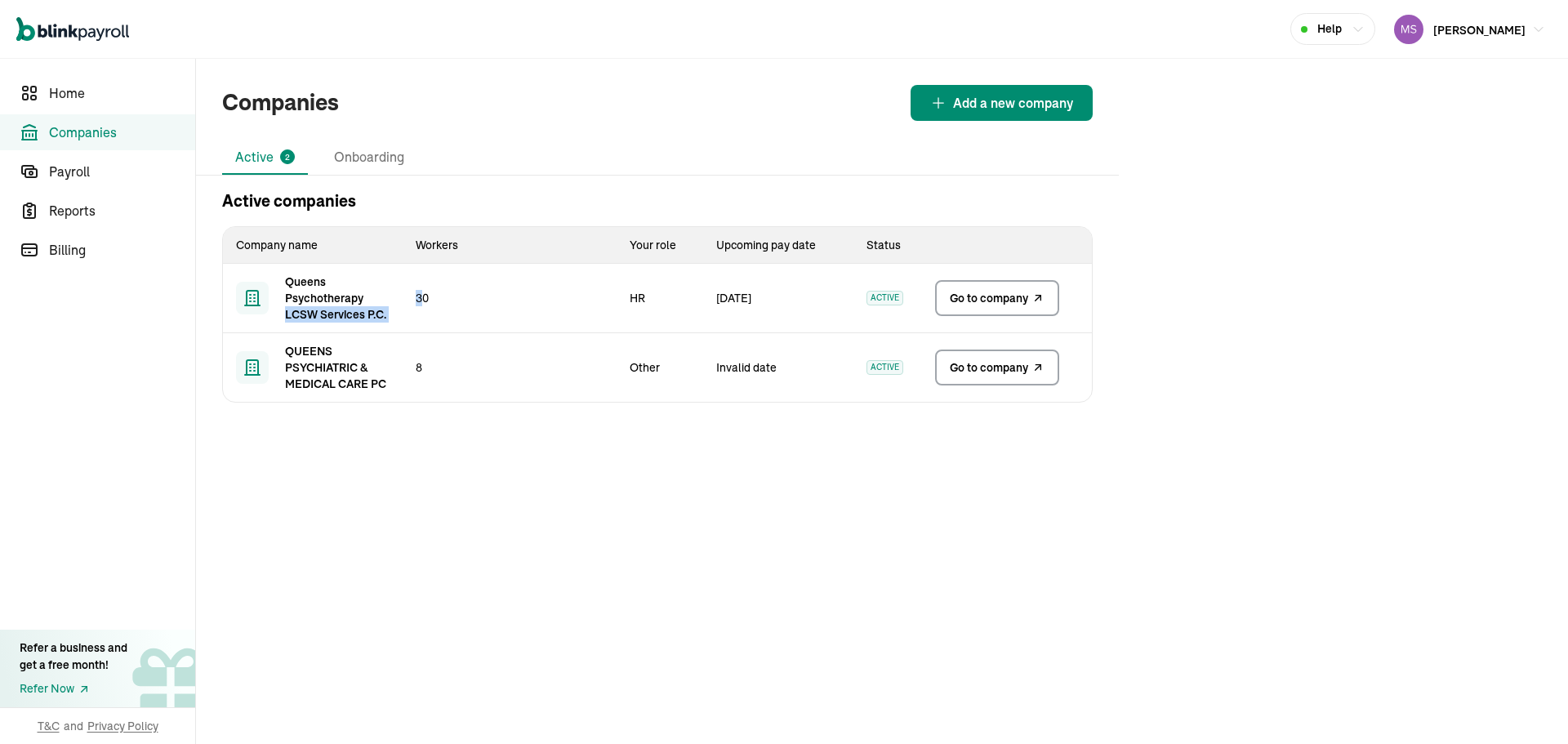
click at [1030, 363] on link "Go to company" at bounding box center [997, 367] width 124 height 36
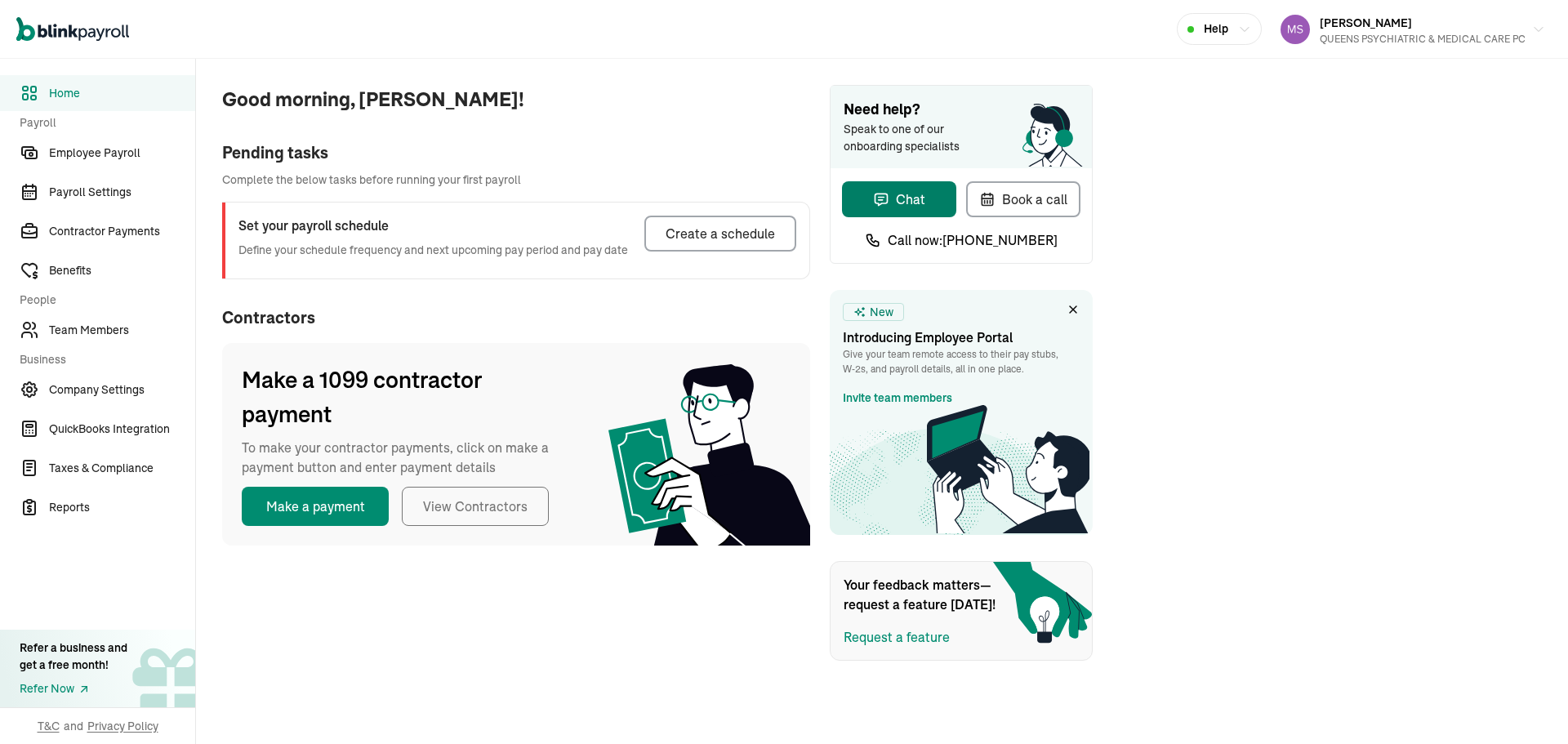
click at [71, 326] on span "Team Members" at bounding box center [122, 330] width 146 height 18
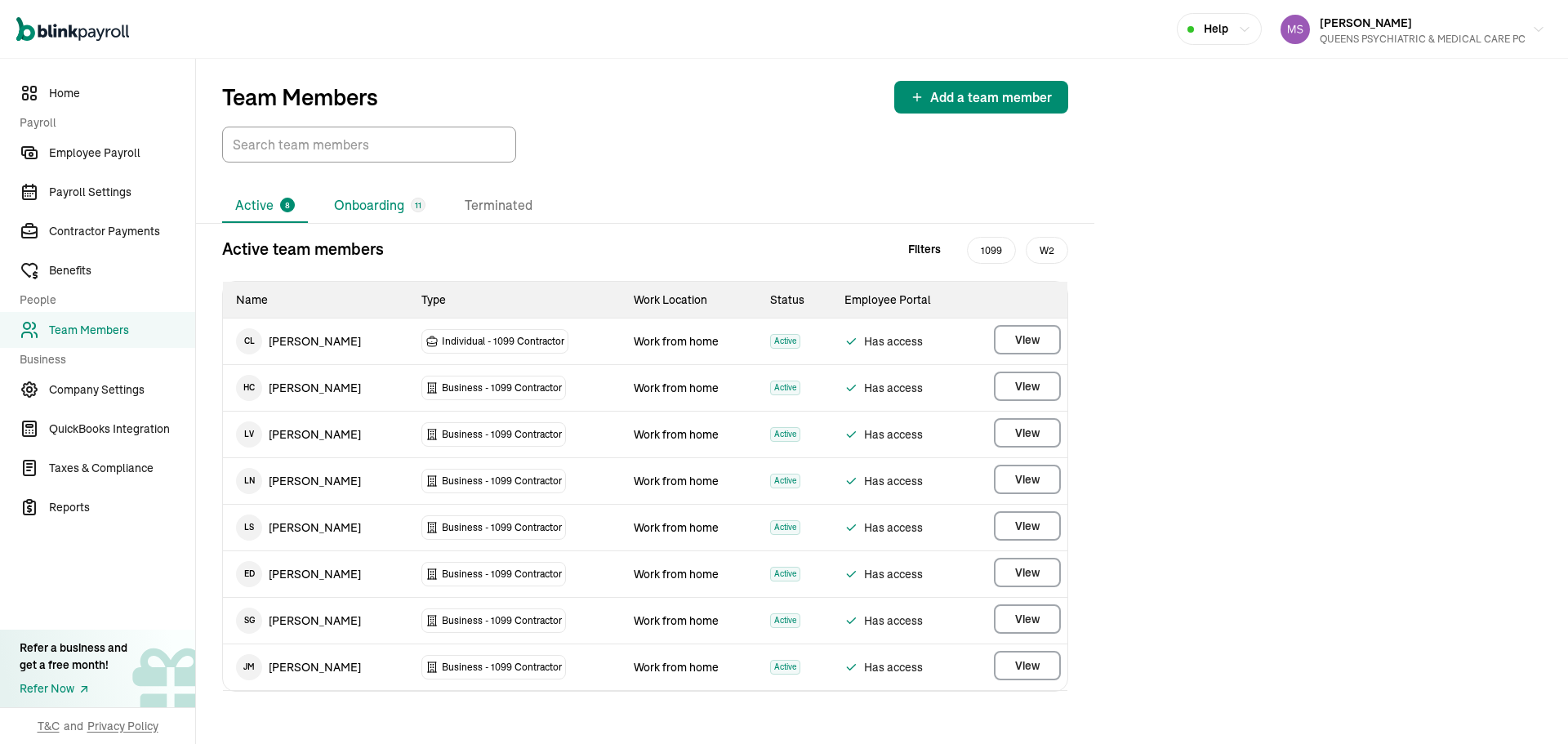
click at [351, 194] on li "Onboarding 11" at bounding box center [380, 205] width 117 height 34
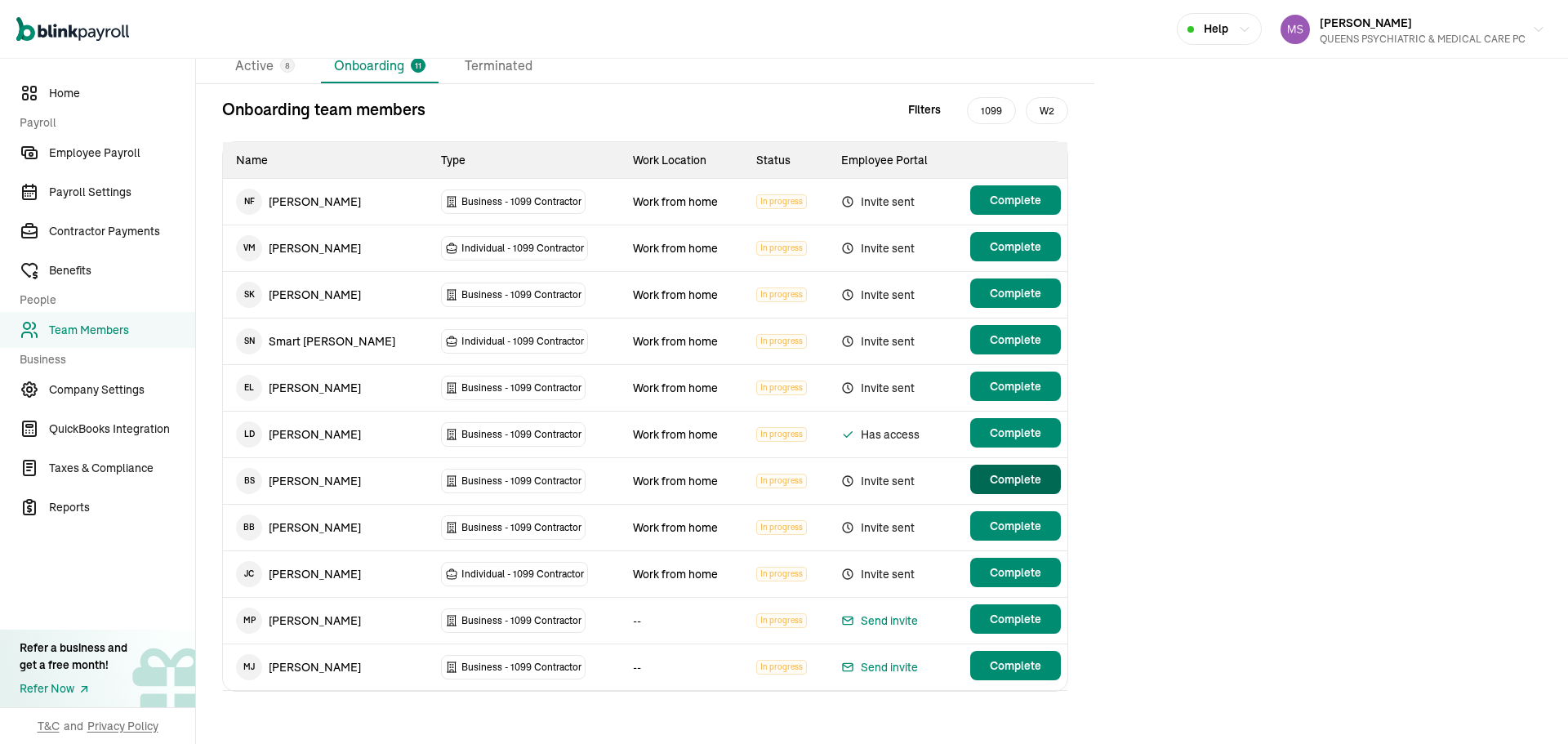
click at [1012, 485] on span "Complete" at bounding box center [1015, 479] width 52 height 17
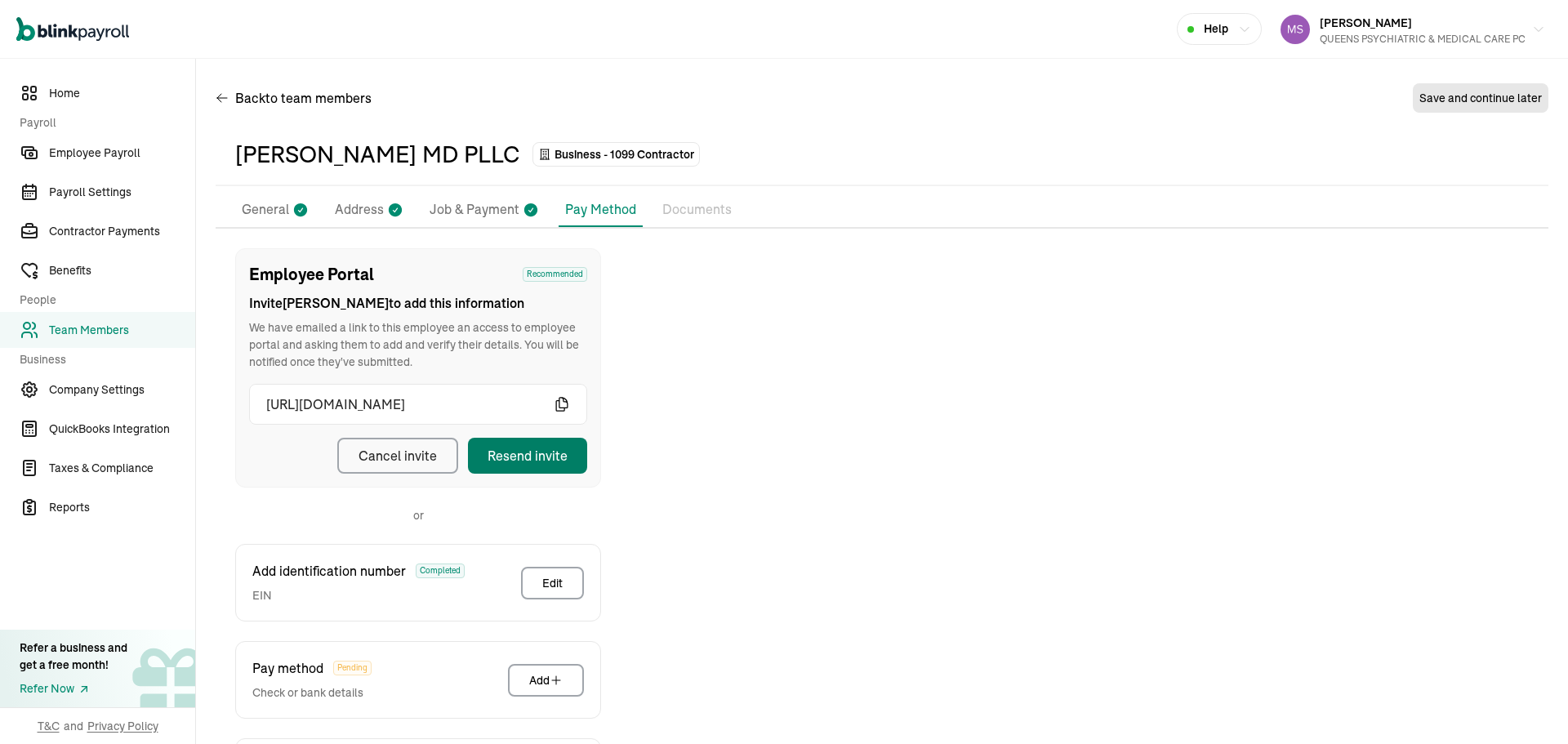
click at [564, 460] on div "Resend invite" at bounding box center [527, 456] width 80 height 19
click at [268, 194] on li "General" at bounding box center [274, 209] width 80 height 34
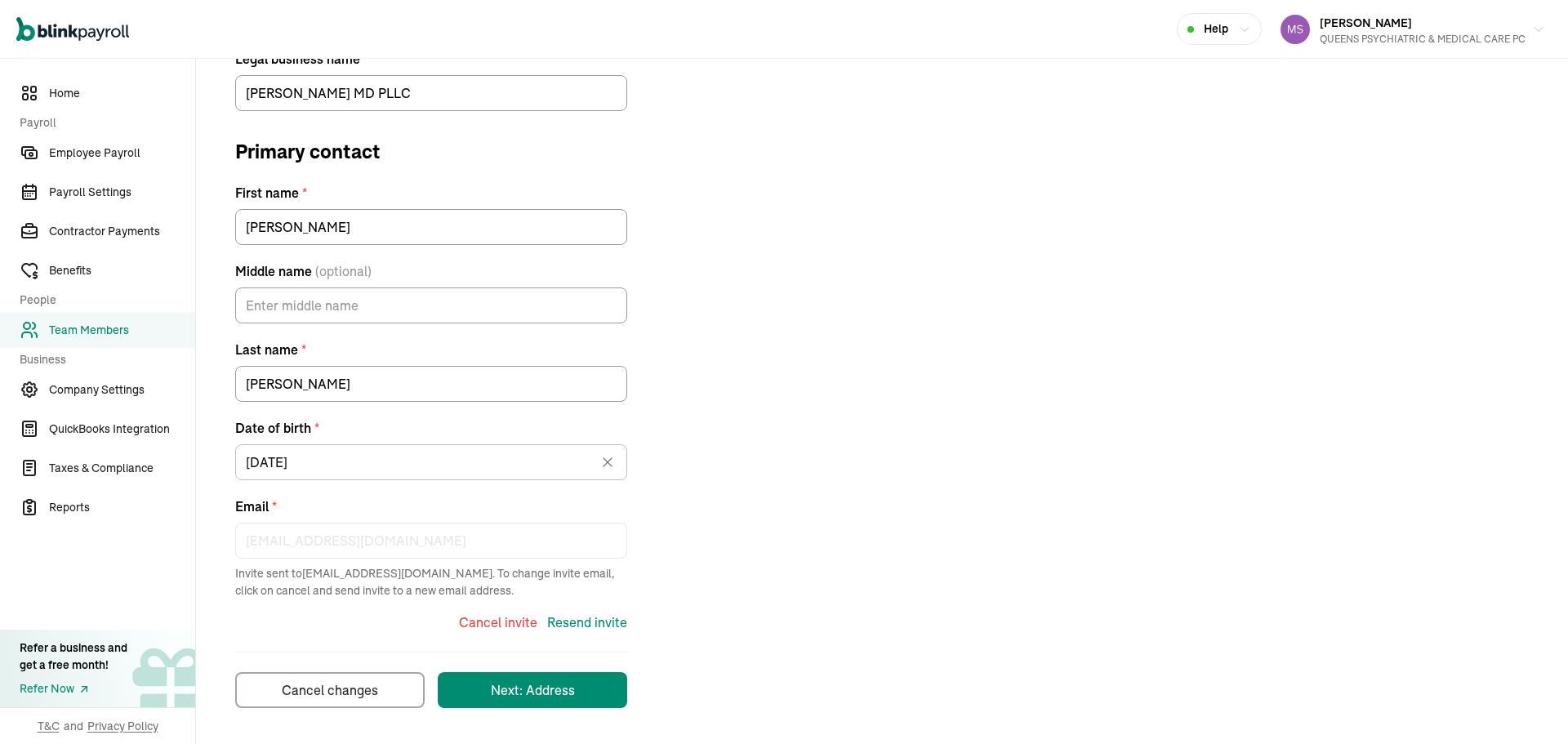
click at [981, 325] on div "Contractor type * Individual Business Do they work for you directly, or are the…" at bounding box center [882, 326] width 1333 height 762
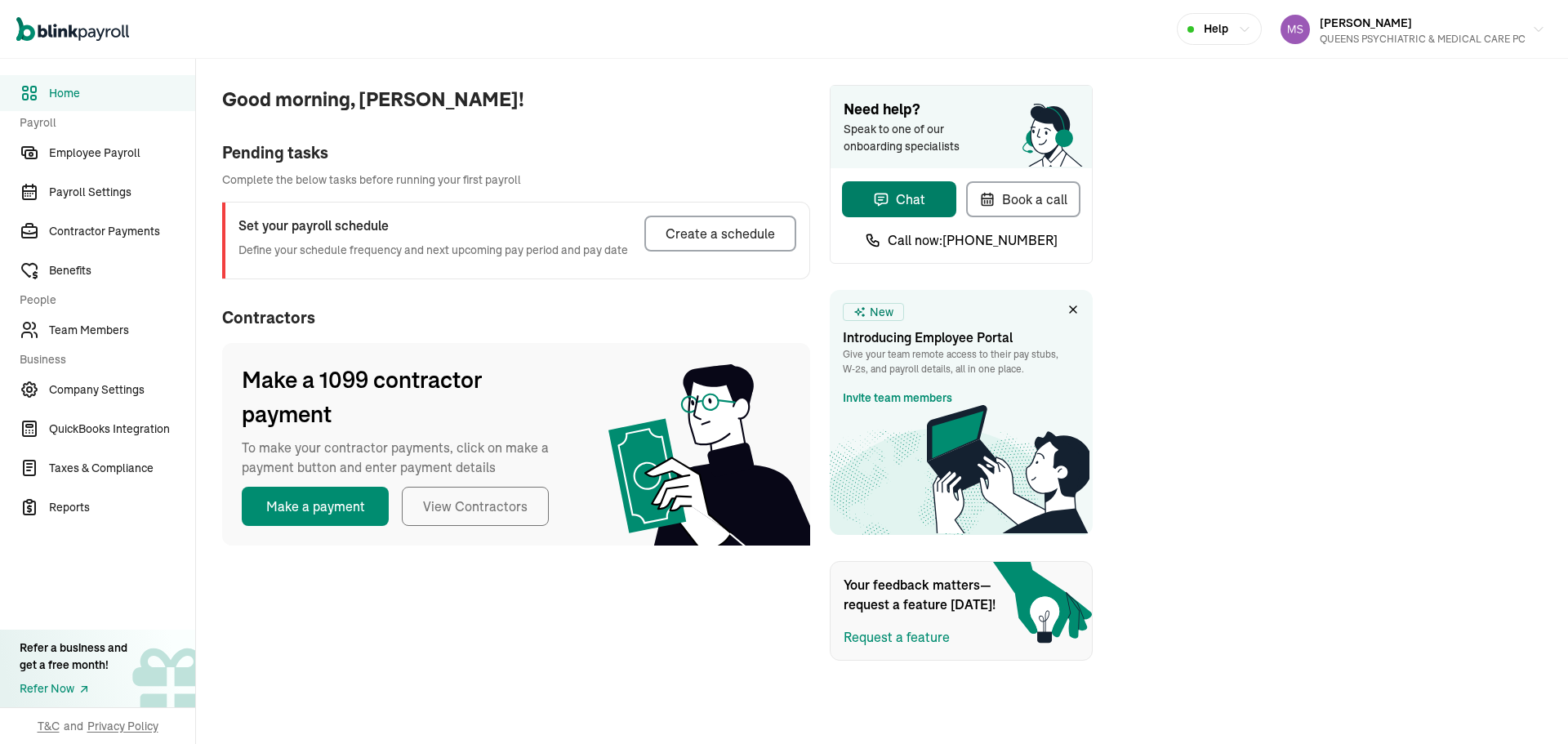
click at [71, 326] on span "Team Members" at bounding box center [122, 330] width 146 height 18
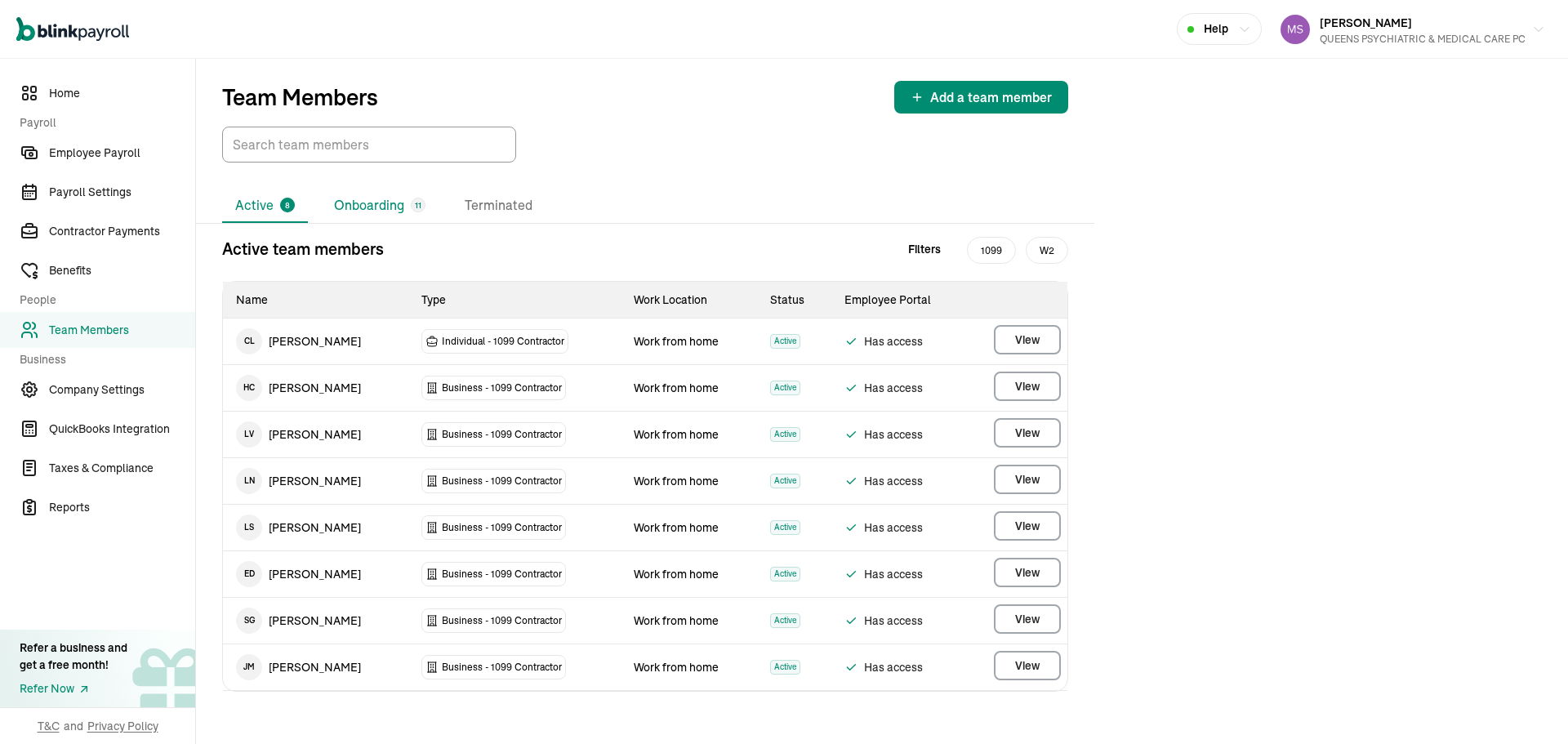
click at [351, 194] on li "Onboarding 11" at bounding box center [380, 205] width 117 height 34
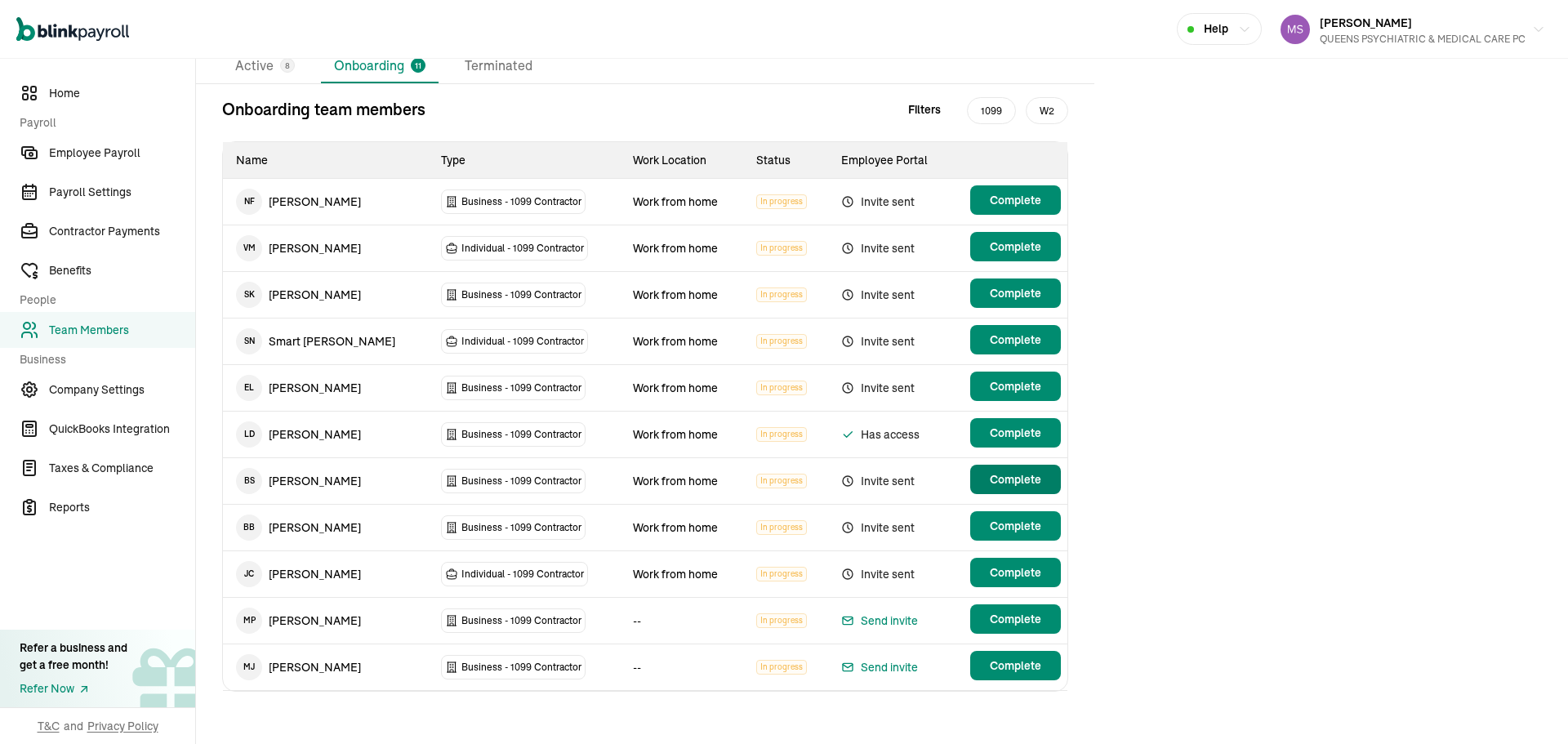
click at [1012, 485] on span "Complete" at bounding box center [1015, 479] width 52 height 17
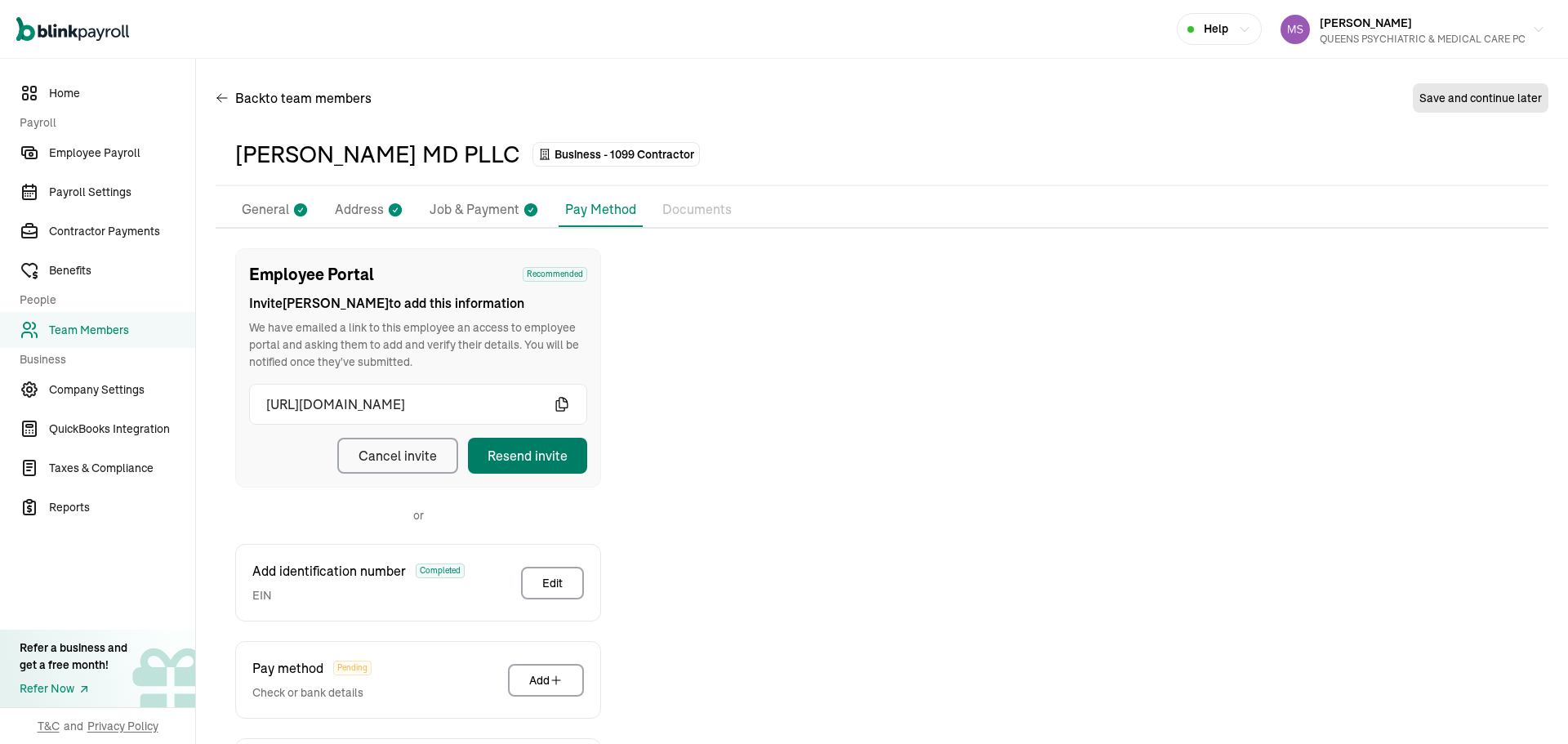
click at [564, 460] on div "Resend invite" at bounding box center [527, 456] width 80 height 19
click at [268, 194] on li "General" at bounding box center [274, 209] width 80 height 34
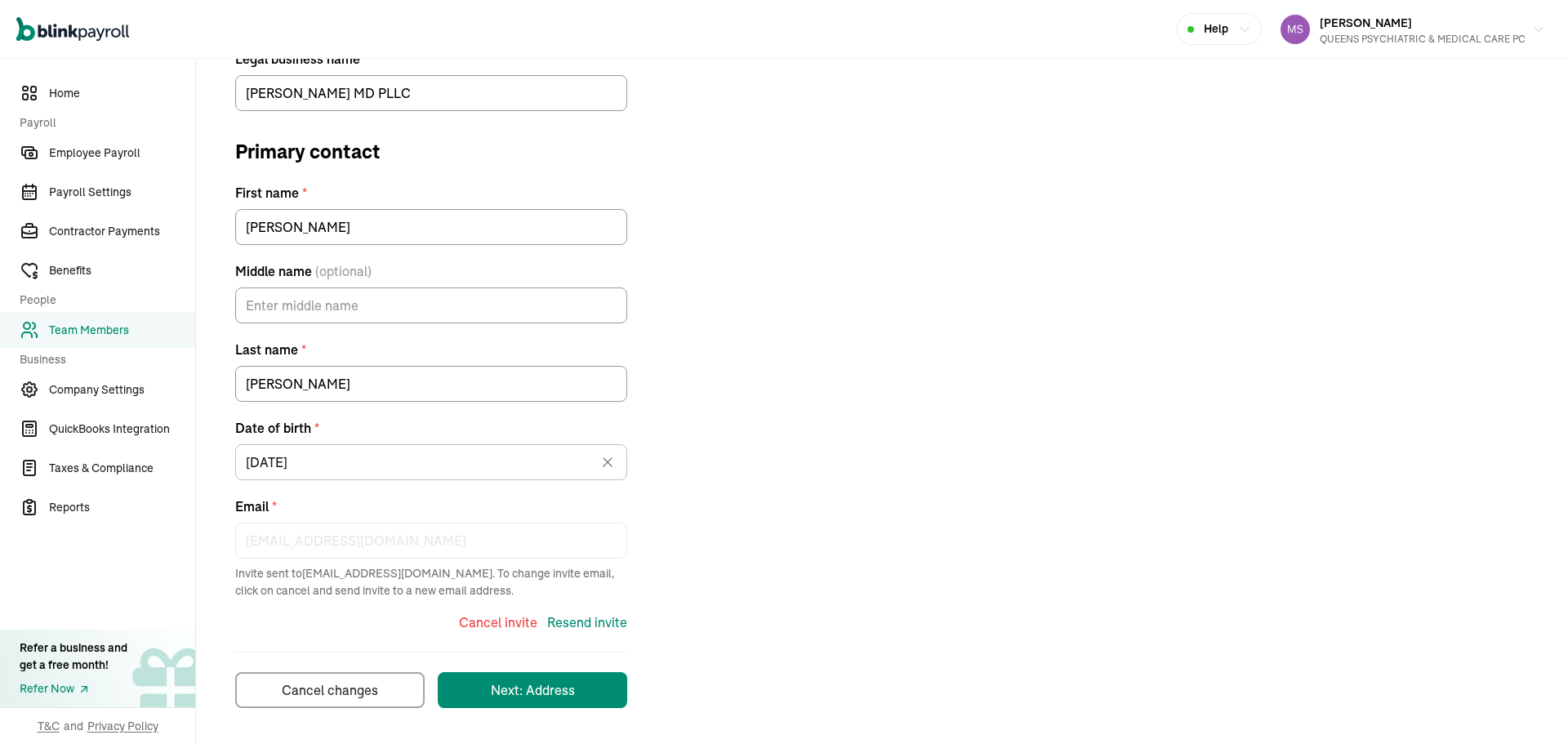
click at [981, 325] on div "Contractor type * Individual Business Do they work for you directly, or are the…" at bounding box center [882, 326] width 1333 height 762
